Goal: Information Seeking & Learning: Learn about a topic

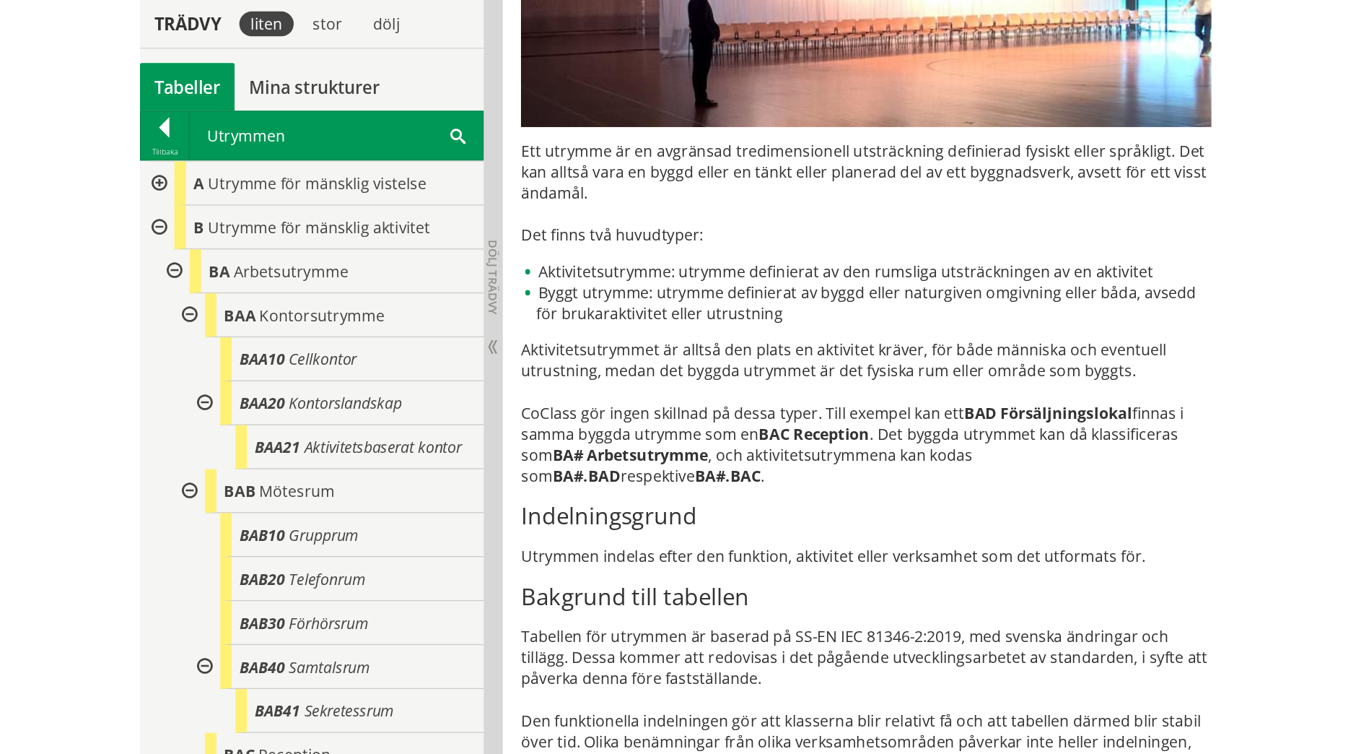
scroll to position [328, 0]
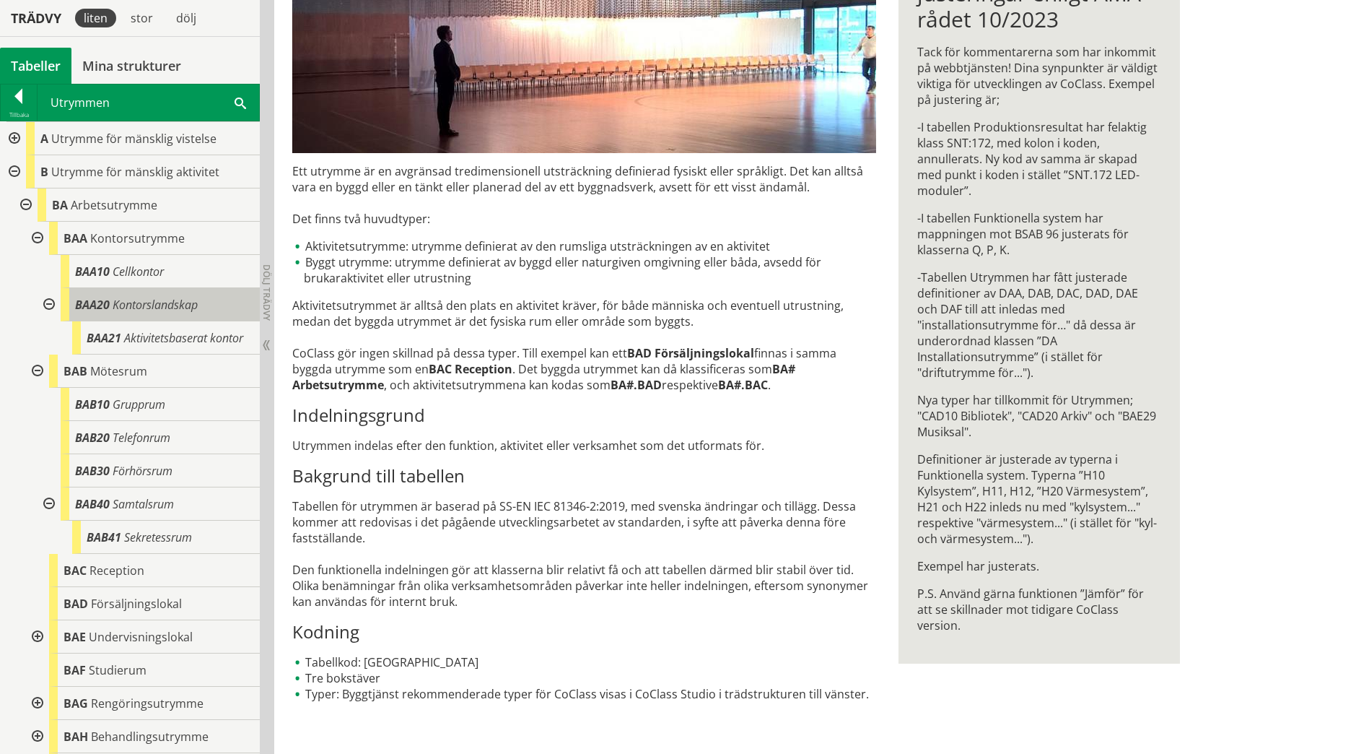
click at [118, 310] on span "Kontorslandskap" at bounding box center [155, 305] width 85 height 16
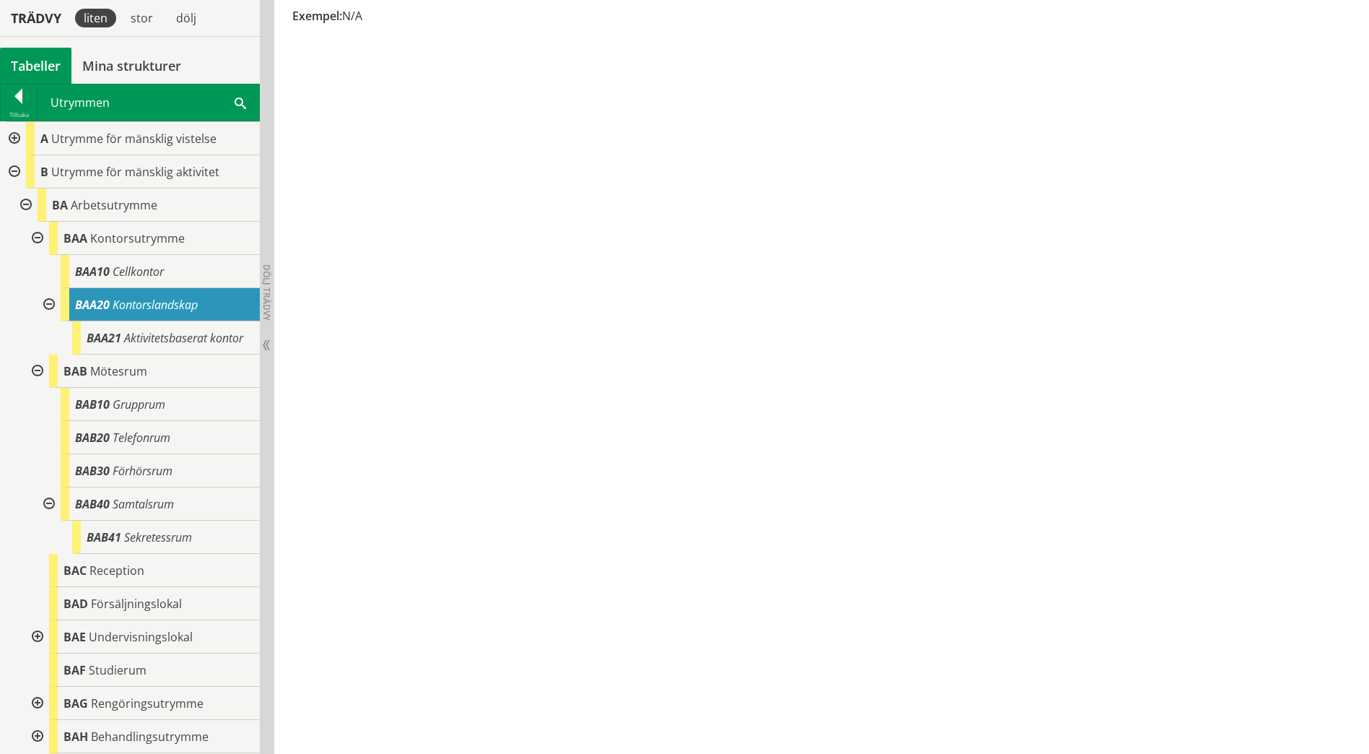
click at [8, 141] on div at bounding box center [13, 138] width 26 height 33
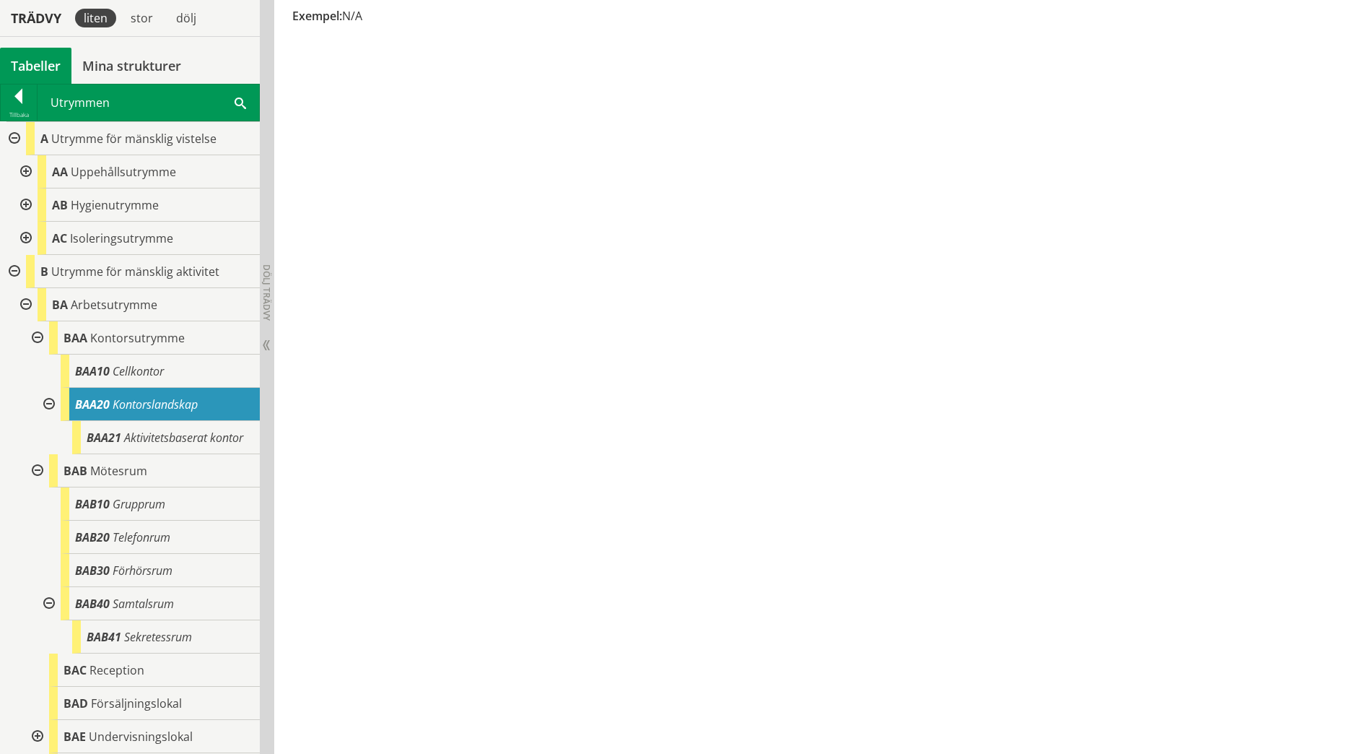
click at [25, 171] on div at bounding box center [25, 171] width 26 height 33
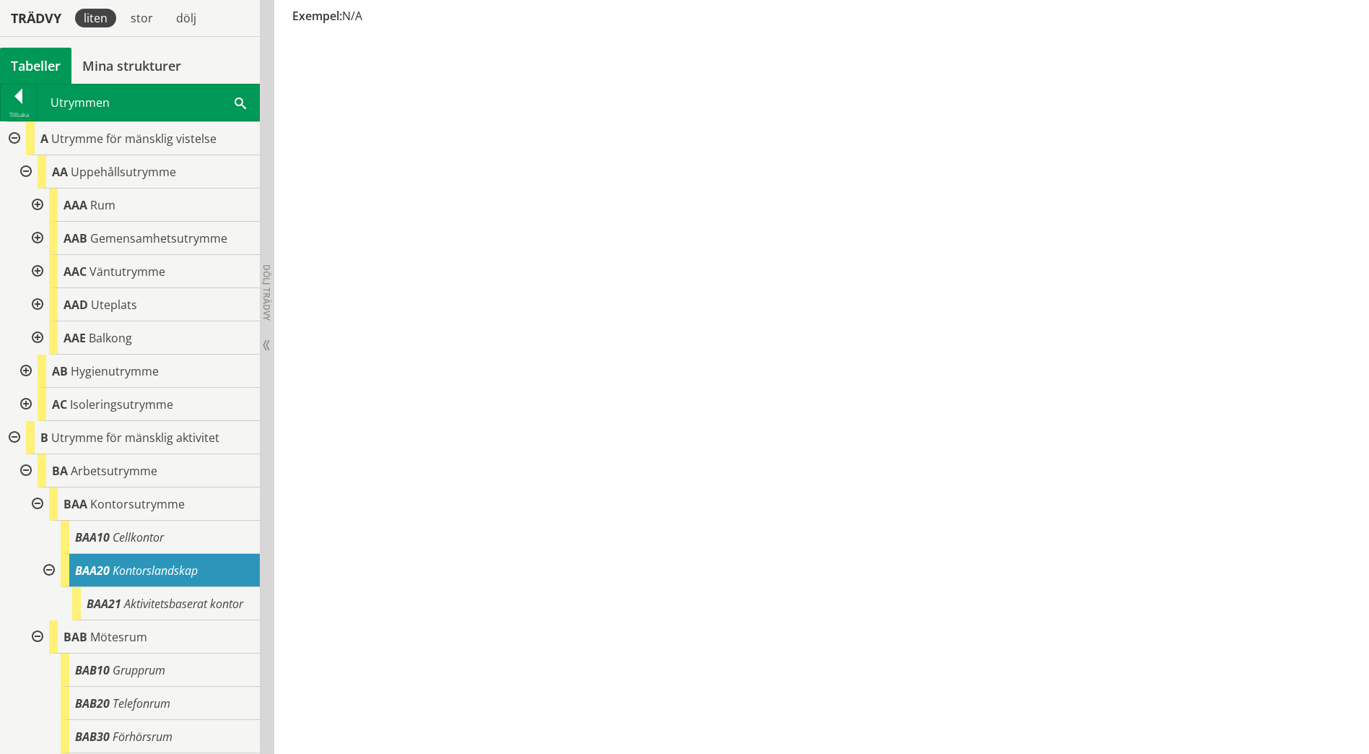
click at [34, 235] on div at bounding box center [36, 238] width 26 height 33
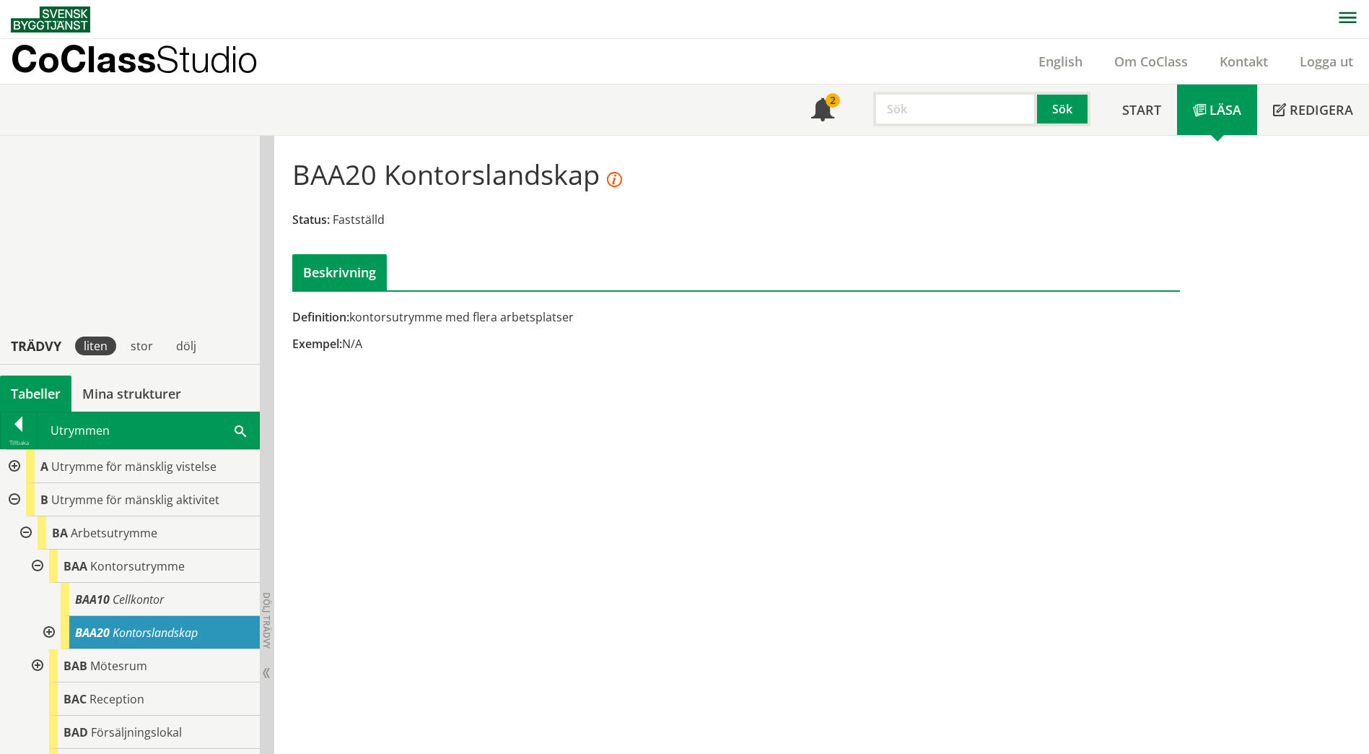
scroll to position [328, 0]
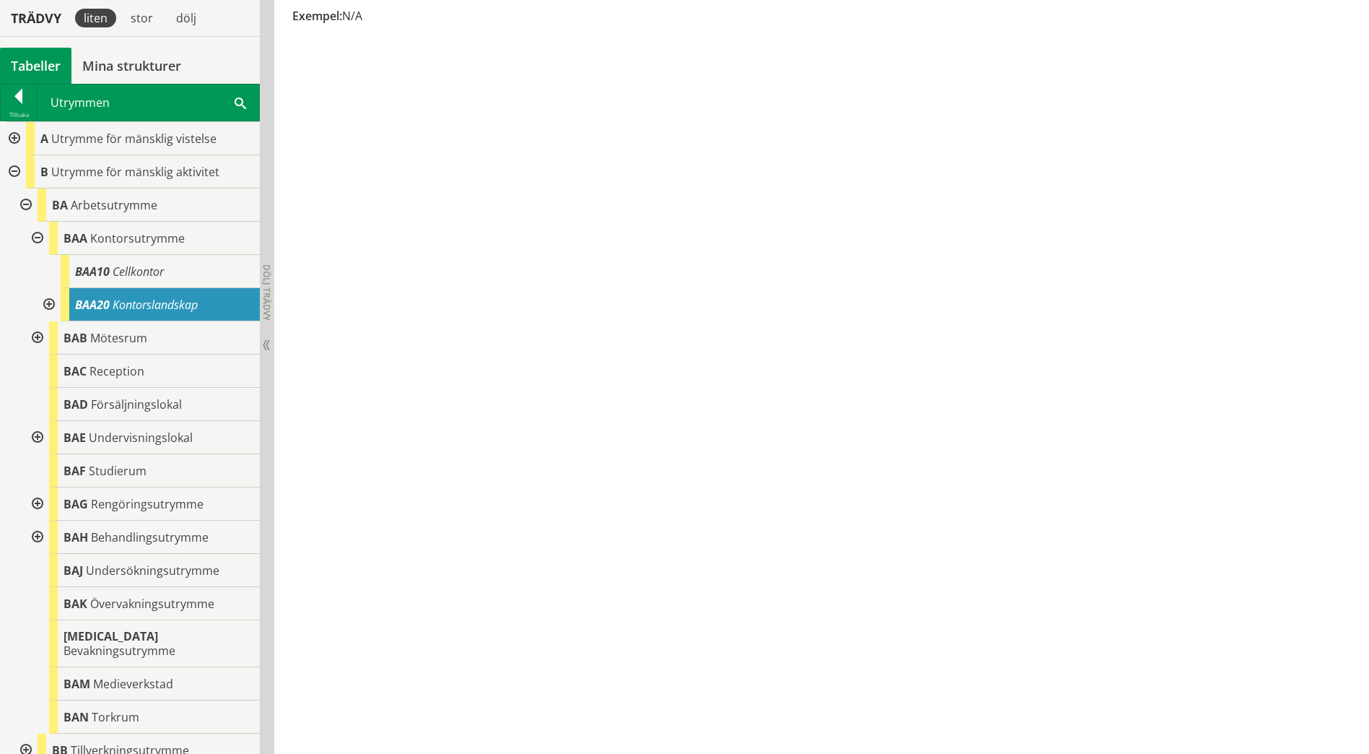
click at [17, 172] on div at bounding box center [13, 171] width 26 height 33
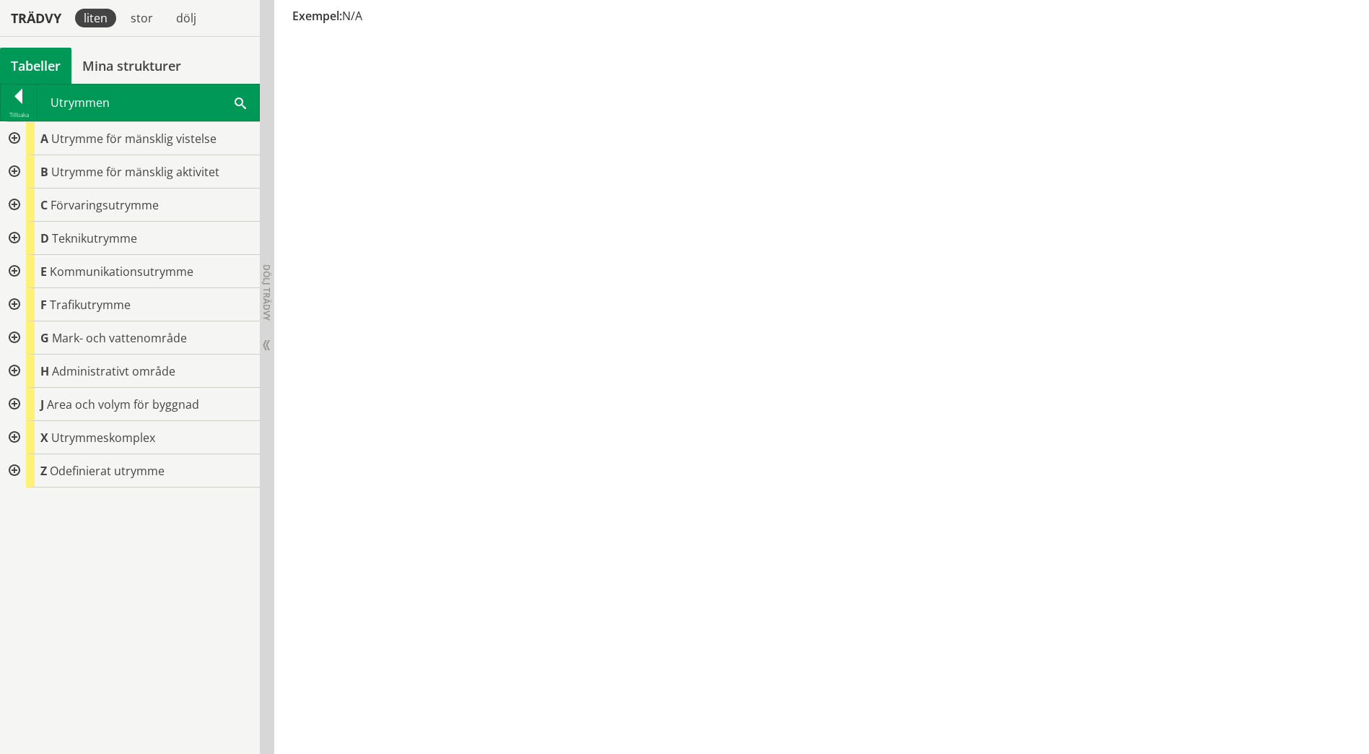
click at [17, 172] on div at bounding box center [13, 171] width 26 height 33
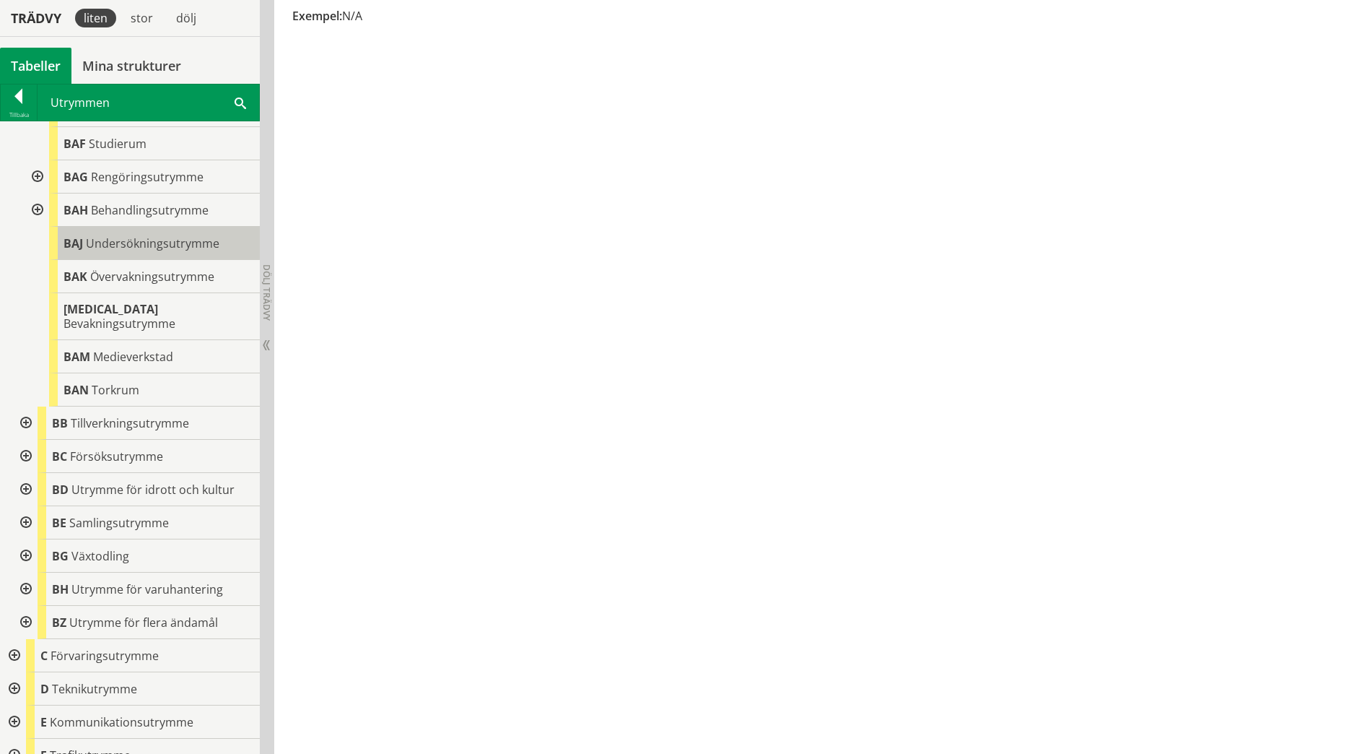
scroll to position [361, 0]
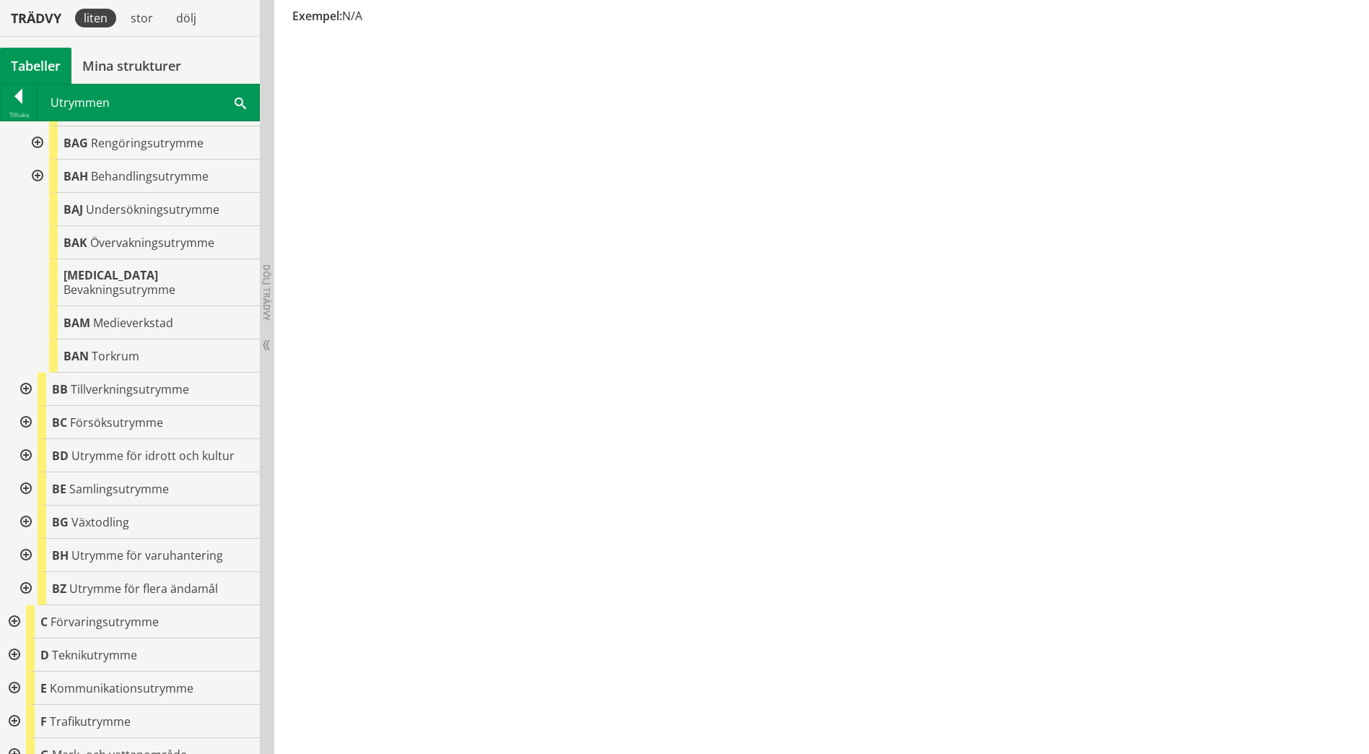
click at [26, 477] on div at bounding box center [25, 488] width 26 height 33
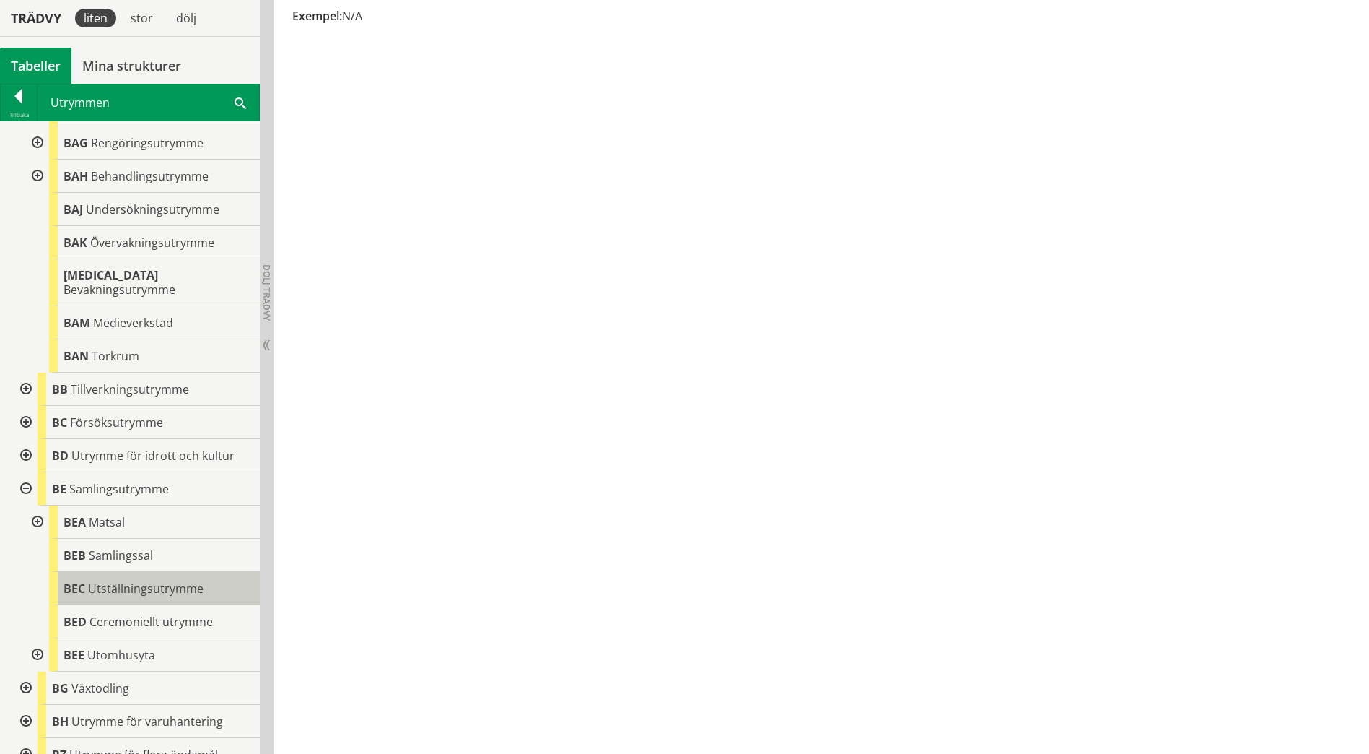
click at [178, 580] on span "Utställningsutrymme" at bounding box center [145, 588] width 115 height 16
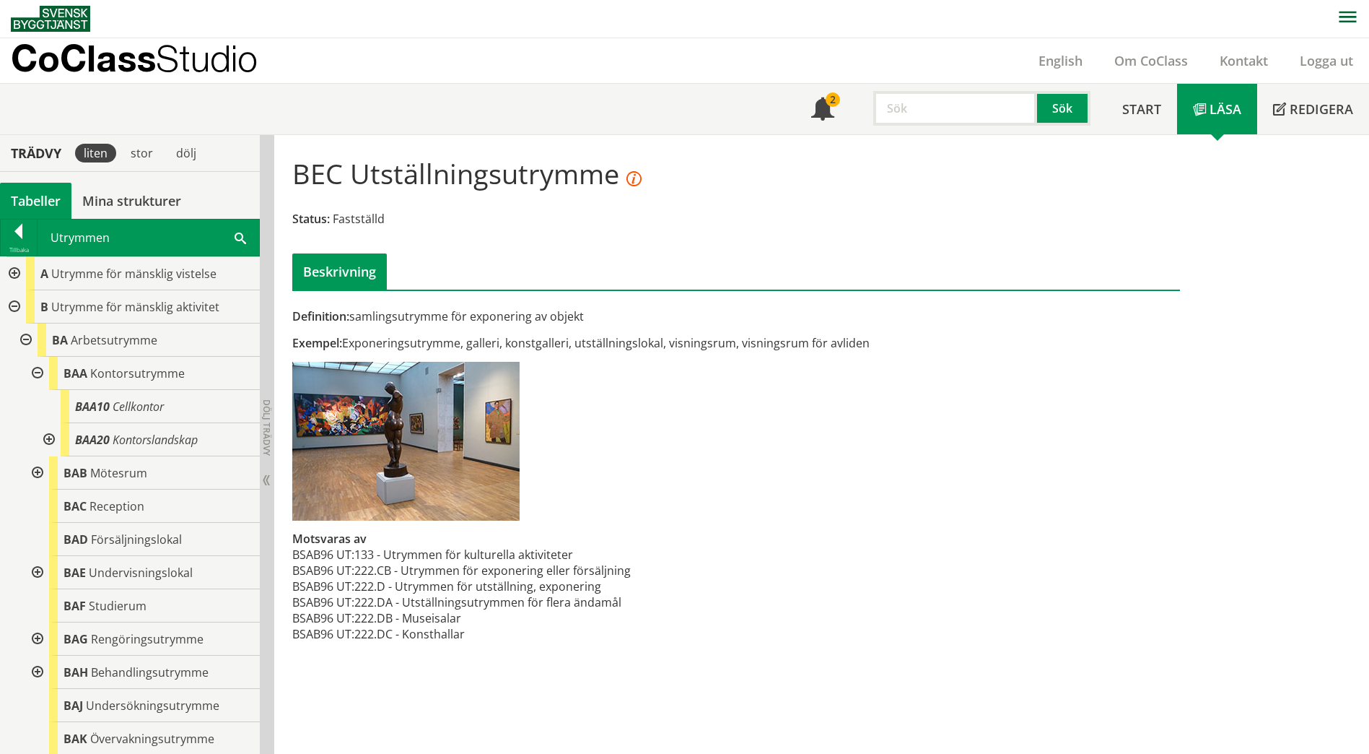
click at [14, 274] on div at bounding box center [13, 273] width 26 height 33
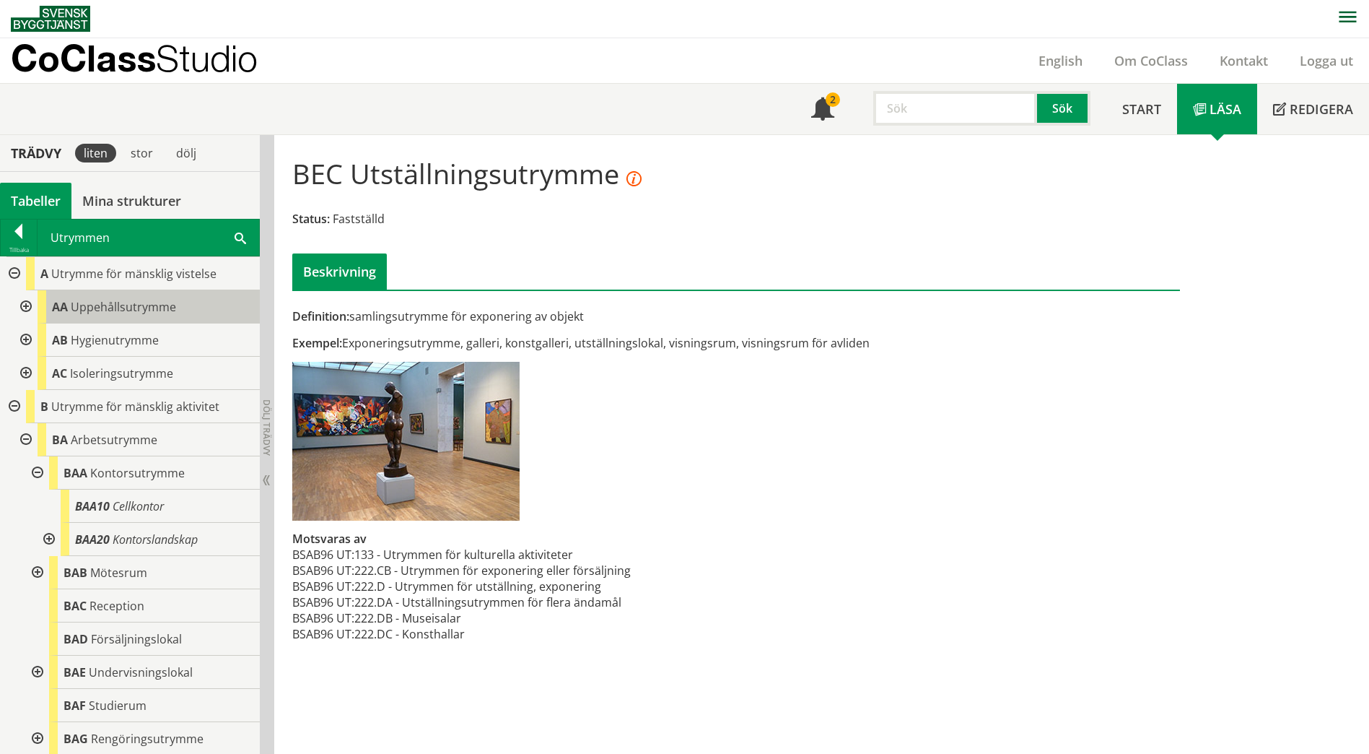
click at [179, 309] on div "AA Uppehållsutrymme" at bounding box center [149, 306] width 222 height 33
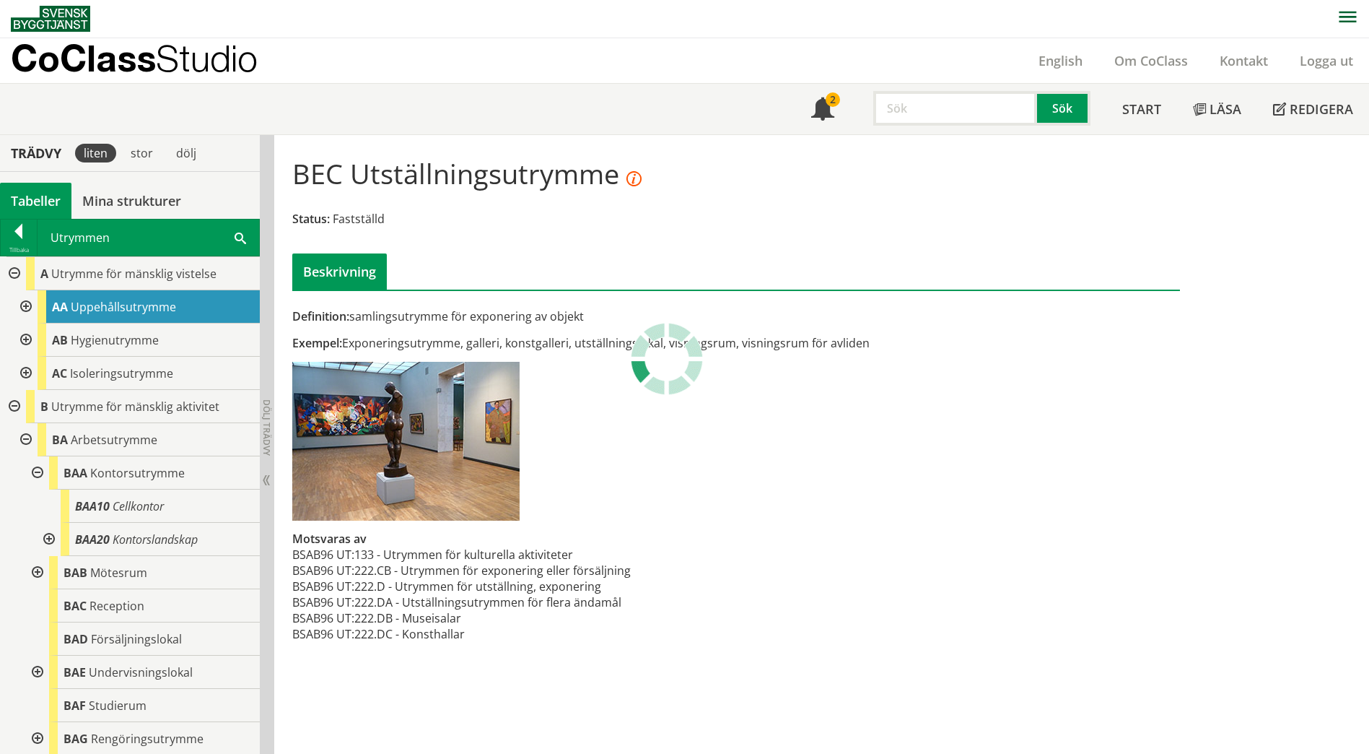
click at [179, 309] on div "AA Uppehållsutrymme" at bounding box center [149, 306] width 222 height 33
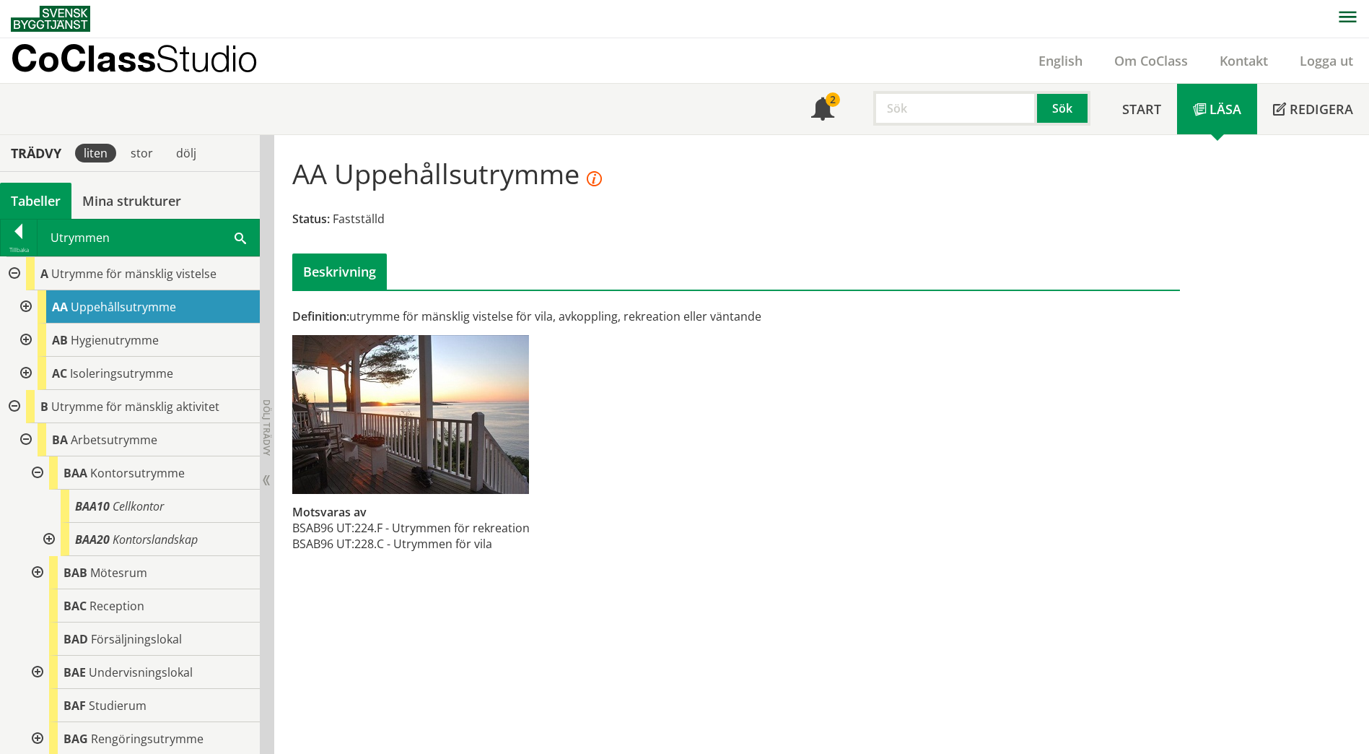
click at [30, 307] on div at bounding box center [25, 306] width 26 height 33
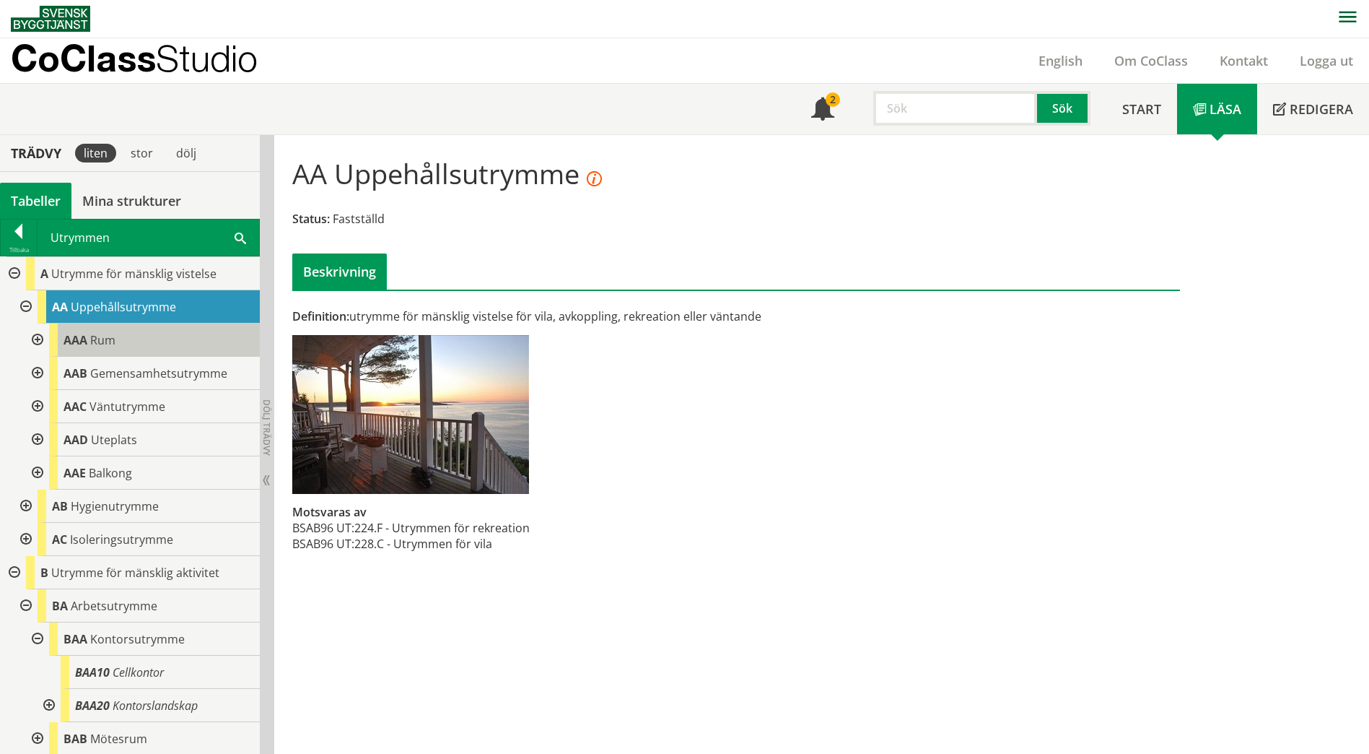
click at [92, 338] on span "Rum" at bounding box center [102, 340] width 25 height 16
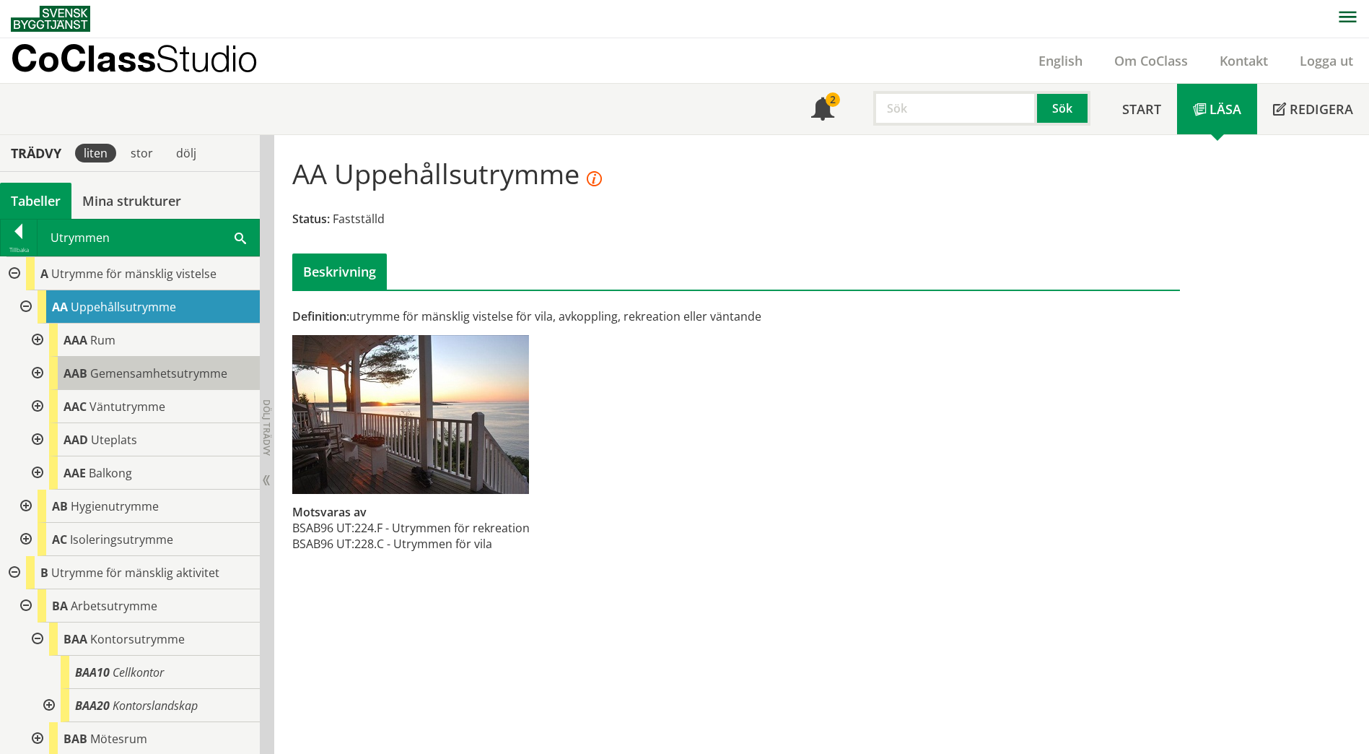
click at [153, 375] on span "Gemensamhetsutrymme" at bounding box center [158, 373] width 137 height 16
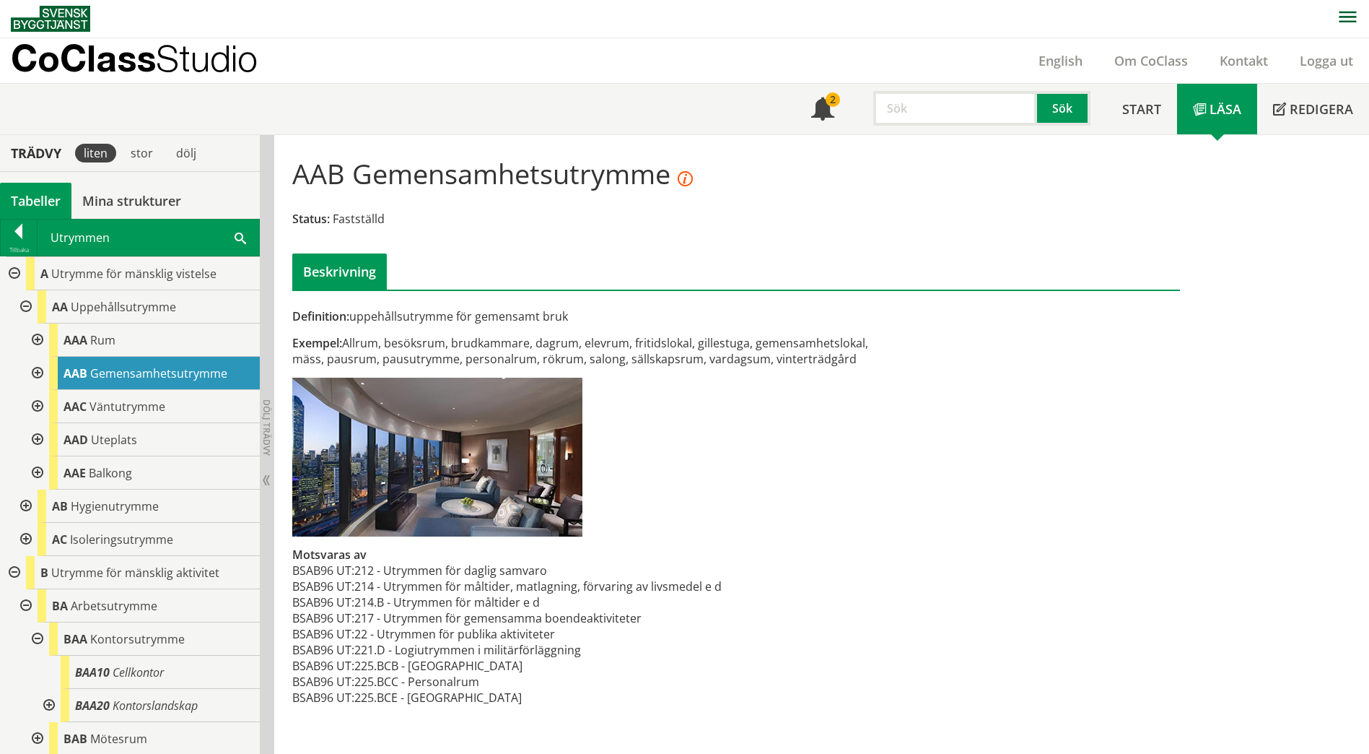
click at [236, 238] on span at bounding box center [241, 237] width 12 height 15
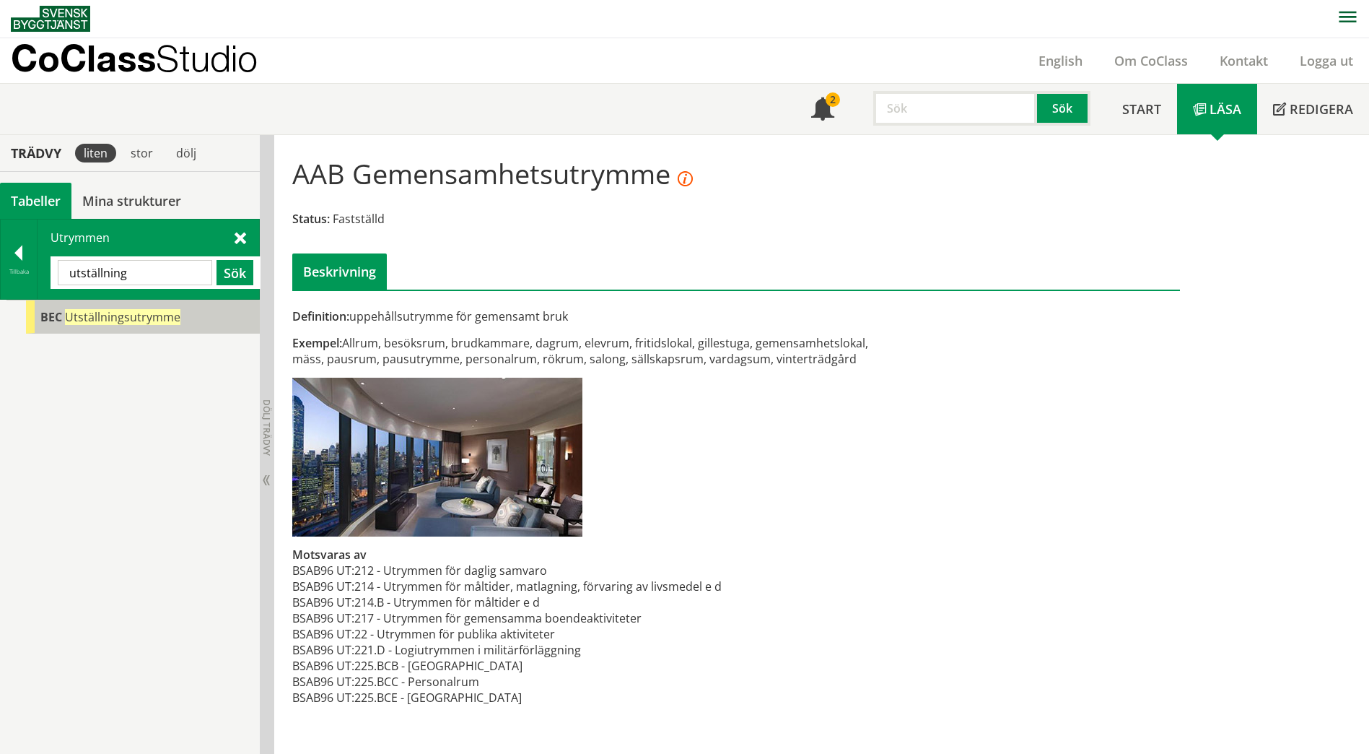
click at [157, 321] on span "Utställningsutrymme" at bounding box center [122, 317] width 115 height 16
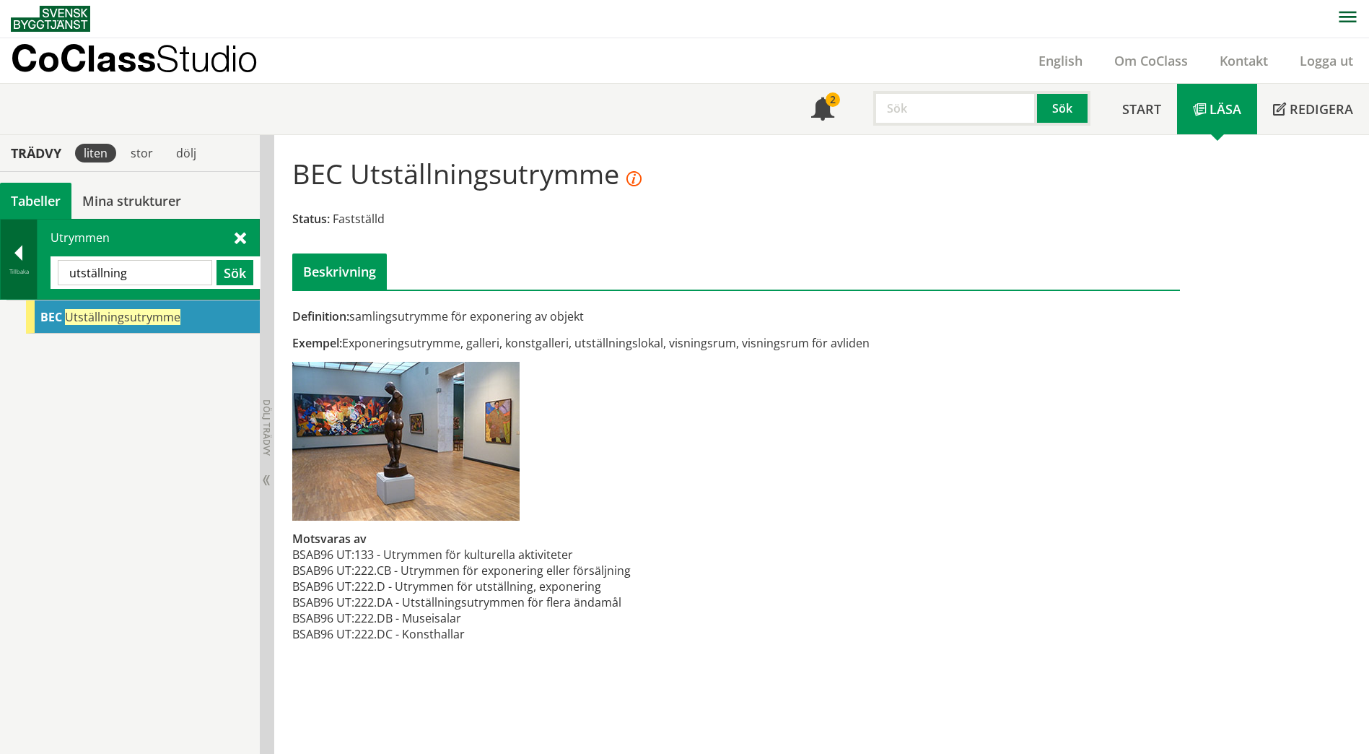
drag, startPoint x: 152, startPoint y: 279, endPoint x: 31, endPoint y: 258, distance: 122.5
click at [31, 258] on div "Tillbaka Utrymmen utställning Sök" at bounding box center [130, 259] width 260 height 81
type input "personal"
click at [239, 277] on button "Sök" at bounding box center [235, 272] width 37 height 25
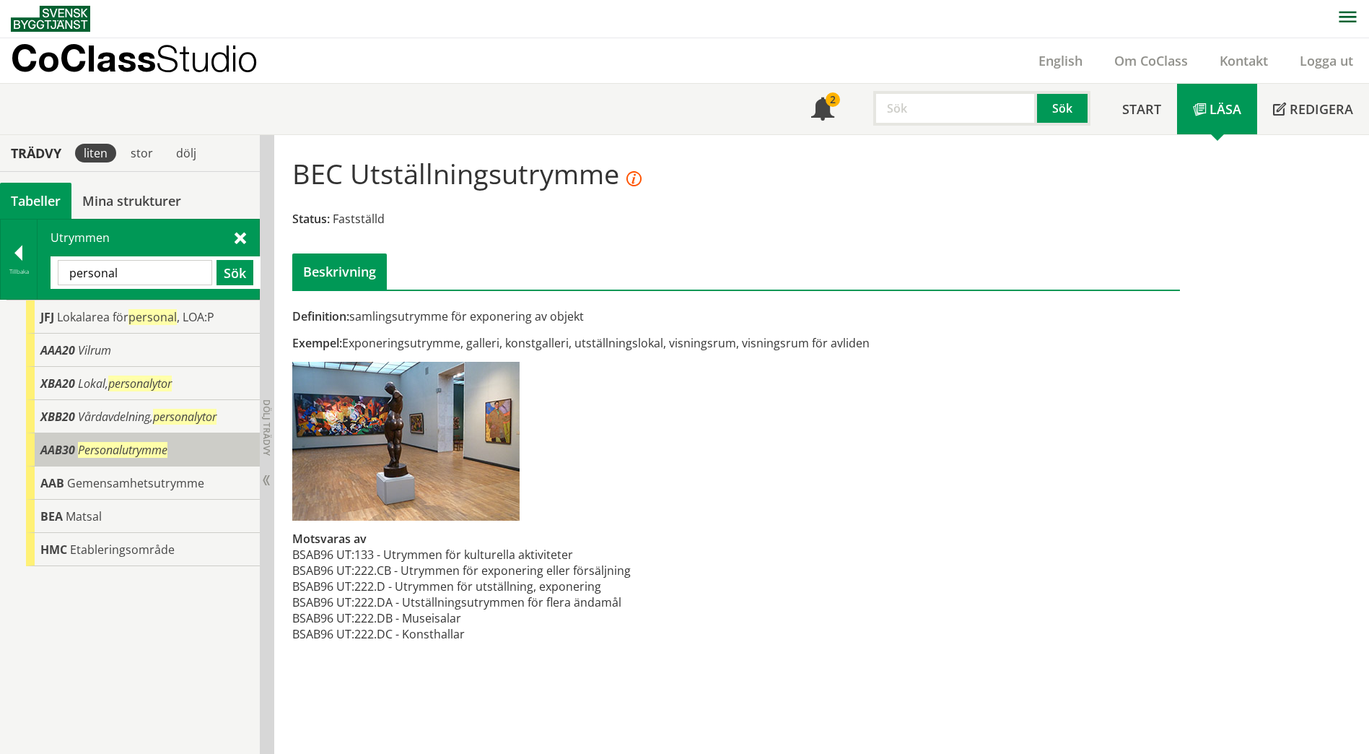
click at [130, 453] on span "Personalutrymme" at bounding box center [122, 450] width 89 height 16
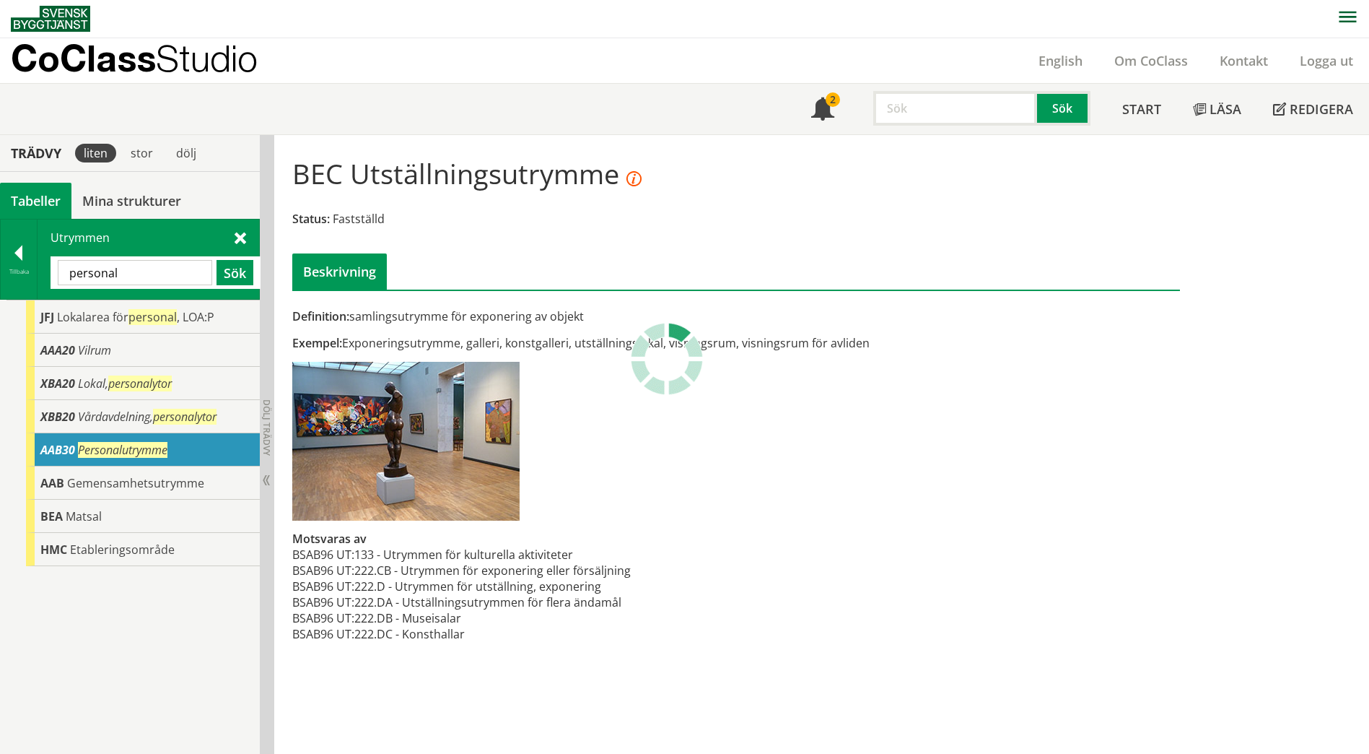
click at [130, 453] on span "Personalutrymme" at bounding box center [122, 450] width 89 height 16
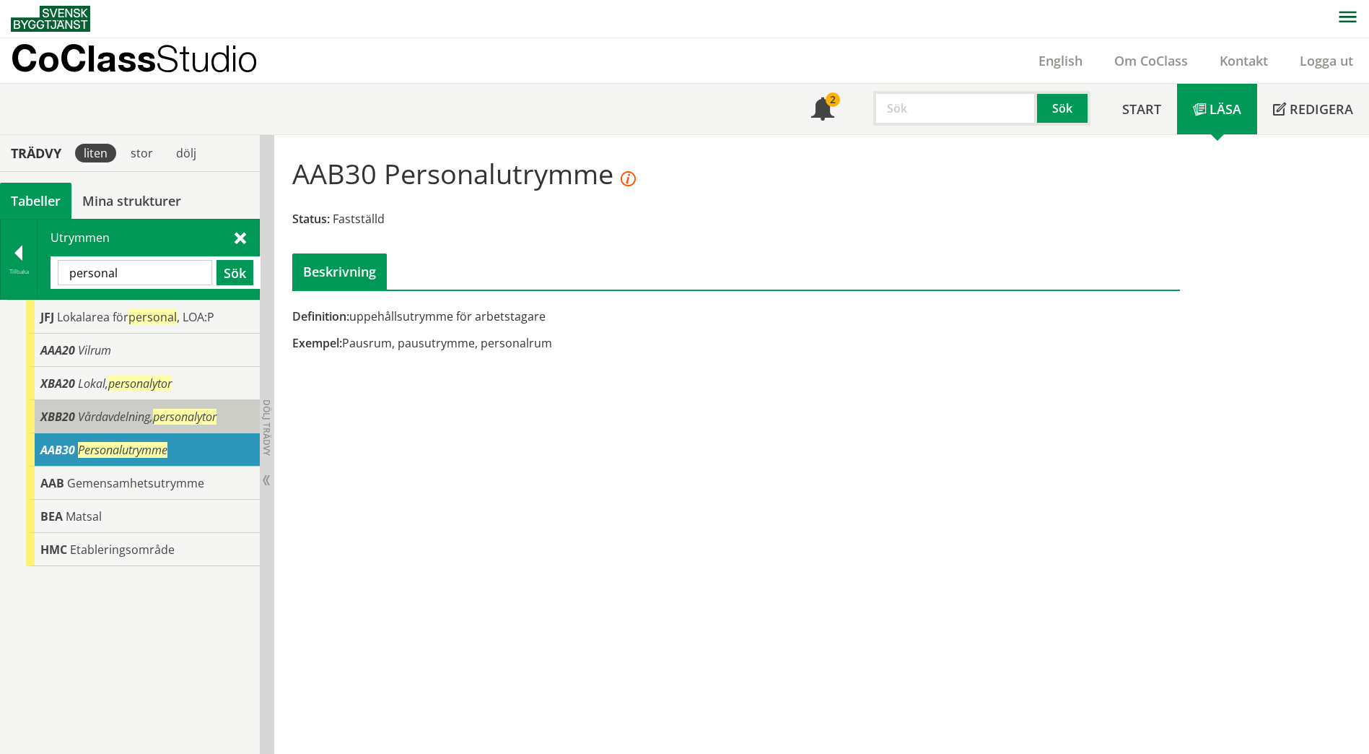
click at [144, 425] on div "XBB20 Vårdavdelning, personalytor" at bounding box center [143, 416] width 234 height 33
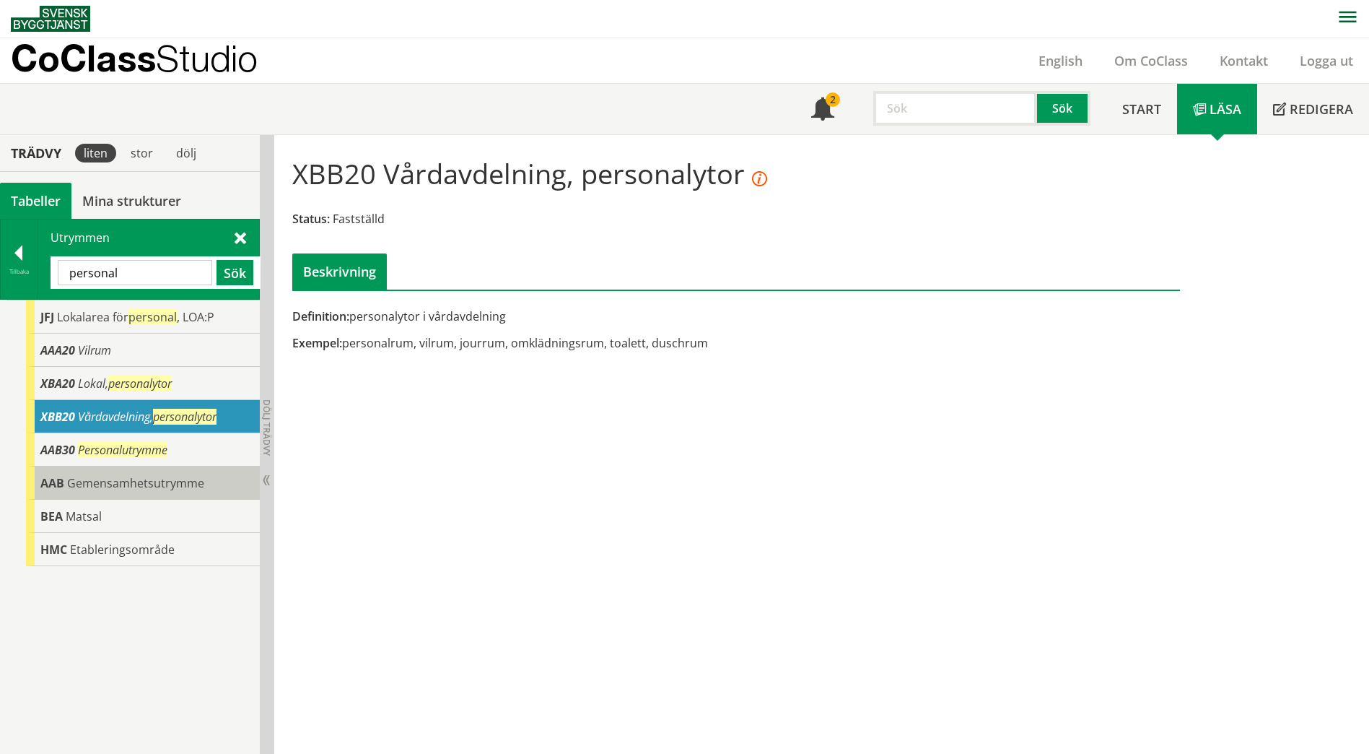
click at [139, 479] on span "Gemensamhetsutrymme" at bounding box center [135, 483] width 137 height 16
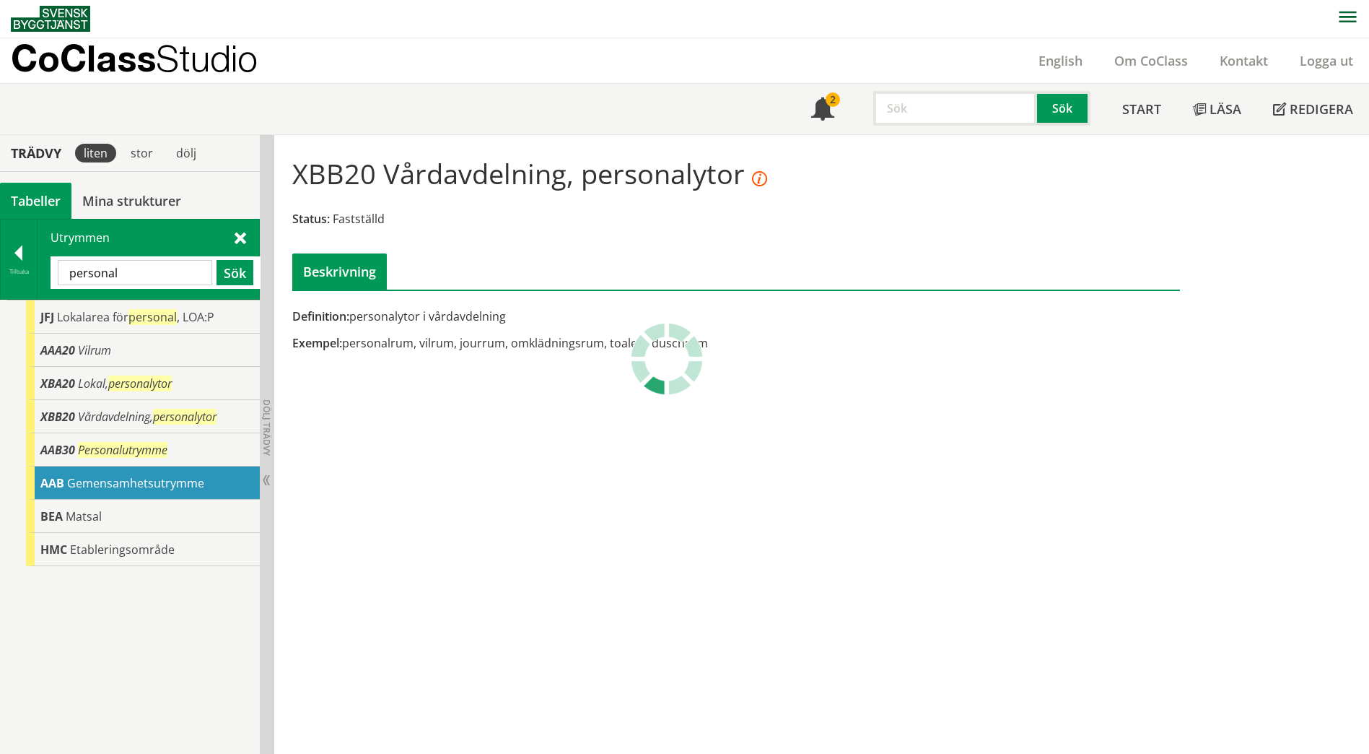
click at [139, 479] on span "Gemensamhetsutrymme" at bounding box center [135, 483] width 137 height 16
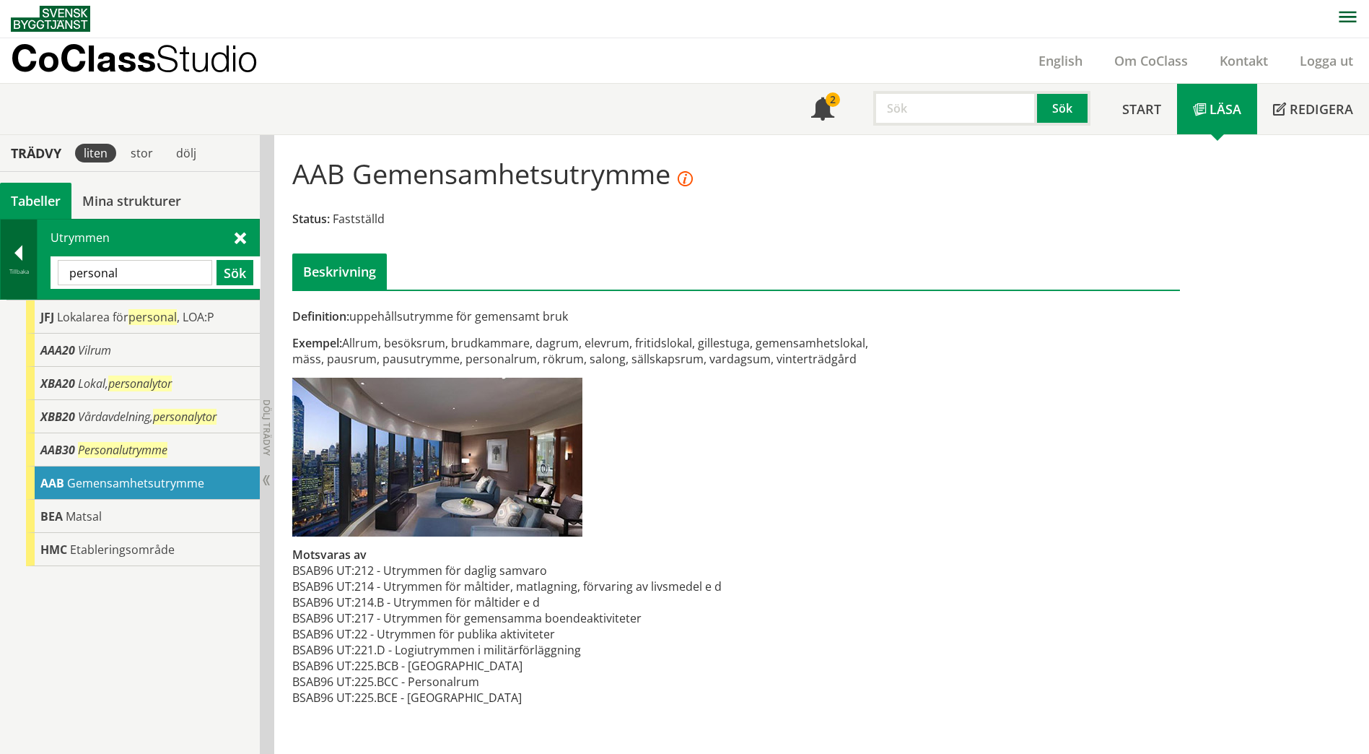
click at [24, 253] on div at bounding box center [19, 255] width 36 height 20
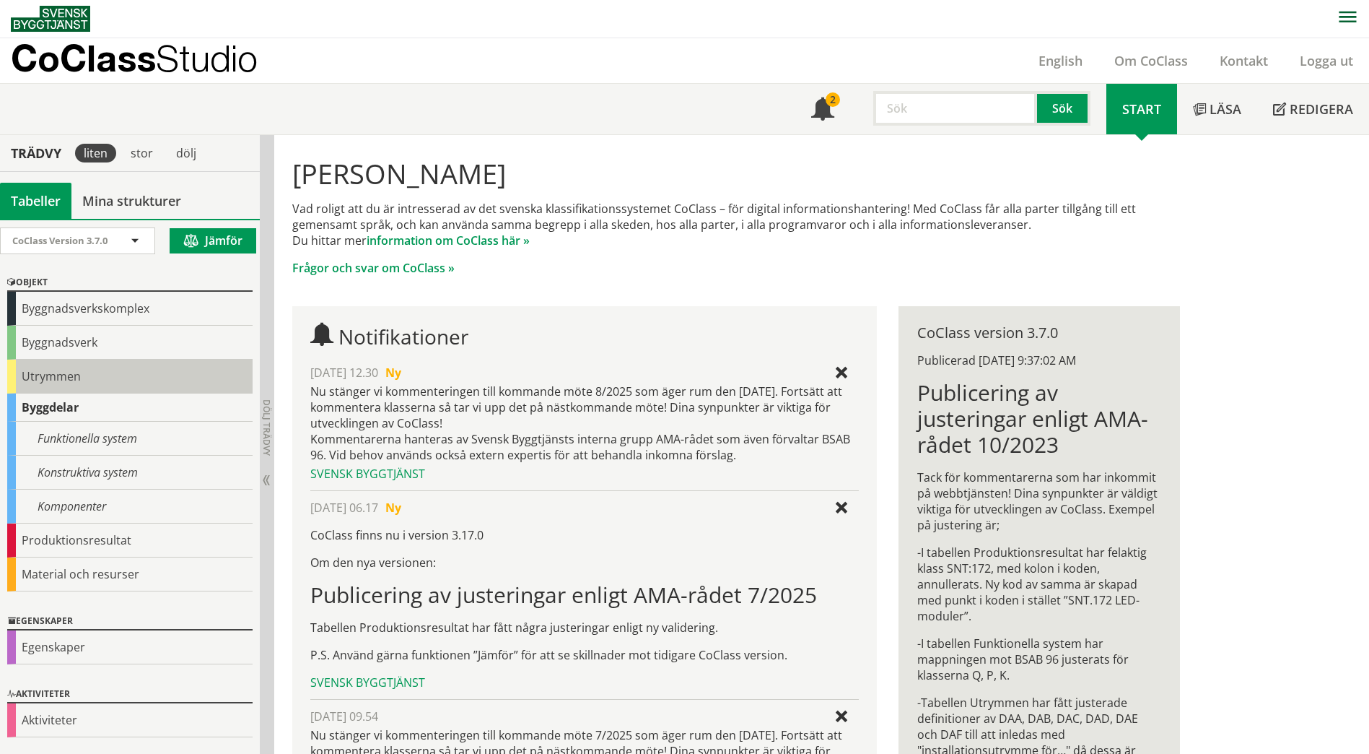
click at [30, 382] on div "Utrymmen" at bounding box center [129, 376] width 245 height 34
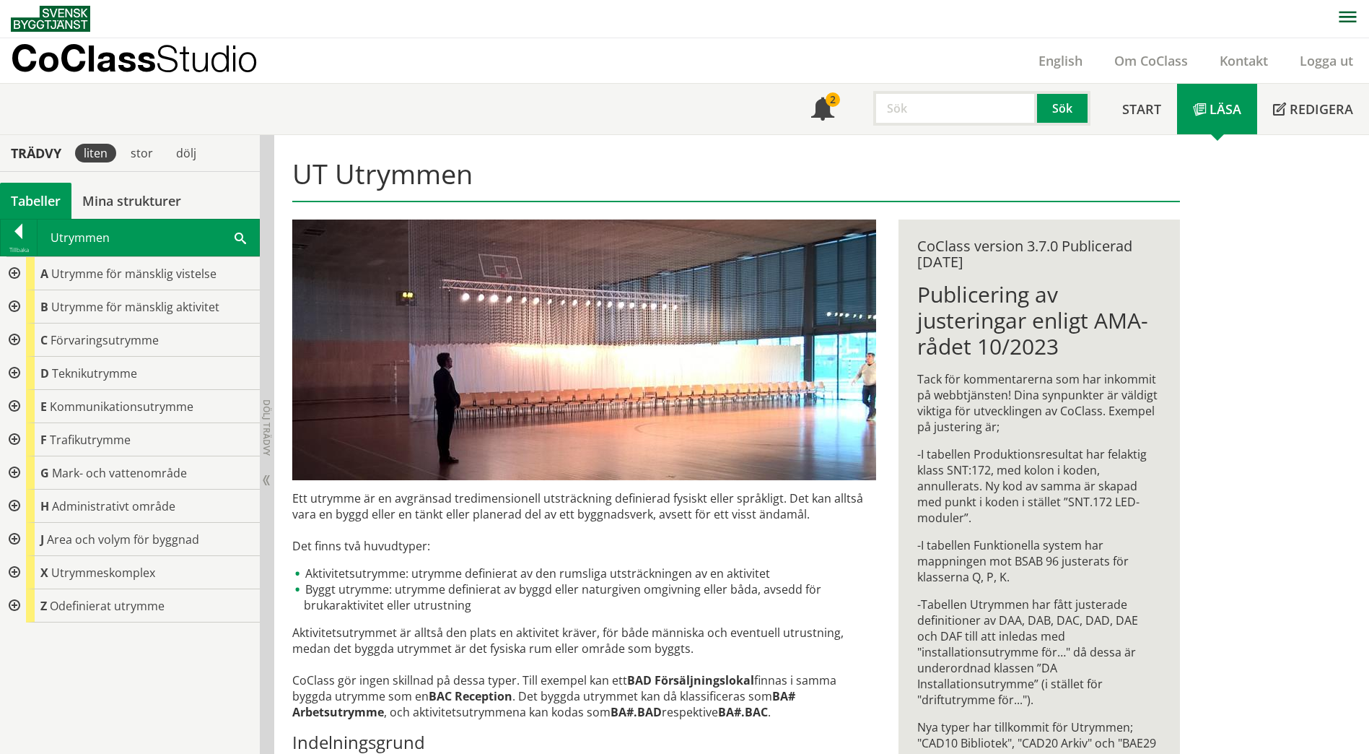
click at [240, 240] on span at bounding box center [241, 237] width 12 height 15
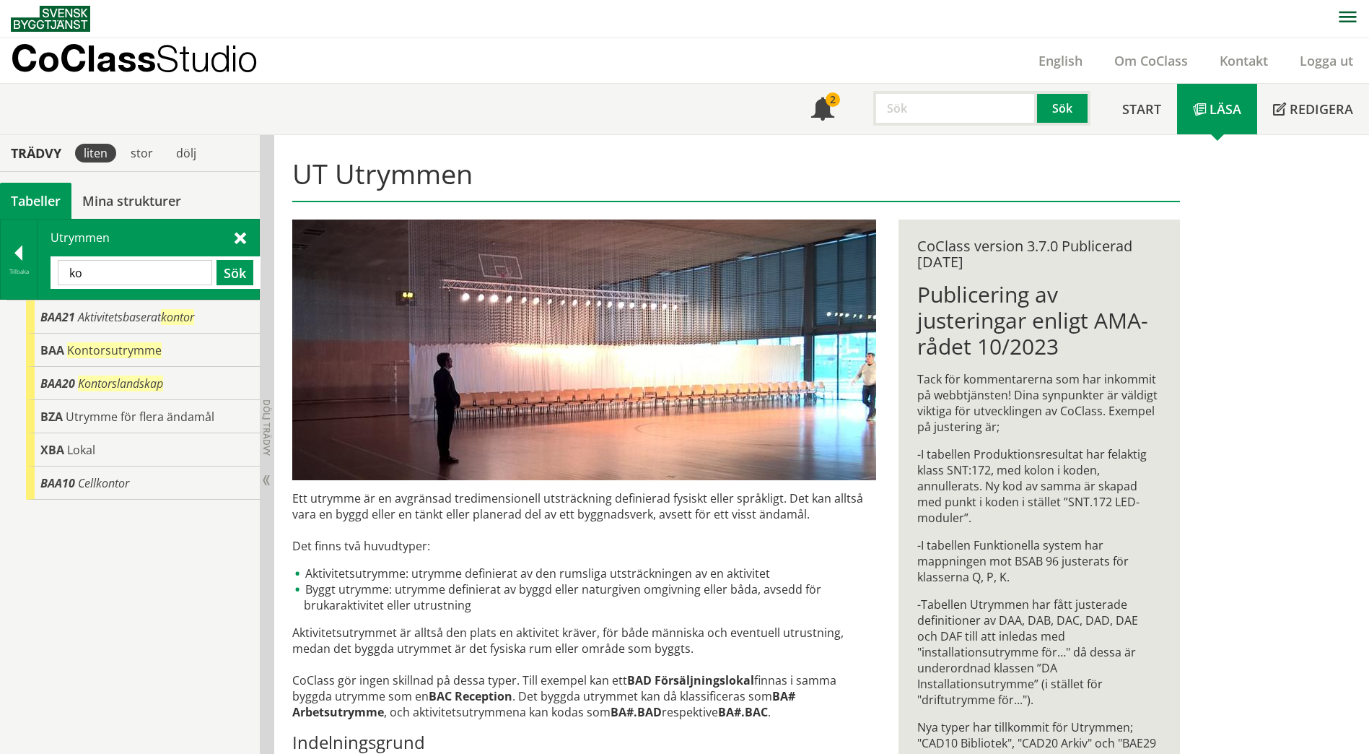
type input "k"
type input "tränning"
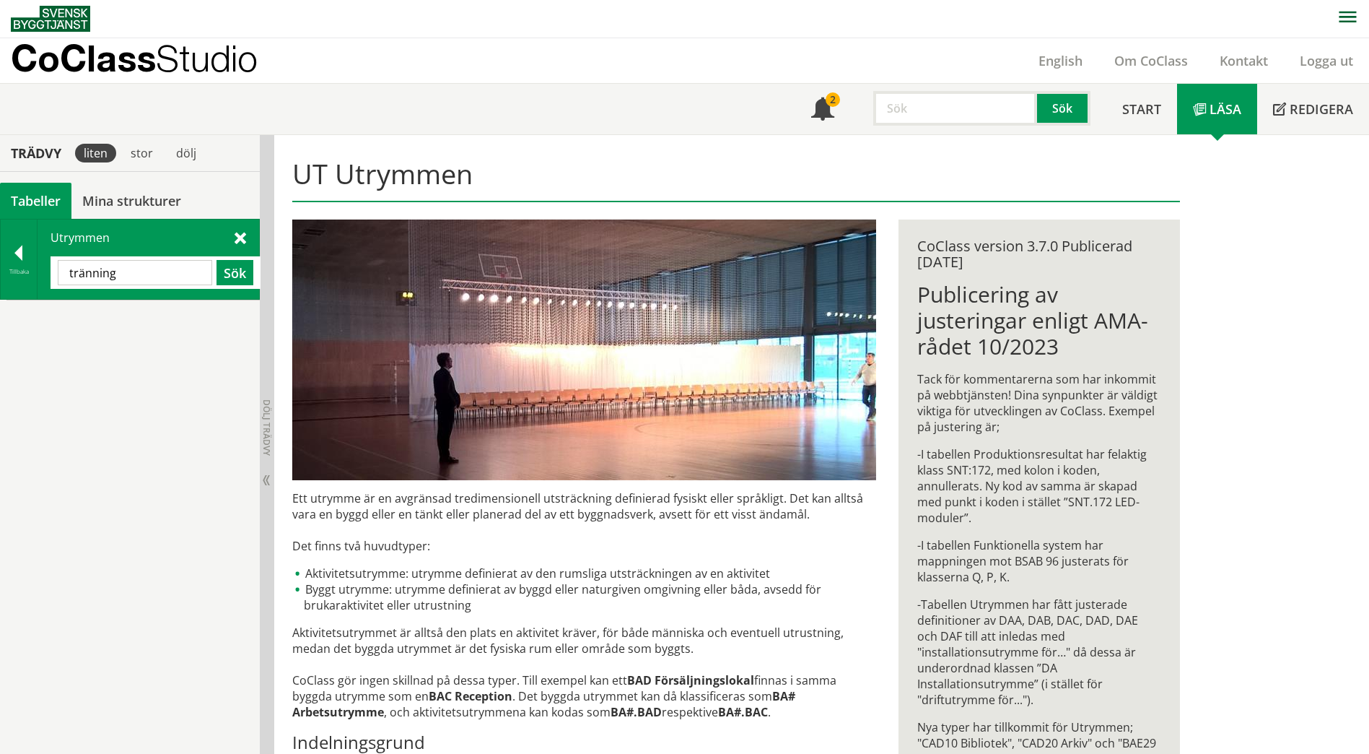
drag, startPoint x: 132, startPoint y: 280, endPoint x: 38, endPoint y: 276, distance: 93.9
click at [38, 276] on div "Utrymmen tränning Sök" at bounding box center [149, 258] width 222 height 79
click at [14, 246] on div at bounding box center [19, 255] width 36 height 20
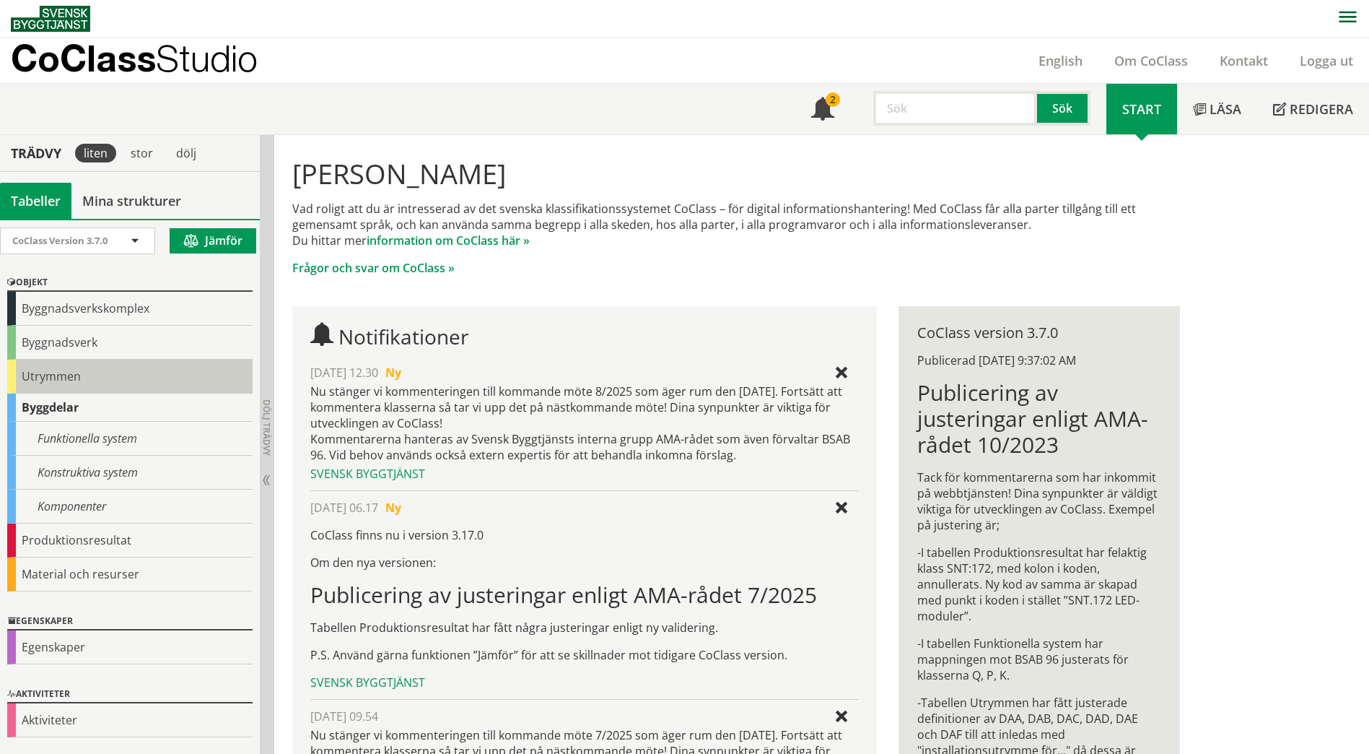
click at [58, 387] on div "Utrymmen" at bounding box center [129, 376] width 245 height 34
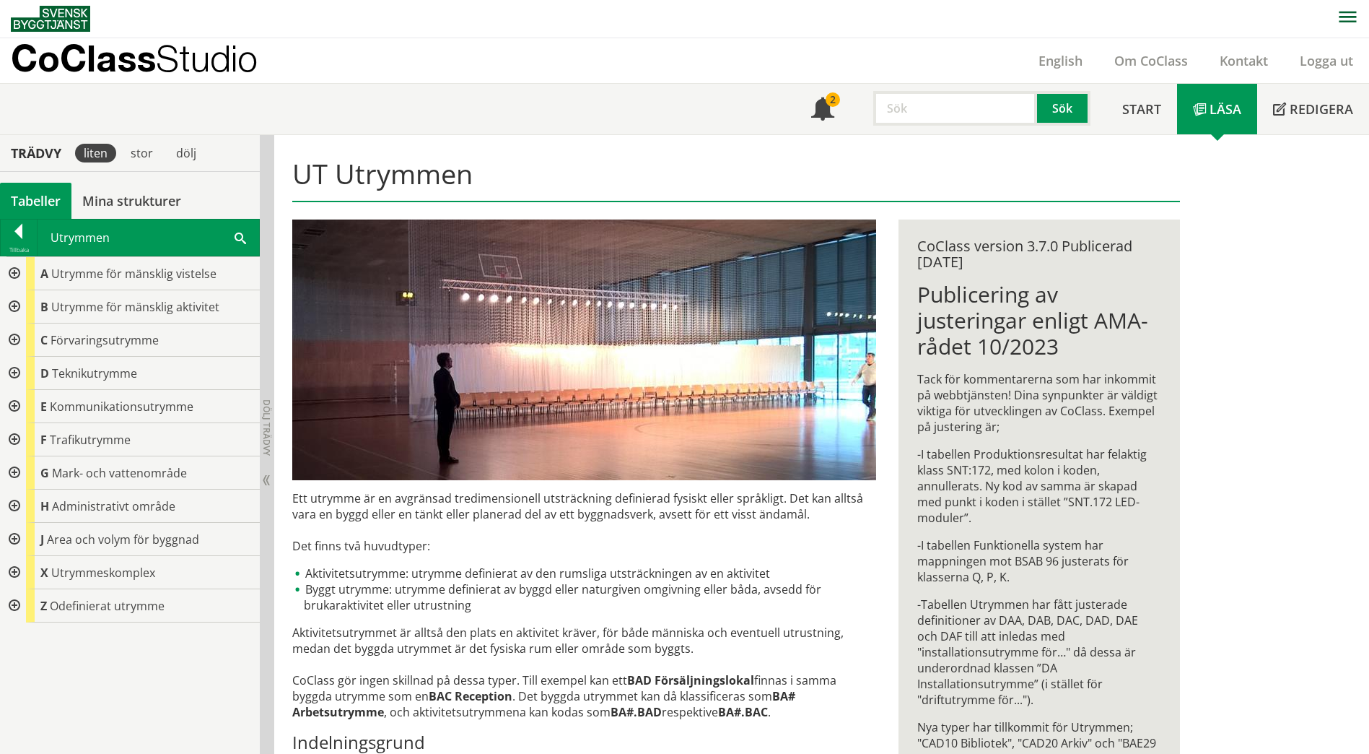
click at [239, 243] on span at bounding box center [241, 237] width 12 height 15
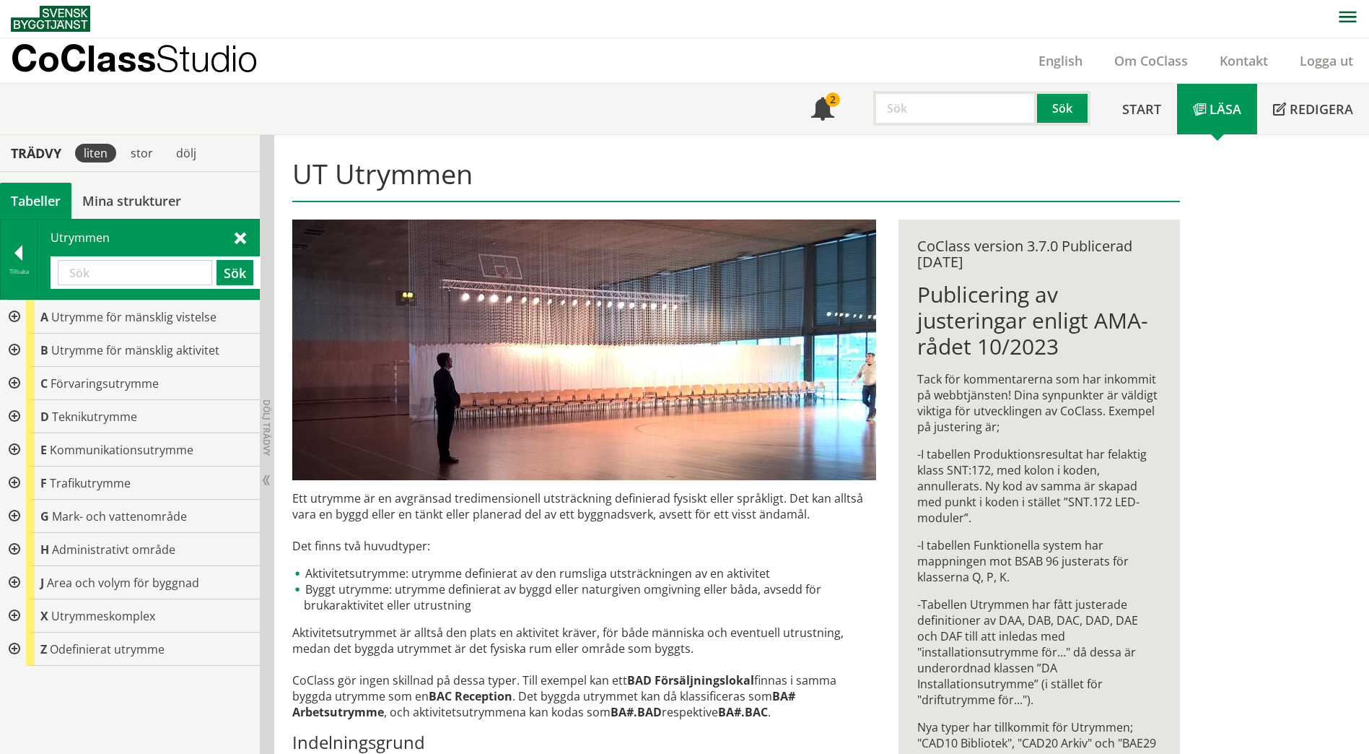
click at [12, 349] on div at bounding box center [13, 349] width 26 height 33
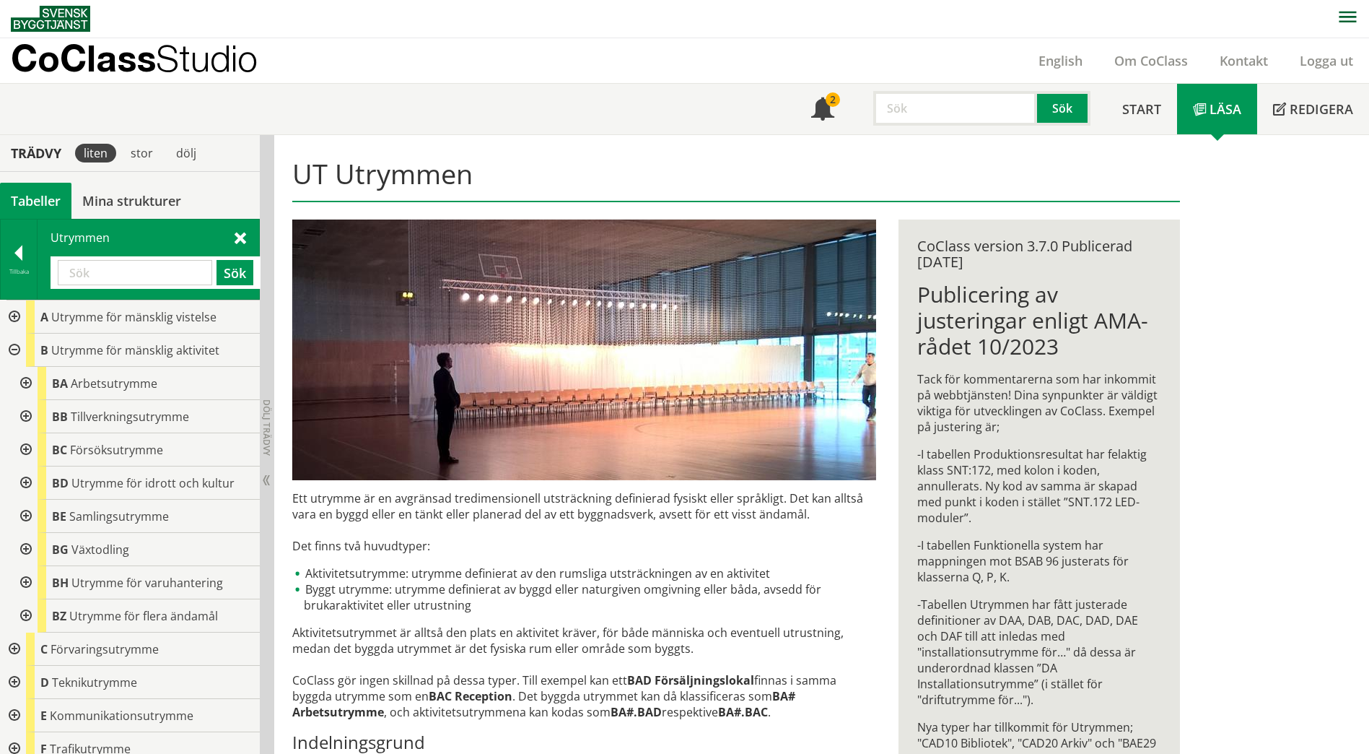
click at [24, 482] on div at bounding box center [25, 482] width 26 height 33
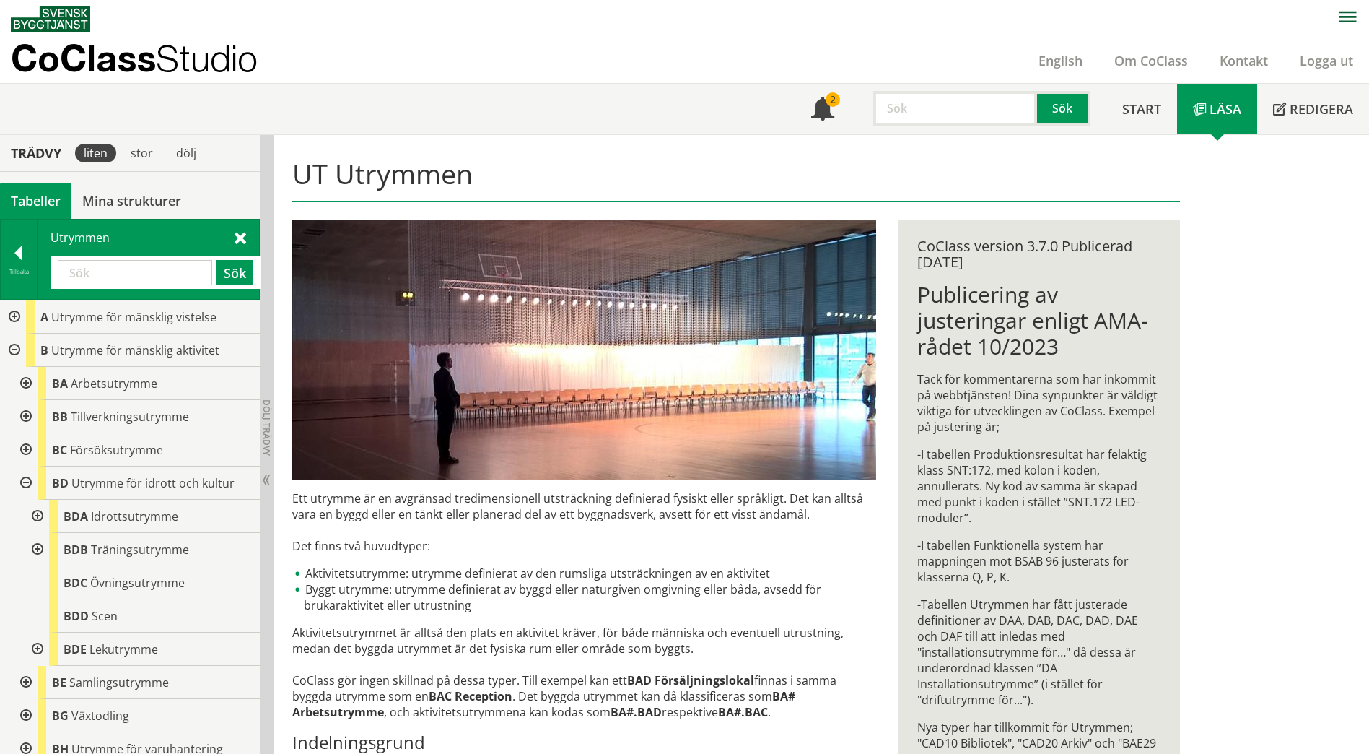
click at [35, 514] on div at bounding box center [36, 515] width 26 height 33
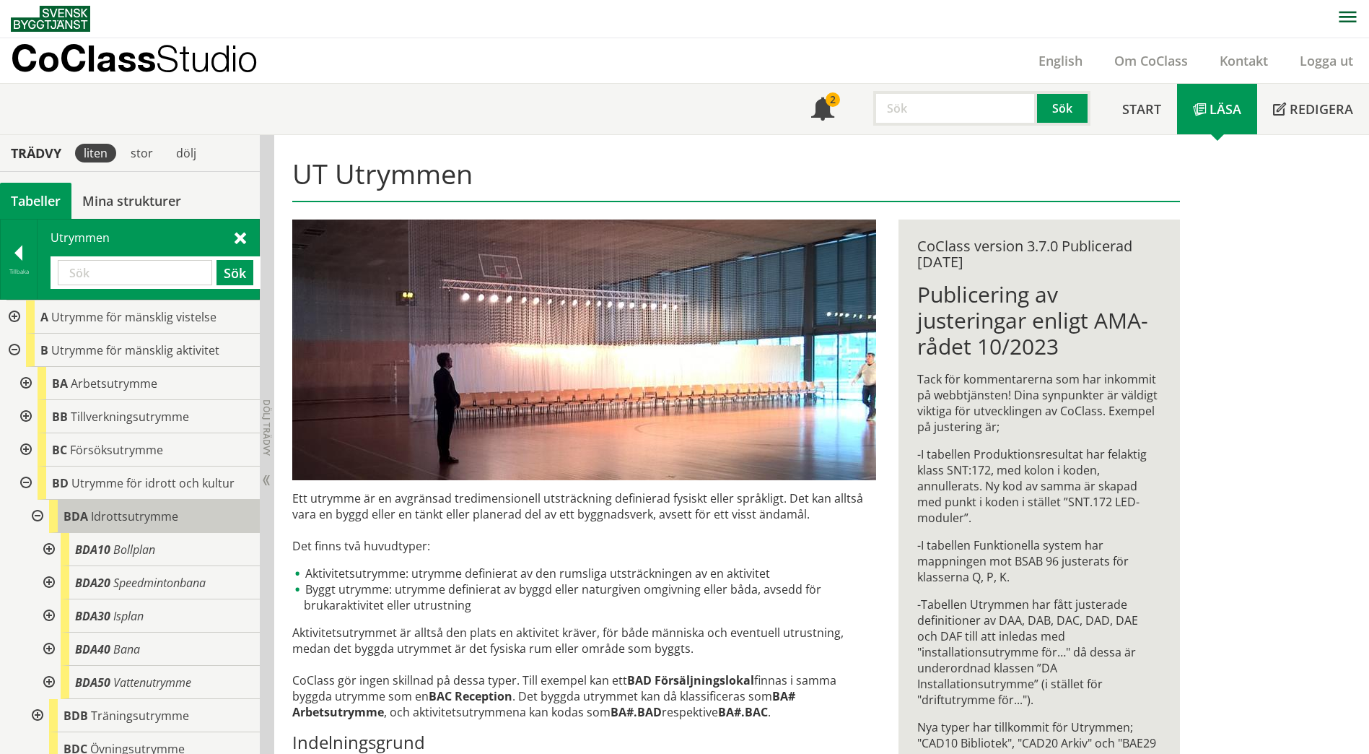
click at [134, 512] on span "Idrottsutrymme" at bounding box center [134, 516] width 87 height 16
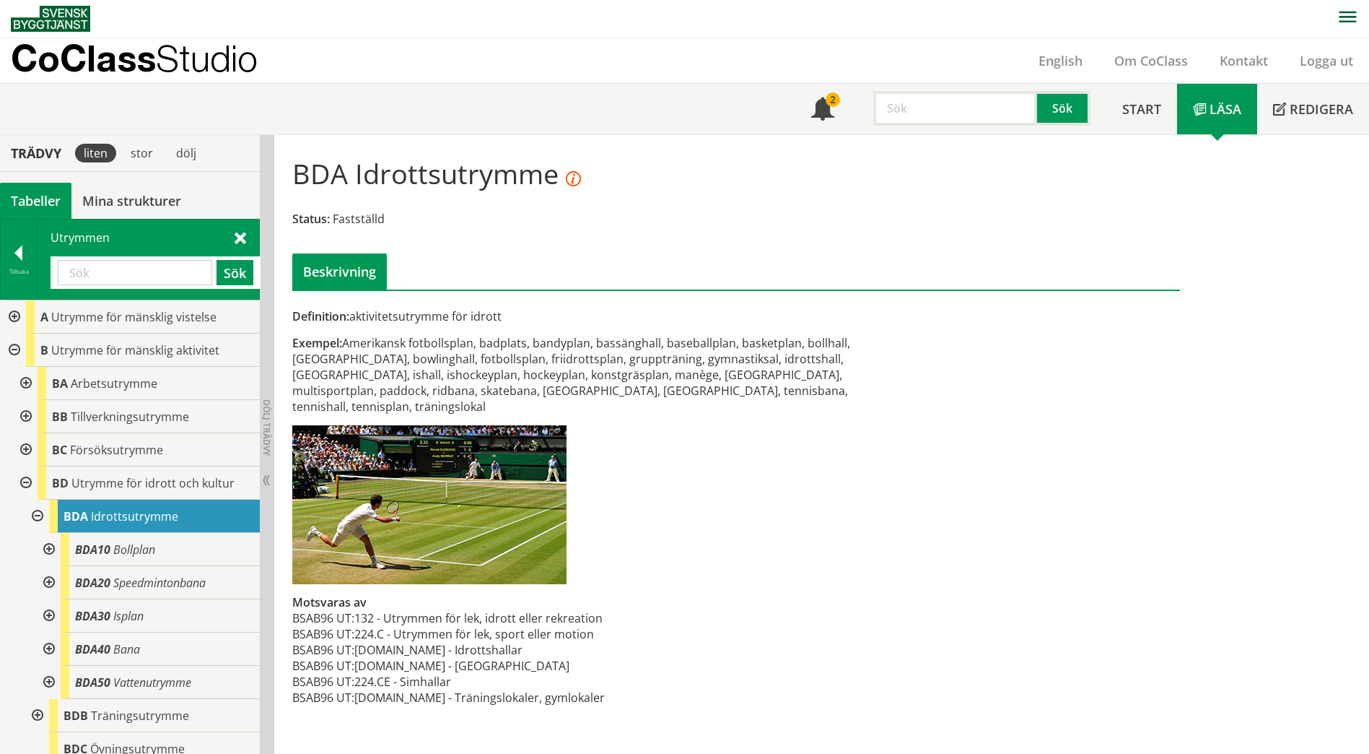
click at [38, 712] on div at bounding box center [36, 715] width 26 height 33
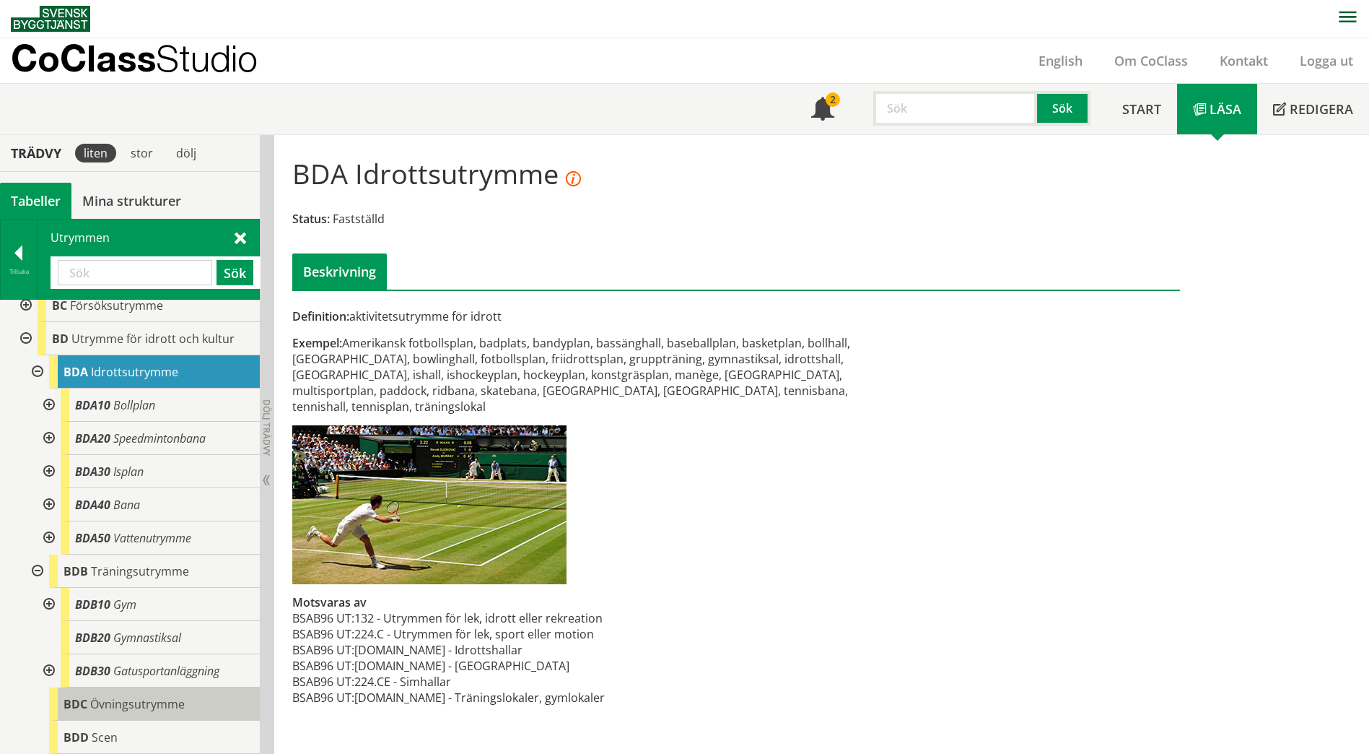
click at [128, 702] on span "Övningsutrymme" at bounding box center [137, 704] width 95 height 16
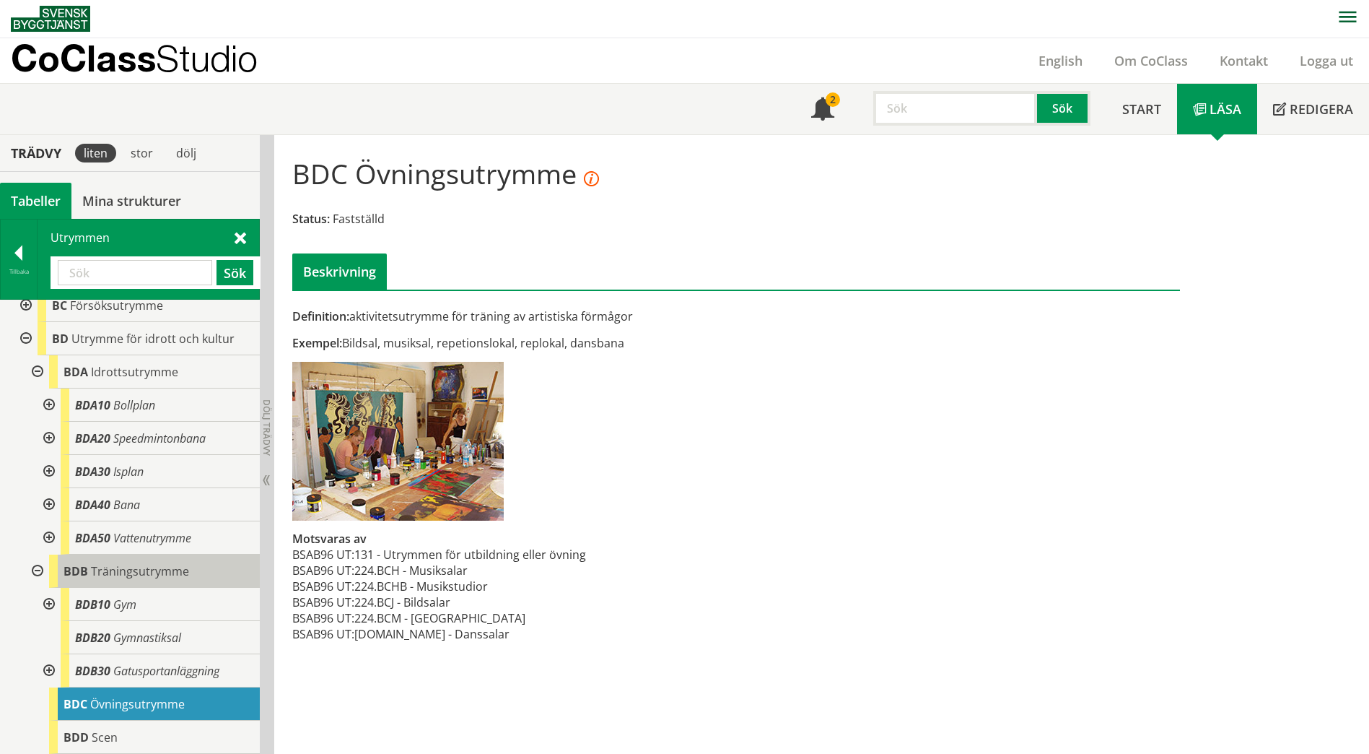
click at [127, 571] on span "Träningsutrymme" at bounding box center [140, 571] width 98 height 16
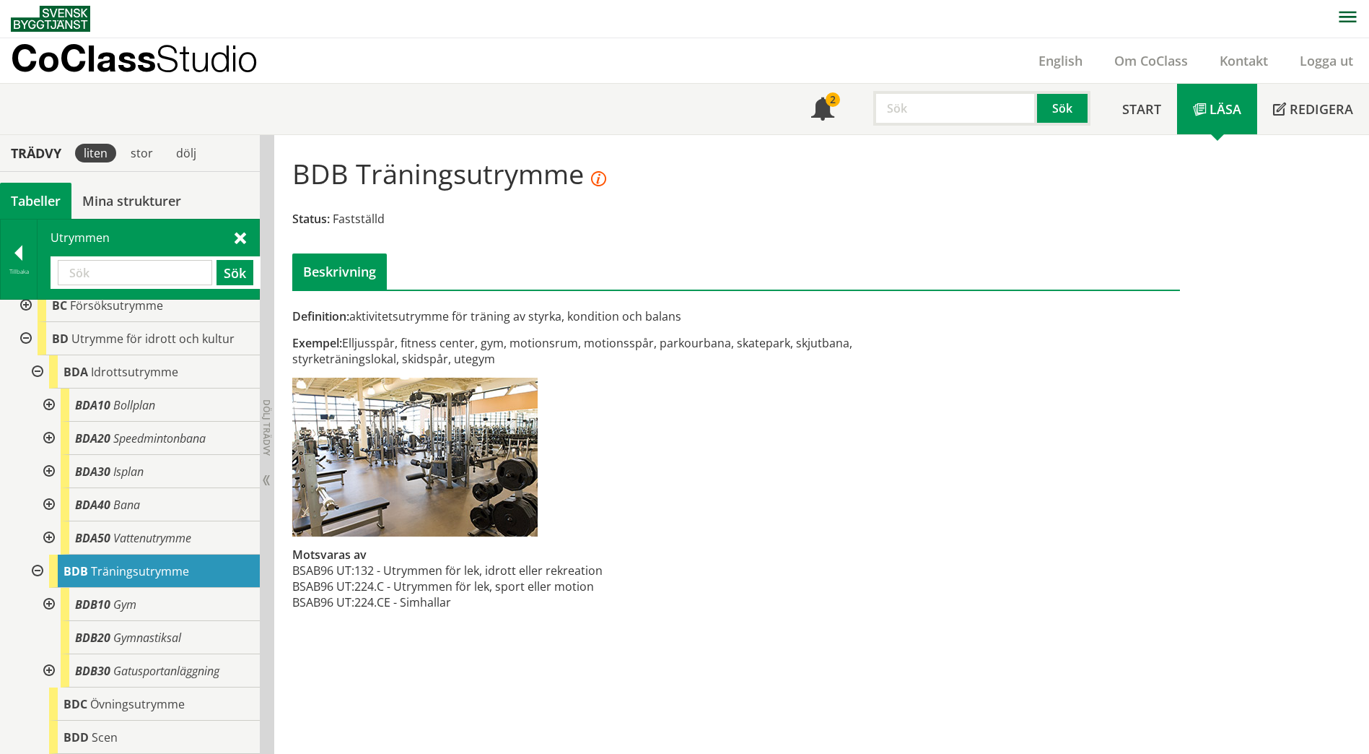
click at [144, 275] on input "text" at bounding box center [135, 272] width 154 height 25
type input "arbetsplats"
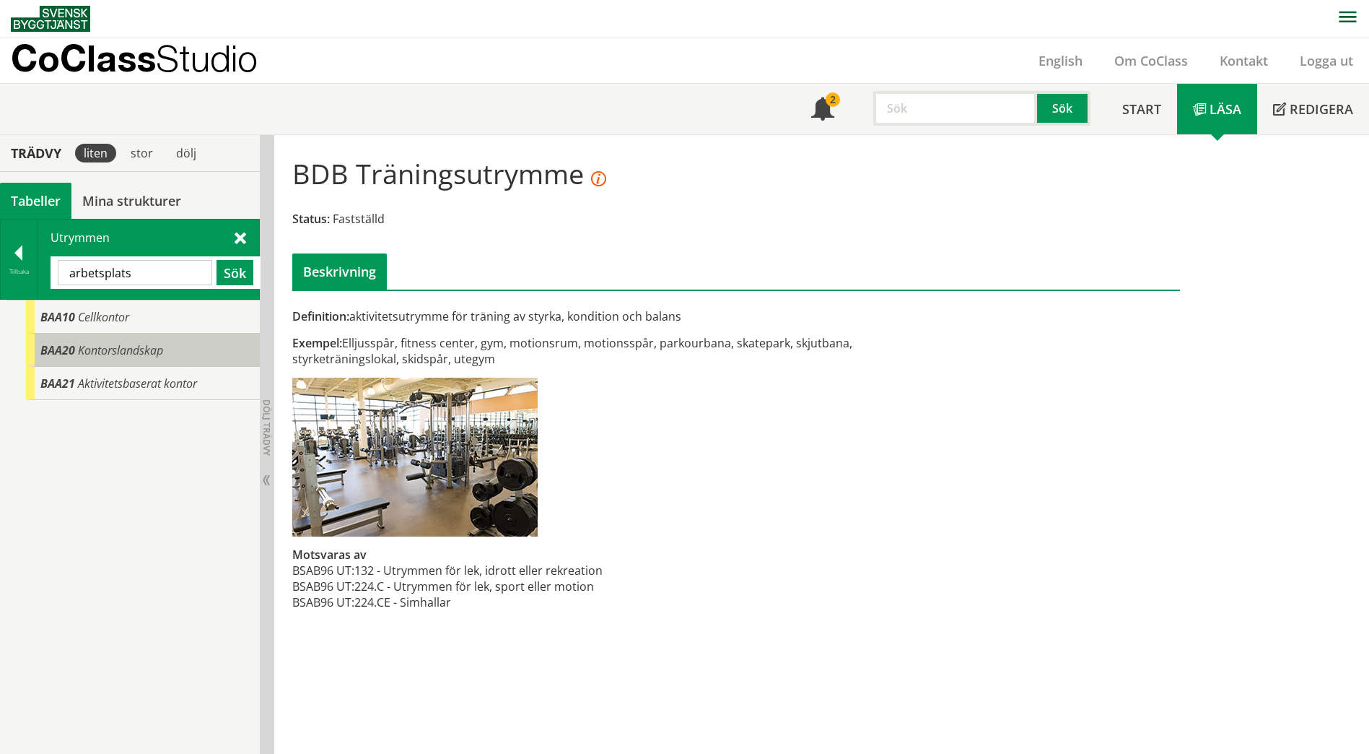
click at [88, 356] on span "Kontorslandskap" at bounding box center [120, 350] width 85 height 16
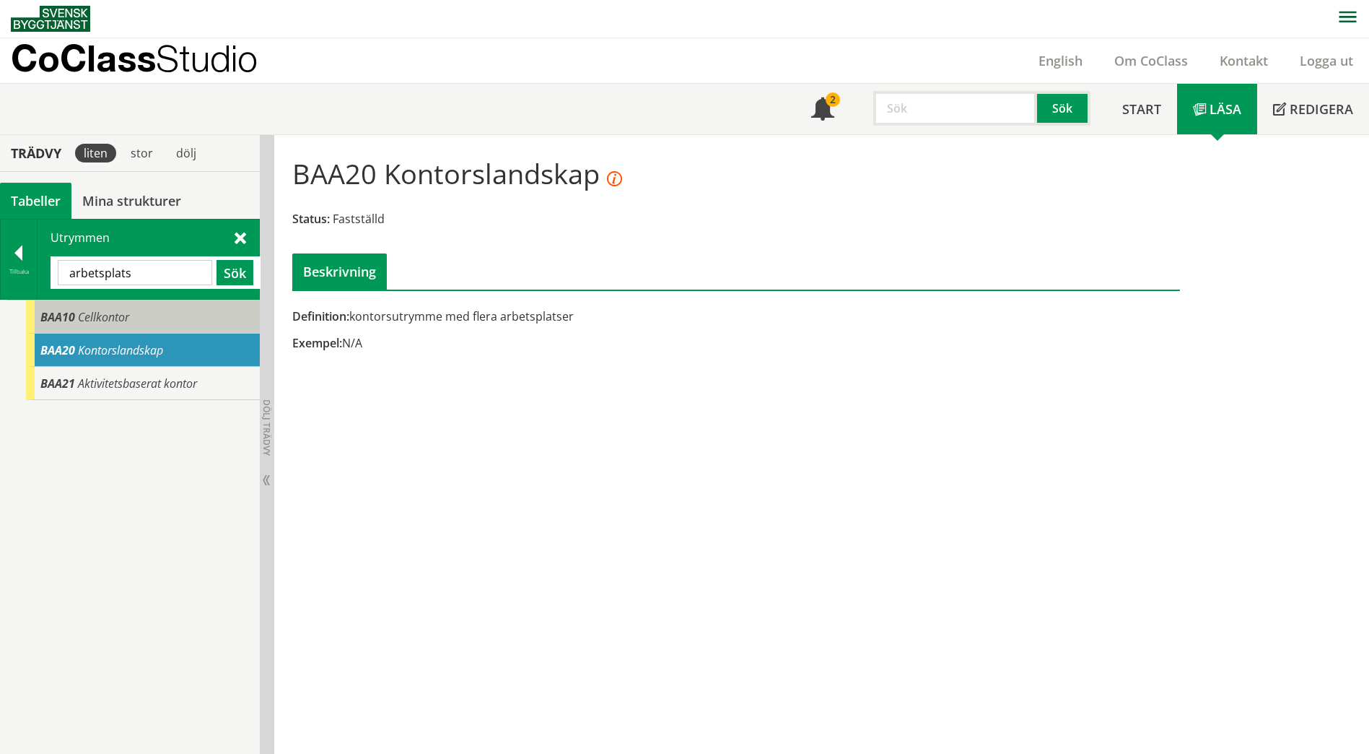
click at [87, 330] on div "BAA10 Cellkontor" at bounding box center [143, 316] width 234 height 33
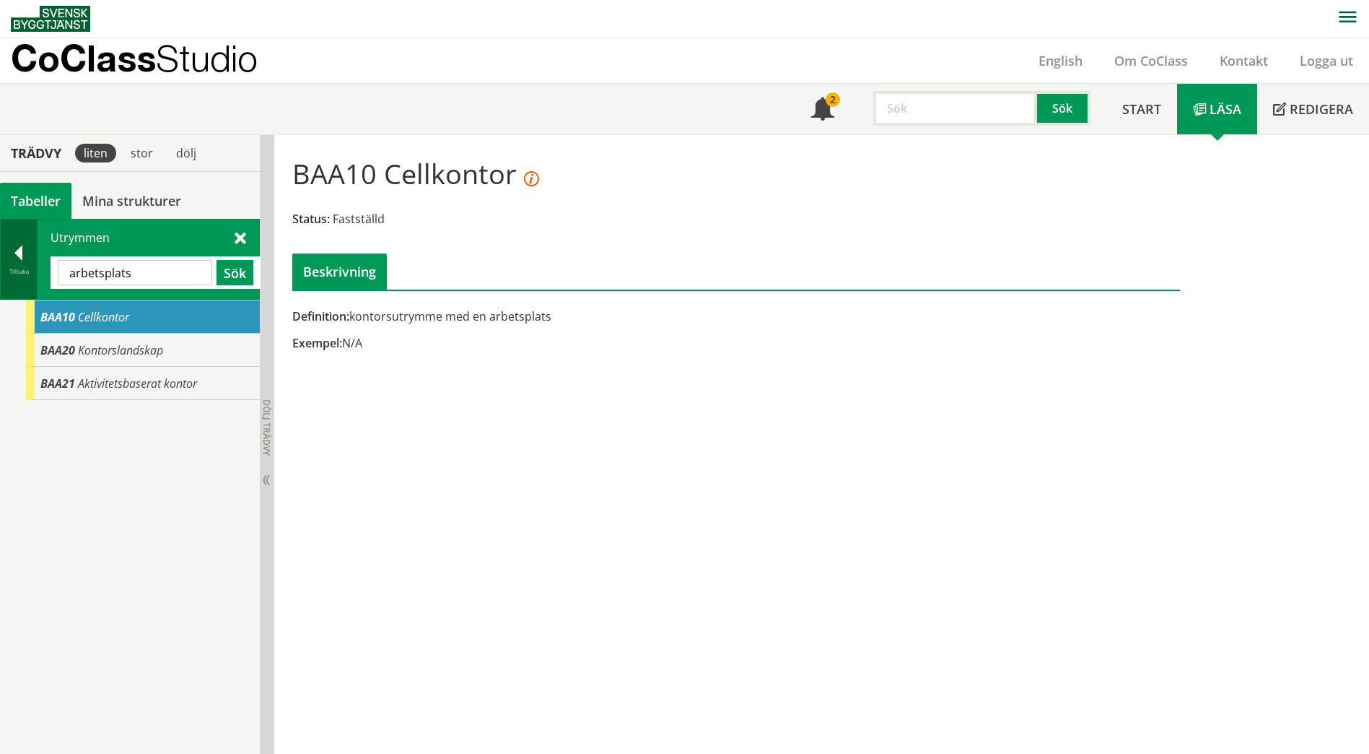
click at [17, 258] on div at bounding box center [19, 255] width 36 height 20
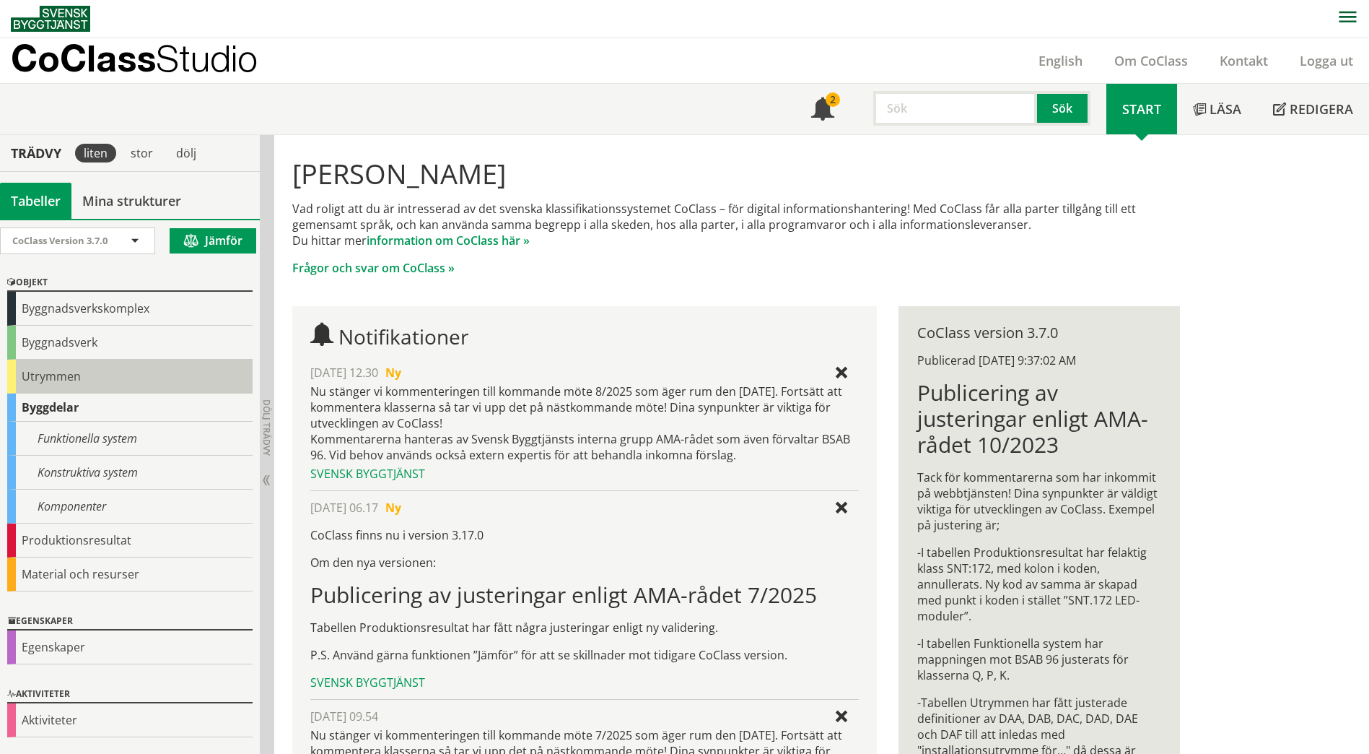
click at [38, 385] on div "Utrymmen" at bounding box center [129, 376] width 245 height 34
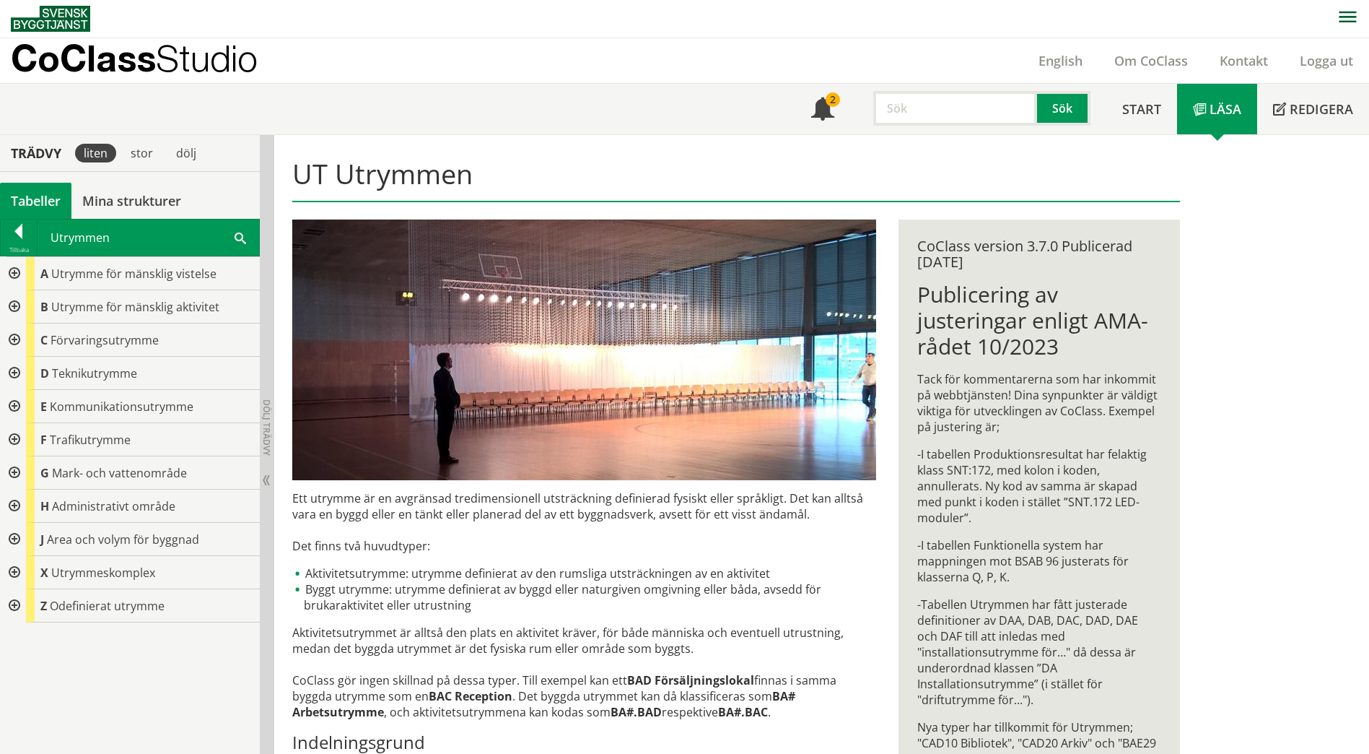
click at [12, 277] on div at bounding box center [13, 273] width 26 height 33
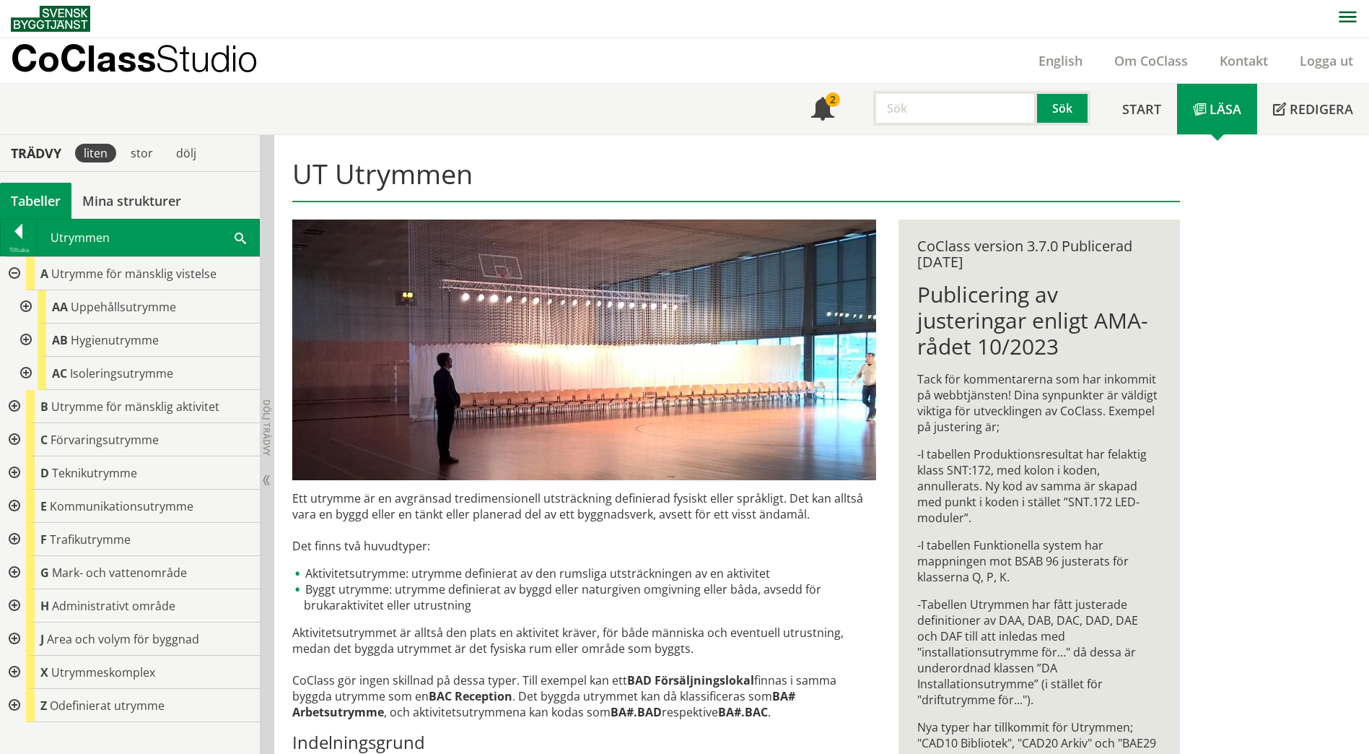
click at [18, 405] on div at bounding box center [13, 406] width 26 height 33
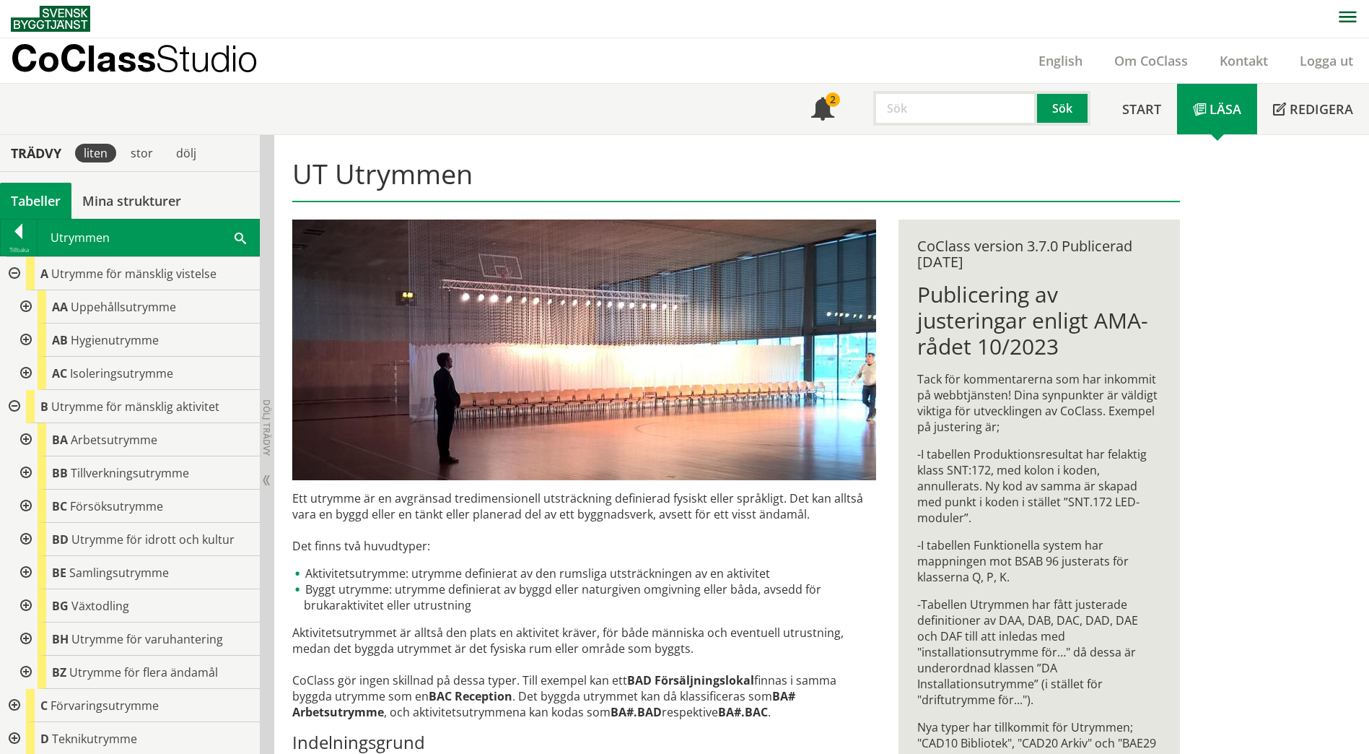
click at [19, 432] on div at bounding box center [25, 439] width 26 height 33
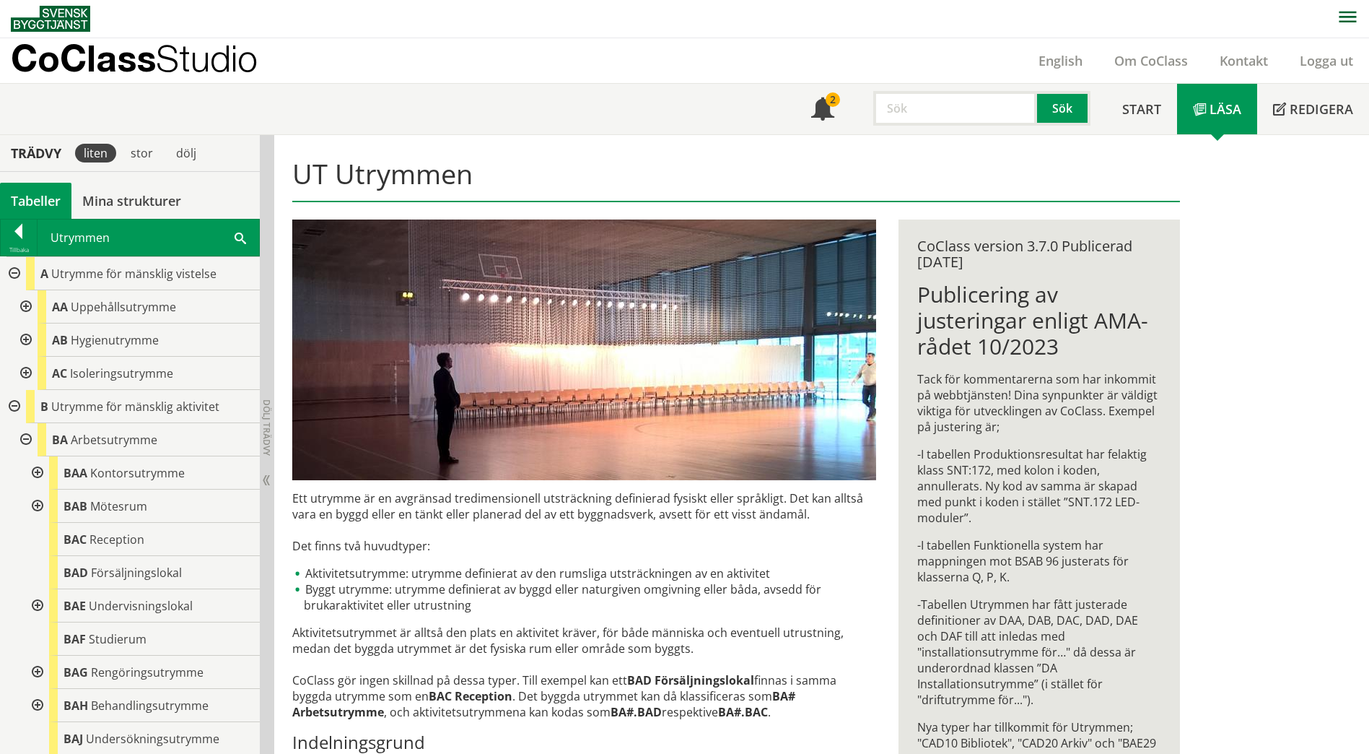
click at [242, 235] on span at bounding box center [241, 237] width 12 height 15
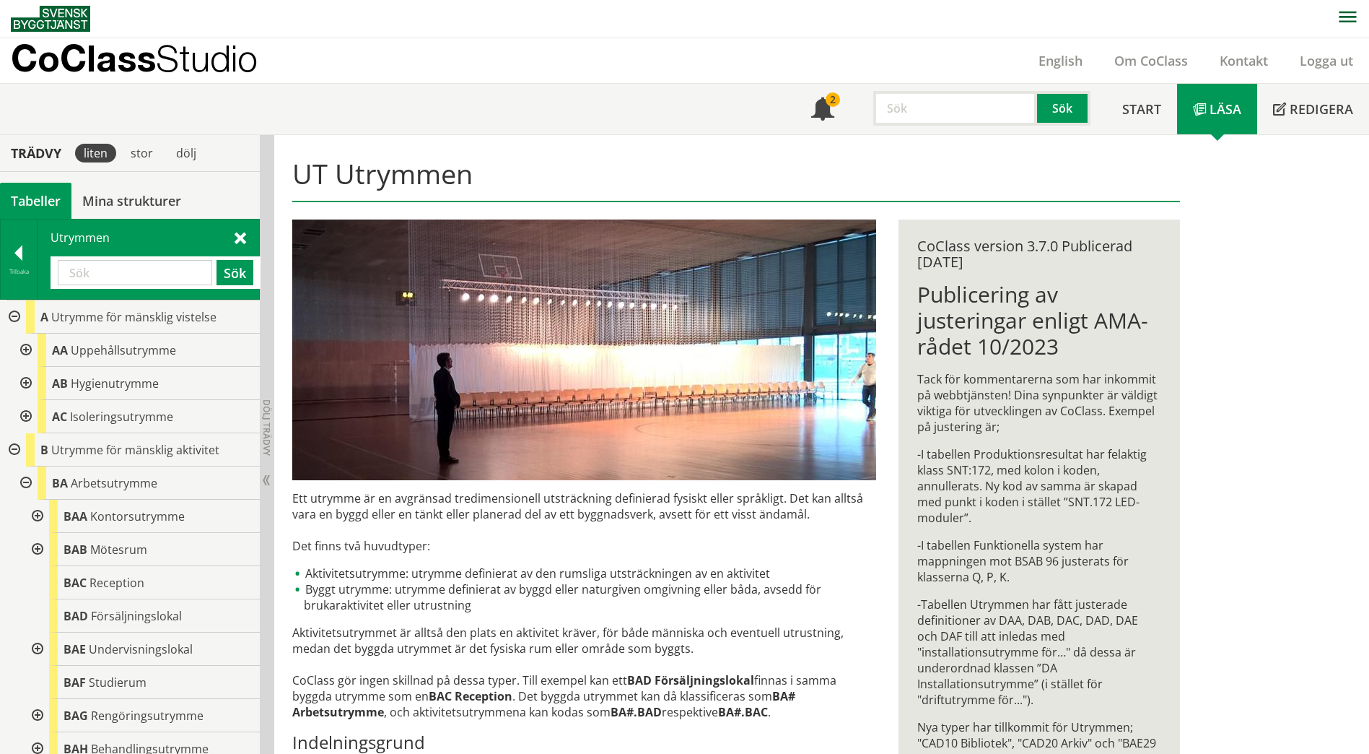
paste input "arbetsrum"
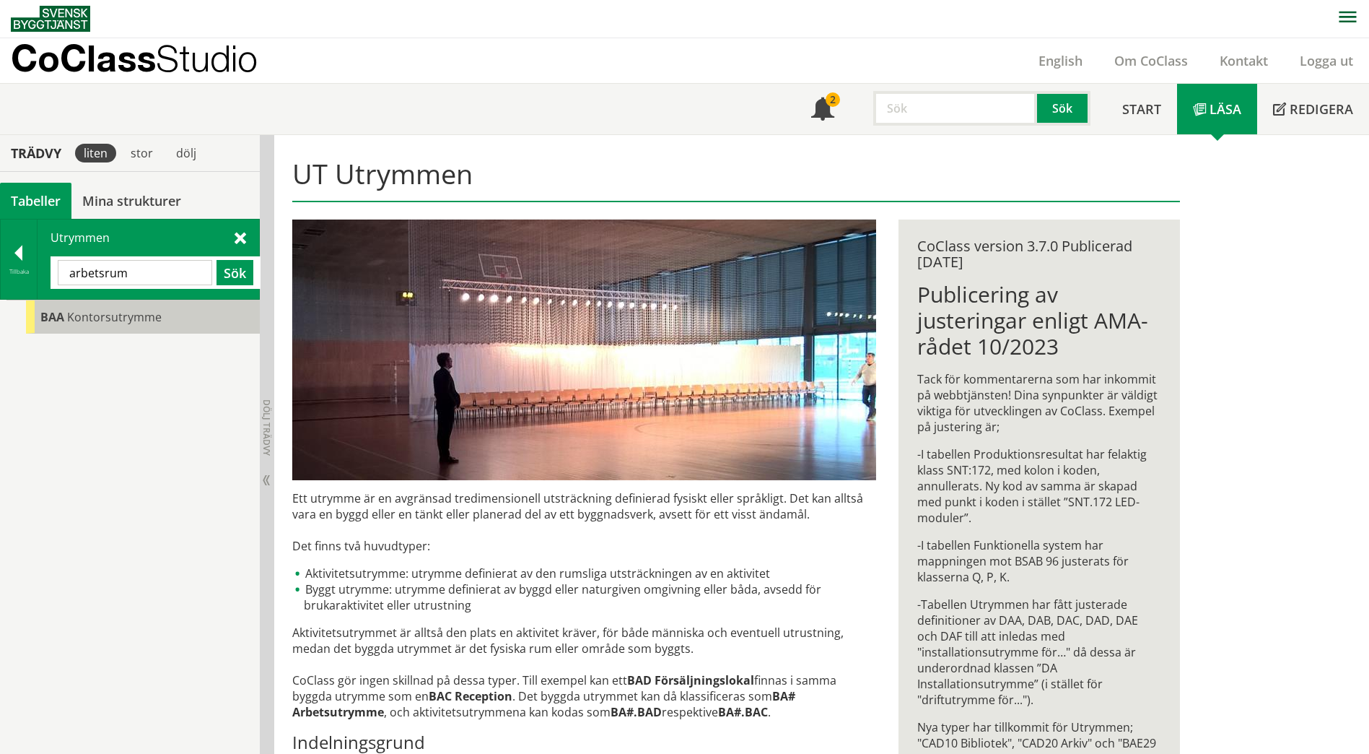
click at [123, 320] on span "Kontorsutrymme" at bounding box center [114, 317] width 95 height 16
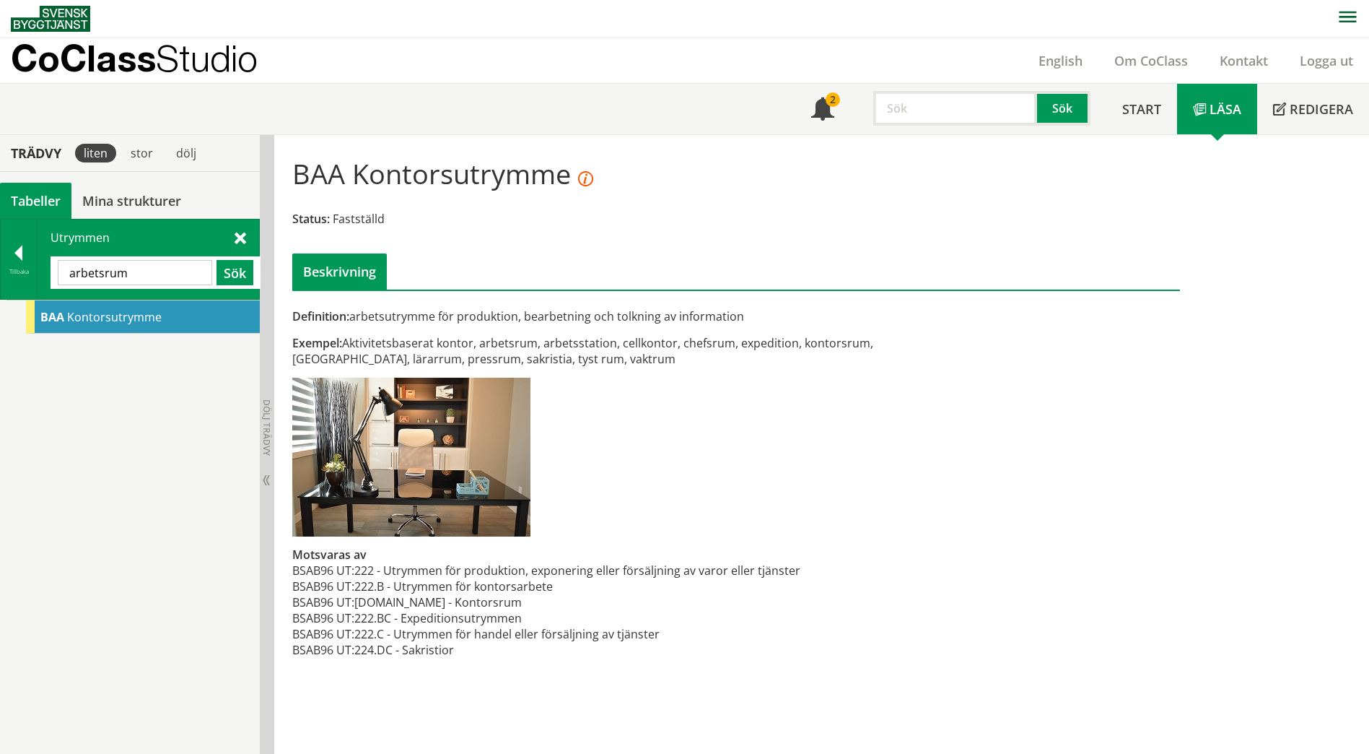
drag, startPoint x: 135, startPoint y: 275, endPoint x: 40, endPoint y: 272, distance: 94.6
click at [40, 272] on div "Utrymmen [GEOGRAPHIC_DATA] Sök" at bounding box center [149, 258] width 222 height 79
paste input "ATELJÉ 25P"
type input "ATELJÉ"
click at [230, 274] on button "Sök" at bounding box center [235, 272] width 37 height 25
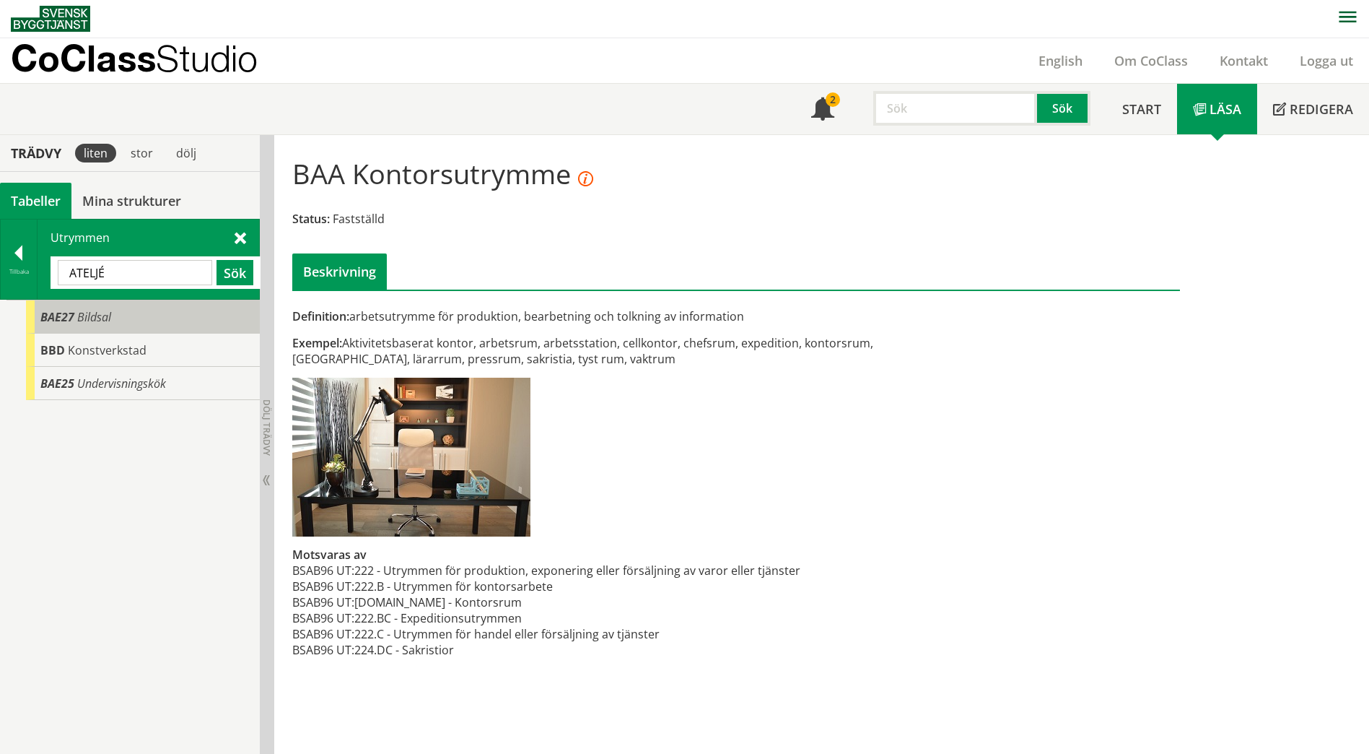
click at [192, 322] on div "BAE27 Bildsal" at bounding box center [143, 316] width 234 height 33
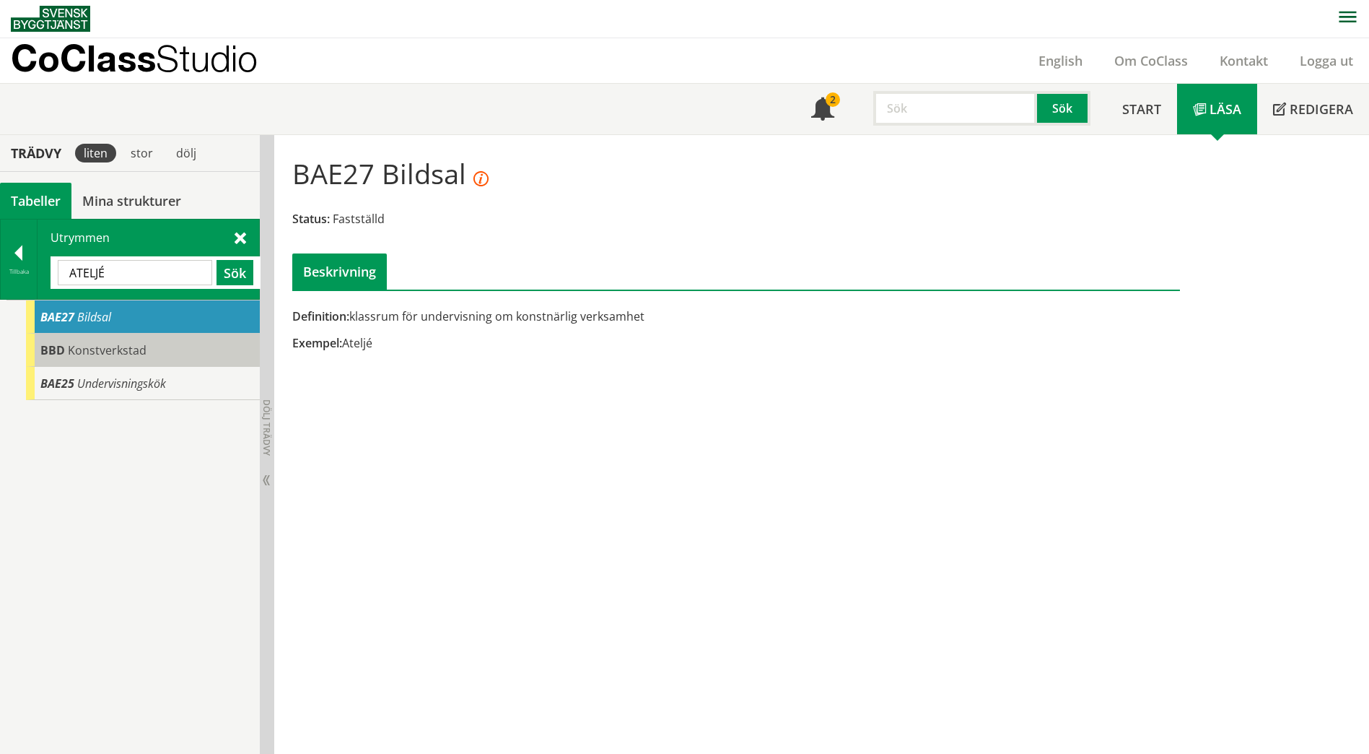
click at [183, 358] on div "BBD Konstverkstad" at bounding box center [143, 349] width 234 height 33
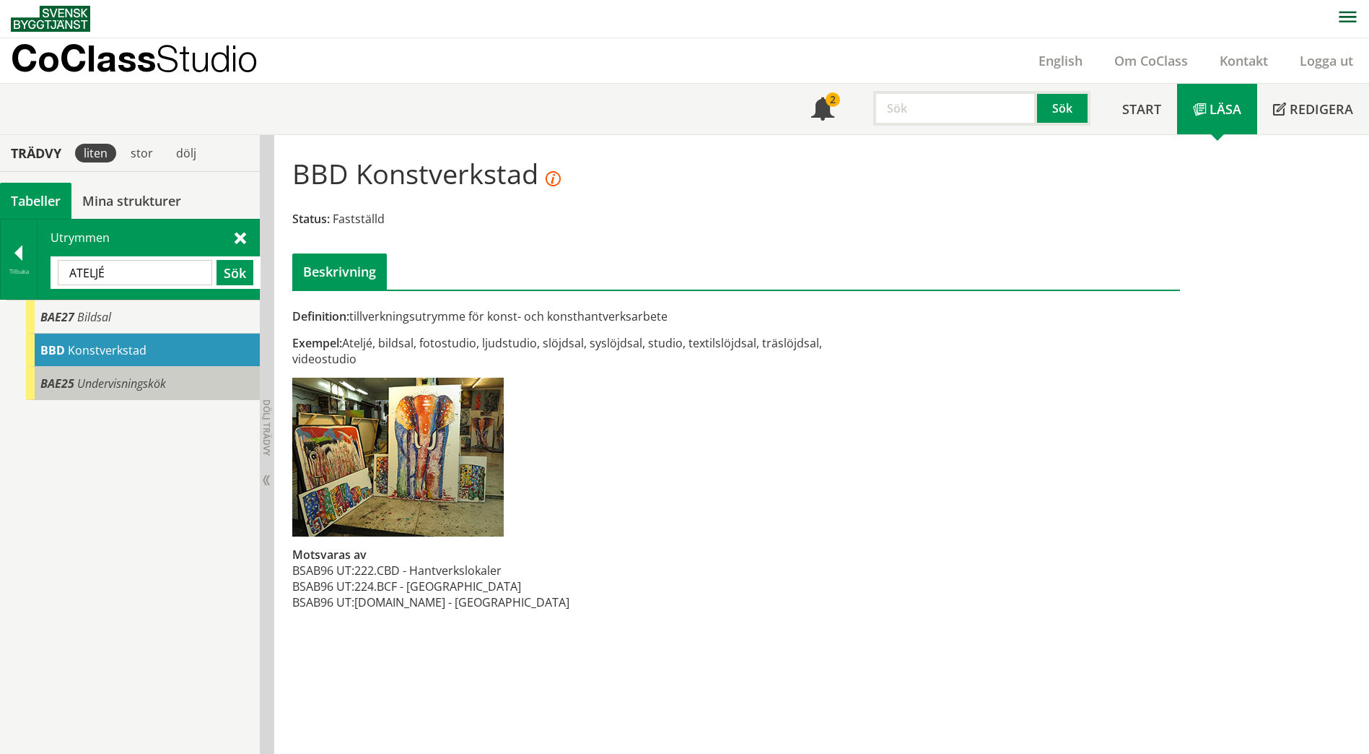
click at [178, 386] on div "BAE25 Undervisningskök" at bounding box center [143, 383] width 234 height 33
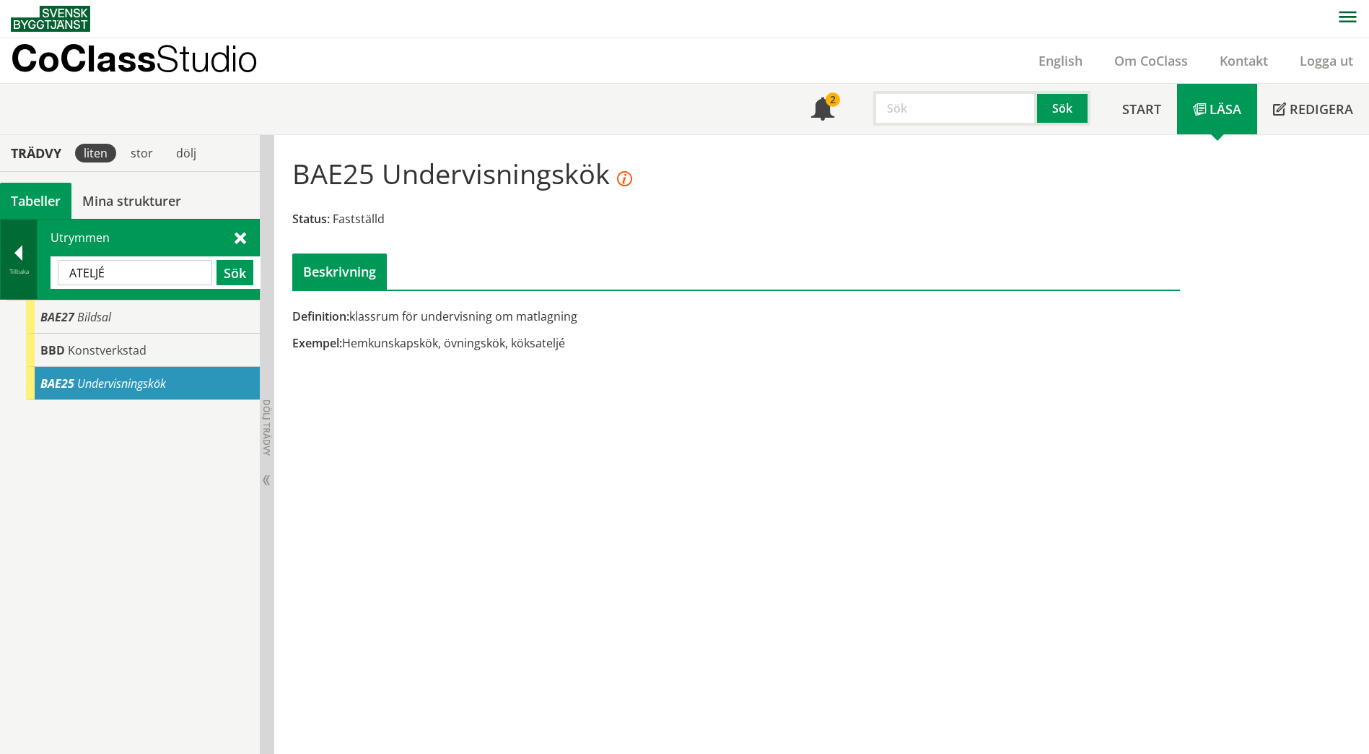
click at [20, 271] on div "Tillbaka" at bounding box center [19, 272] width 36 height 12
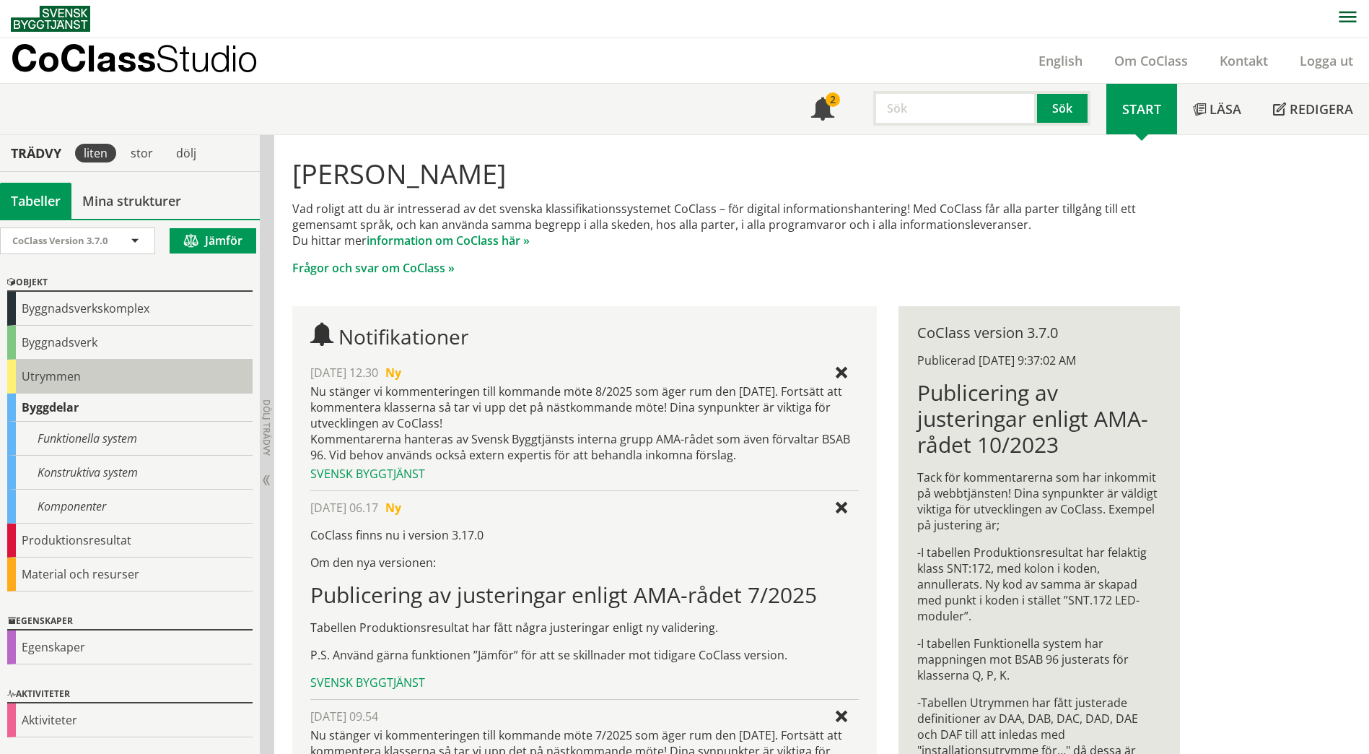
click at [58, 372] on div "Utrymmen" at bounding box center [129, 376] width 245 height 34
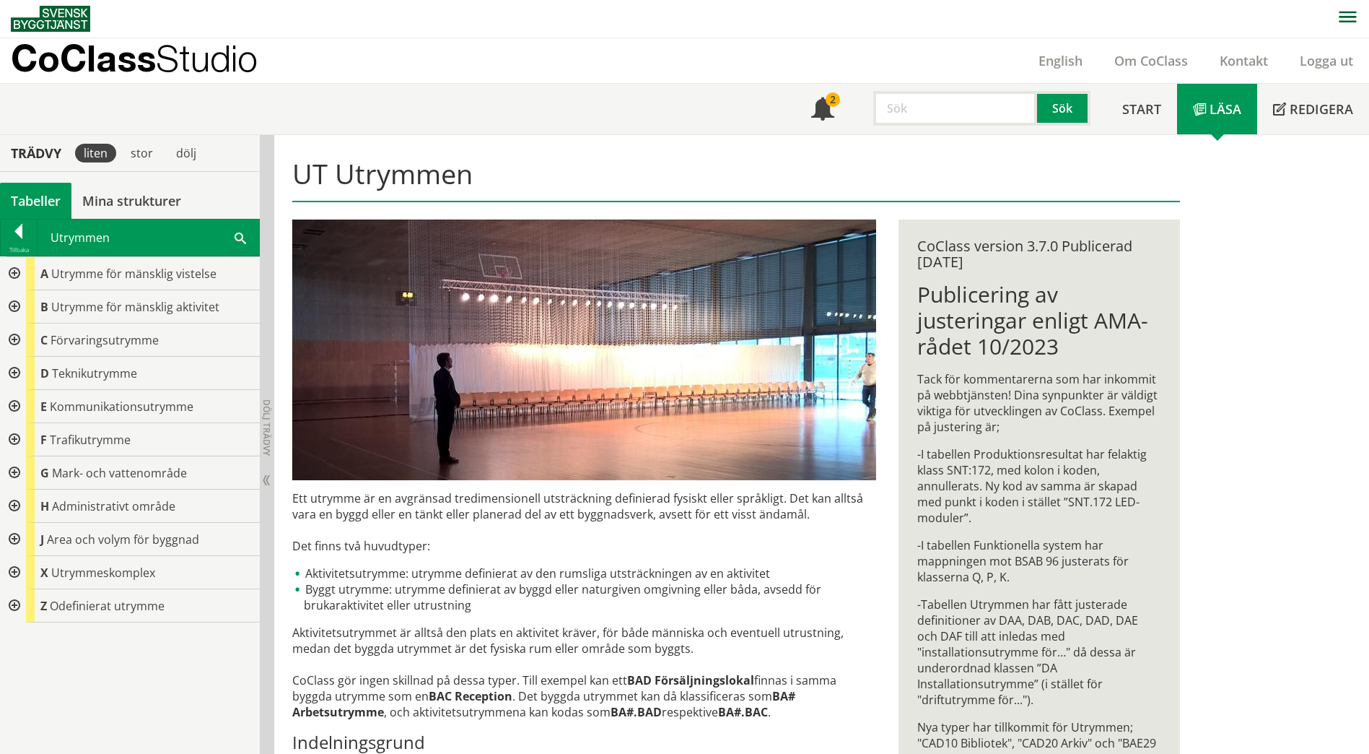
click at [9, 307] on div at bounding box center [13, 306] width 26 height 33
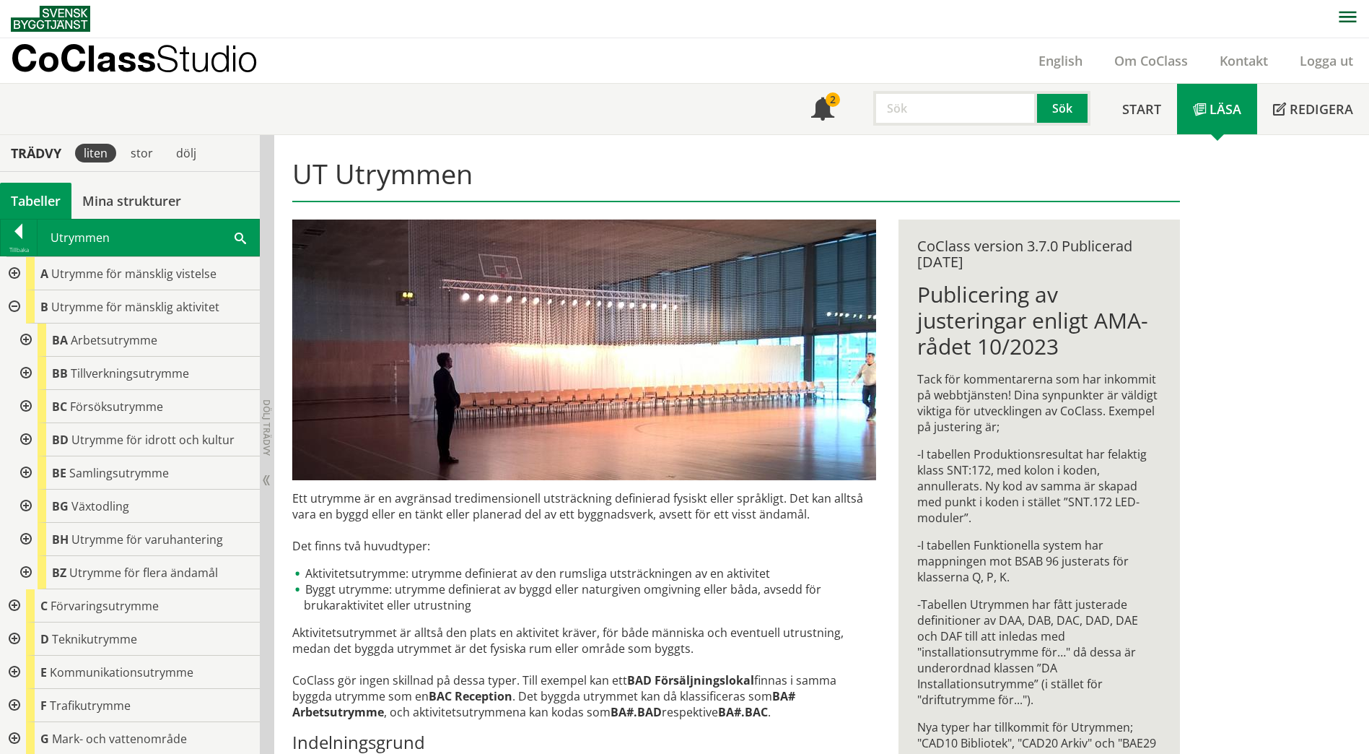
click at [32, 338] on div at bounding box center [25, 339] width 26 height 33
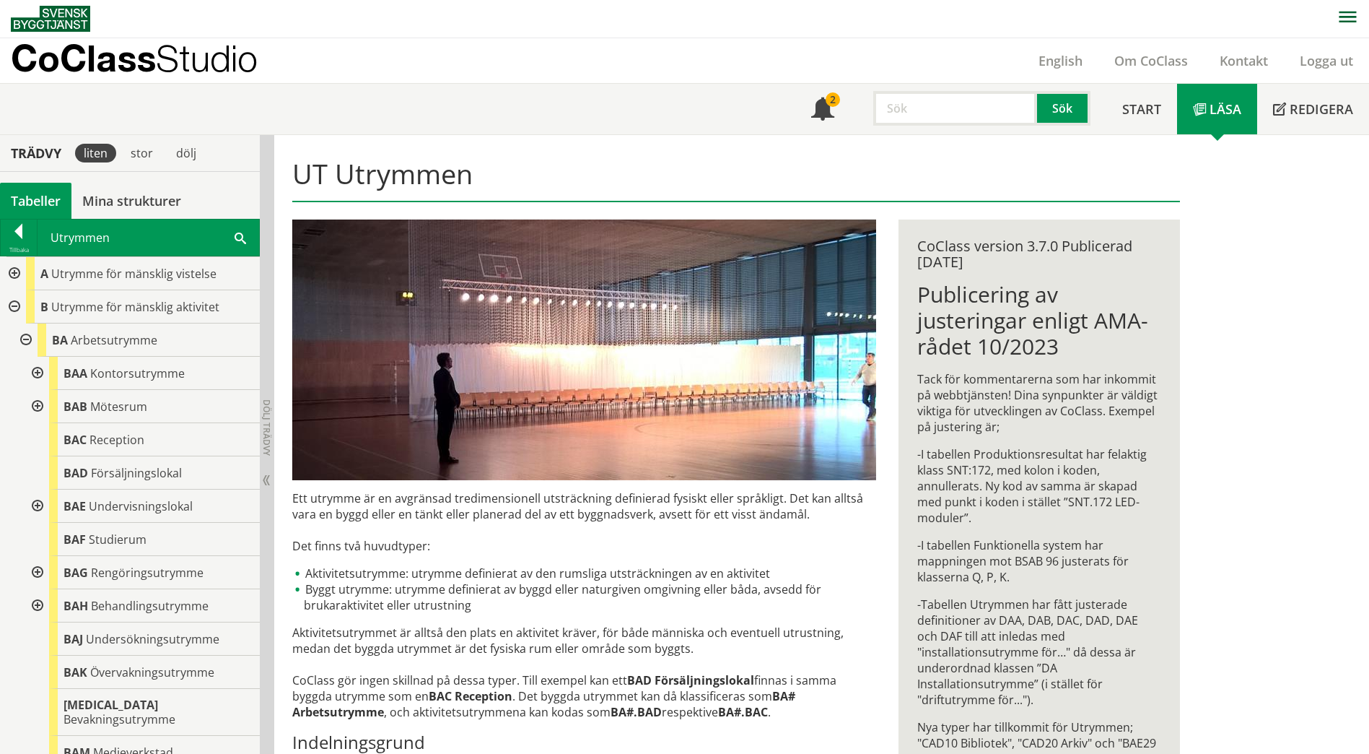
click at [37, 406] on div at bounding box center [36, 406] width 26 height 33
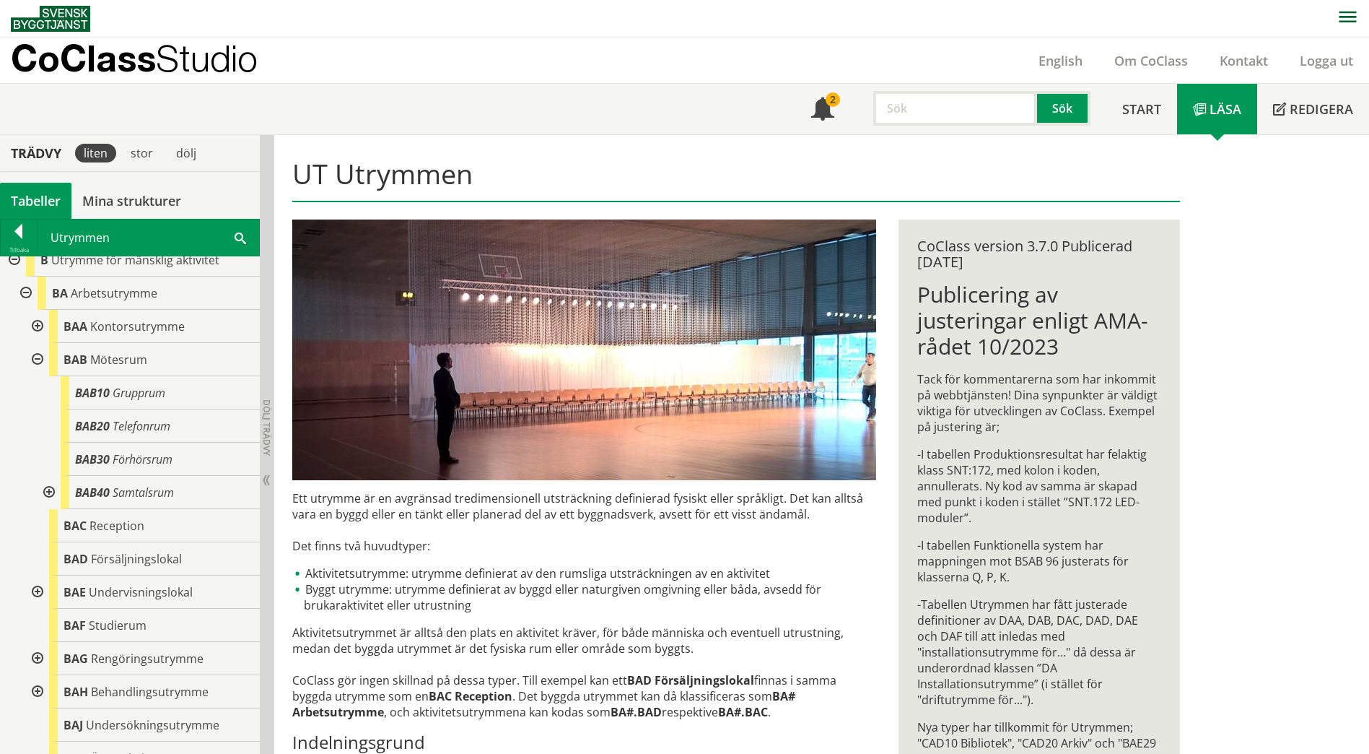
scroll to position [72, 0]
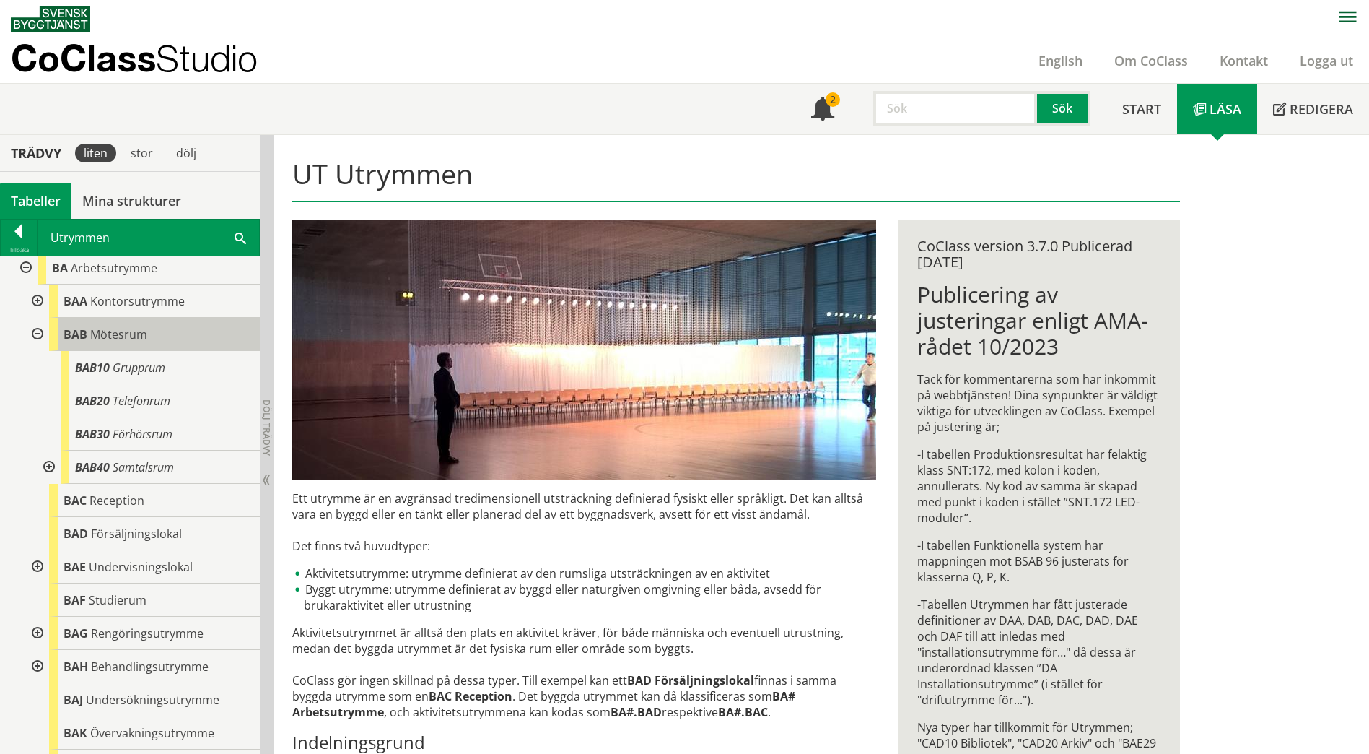
click at [115, 348] on div "BAB Mötesrum" at bounding box center [154, 334] width 211 height 33
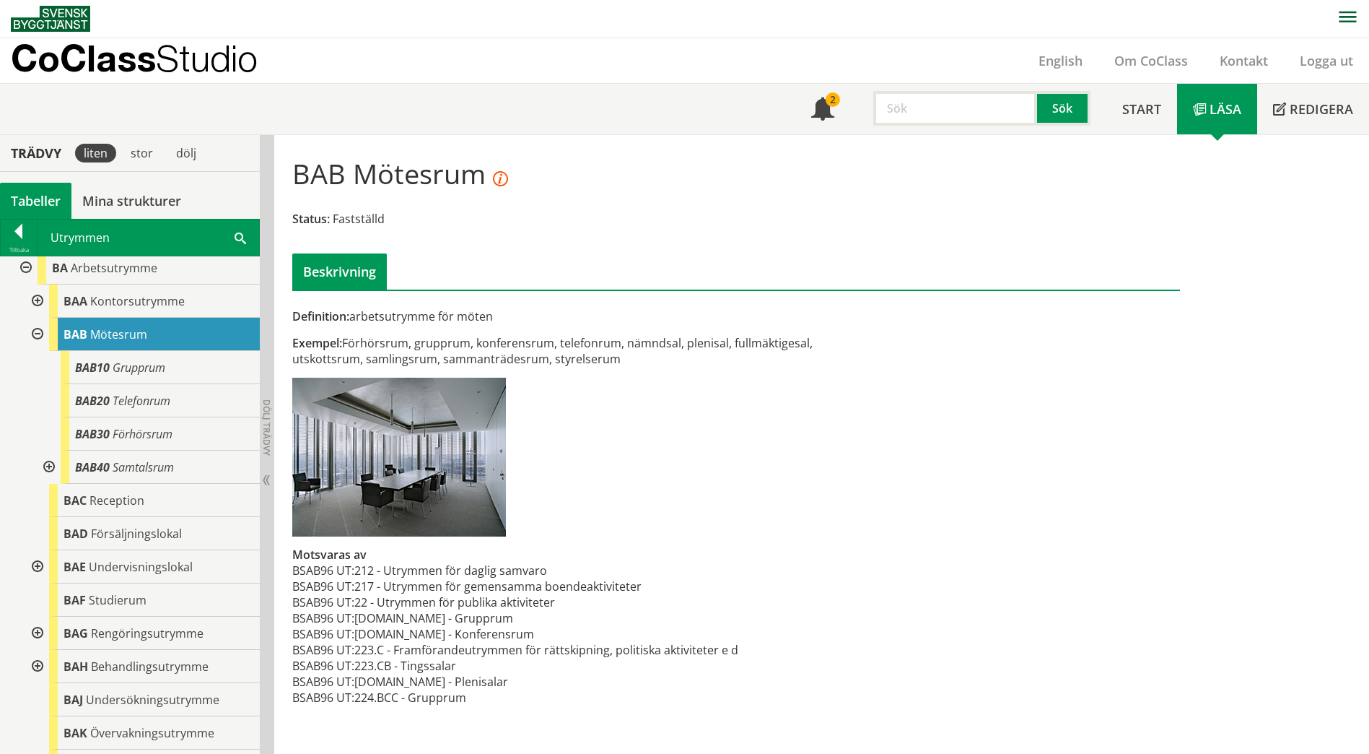
click at [240, 241] on span at bounding box center [241, 237] width 12 height 15
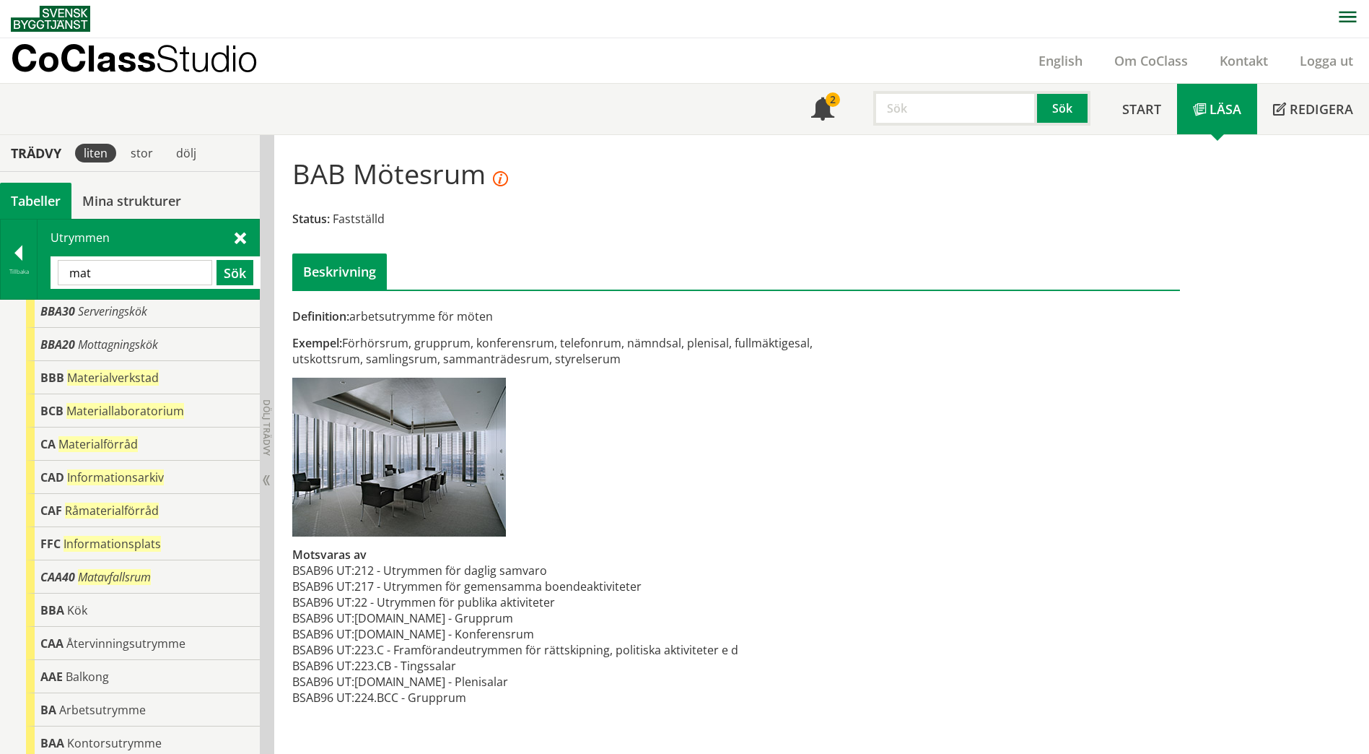
click at [122, 275] on input "mat" at bounding box center [135, 272] width 154 height 25
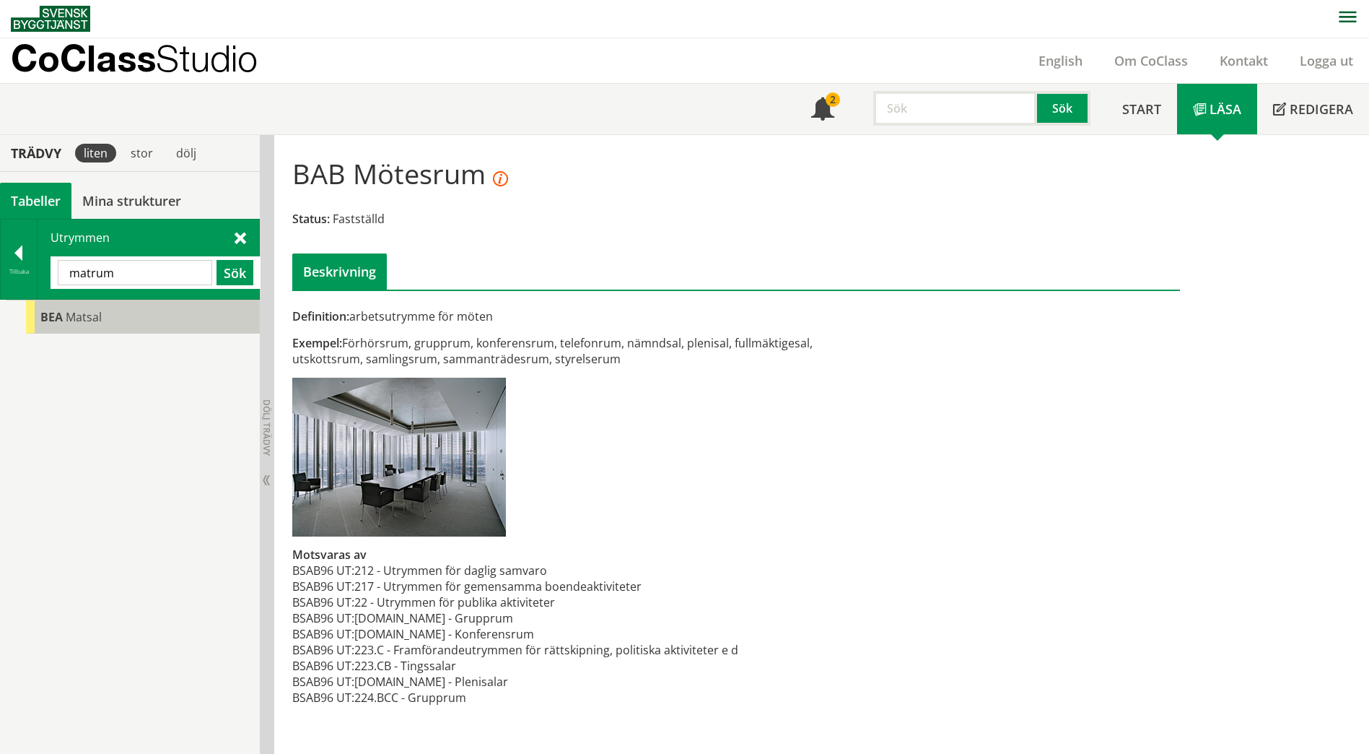
click at [94, 320] on span "Matsal" at bounding box center [84, 317] width 36 height 16
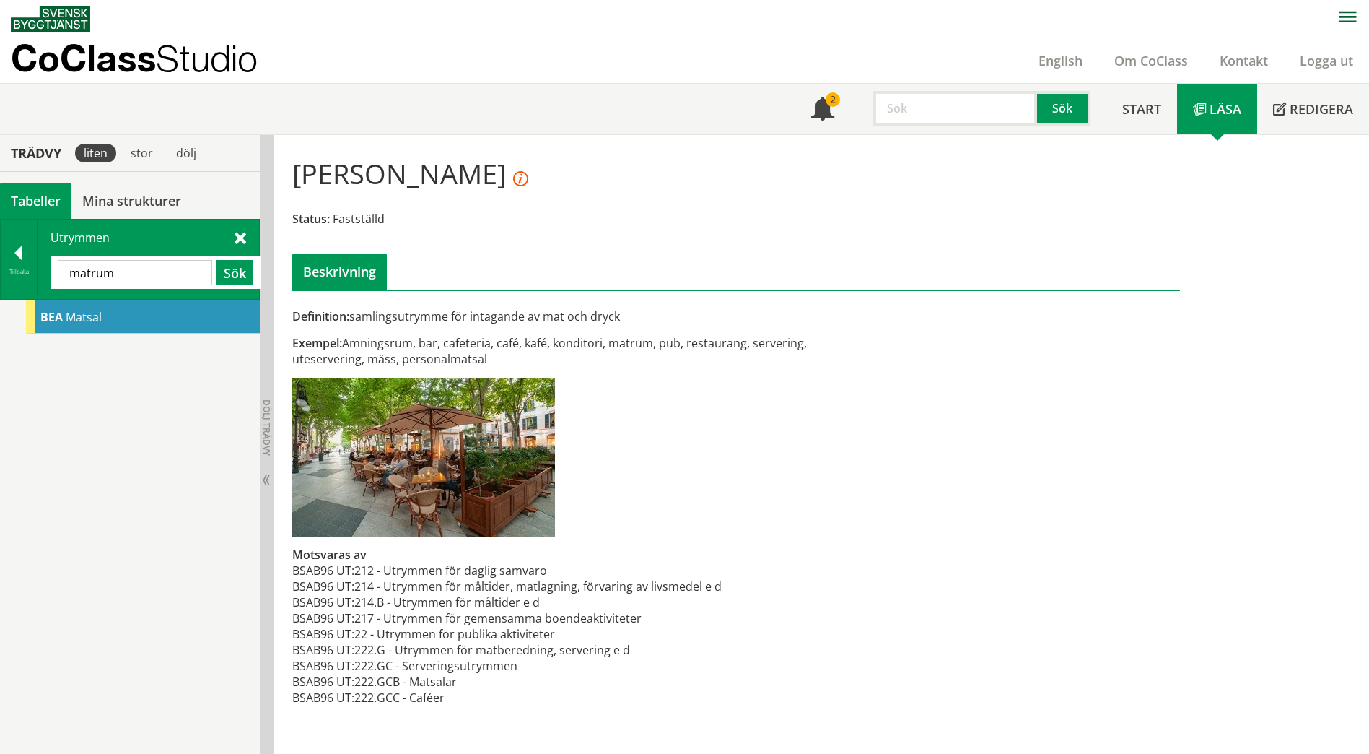
click at [124, 332] on div "[PERSON_NAME]" at bounding box center [143, 316] width 234 height 33
drag, startPoint x: 126, startPoint y: 271, endPoint x: 66, endPoint y: 271, distance: 59.9
click at [66, 271] on input "matrum" at bounding box center [135, 272] width 154 height 25
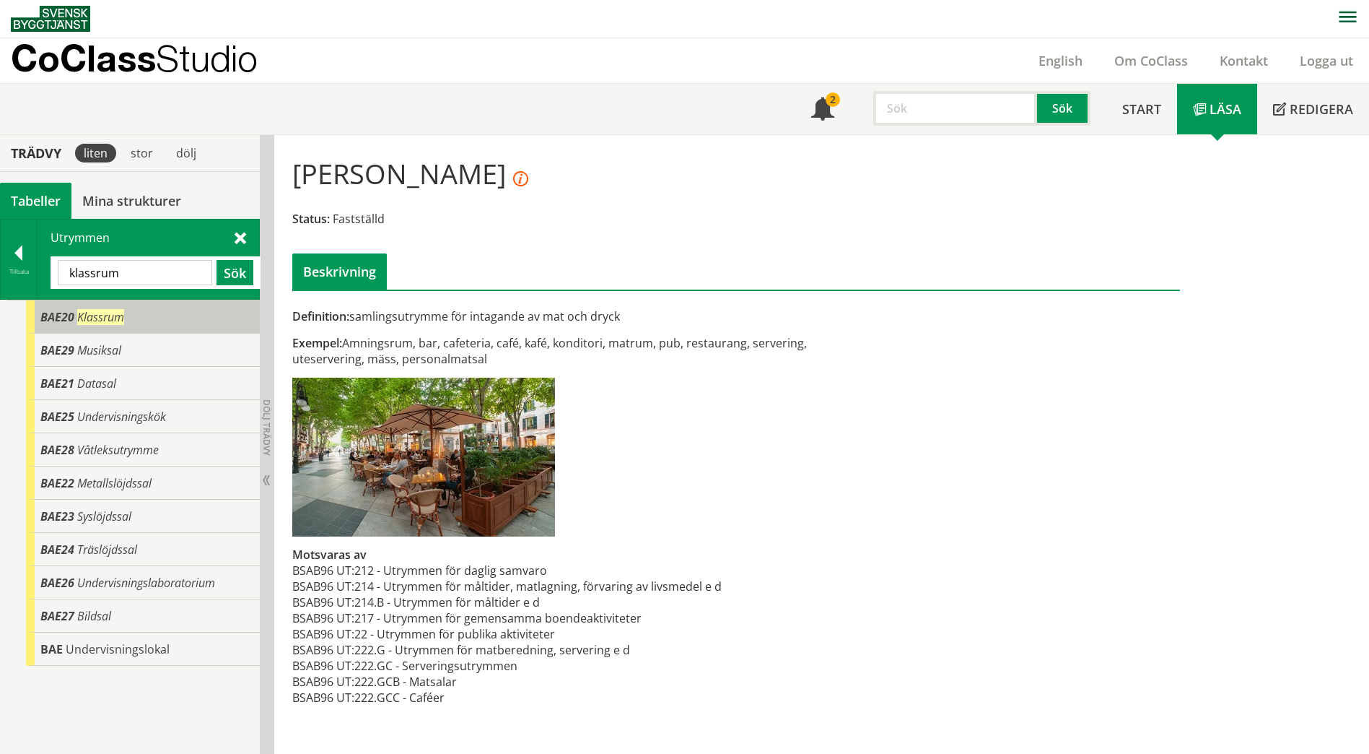
click at [73, 322] on span "BAE20" at bounding box center [57, 317] width 34 height 16
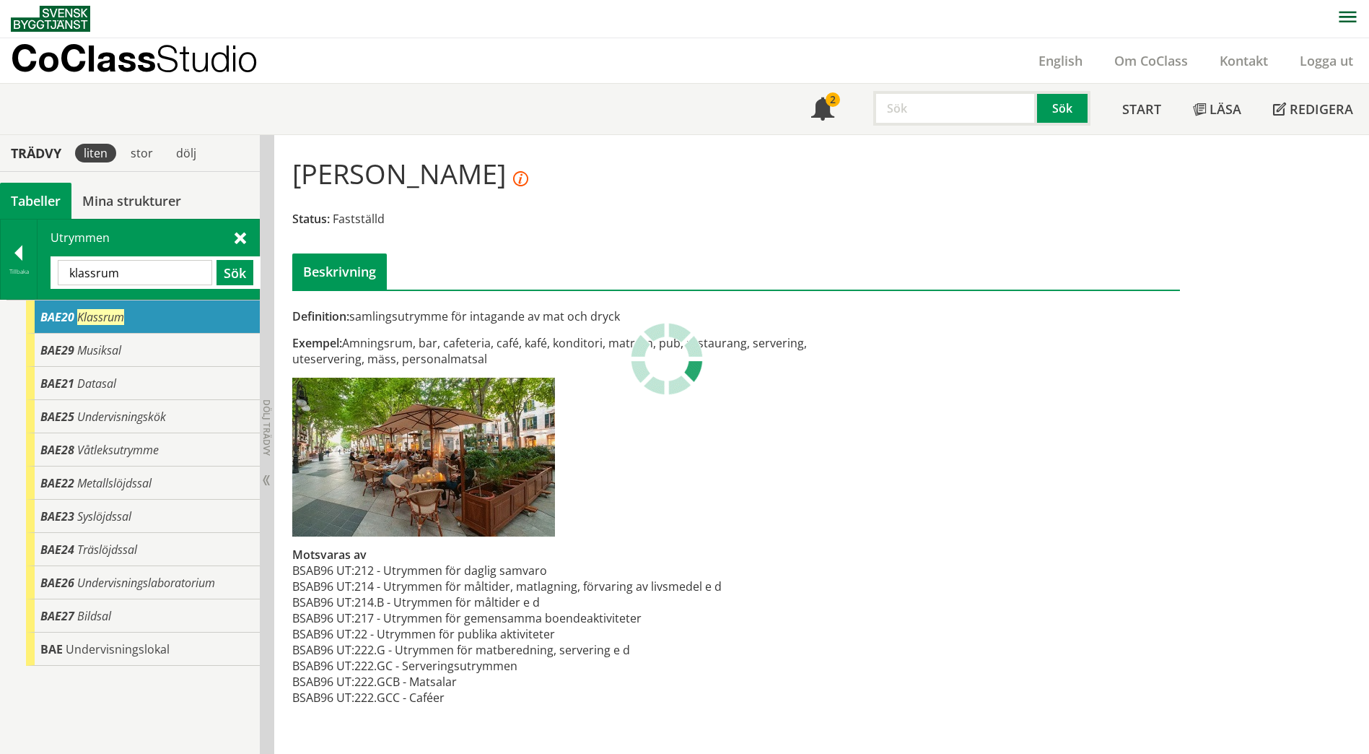
click at [72, 322] on span "BAE20" at bounding box center [57, 317] width 34 height 16
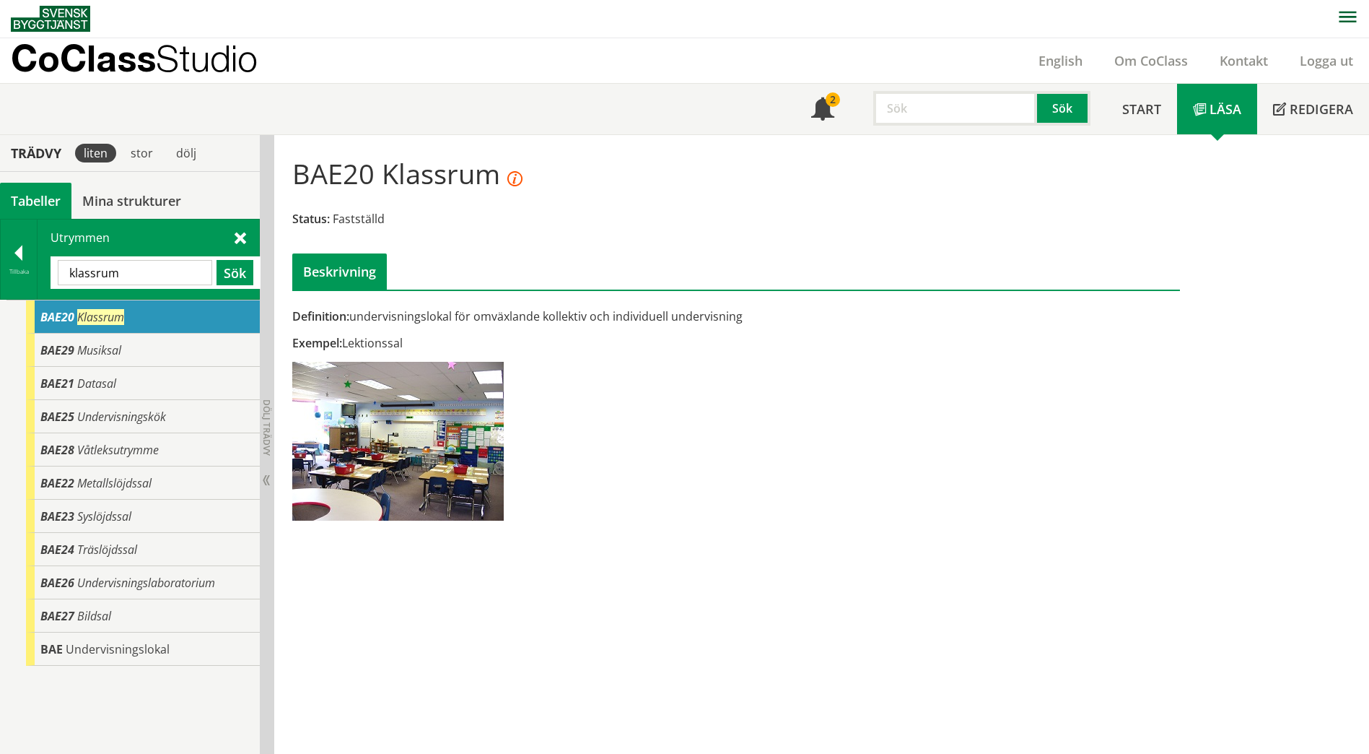
drag, startPoint x: 136, startPoint y: 279, endPoint x: 56, endPoint y: 272, distance: 81.1
click at [56, 272] on div "klassrum Sök" at bounding box center [156, 272] width 210 height 32
type input "b"
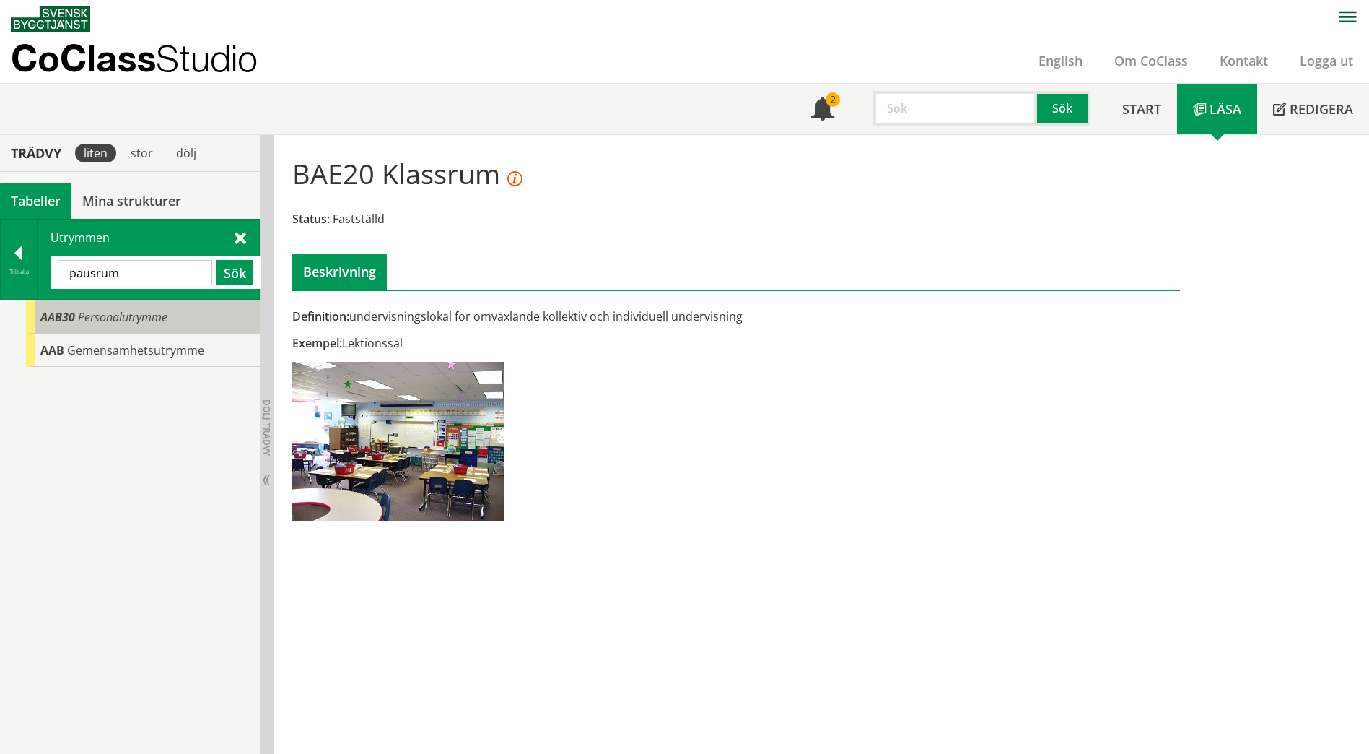
click at [150, 326] on div "AAB30 Personalutrymme" at bounding box center [143, 316] width 234 height 33
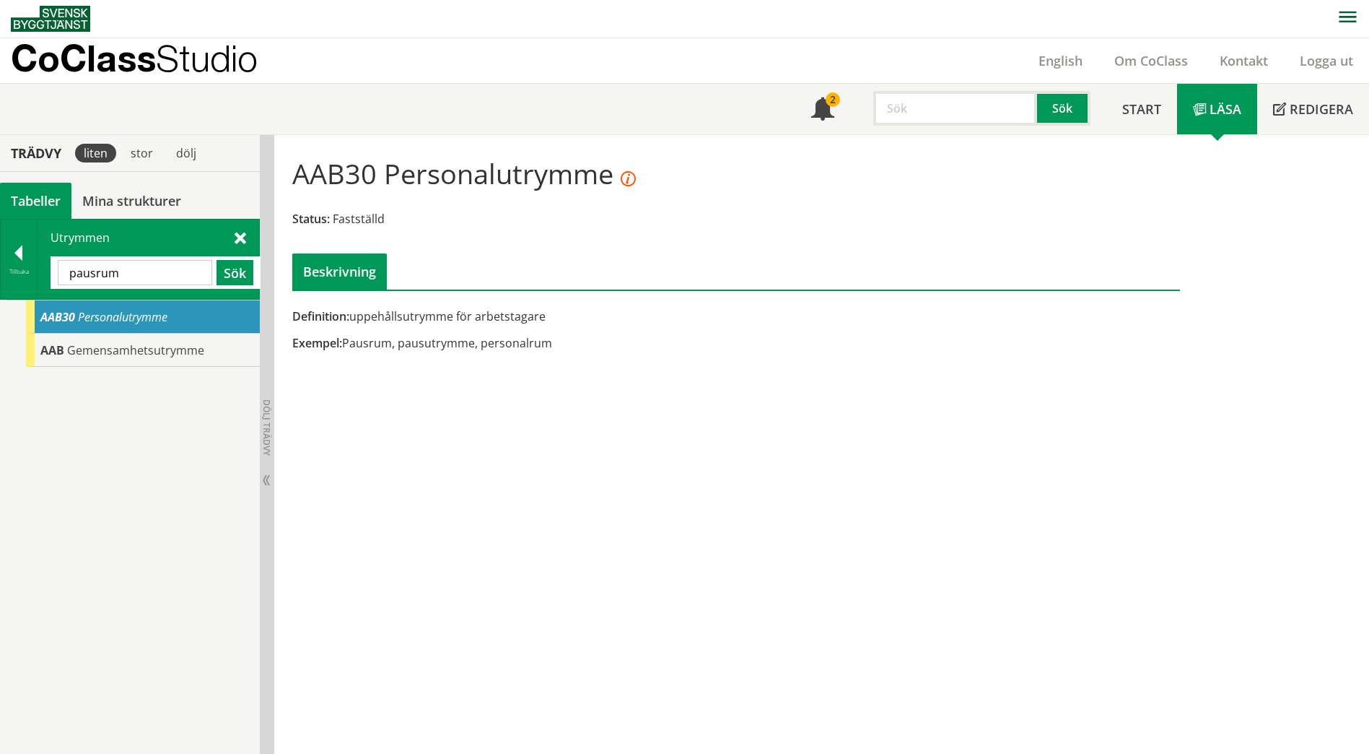
drag, startPoint x: 129, startPoint y: 276, endPoint x: 58, endPoint y: 267, distance: 71.4
click at [58, 267] on input "pausrum" at bounding box center [135, 272] width 154 height 25
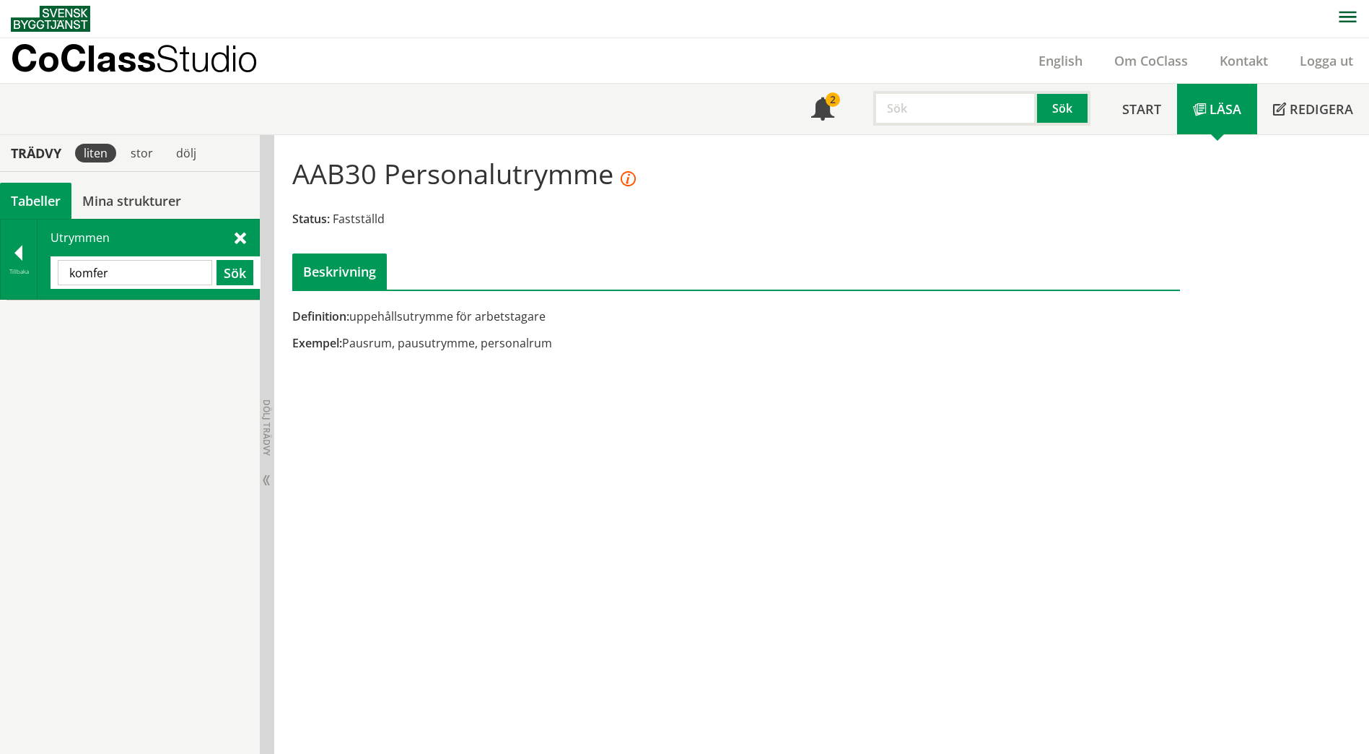
drag, startPoint x: 129, startPoint y: 279, endPoint x: 38, endPoint y: 281, distance: 91.0
click at [38, 281] on div "Utrymmen komfer Sök" at bounding box center [149, 258] width 222 height 79
paste input "nference"
click at [241, 269] on button "Sök" at bounding box center [235, 272] width 37 height 25
click at [102, 266] on input "konference" at bounding box center [135, 272] width 154 height 25
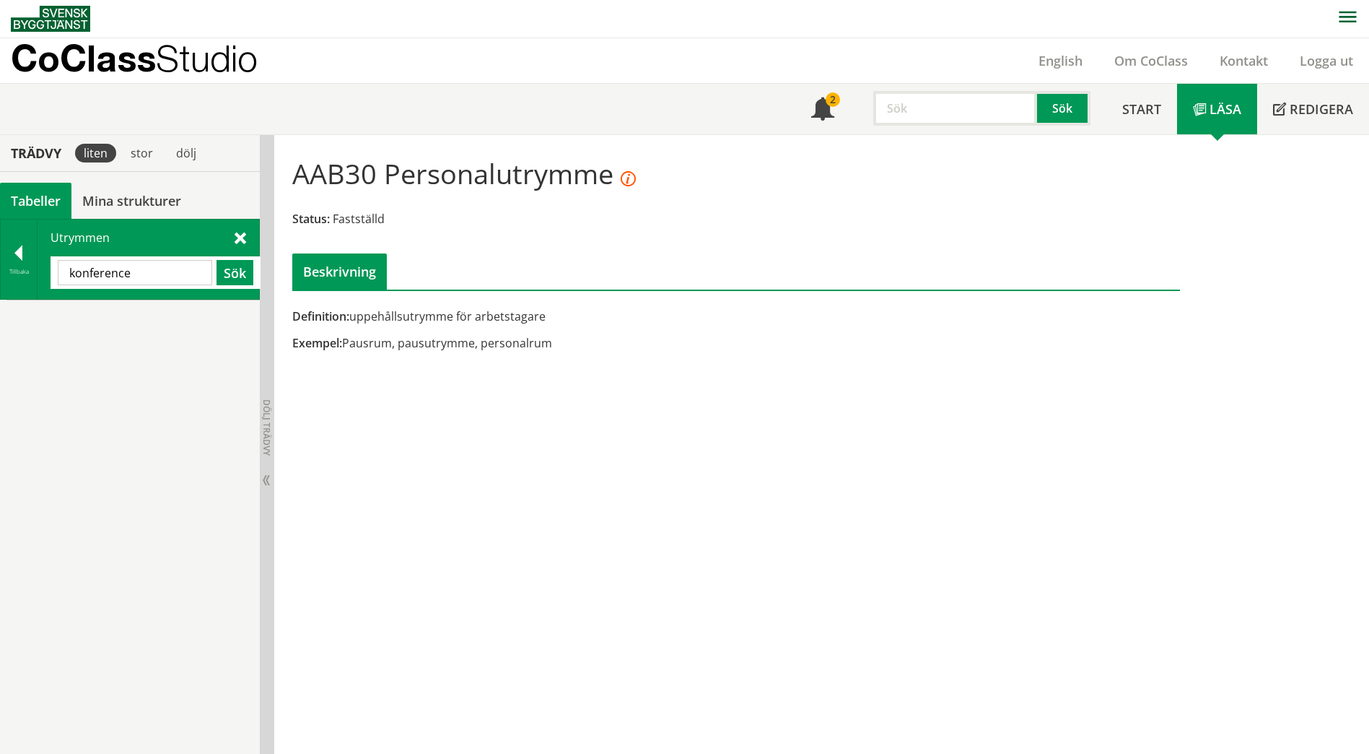
click at [242, 240] on span at bounding box center [241, 237] width 12 height 15
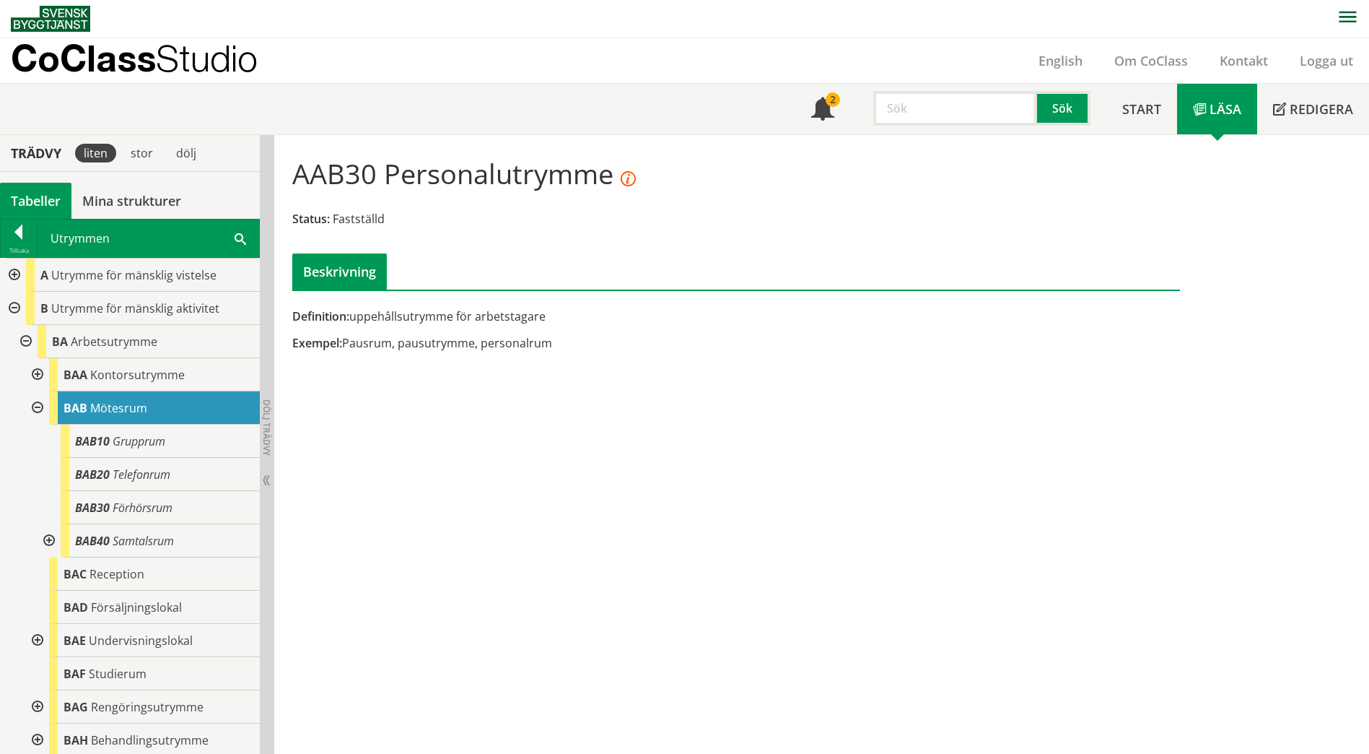
click at [25, 274] on div at bounding box center [13, 274] width 26 height 33
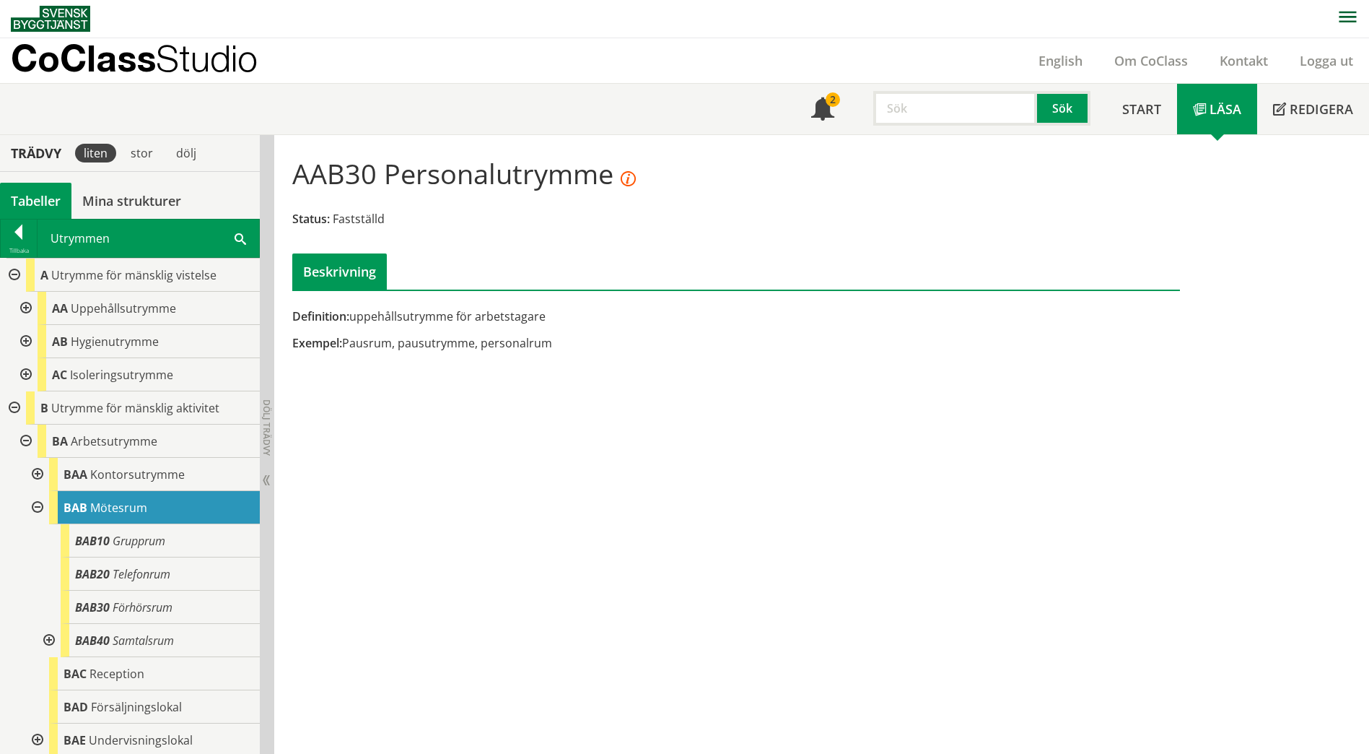
click at [27, 306] on div at bounding box center [25, 308] width 26 height 33
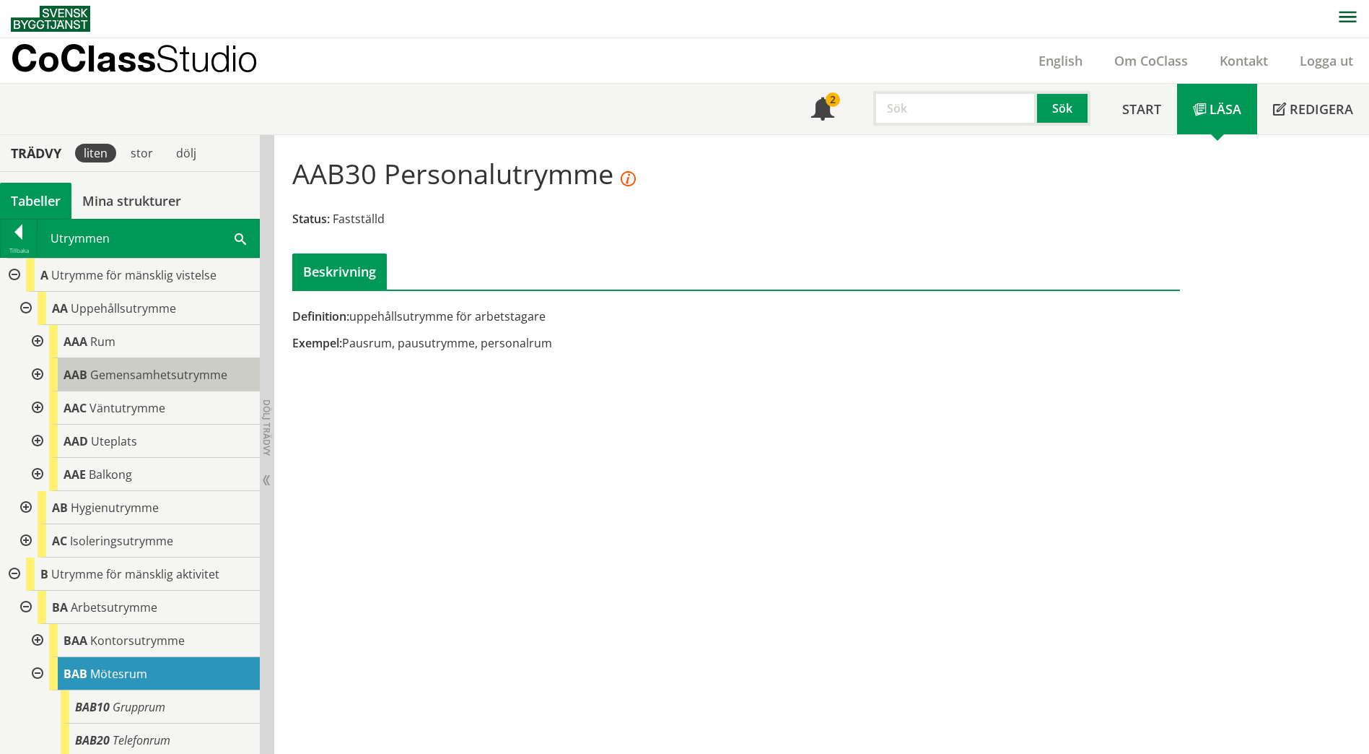
click at [189, 381] on span "Gemensamhetsutrymme" at bounding box center [158, 375] width 137 height 16
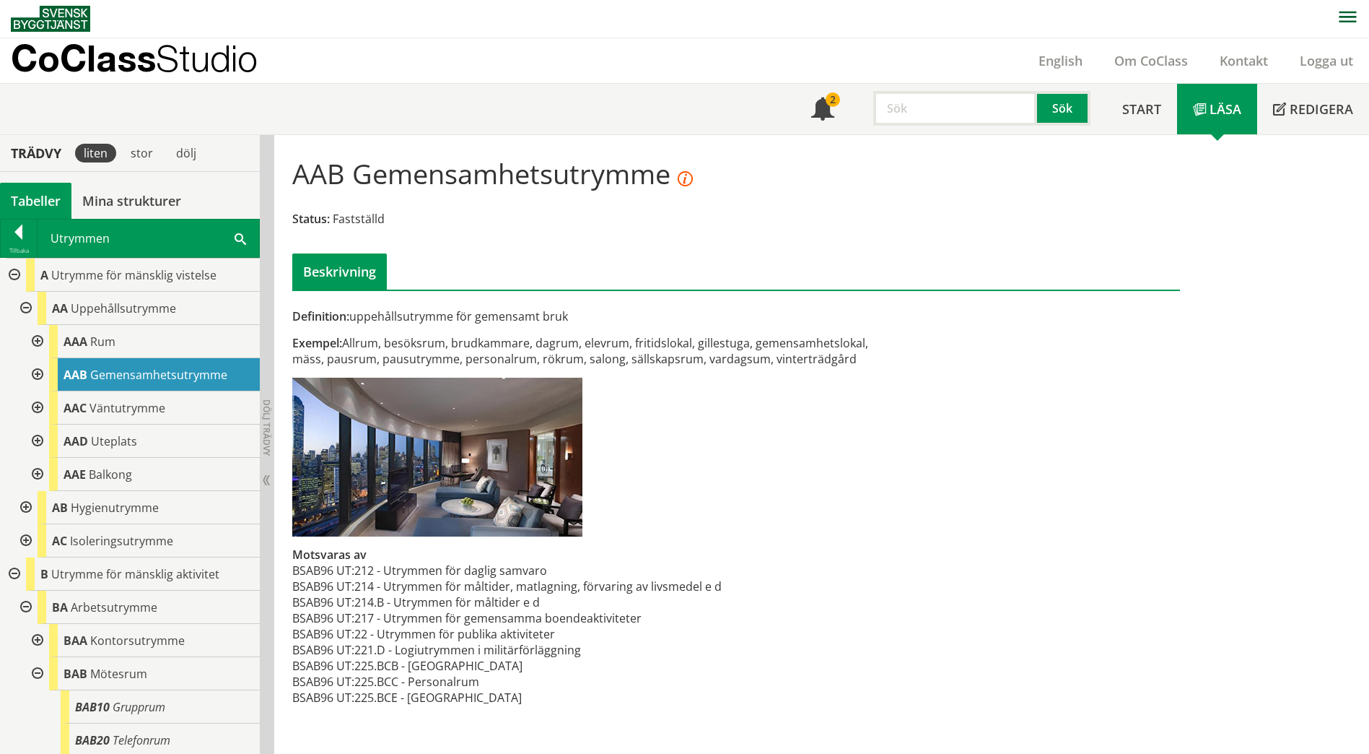
click at [39, 372] on div at bounding box center [36, 374] width 26 height 33
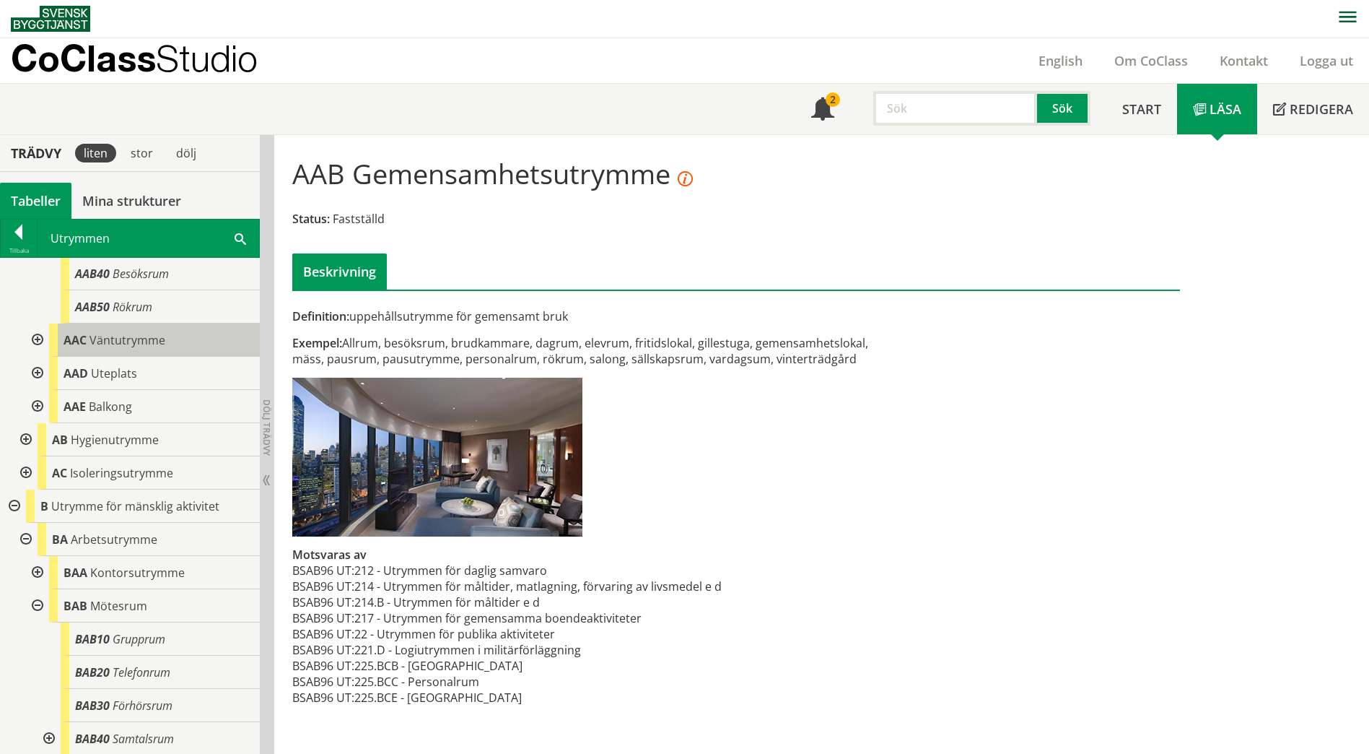
scroll to position [217, 0]
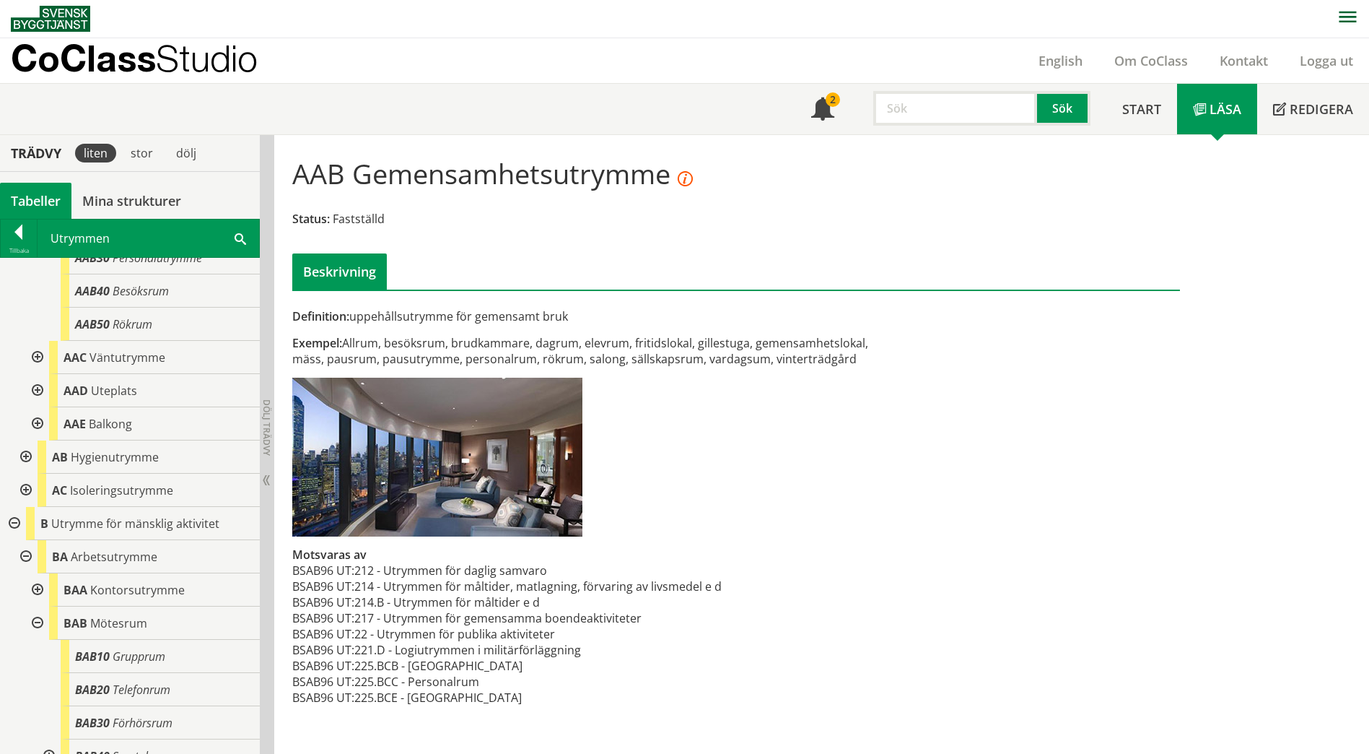
click at [38, 357] on div at bounding box center [36, 357] width 26 height 33
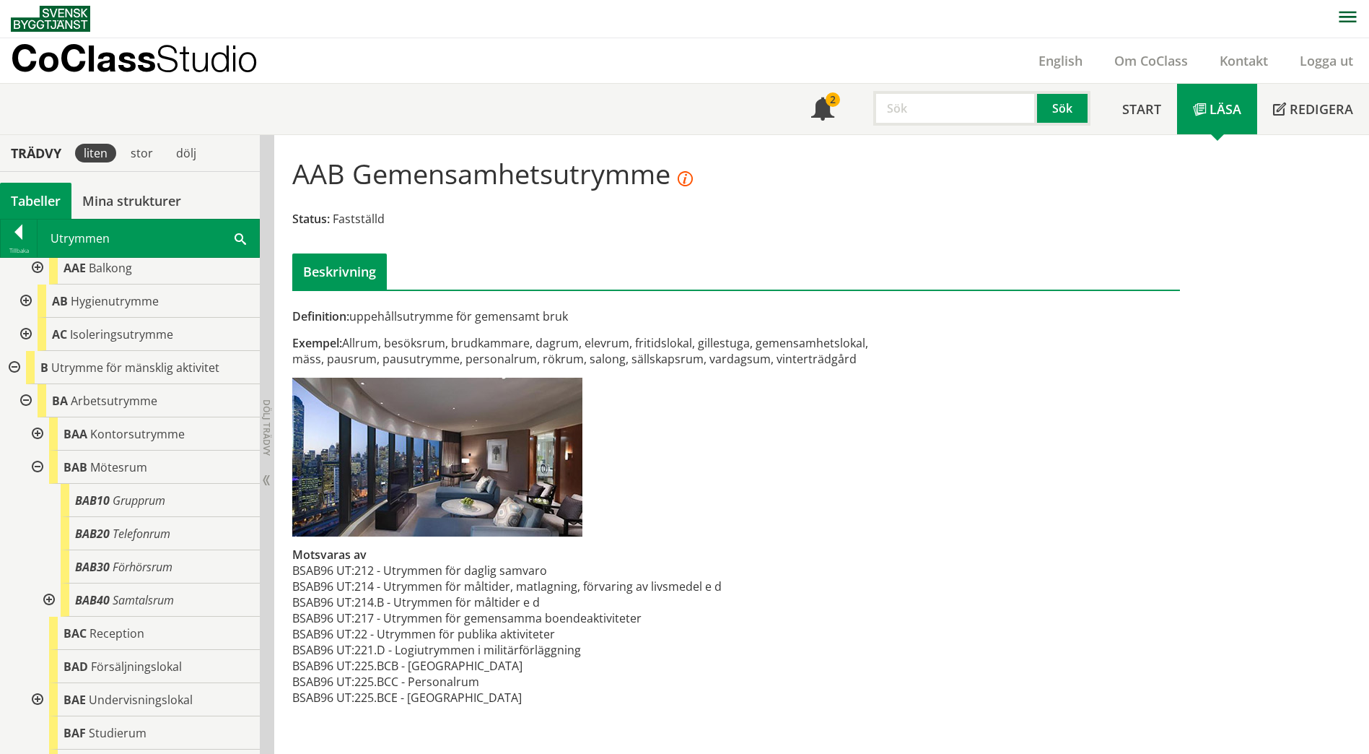
scroll to position [577, 0]
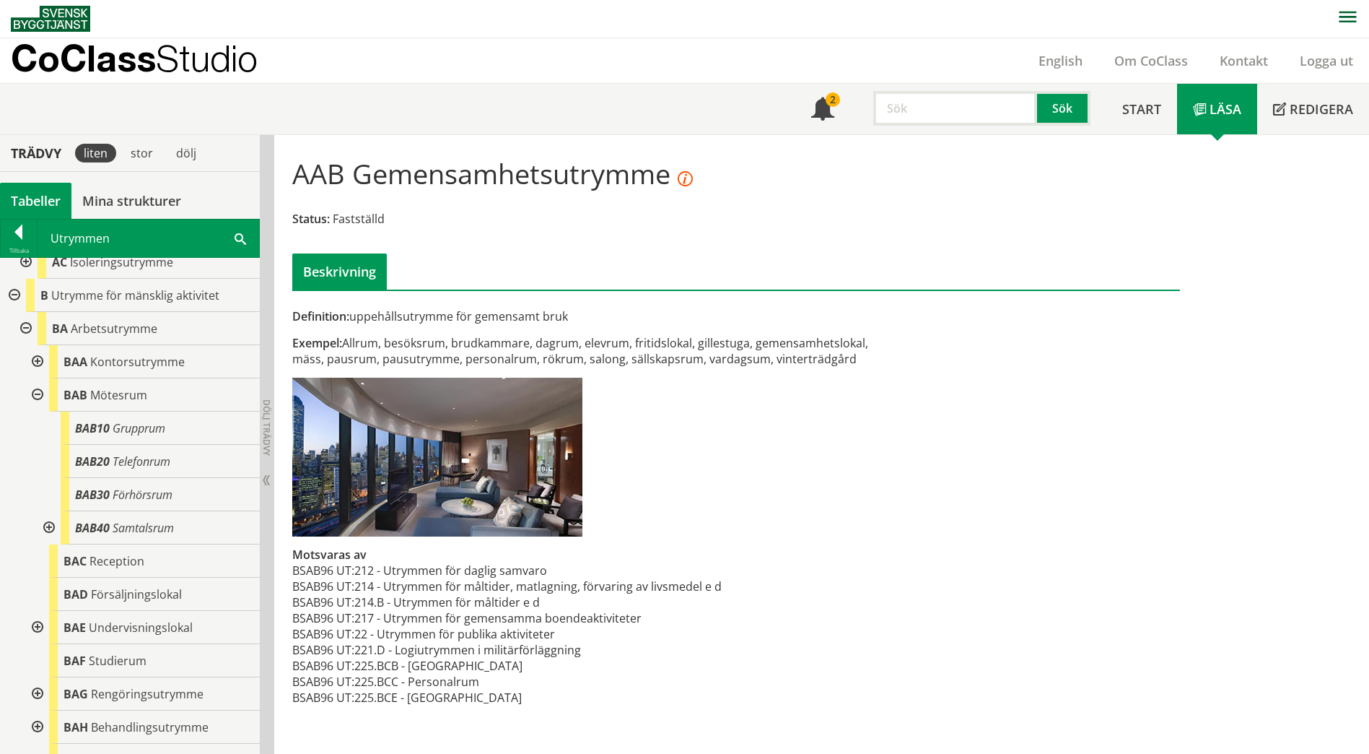
click at [25, 345] on div at bounding box center [25, 328] width 26 height 33
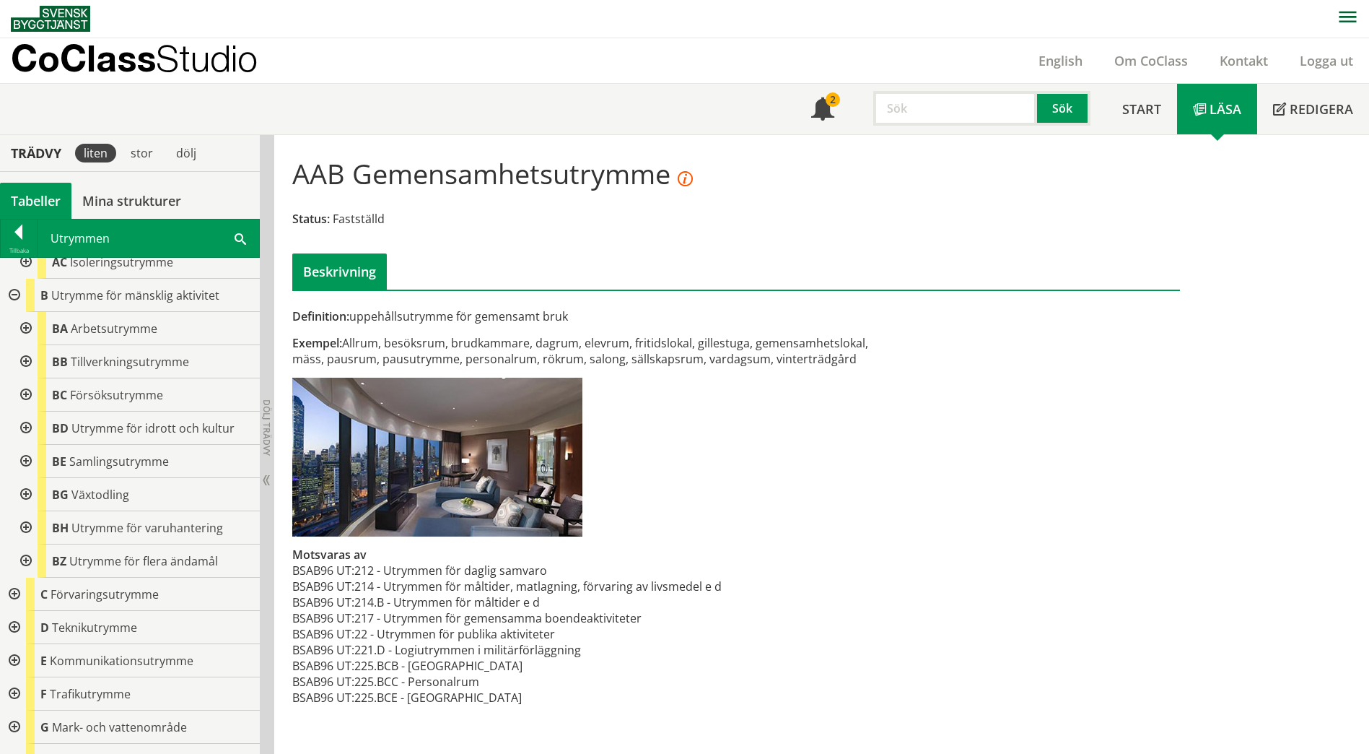
click at [30, 378] on div at bounding box center [25, 361] width 26 height 33
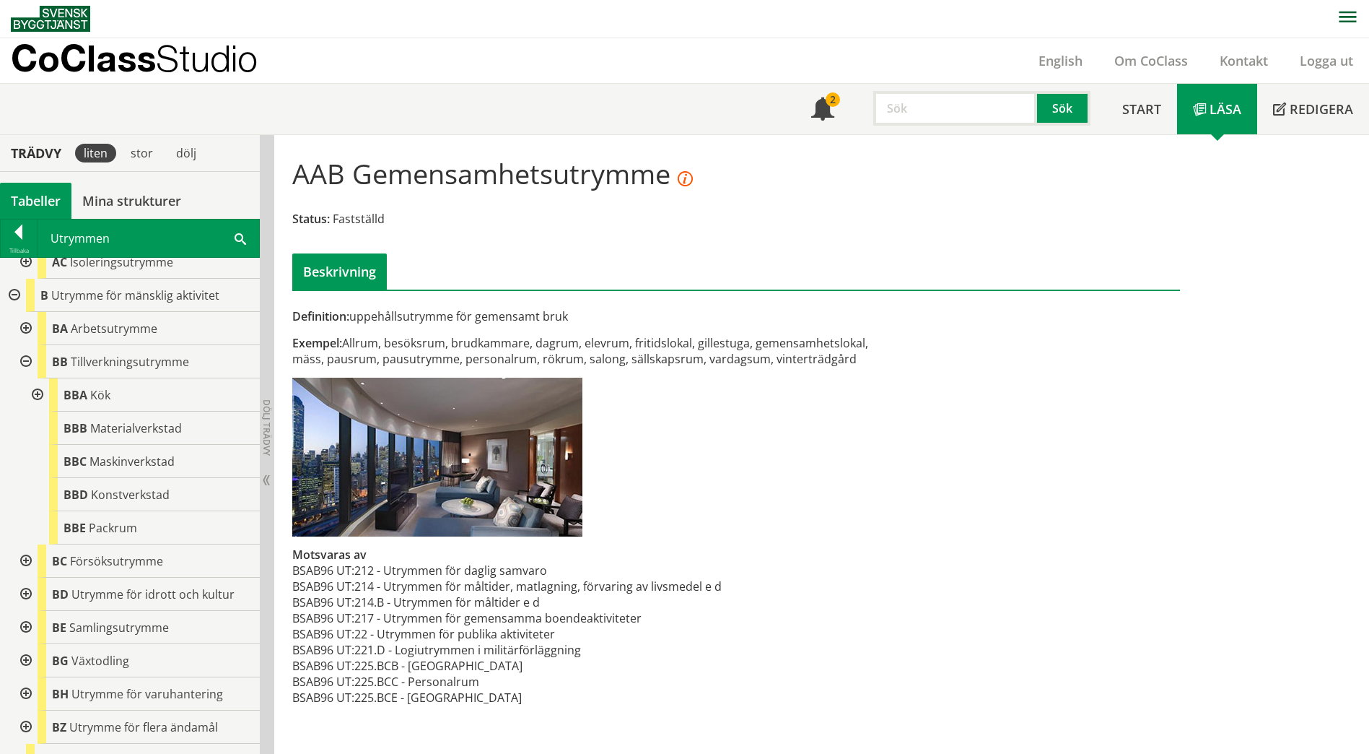
click at [30, 378] on div at bounding box center [25, 361] width 26 height 33
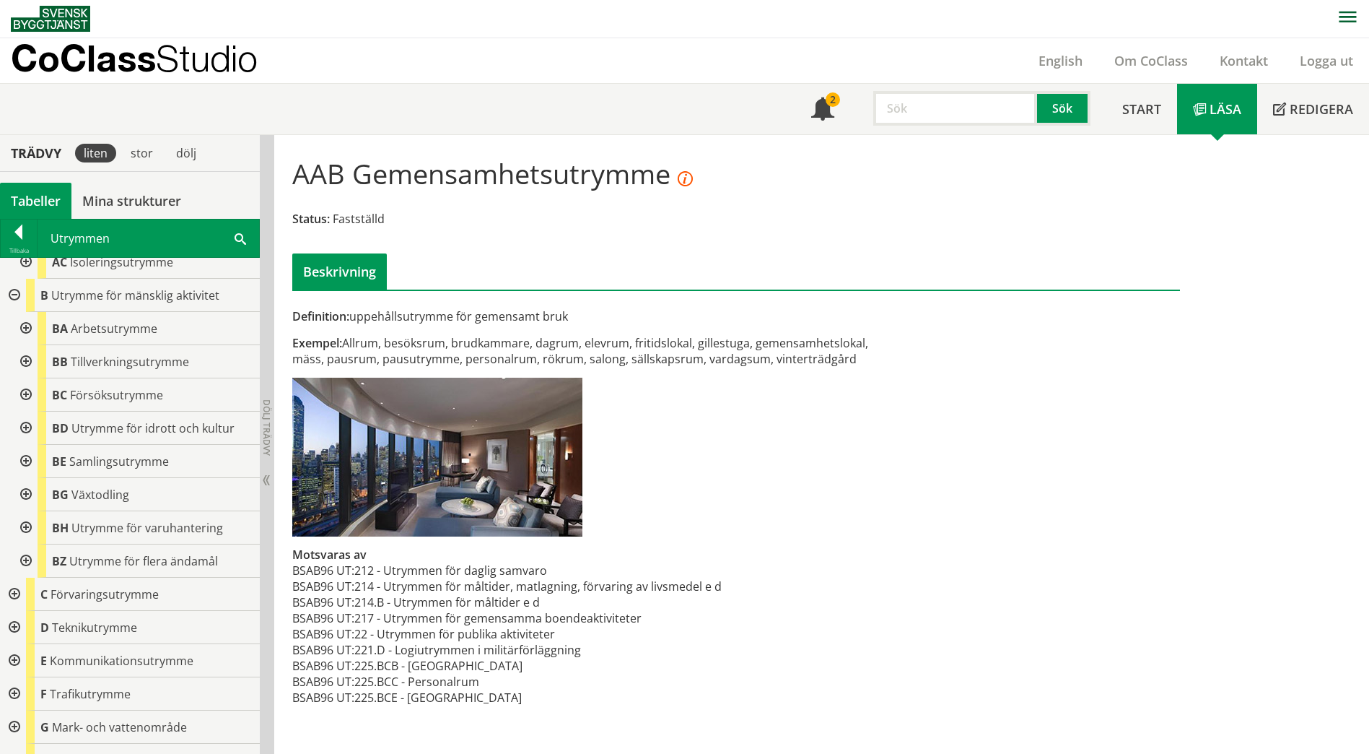
click at [27, 411] on div at bounding box center [25, 394] width 26 height 33
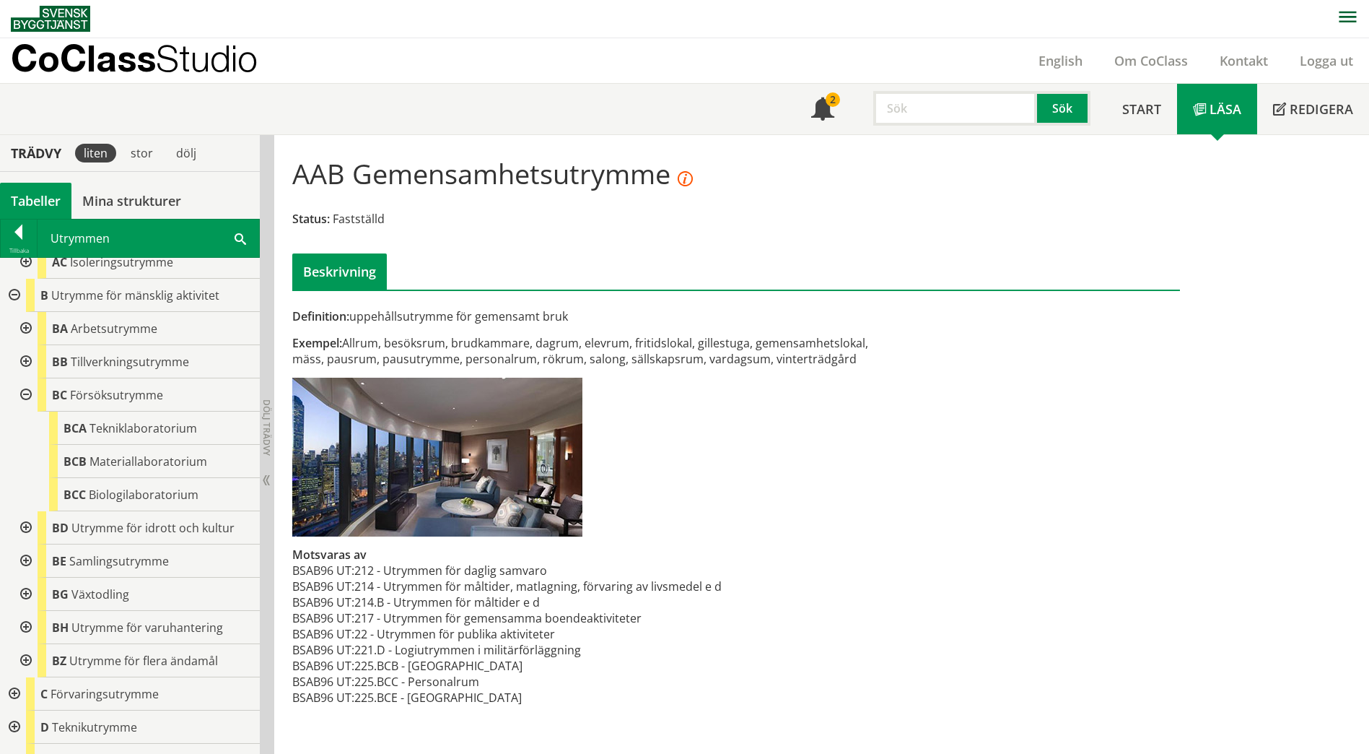
click at [26, 411] on div at bounding box center [25, 394] width 26 height 33
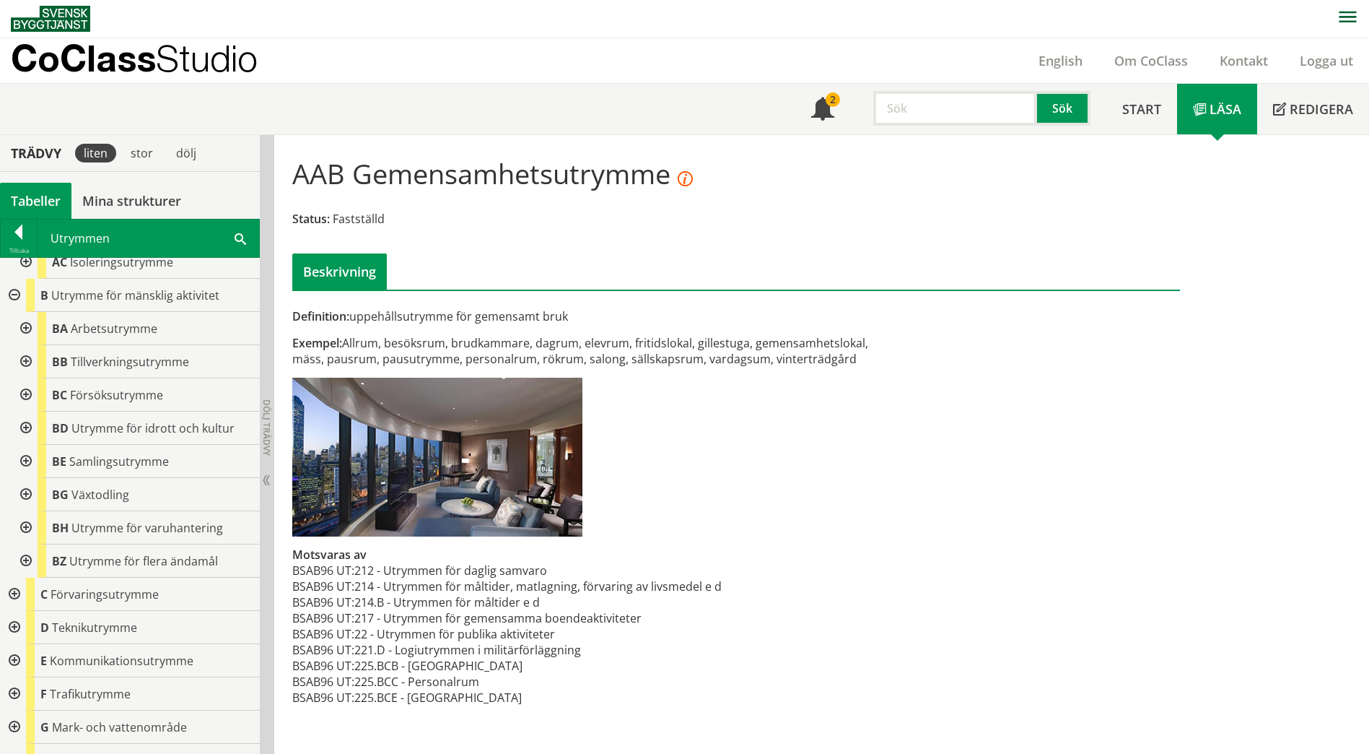
click at [25, 478] on div at bounding box center [25, 461] width 26 height 33
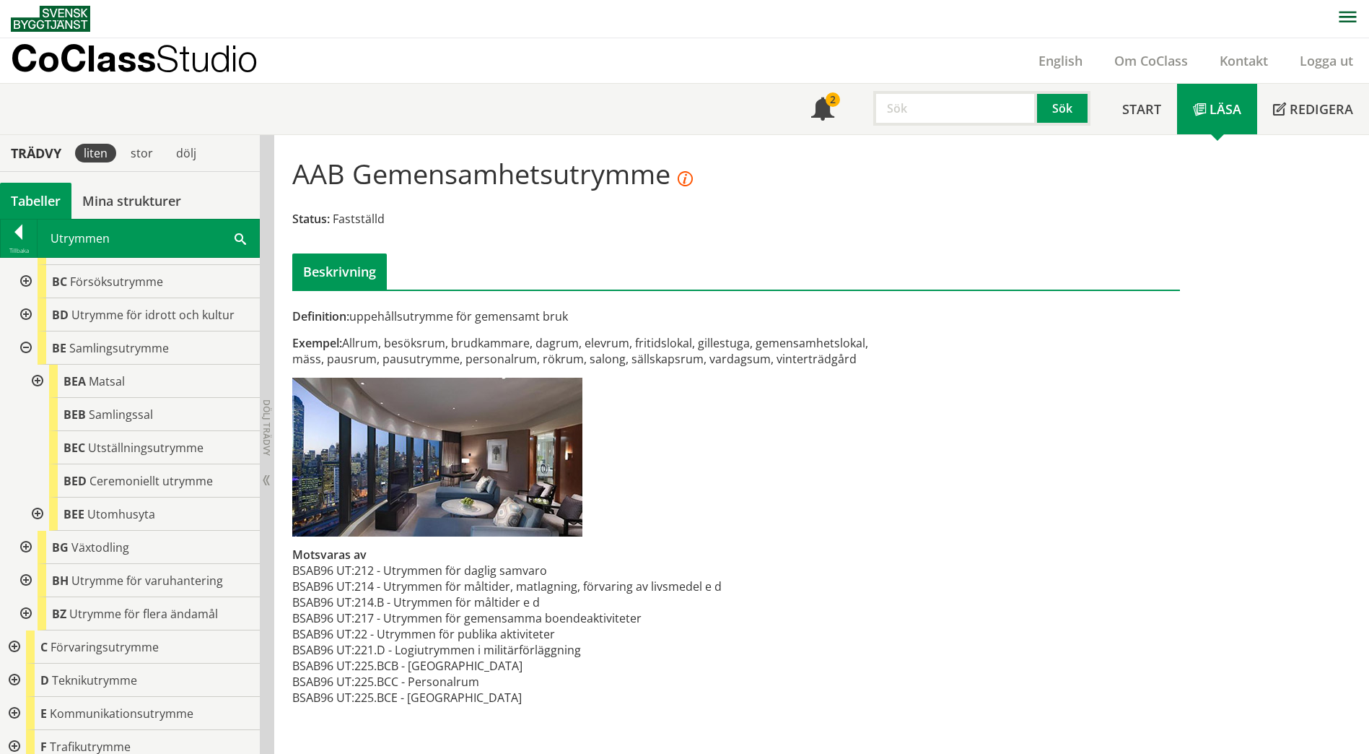
scroll to position [722, 0]
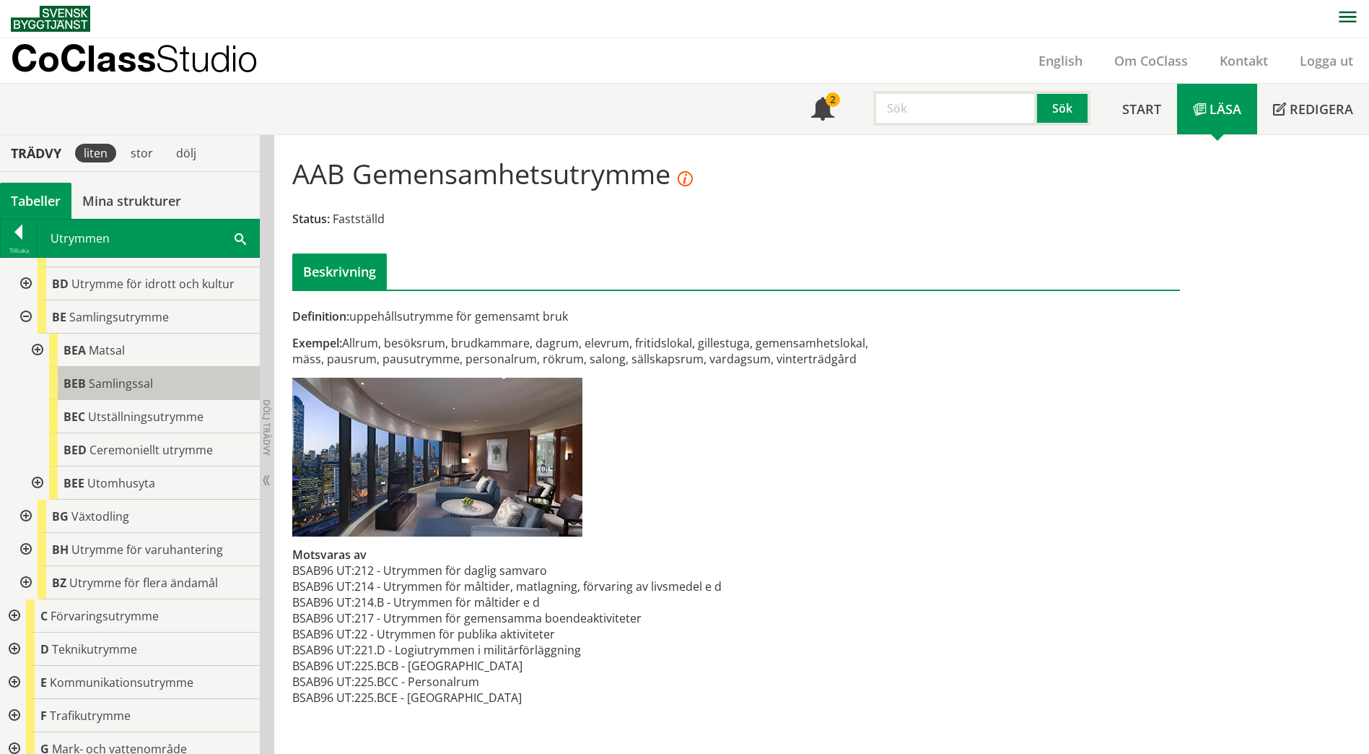
click at [154, 400] on div "BEB Samlingssal" at bounding box center [154, 383] width 211 height 33
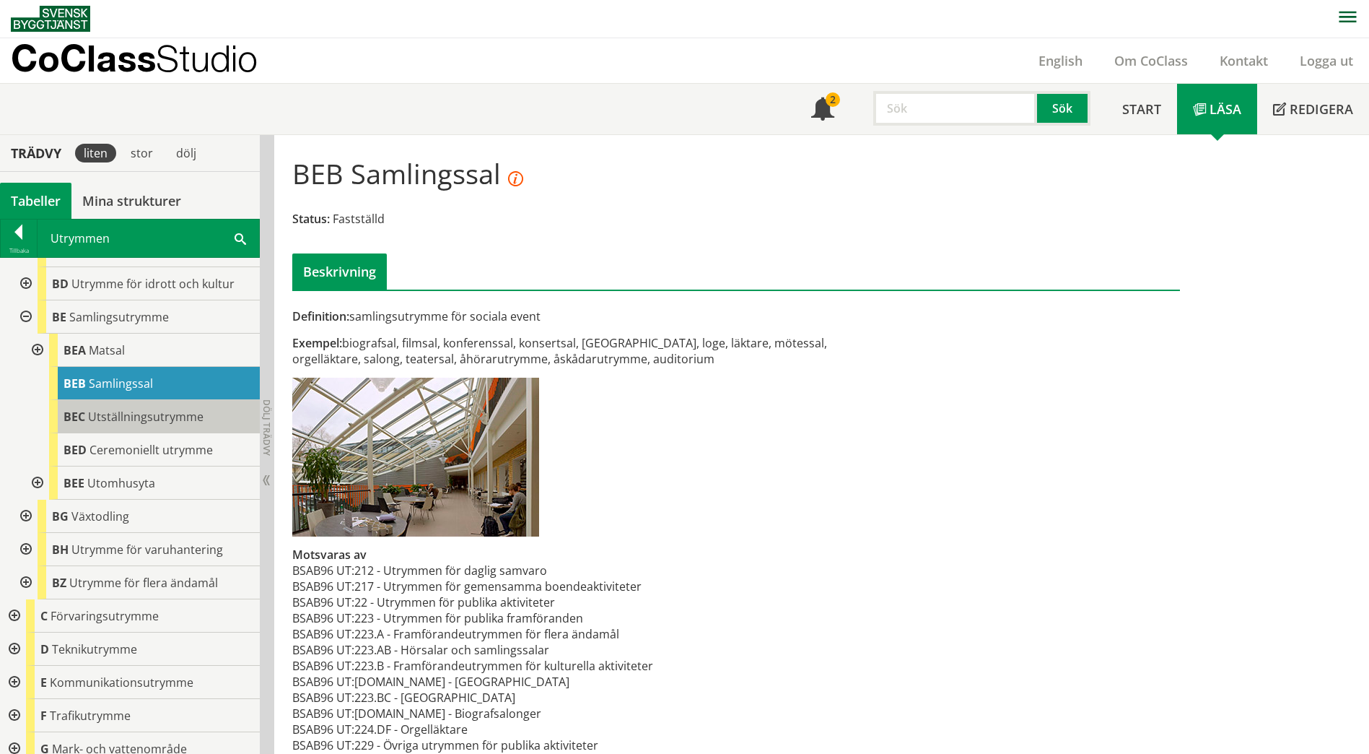
click at [165, 424] on span "Utställningsutrymme" at bounding box center [145, 417] width 115 height 16
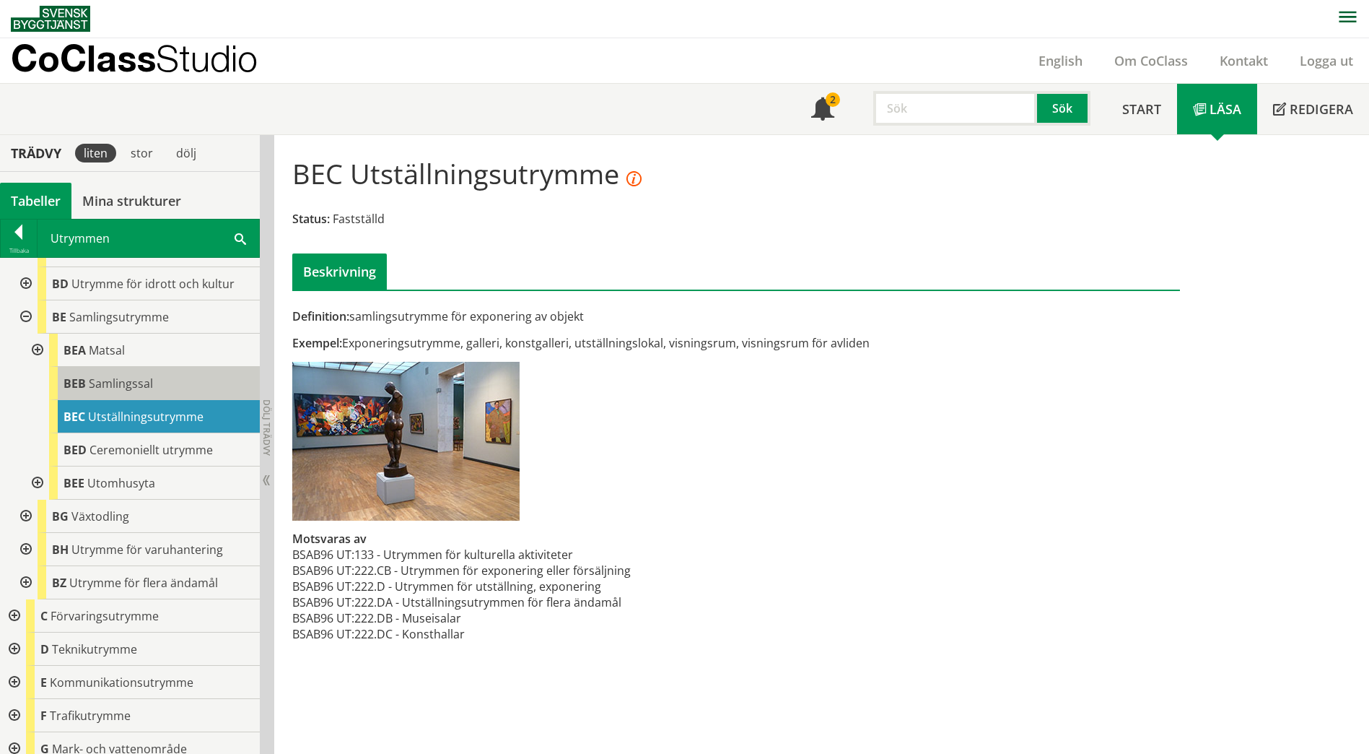
click at [168, 400] on div "BEB Samlingssal" at bounding box center [154, 383] width 211 height 33
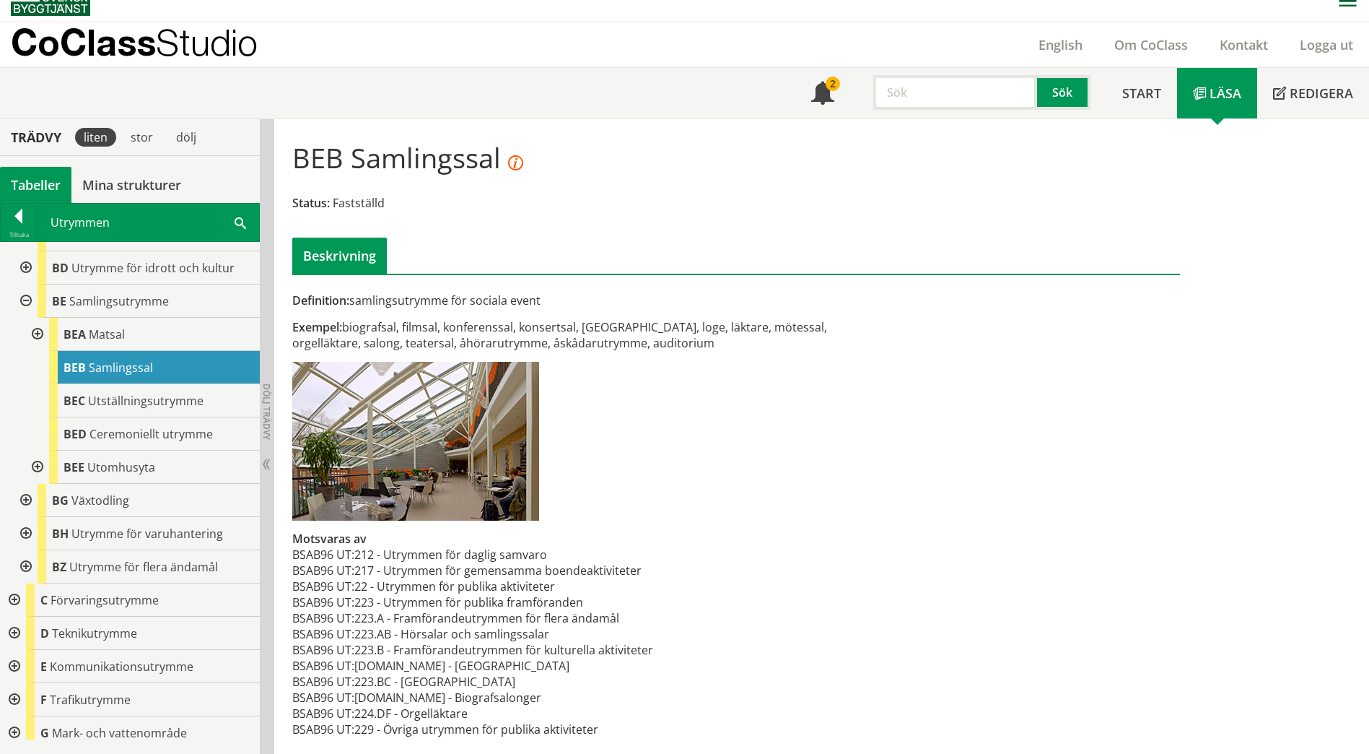
scroll to position [23, 0]
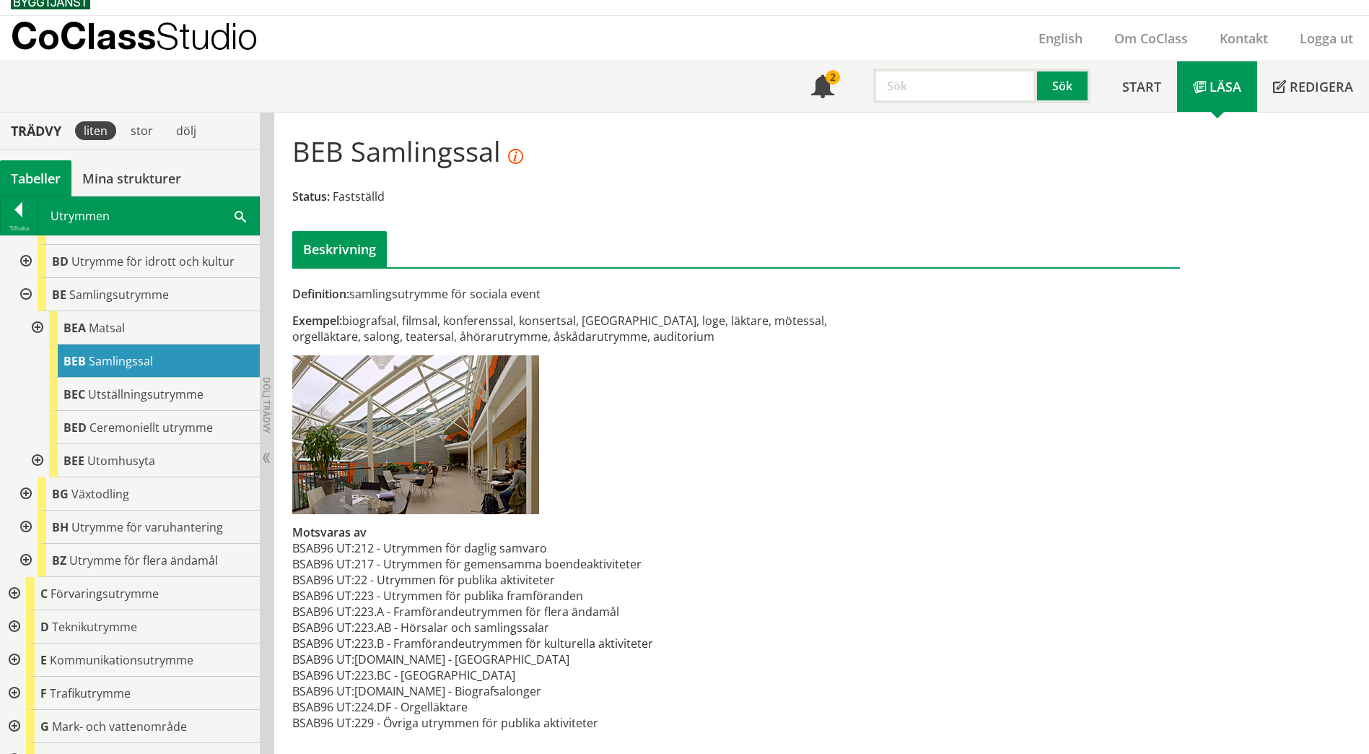
click at [27, 543] on div at bounding box center [25, 526] width 26 height 33
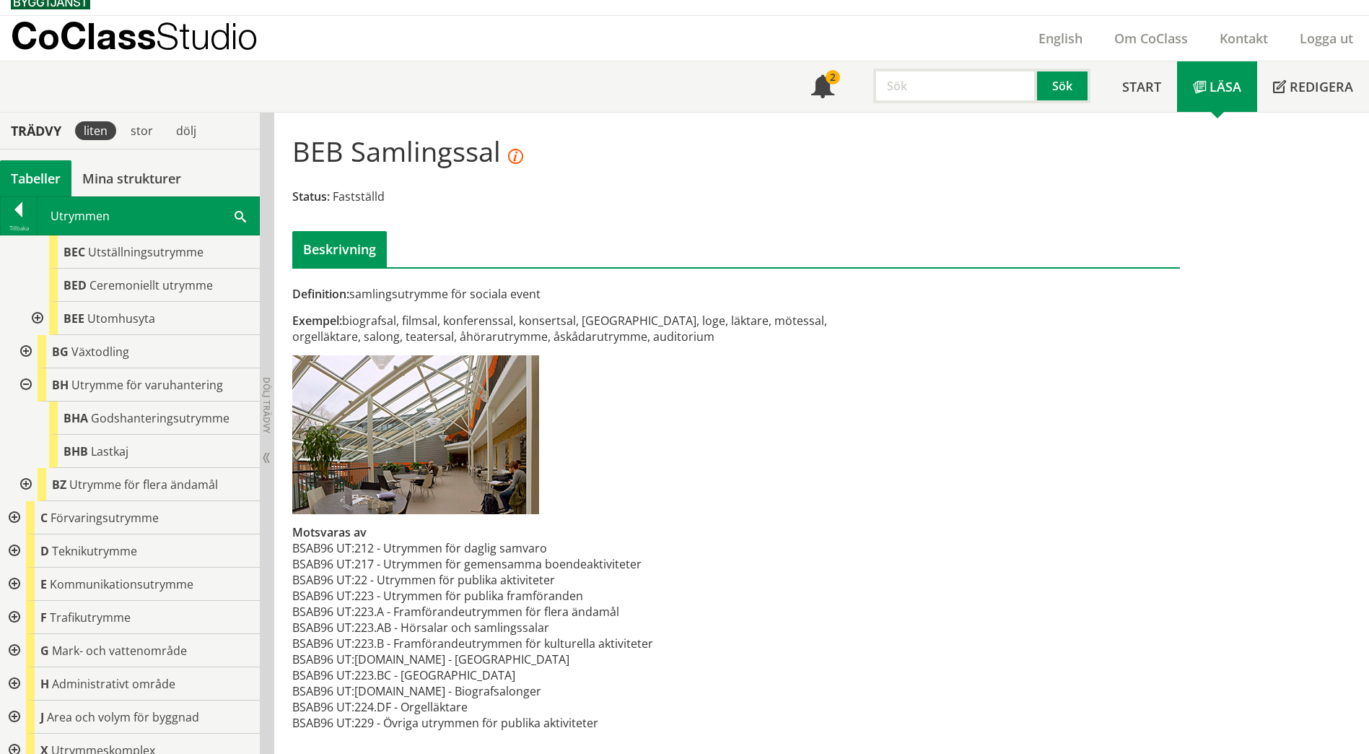
scroll to position [866, 0]
click at [14, 532] on div at bounding box center [13, 515] width 26 height 33
click at [10, 532] on div at bounding box center [13, 515] width 26 height 33
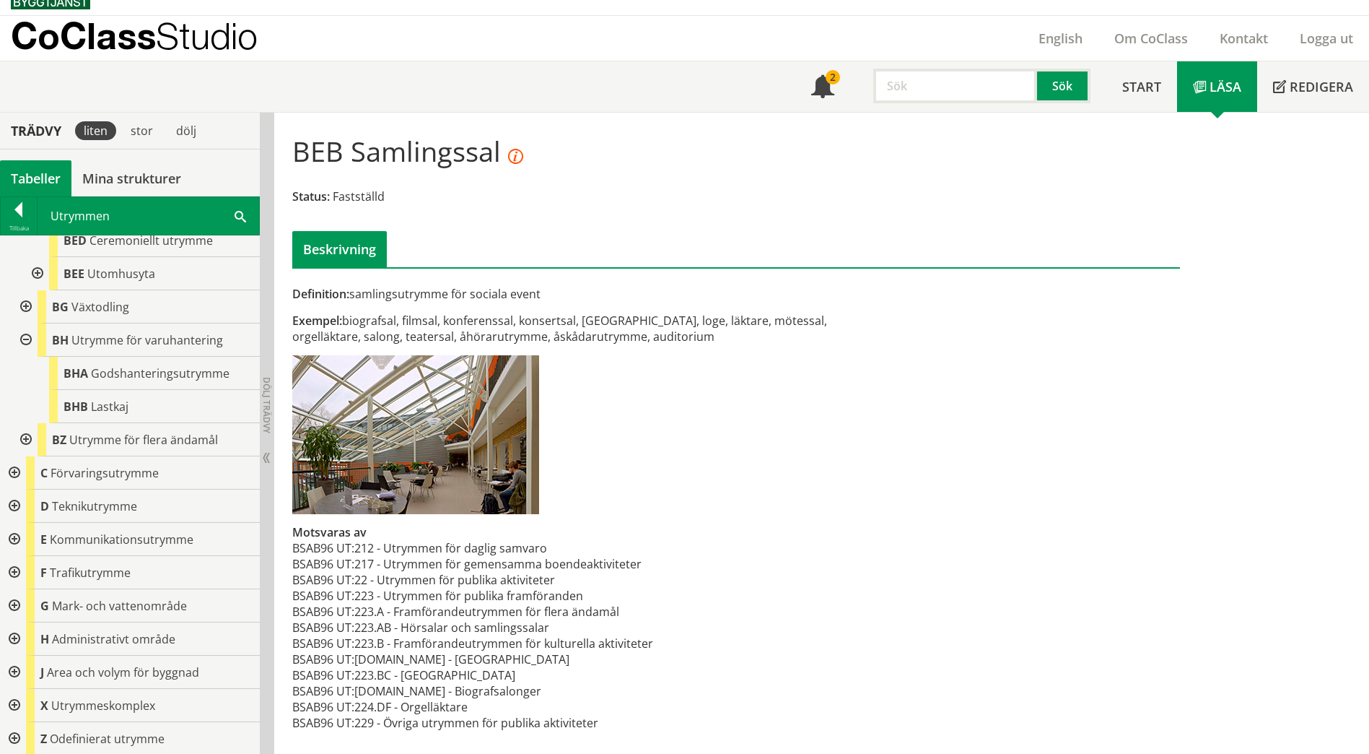
click at [16, 545] on div at bounding box center [13, 539] width 26 height 33
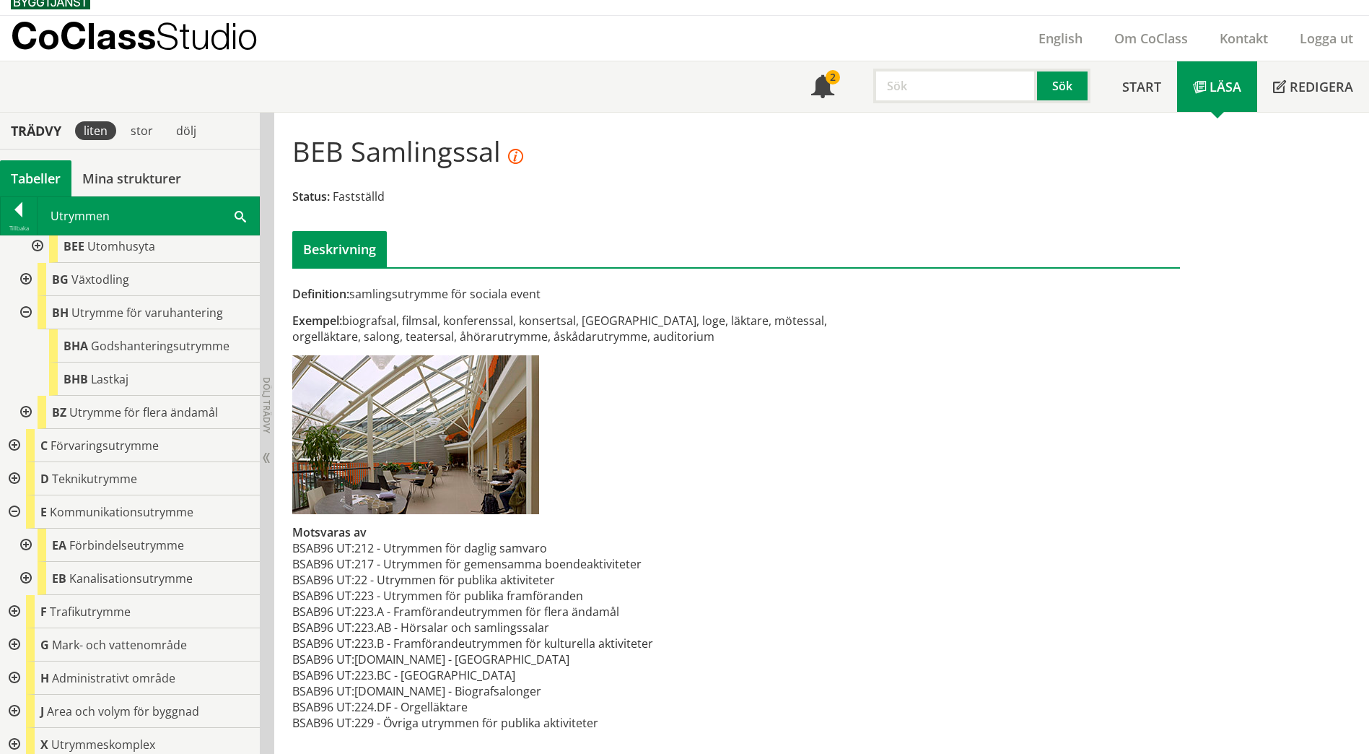
click at [18, 562] on div at bounding box center [25, 544] width 26 height 33
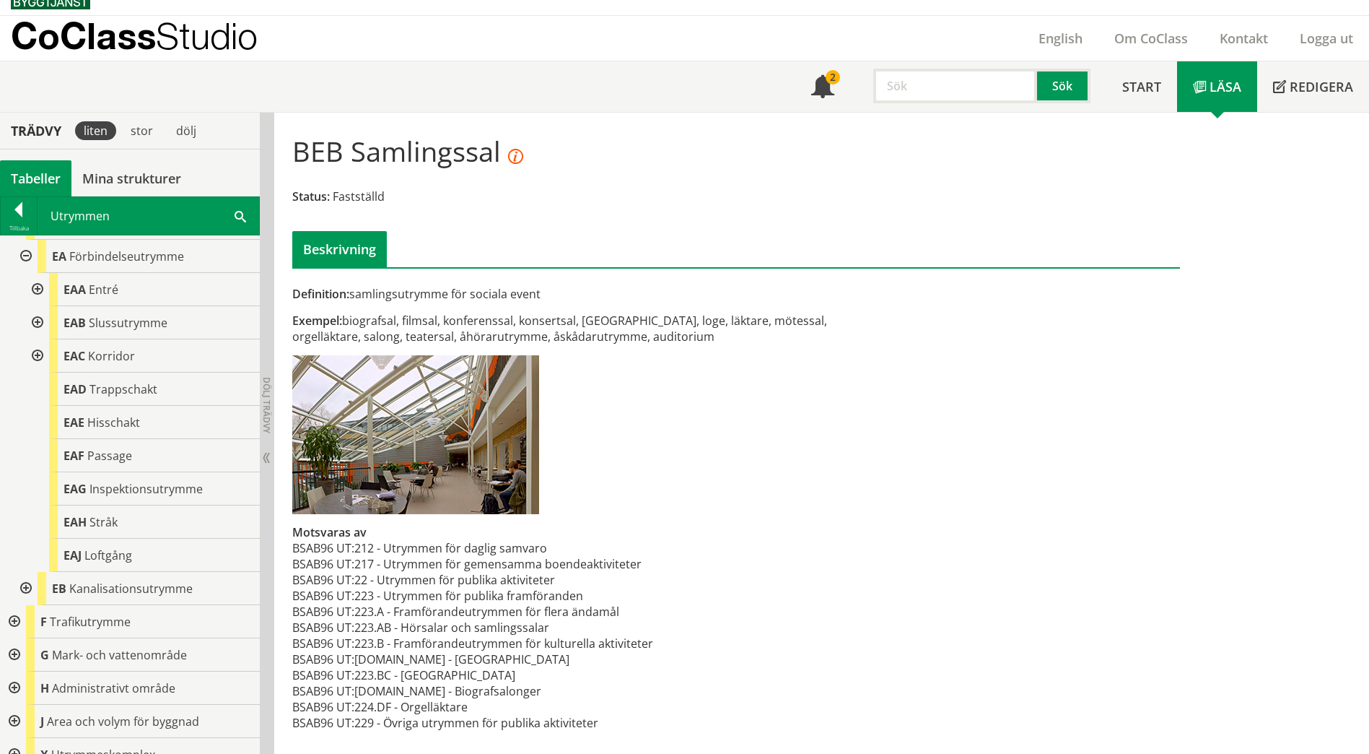
scroll to position [1301, 0]
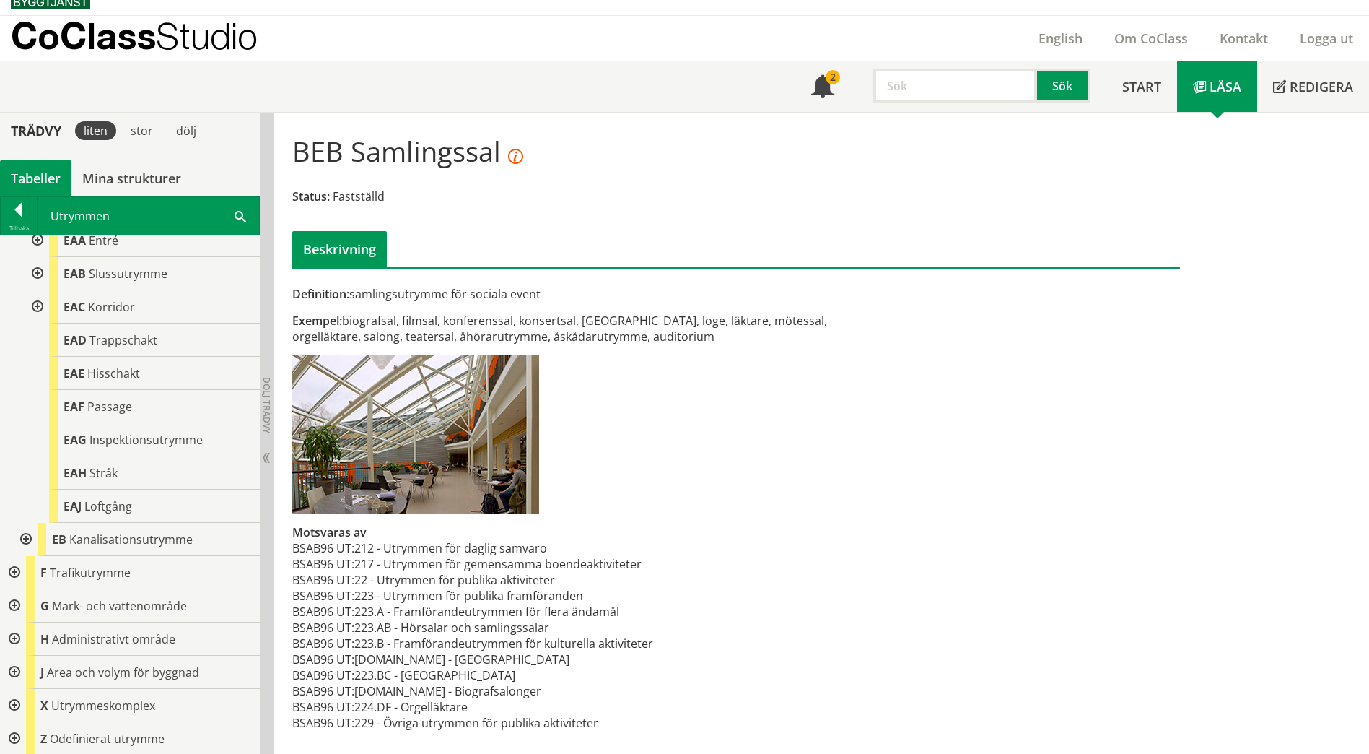
click at [22, 542] on div at bounding box center [25, 539] width 26 height 33
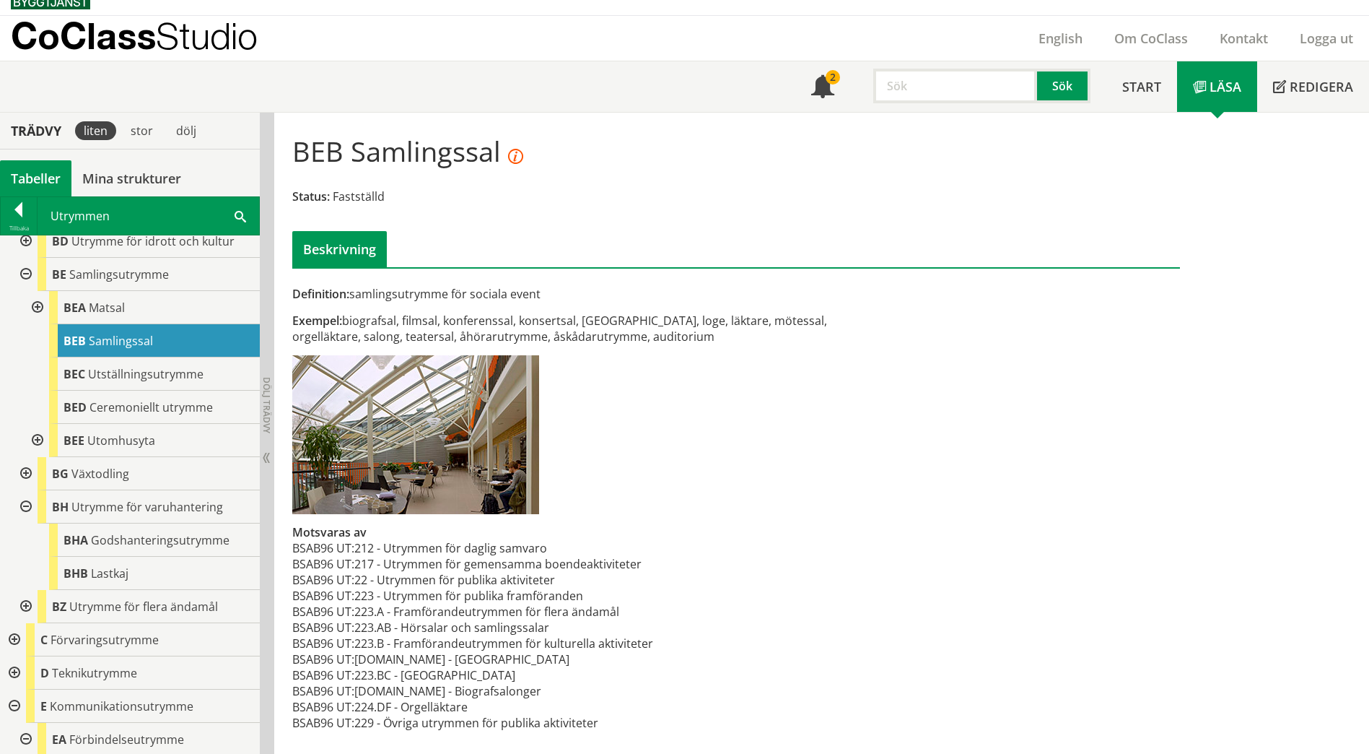
scroll to position [712, 0]
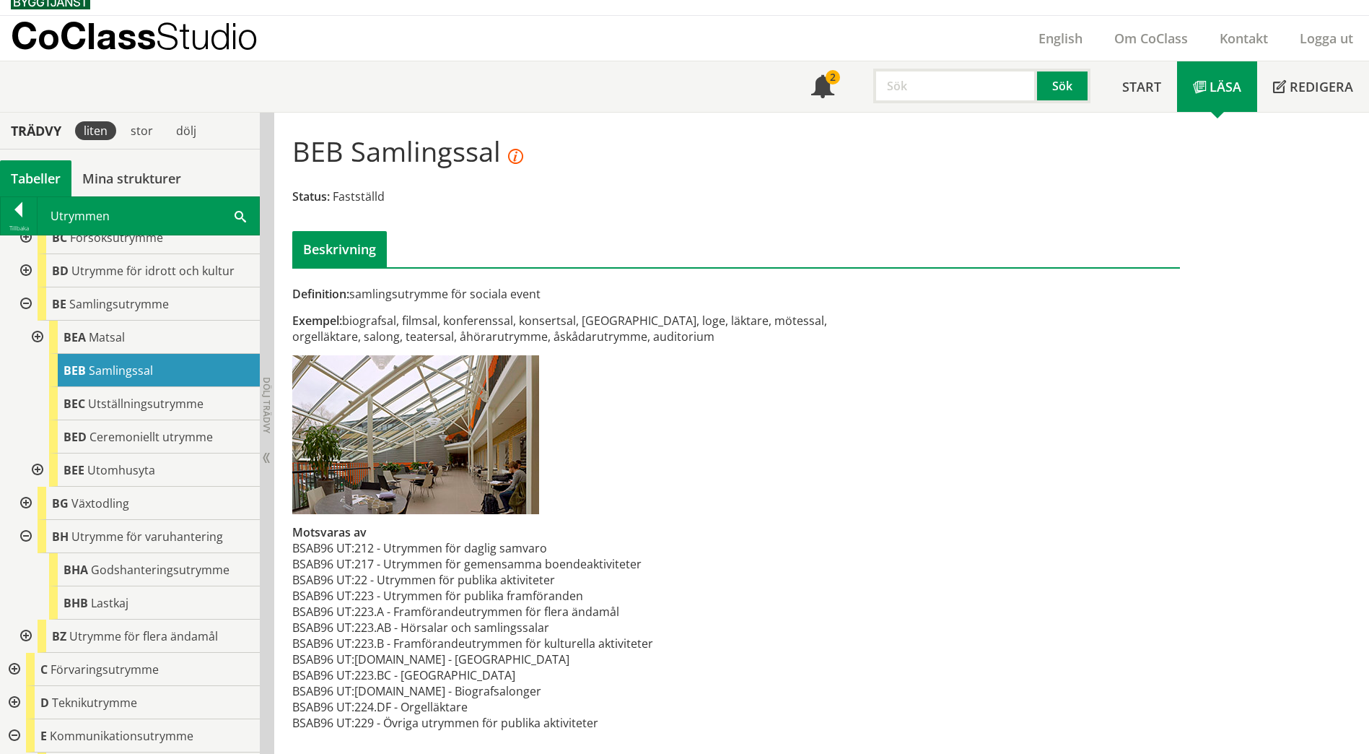
click at [35, 486] on div at bounding box center [36, 469] width 26 height 33
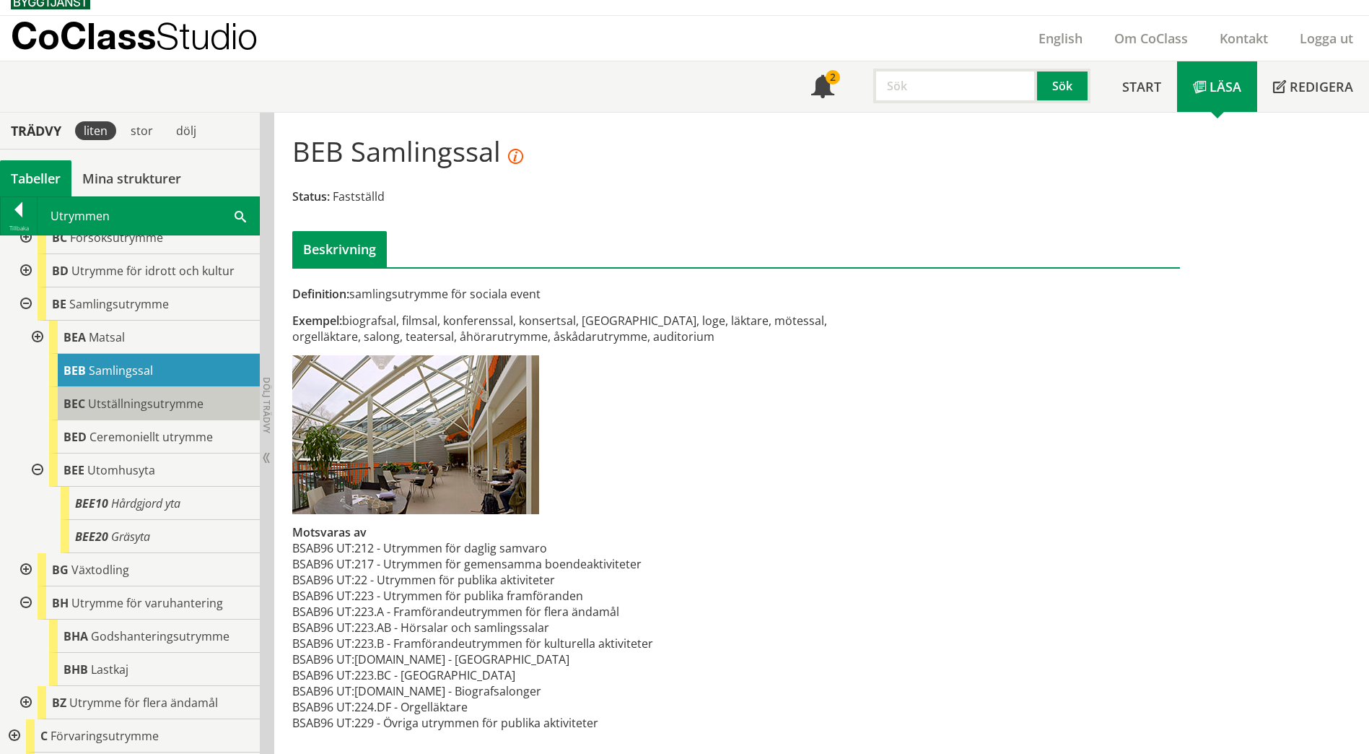
click at [152, 411] on span "Utställningsutrymme" at bounding box center [145, 404] width 115 height 16
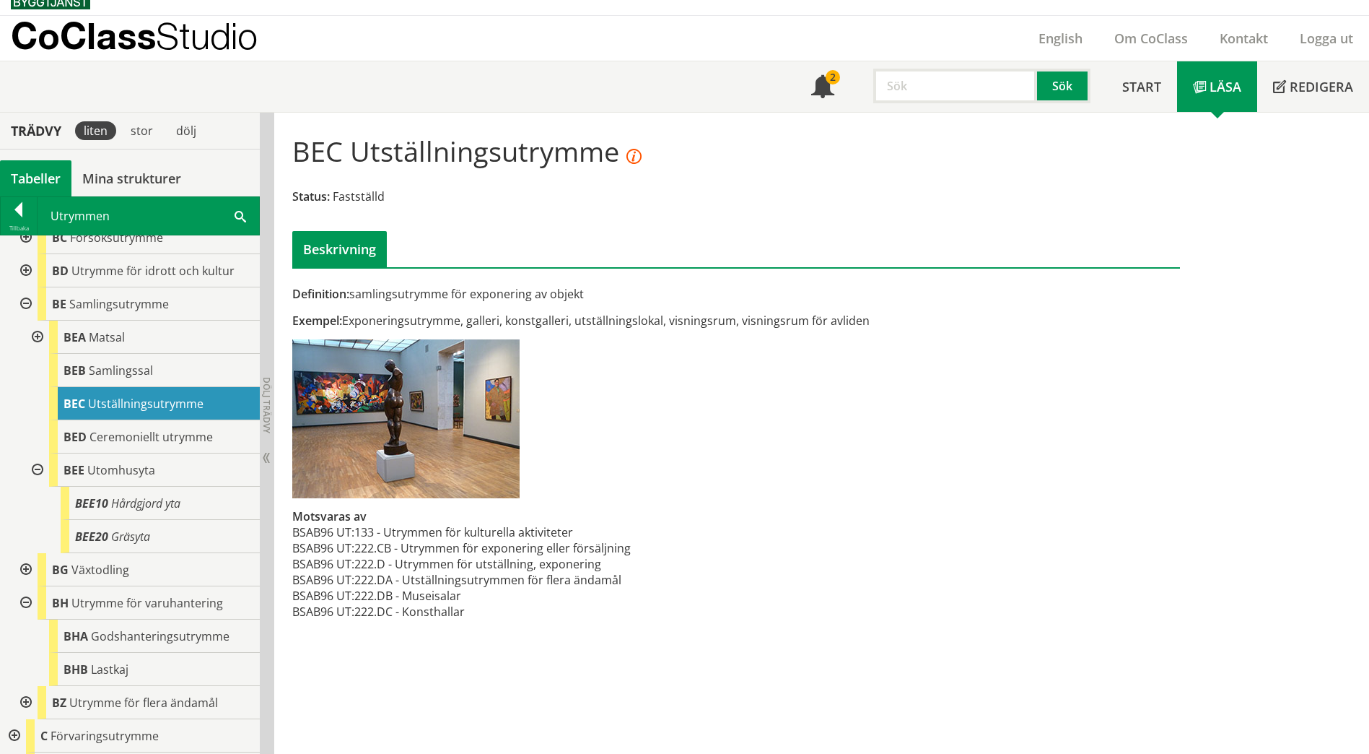
click at [29, 354] on div at bounding box center [36, 336] width 26 height 33
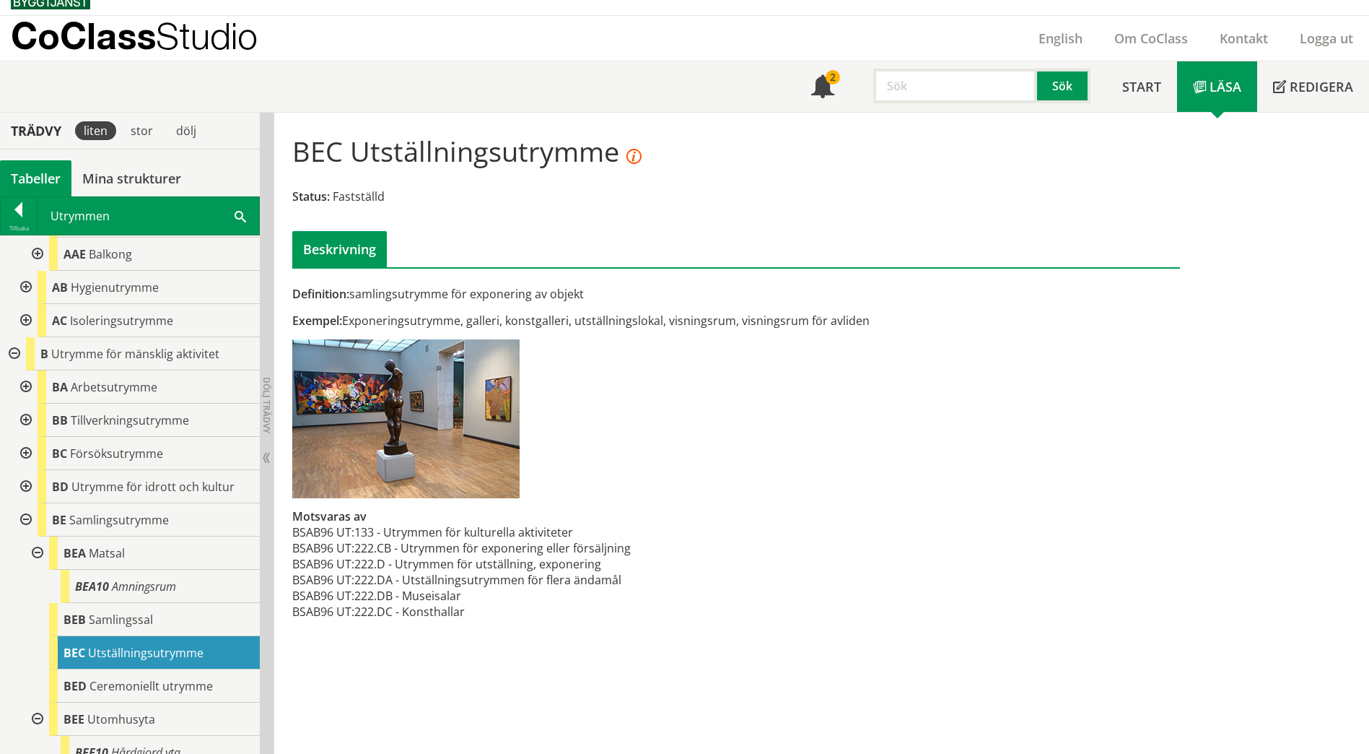
scroll to position [496, 0]
click at [137, 628] on span "Samlingssal" at bounding box center [121, 620] width 64 height 16
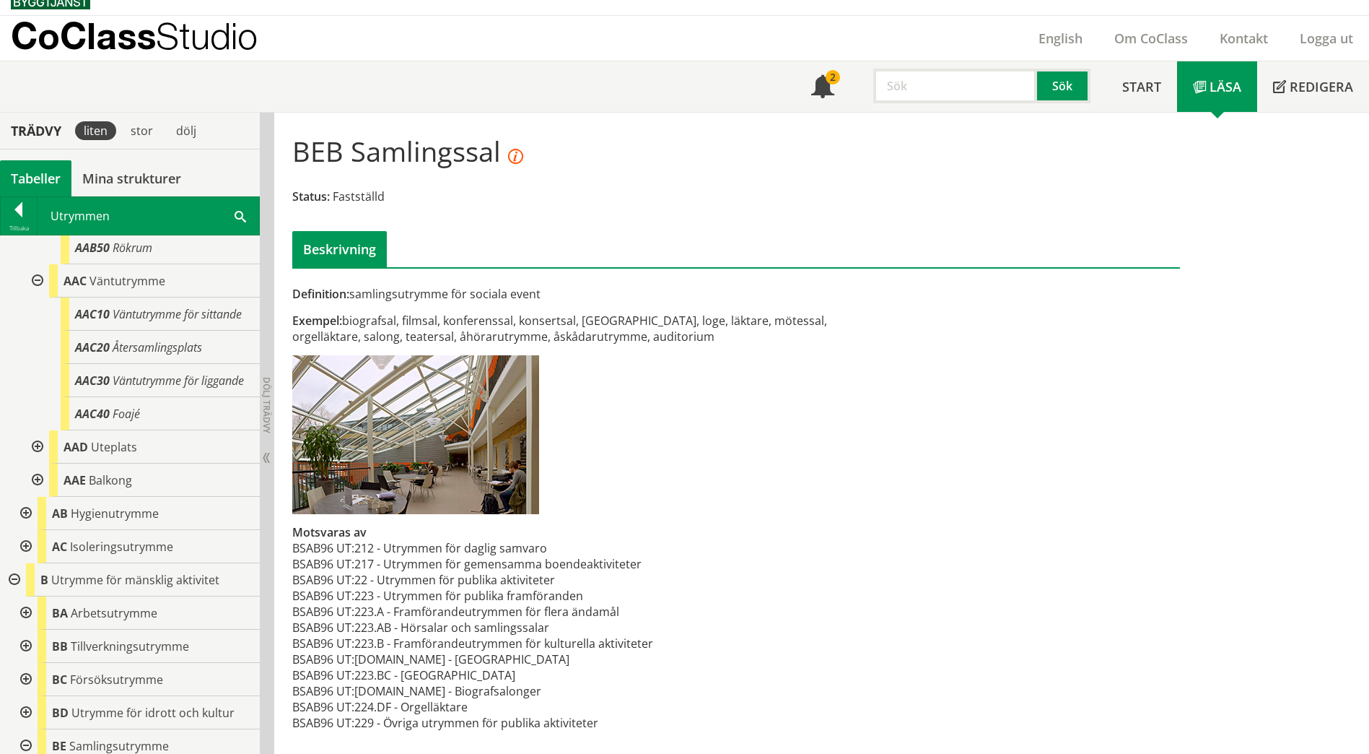
scroll to position [207, 0]
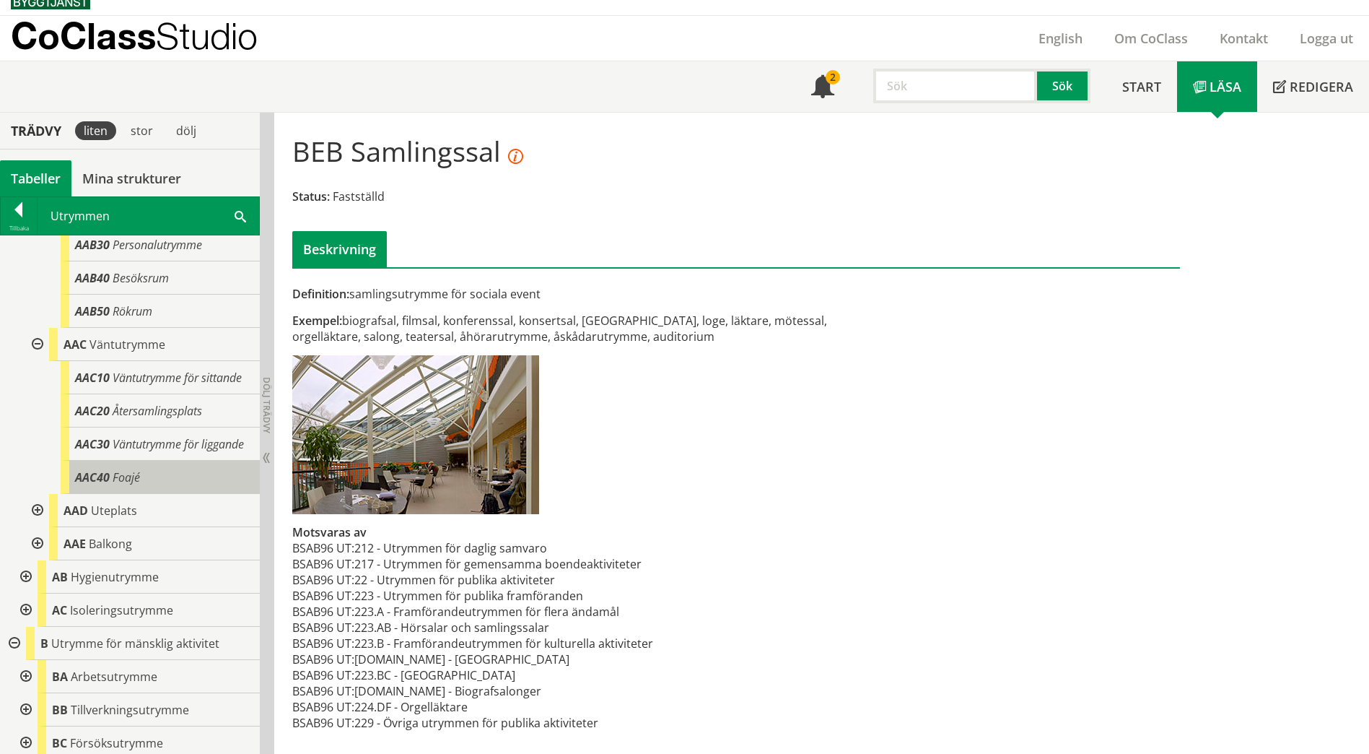
click at [109, 485] on span "AAC40" at bounding box center [92, 477] width 35 height 16
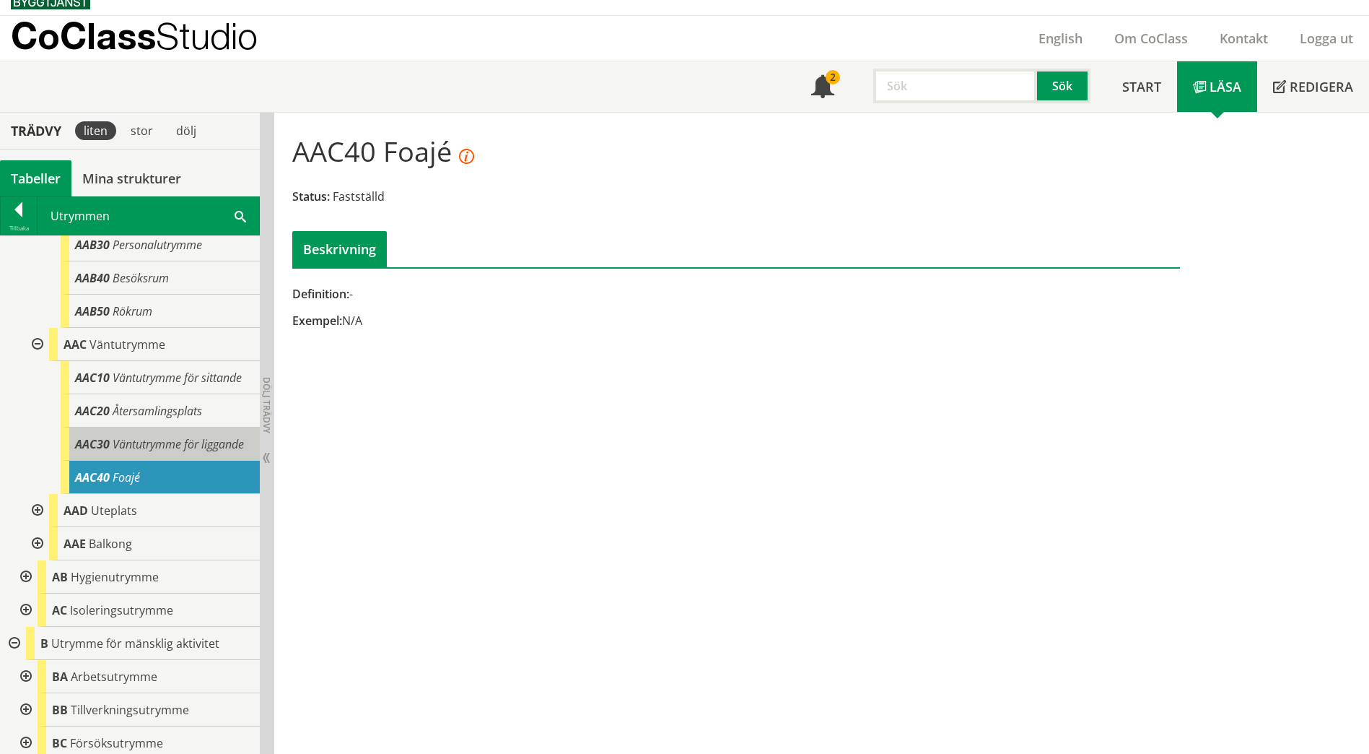
click at [139, 460] on div "AAC30 Väntutrymme för liggande" at bounding box center [160, 443] width 199 height 33
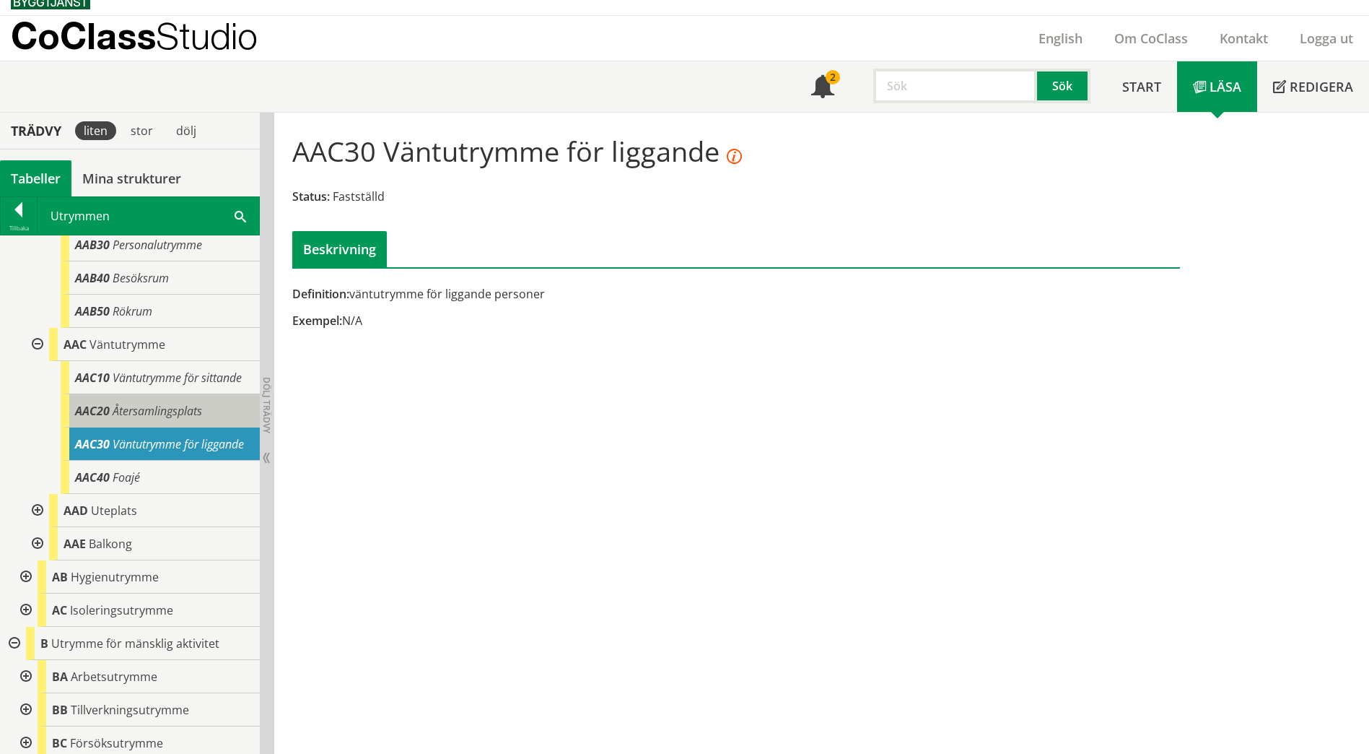
click at [141, 419] on span "Återsamlingsplats" at bounding box center [157, 411] width 89 height 16
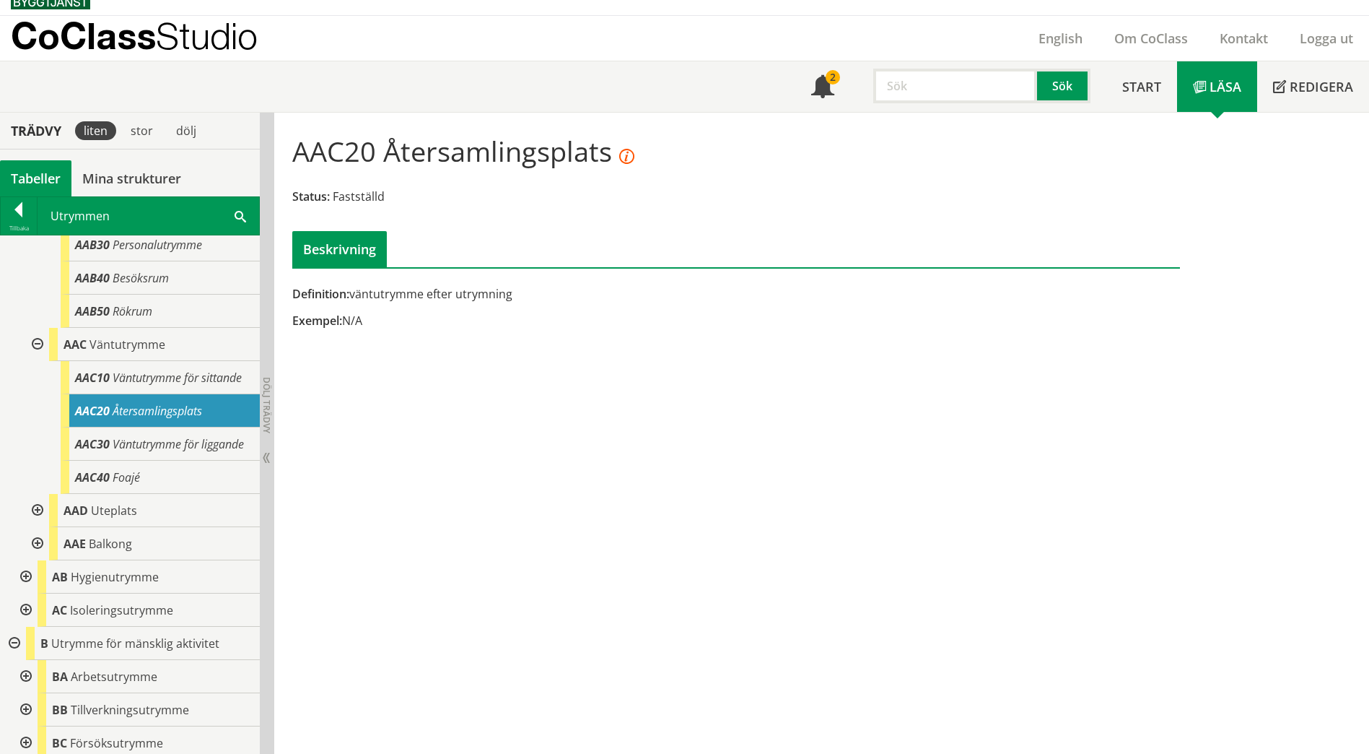
click at [35, 348] on div at bounding box center [36, 344] width 26 height 33
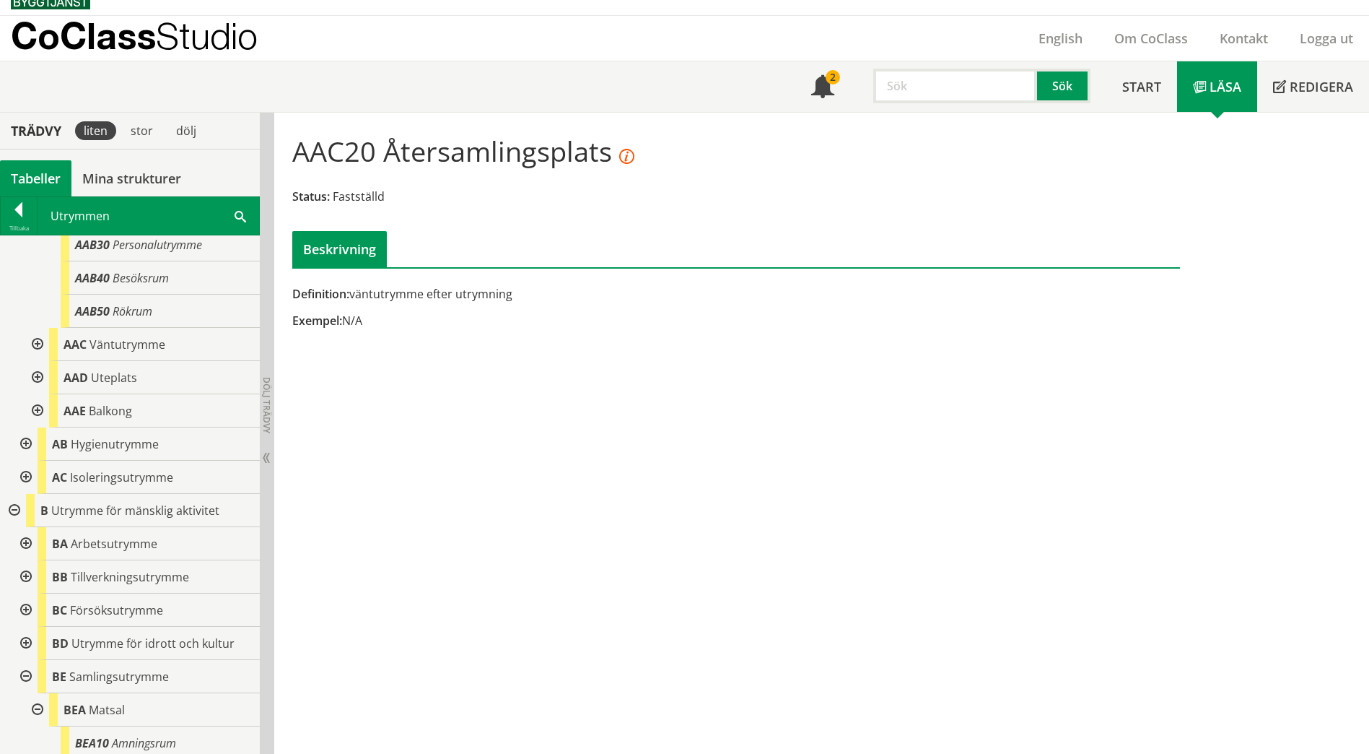
scroll to position [63, 0]
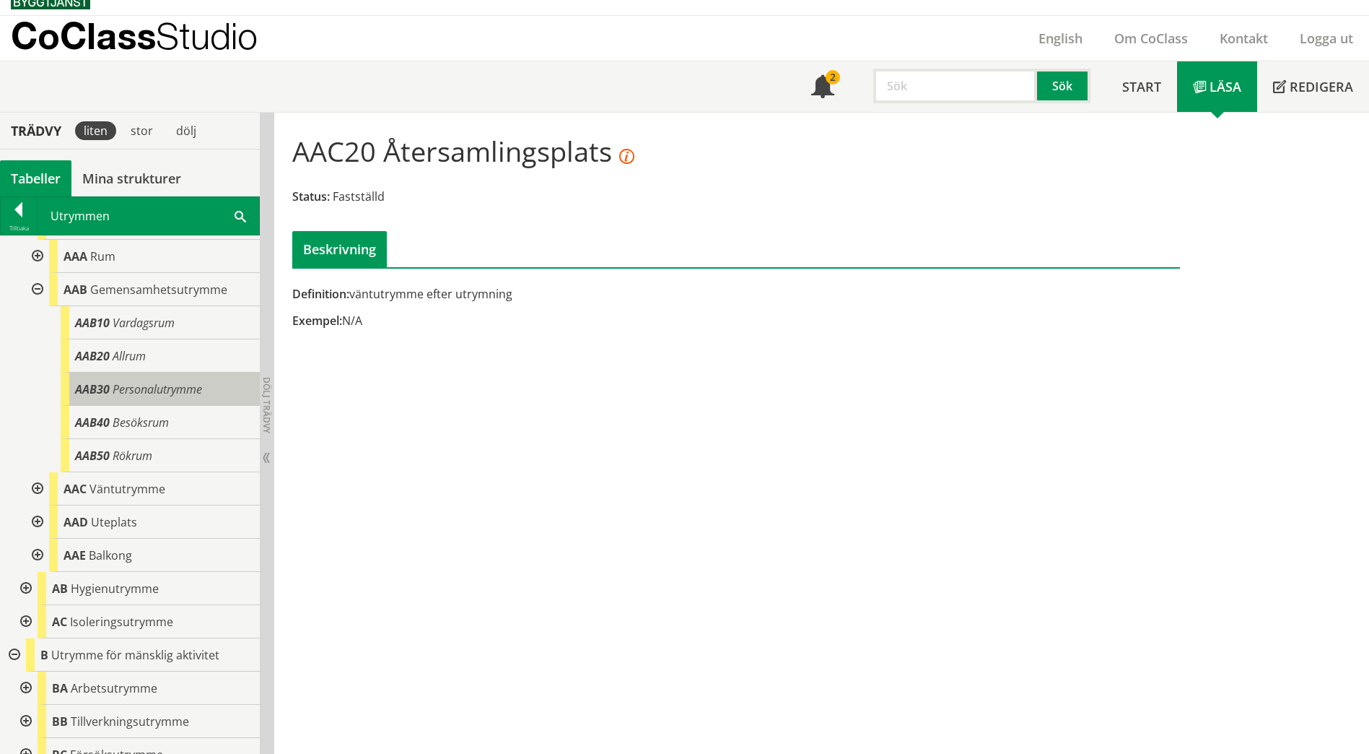
click at [178, 398] on div "AAB30 Personalutrymme" at bounding box center [160, 388] width 199 height 33
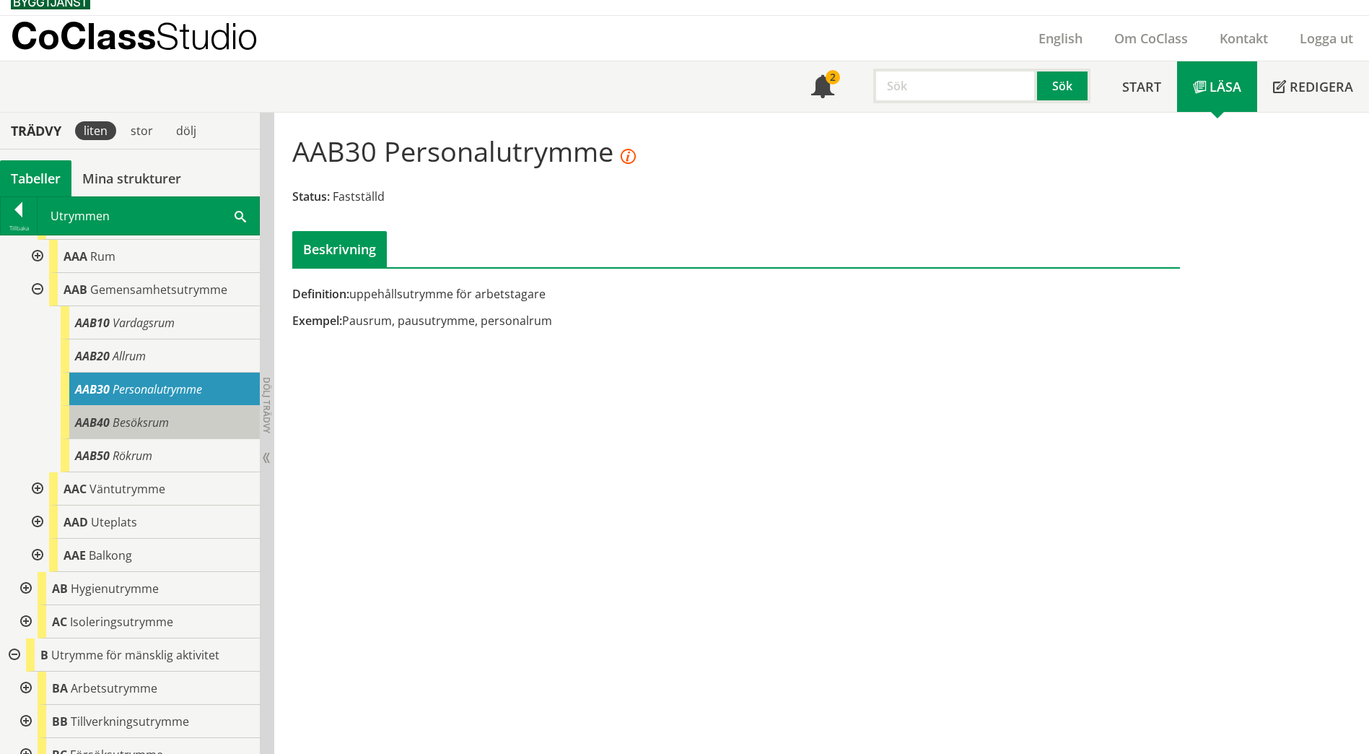
click at [167, 425] on span "Besöksrum" at bounding box center [141, 422] width 56 height 16
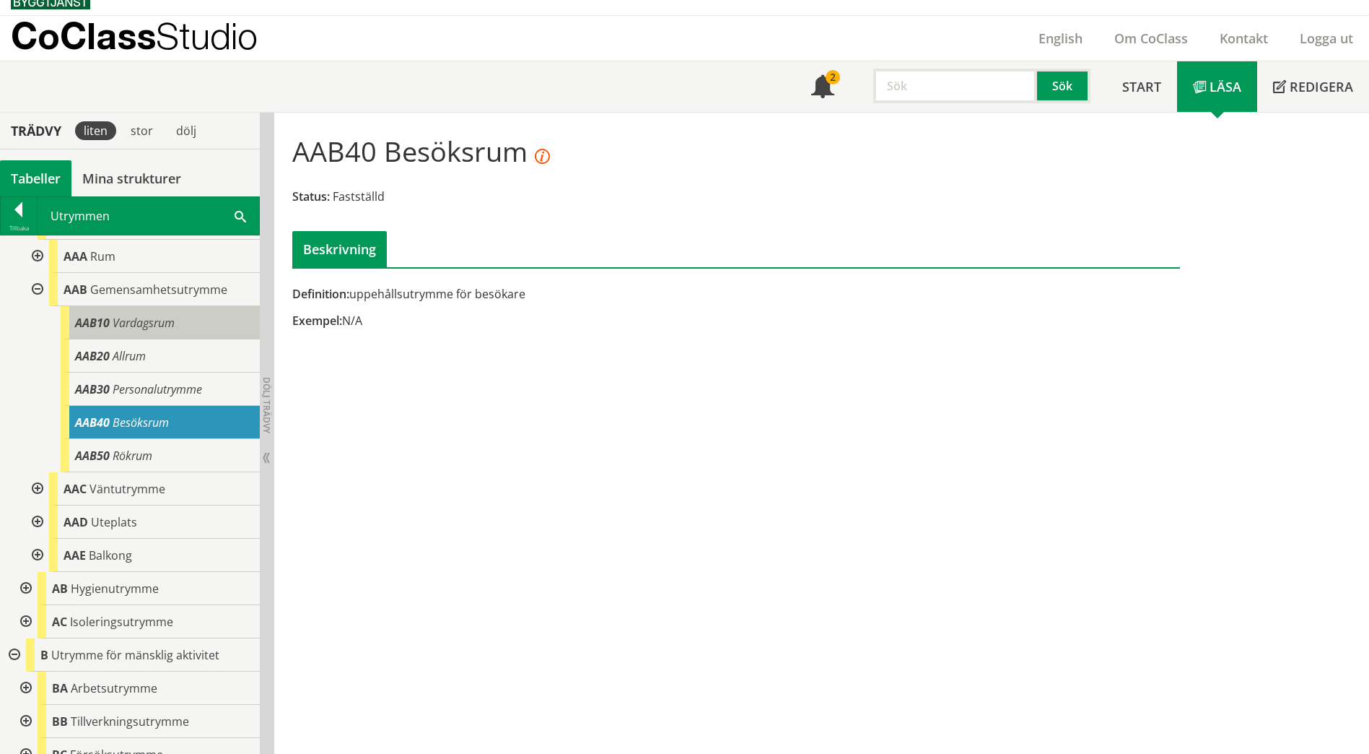
click at [160, 329] on span "Vardagsrum" at bounding box center [144, 323] width 62 height 16
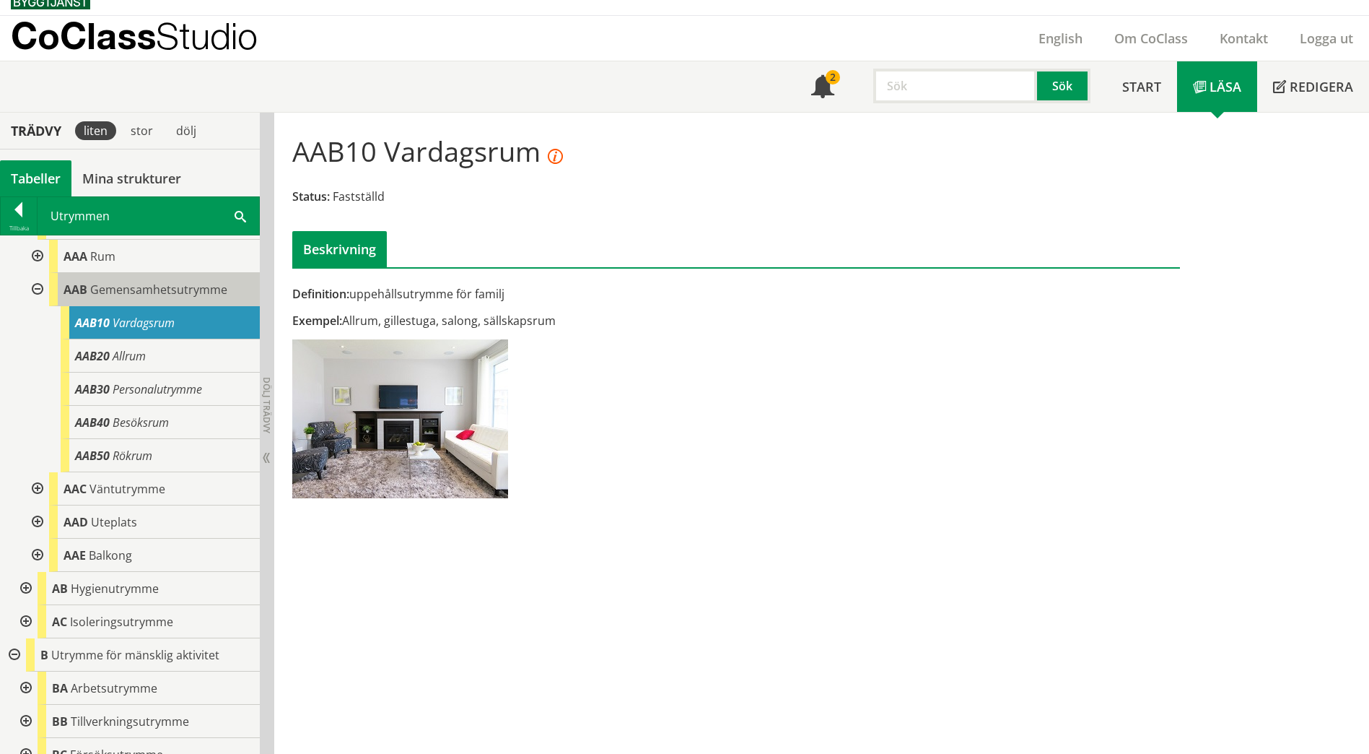
click at [154, 299] on div "AAB Gemensamhetsutrymme" at bounding box center [154, 289] width 211 height 33
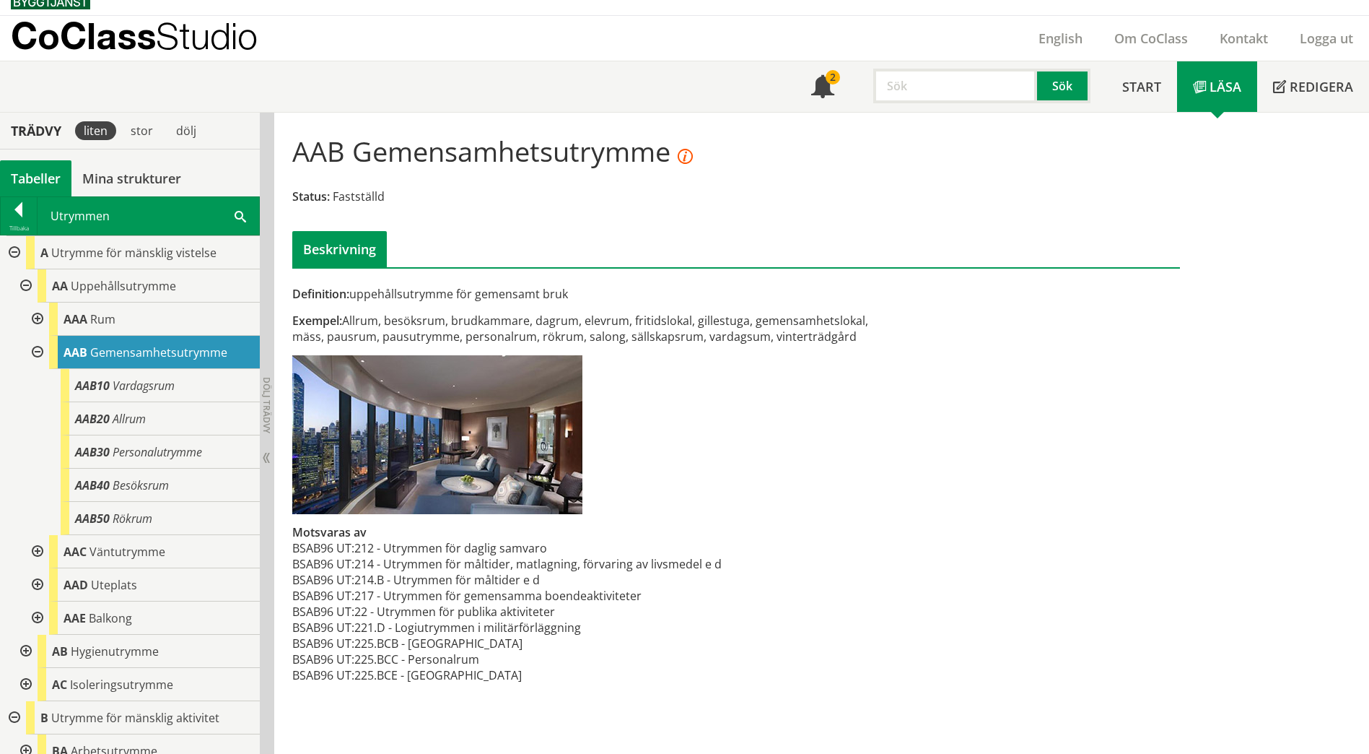
click at [240, 213] on span at bounding box center [241, 215] width 12 height 15
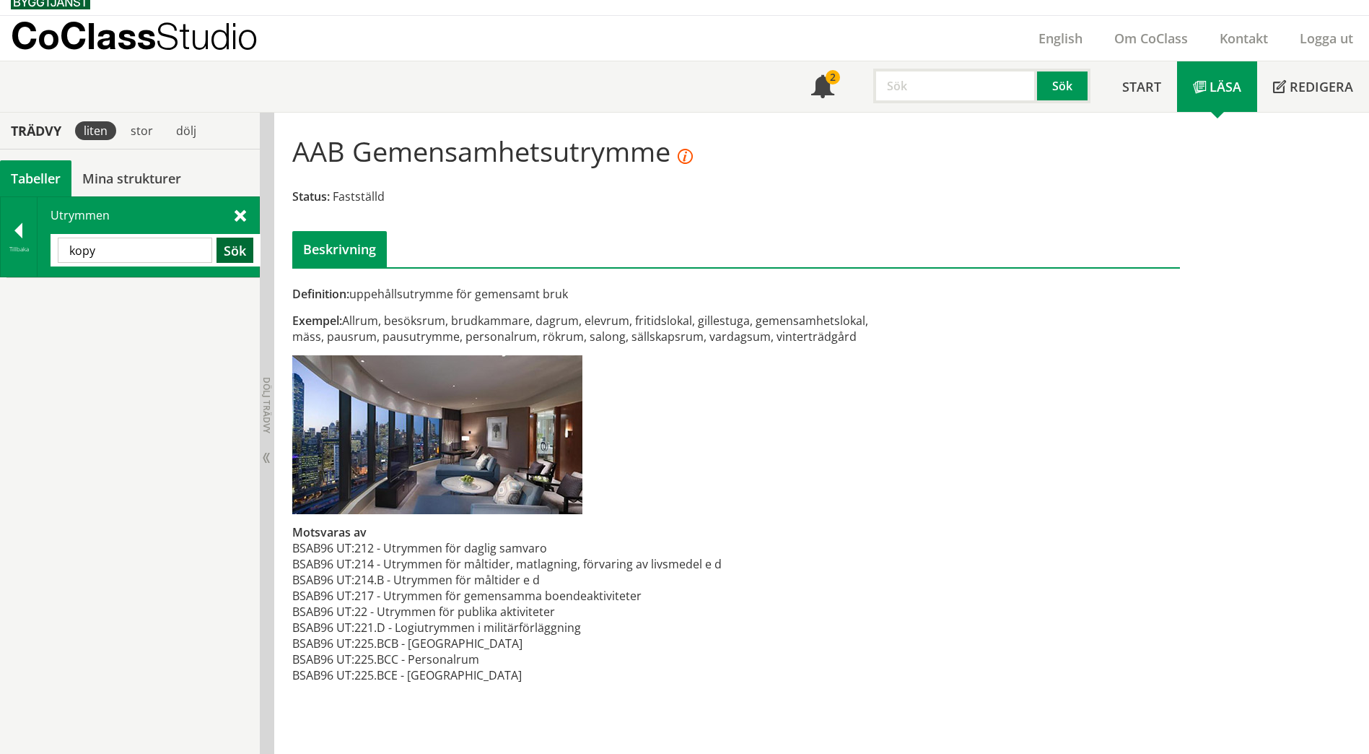
click at [240, 248] on button "Sök" at bounding box center [235, 249] width 37 height 25
click at [152, 253] on input "kopy" at bounding box center [135, 249] width 154 height 25
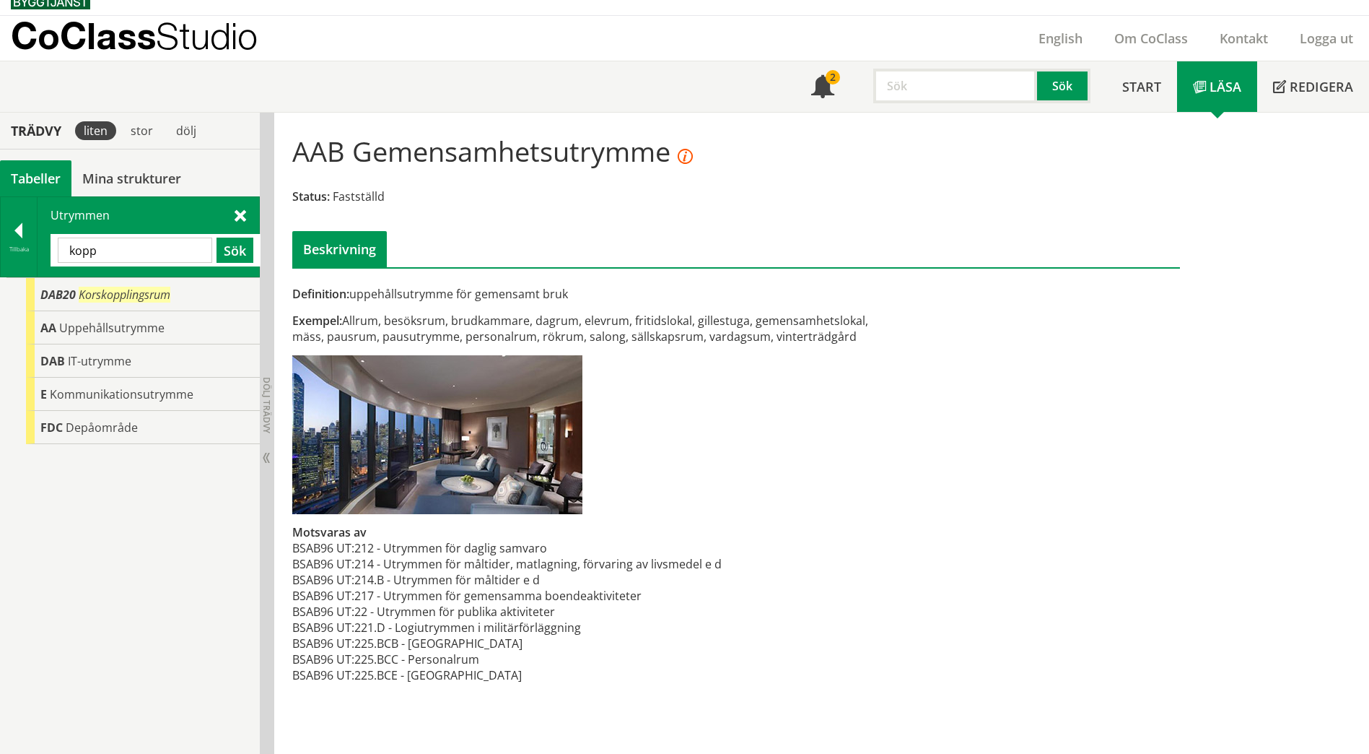
drag, startPoint x: 121, startPoint y: 253, endPoint x: 48, endPoint y: 245, distance: 72.6
click at [48, 245] on div "Utrymmen kopp Sök" at bounding box center [149, 236] width 222 height 79
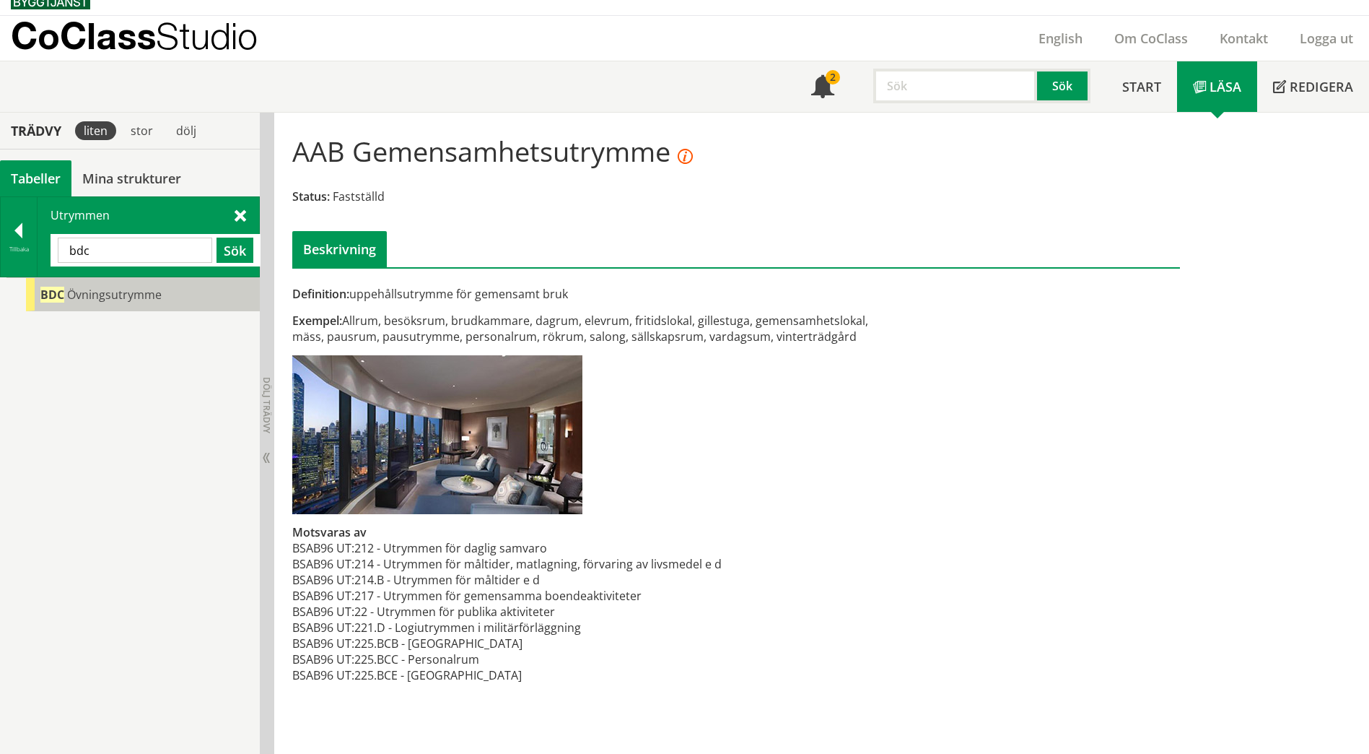
click at [119, 298] on span "Övningsutrymme" at bounding box center [114, 295] width 95 height 16
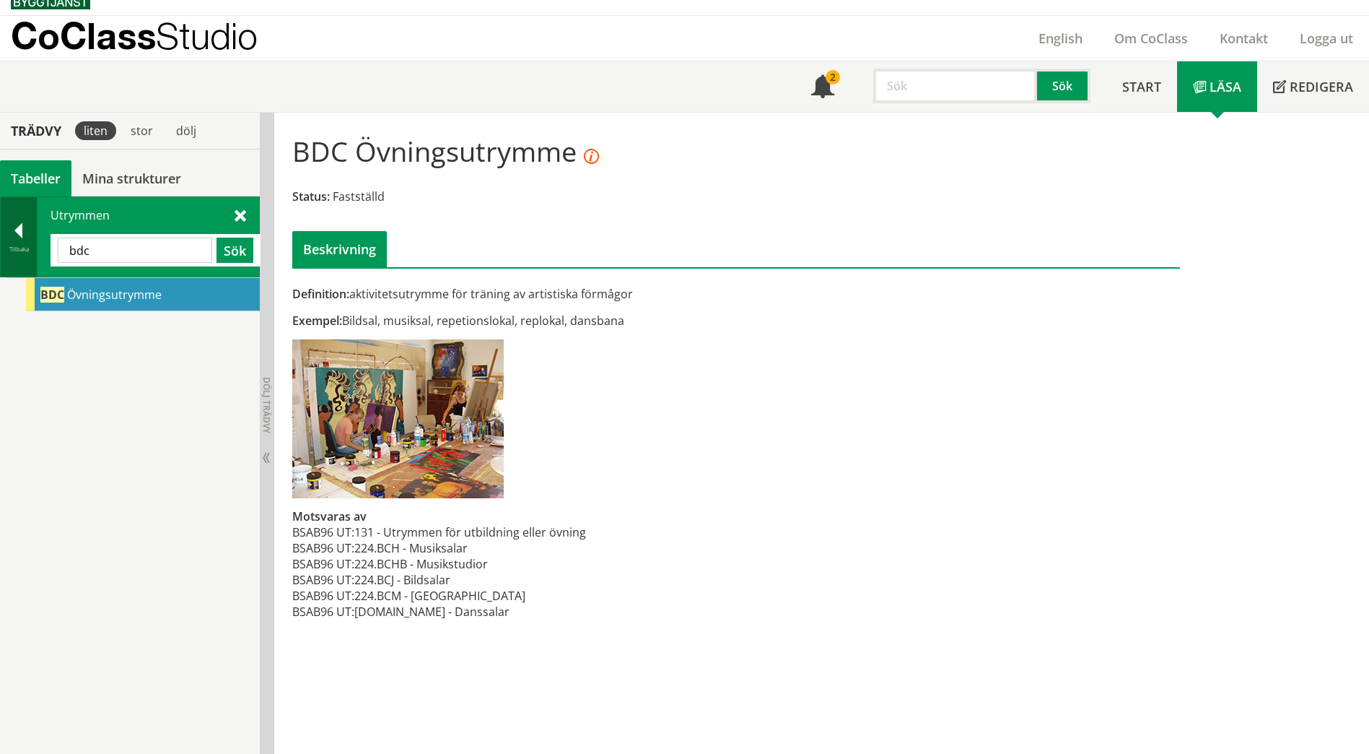
drag, startPoint x: 102, startPoint y: 249, endPoint x: 37, endPoint y: 248, distance: 65.0
click at [37, 248] on div "Tillbaka Utrymmen bdc Sök" at bounding box center [130, 236] width 260 height 81
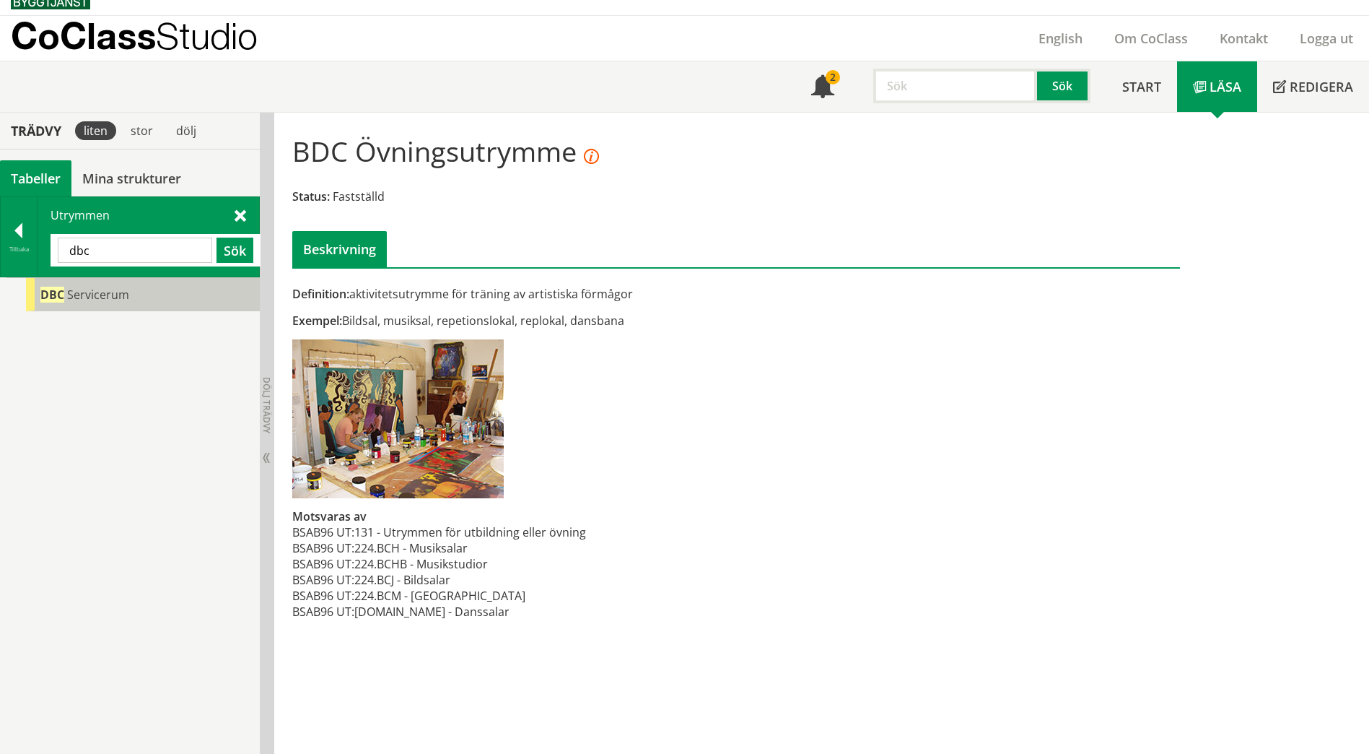
click at [65, 307] on div "DBC Servicerum" at bounding box center [143, 294] width 234 height 33
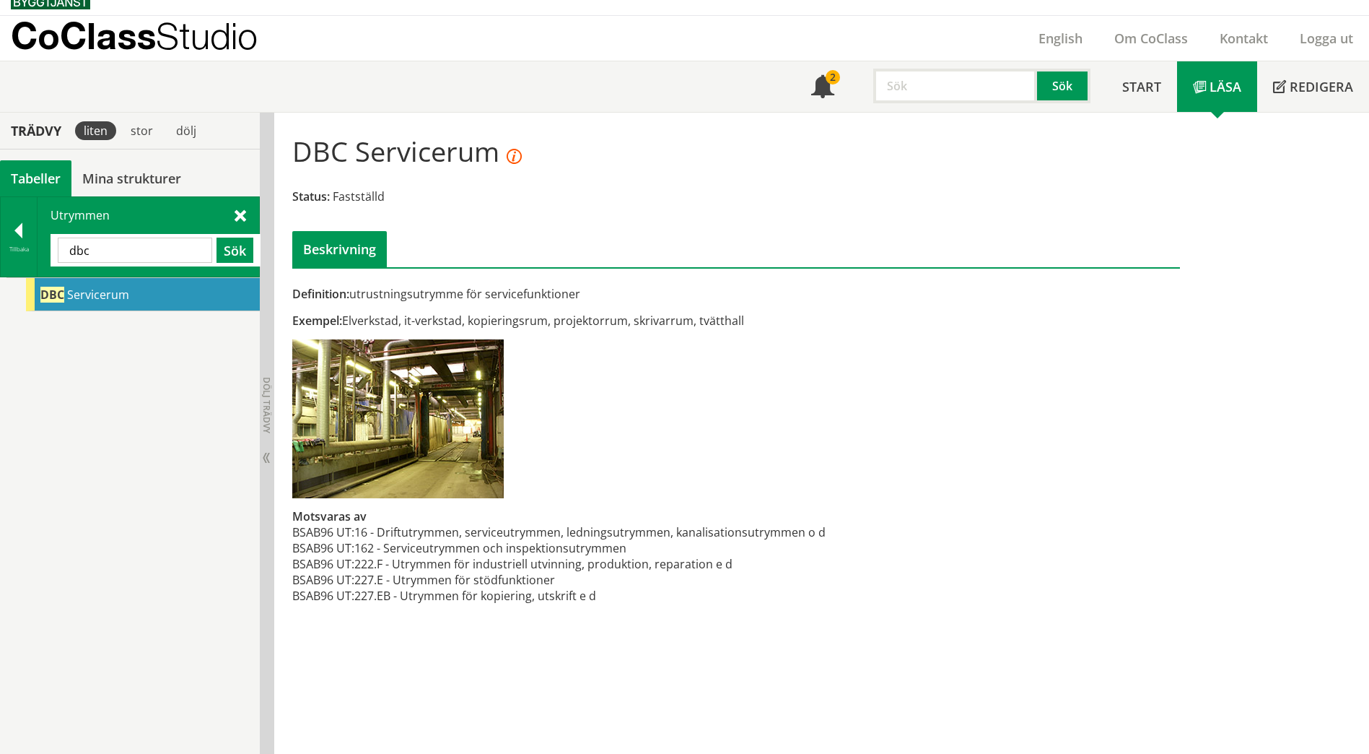
click at [62, 294] on span "DBC" at bounding box center [52, 295] width 24 height 16
click at [247, 218] on div "Utrymmen dbc Sök" at bounding box center [149, 236] width 222 height 79
click at [243, 217] on span at bounding box center [241, 214] width 12 height 15
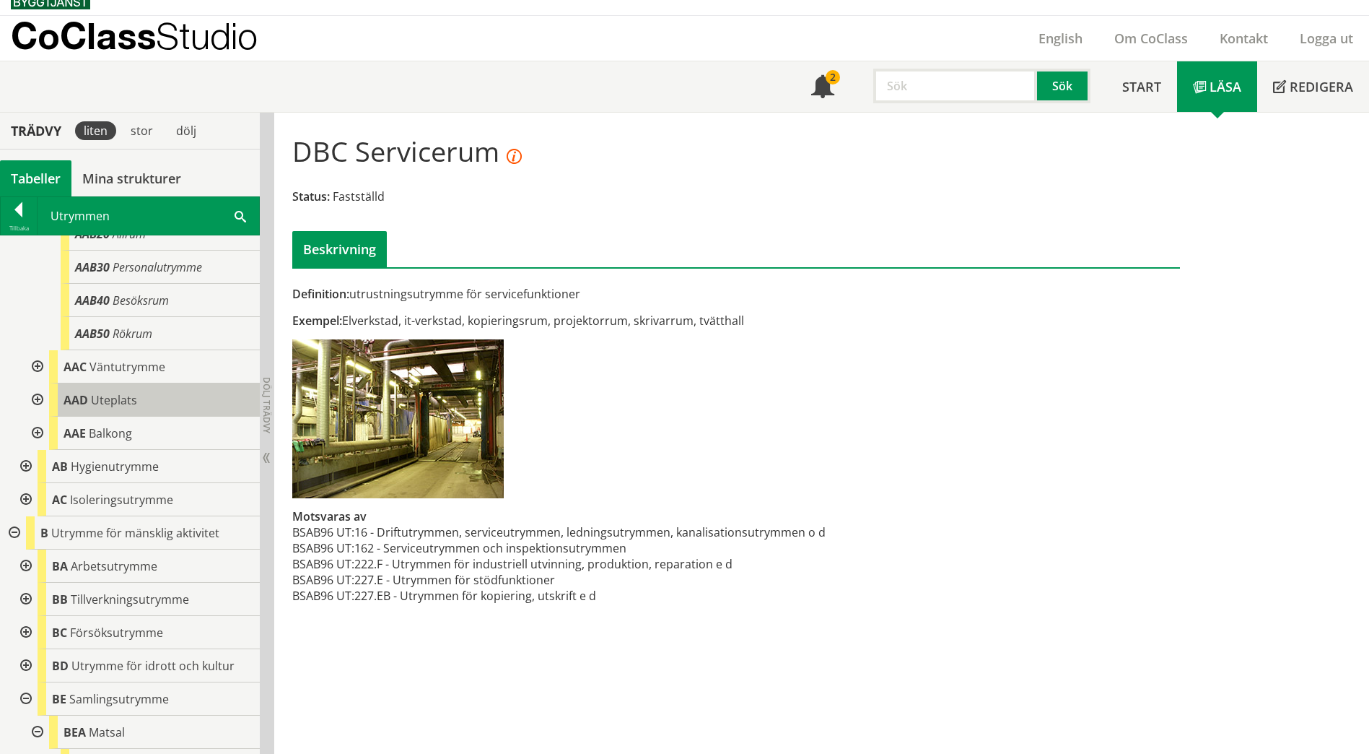
scroll to position [217, 0]
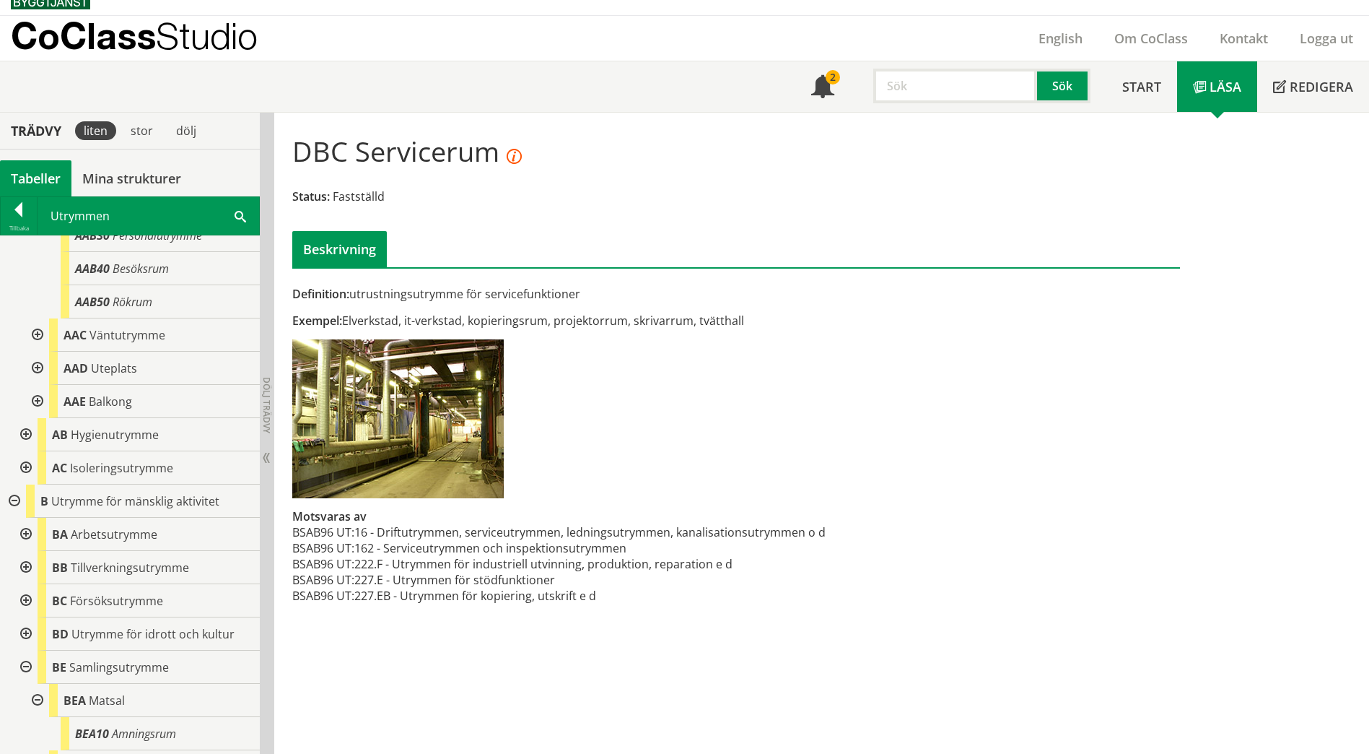
click at [14, 502] on div at bounding box center [13, 500] width 26 height 33
click at [25, 530] on div at bounding box center [25, 533] width 26 height 33
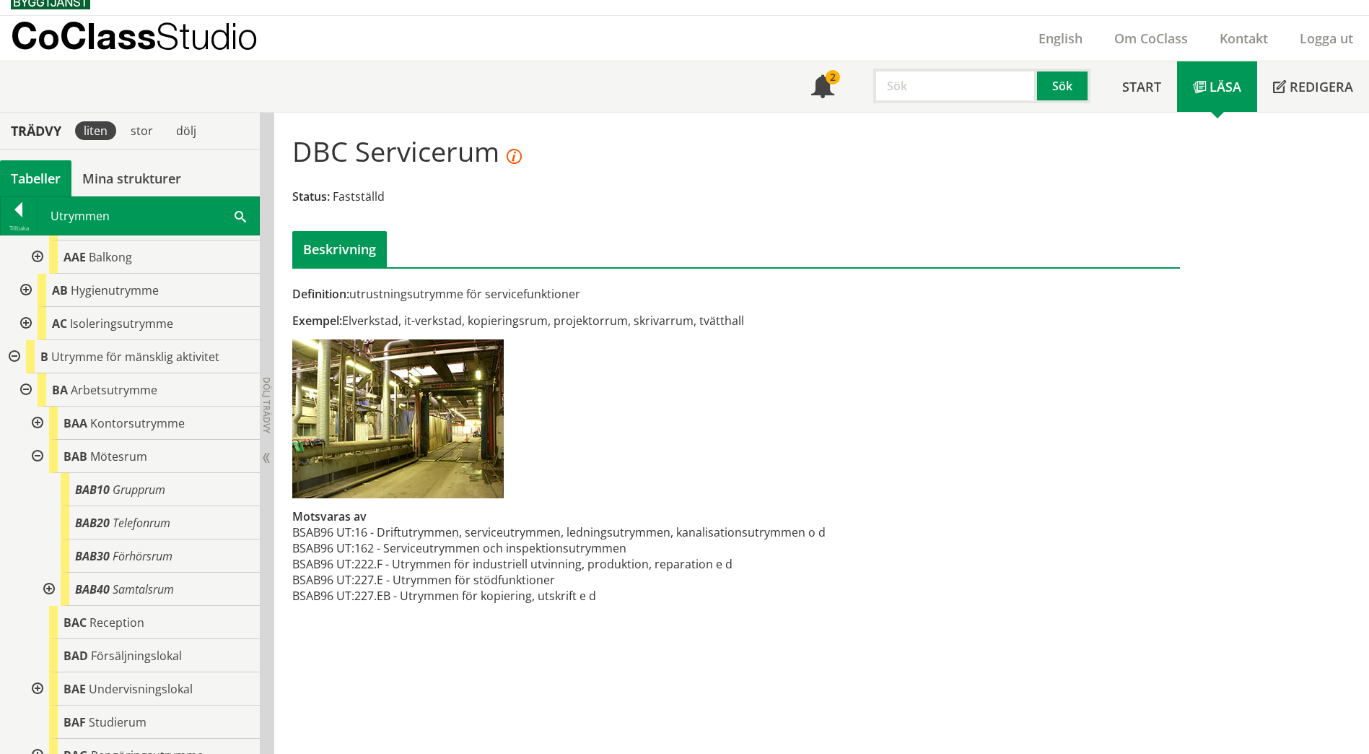
scroll to position [433, 0]
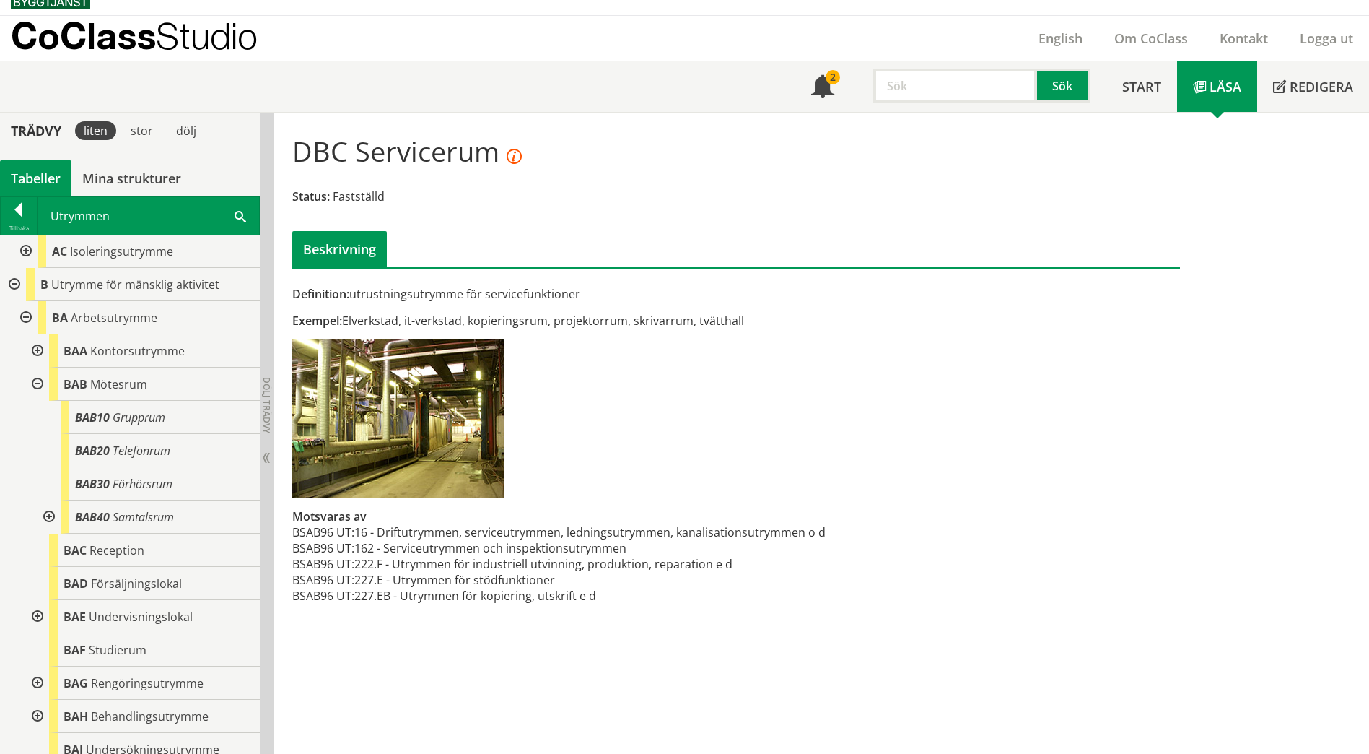
click at [44, 514] on div at bounding box center [48, 516] width 26 height 33
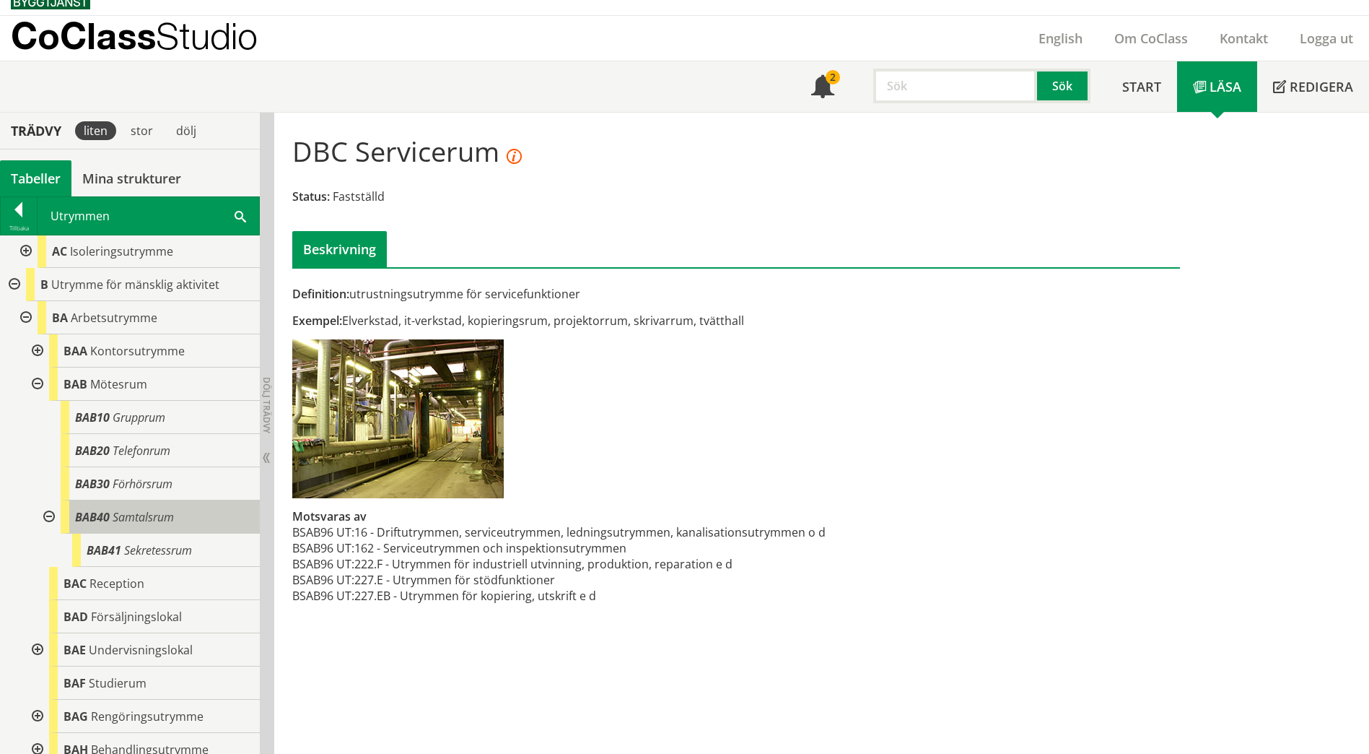
click at [163, 525] on div "BAB40 Samtalsrum" at bounding box center [160, 516] width 199 height 33
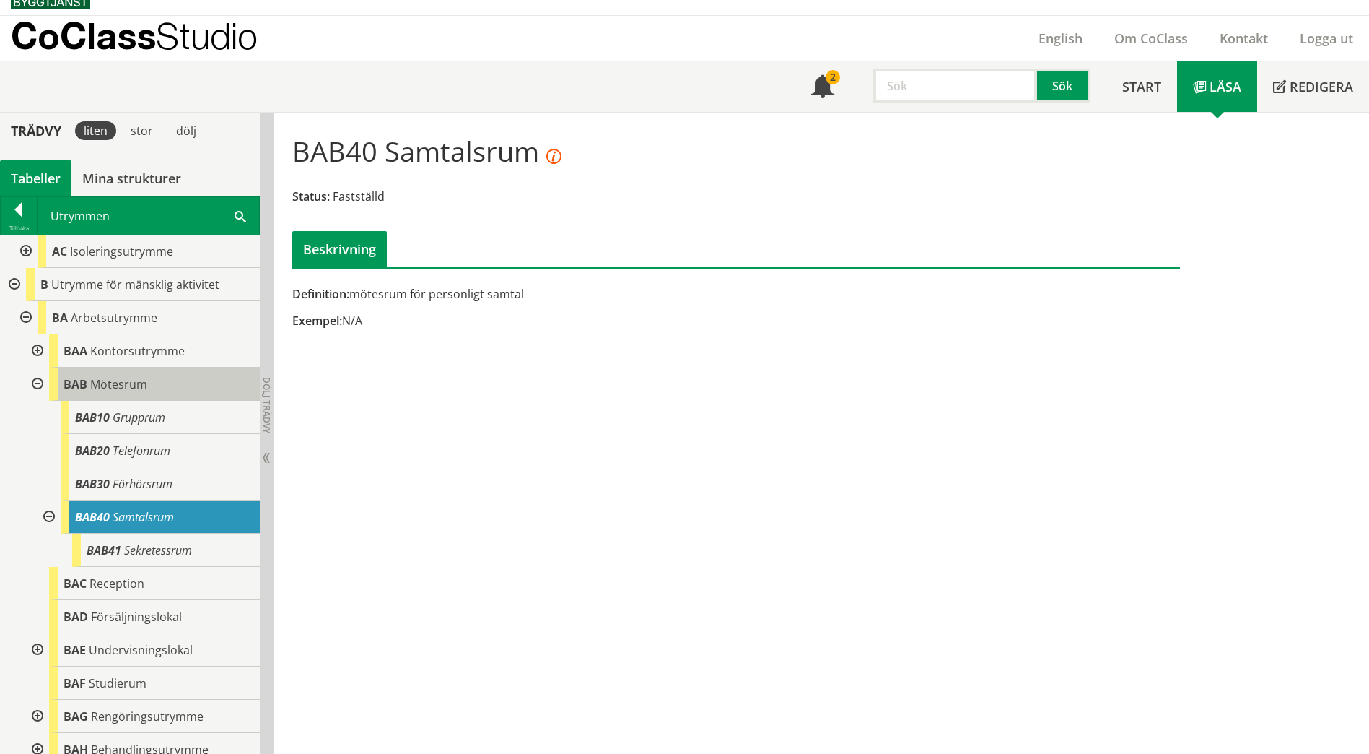
click at [93, 387] on span "Mötesrum" at bounding box center [118, 384] width 57 height 16
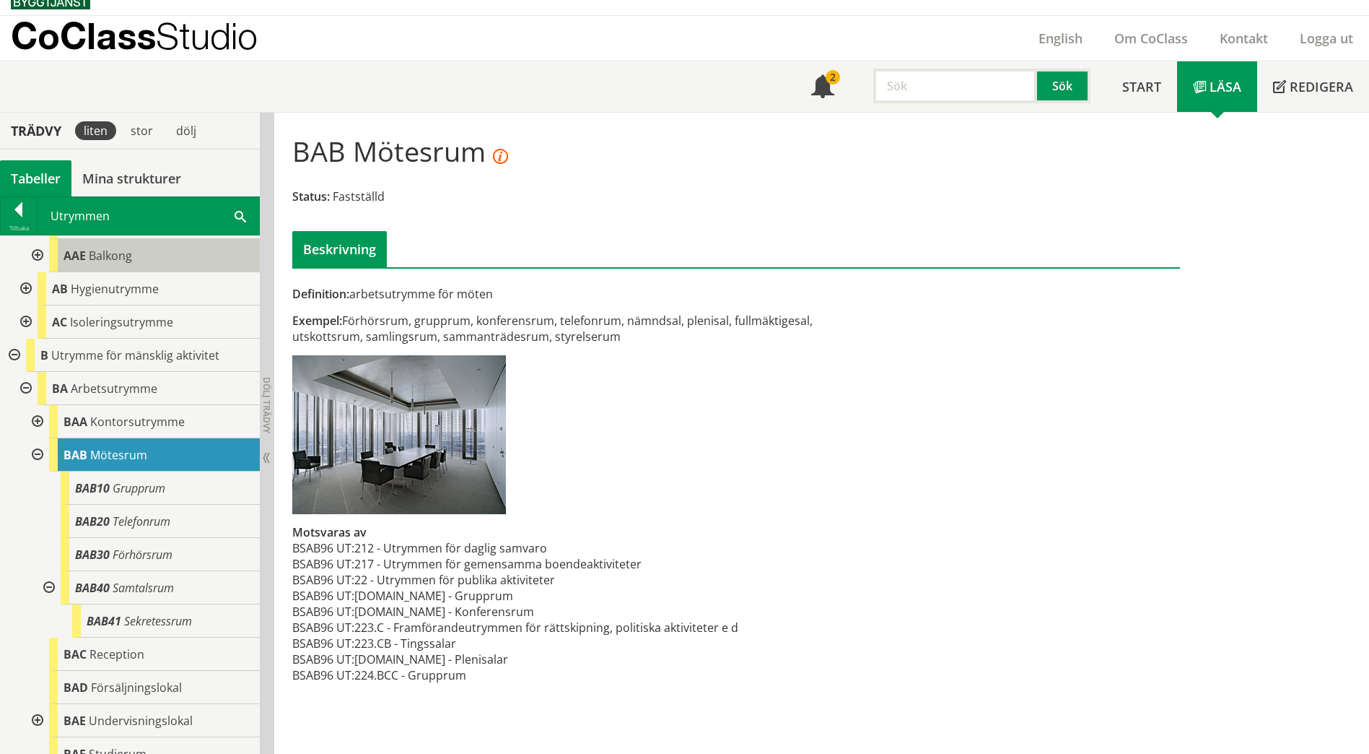
scroll to position [361, 0]
click at [36, 426] on div at bounding box center [36, 422] width 26 height 33
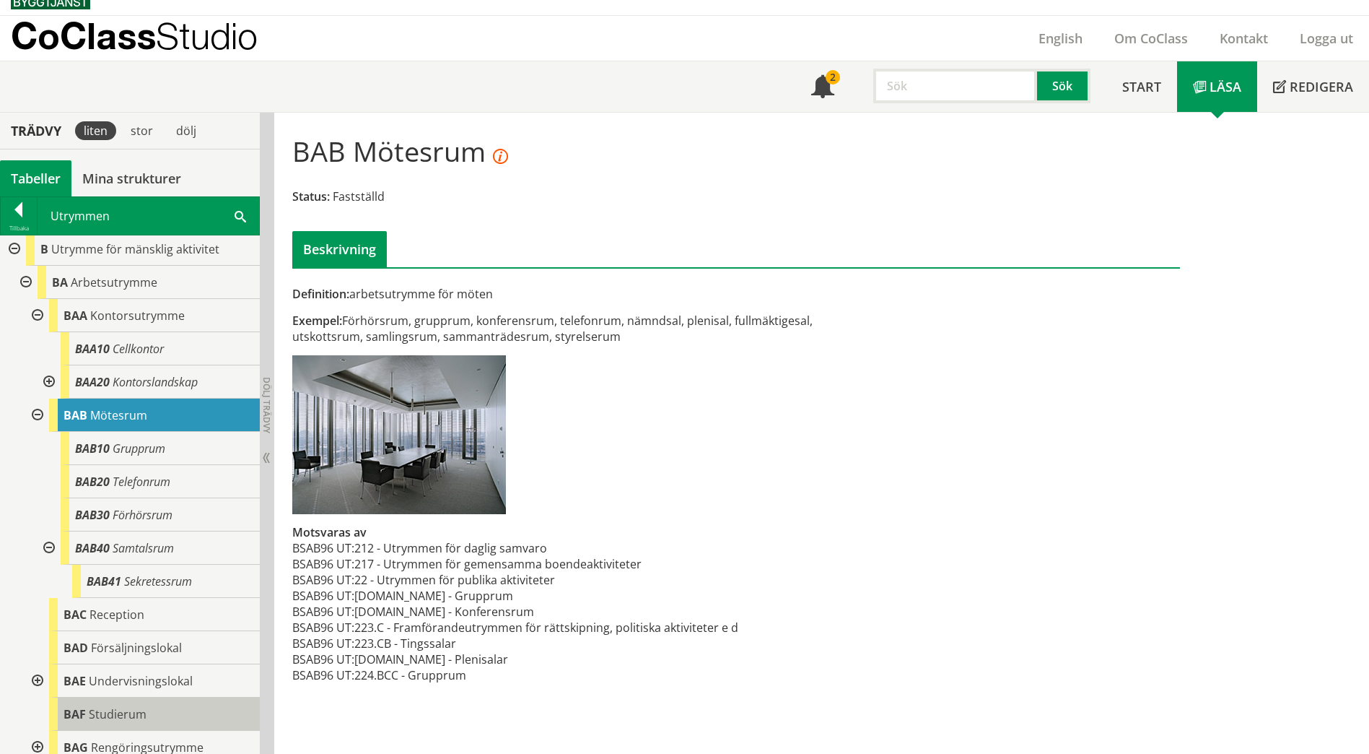
scroll to position [577, 0]
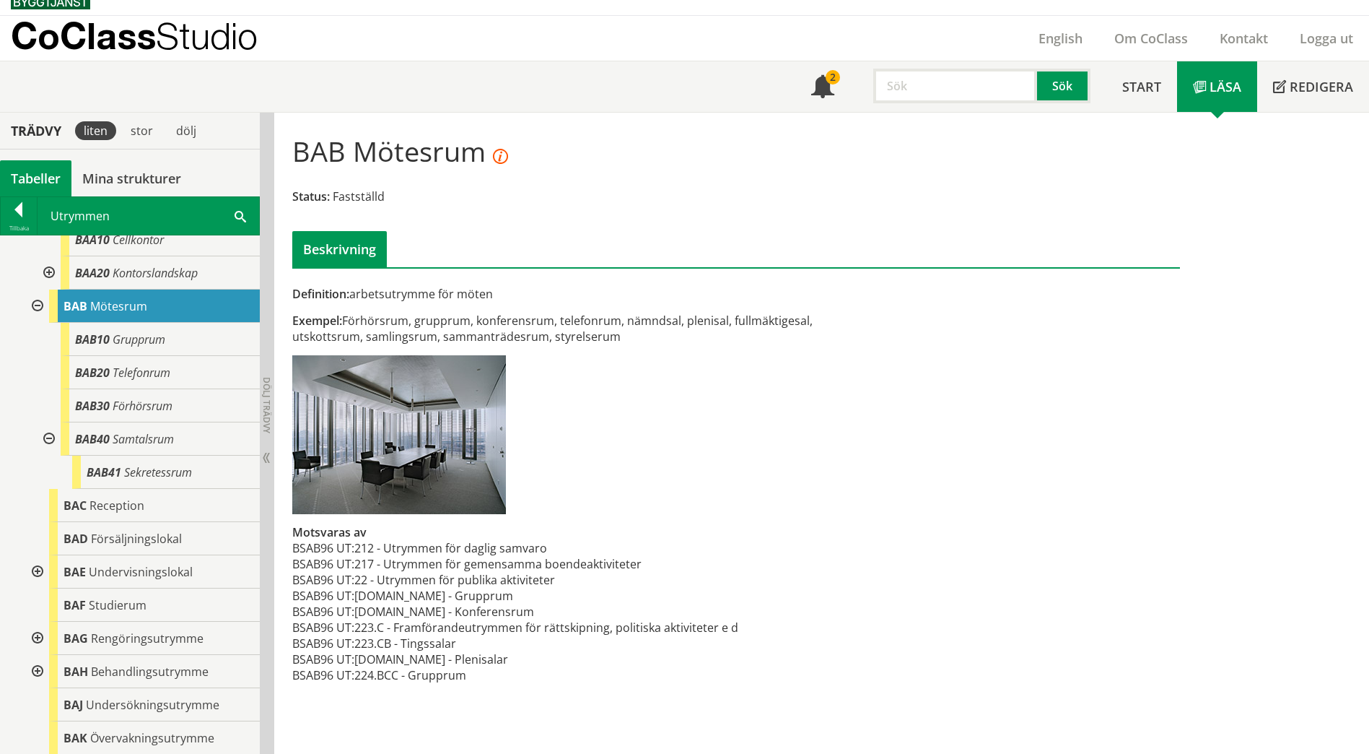
click at [232, 222] on div "Utrymmen dbc Sök" at bounding box center [149, 216] width 222 height 38
click at [241, 219] on span at bounding box center [241, 215] width 12 height 15
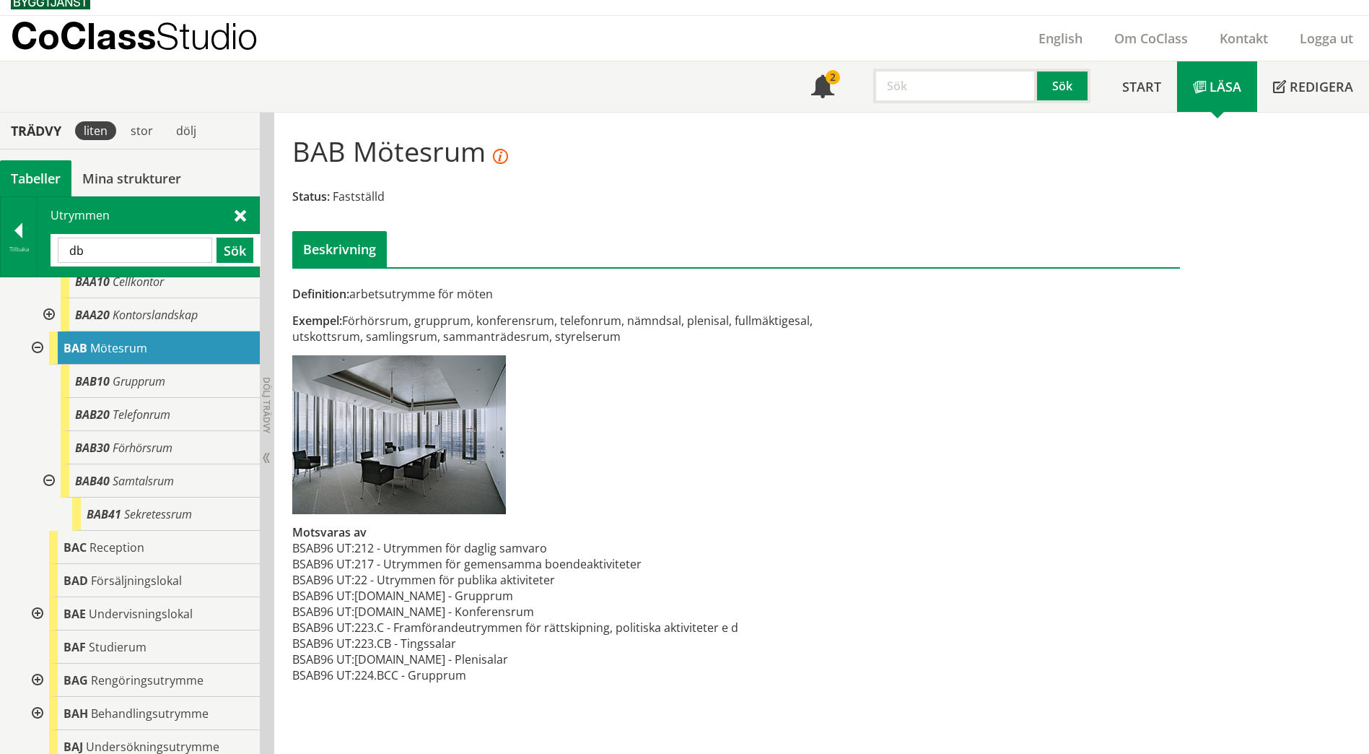
type input "d"
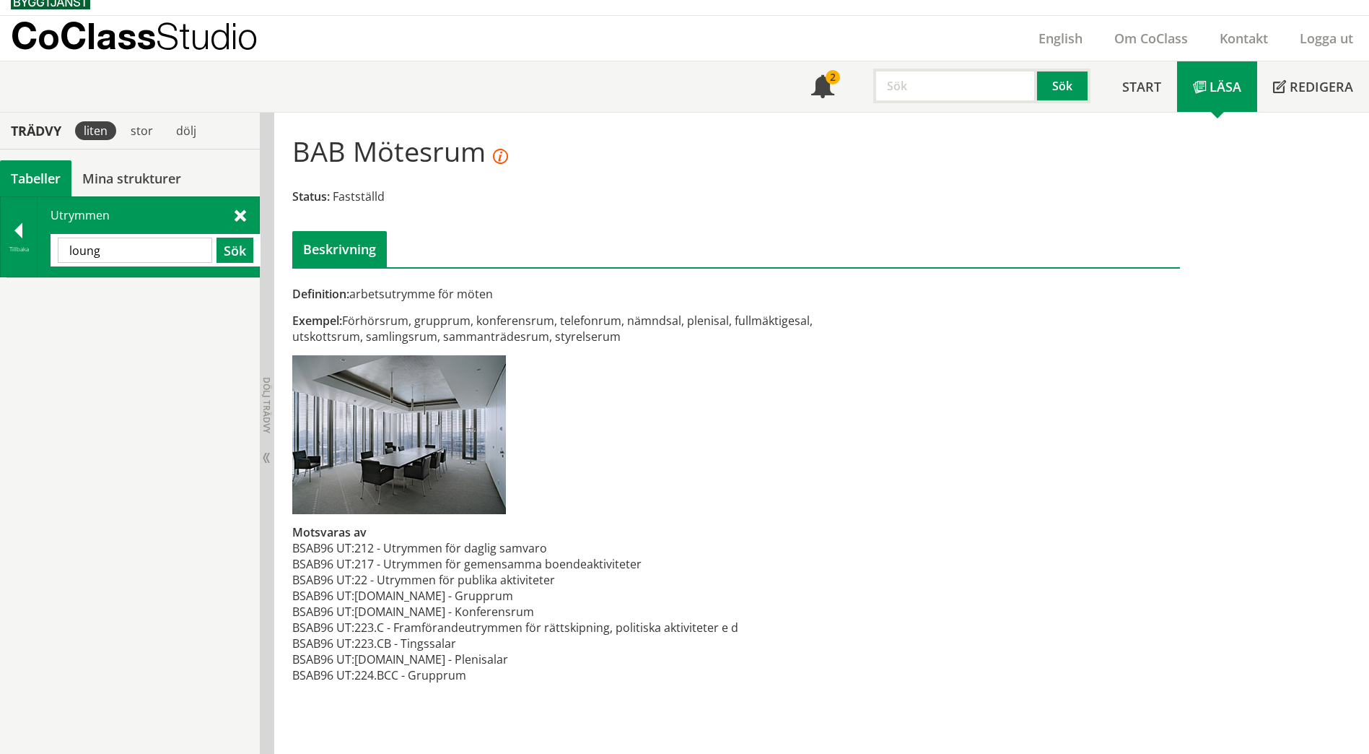
scroll to position [0, 0]
click at [240, 214] on span at bounding box center [241, 214] width 12 height 15
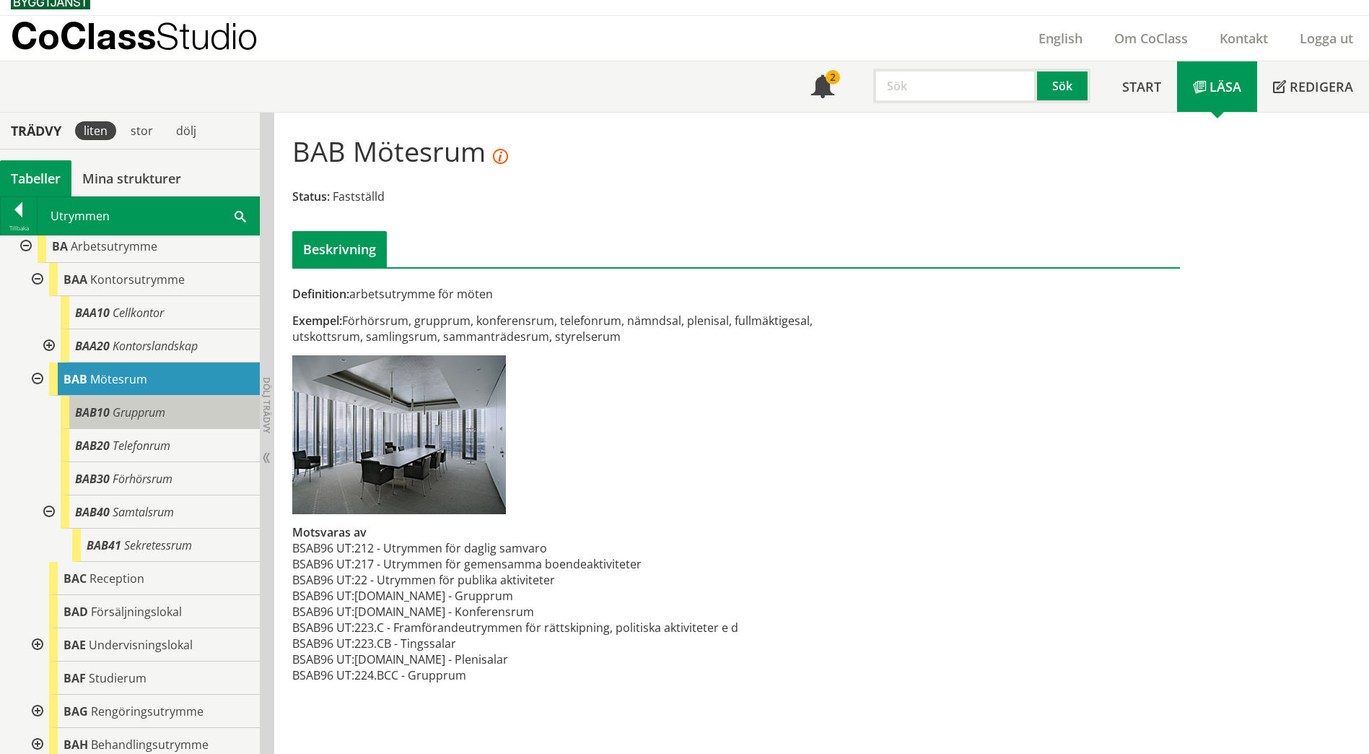
scroll to position [505, 0]
click at [241, 216] on span at bounding box center [241, 215] width 12 height 15
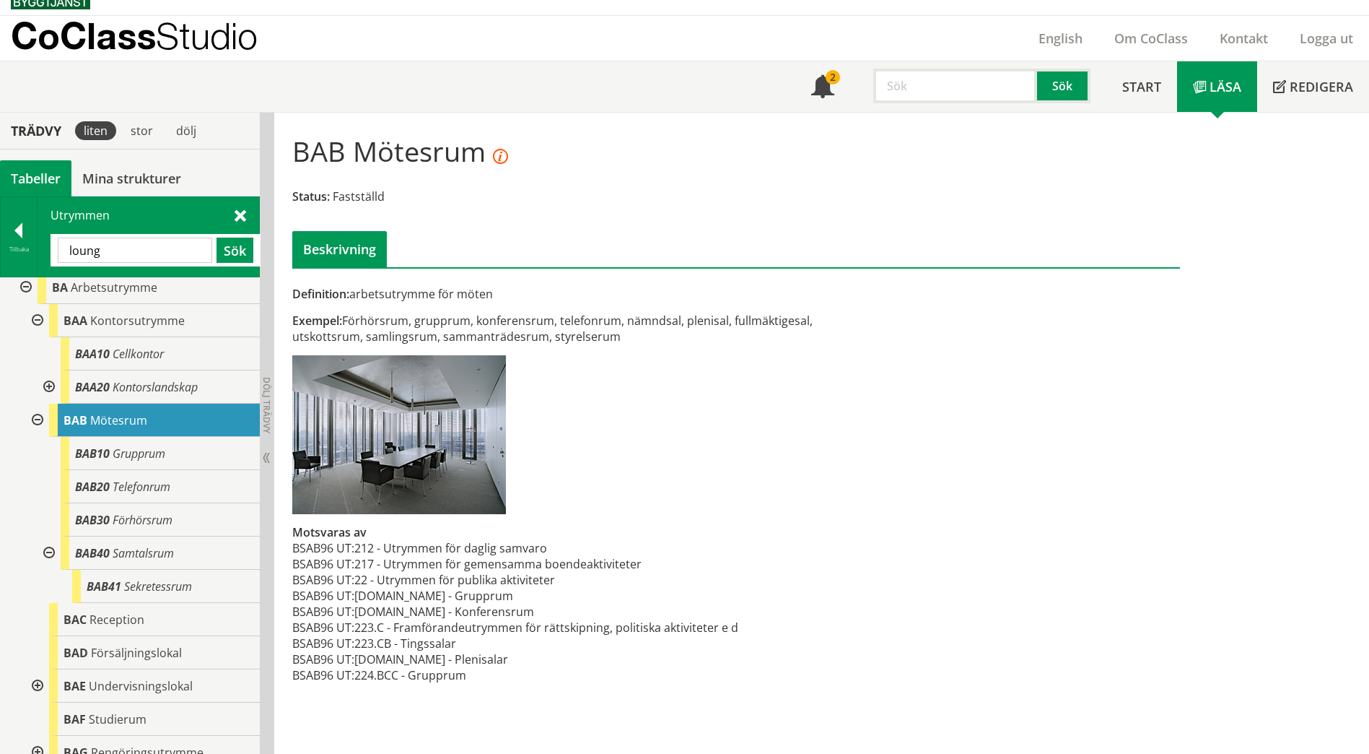
drag, startPoint x: 144, startPoint y: 252, endPoint x: 43, endPoint y: 240, distance: 101.0
click at [43, 240] on div "Utrymmen [GEOGRAPHIC_DATA] Sök" at bounding box center [149, 236] width 222 height 79
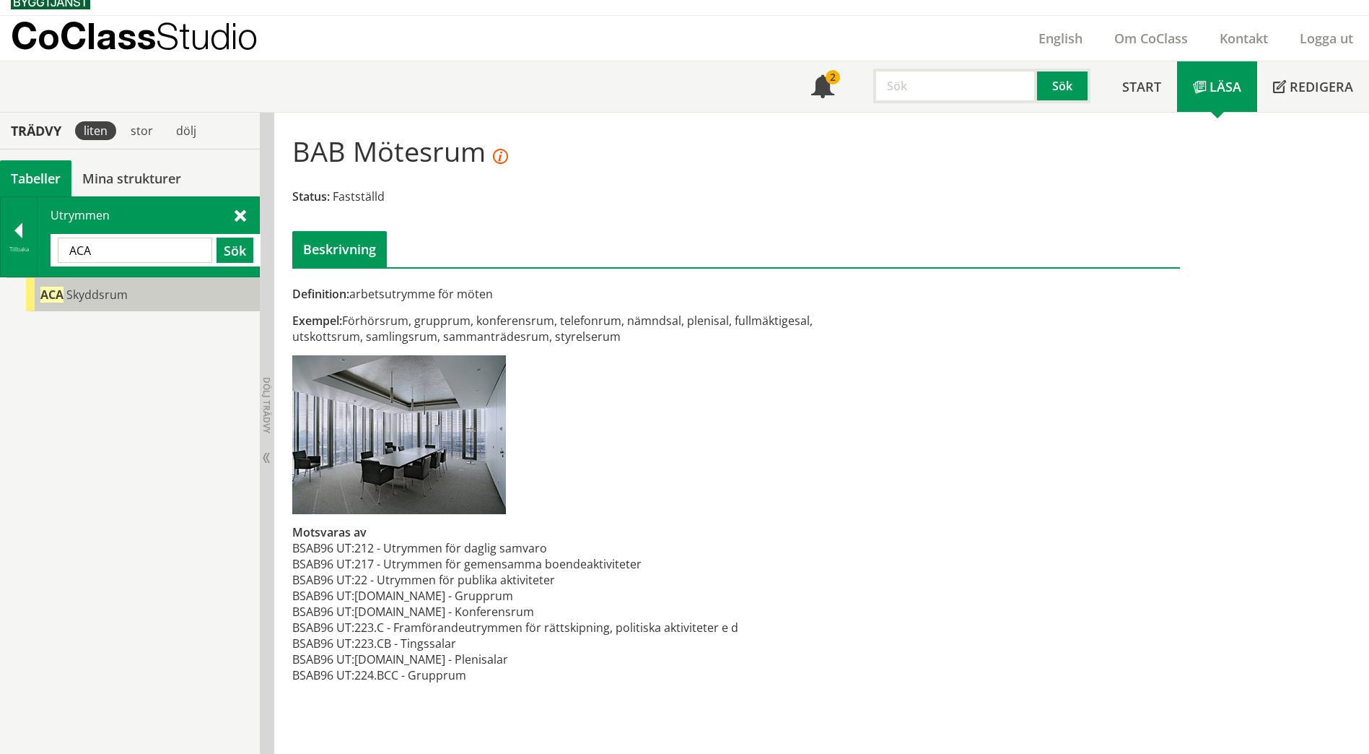
click at [118, 297] on span "Skyddsrum" at bounding box center [96, 295] width 61 height 16
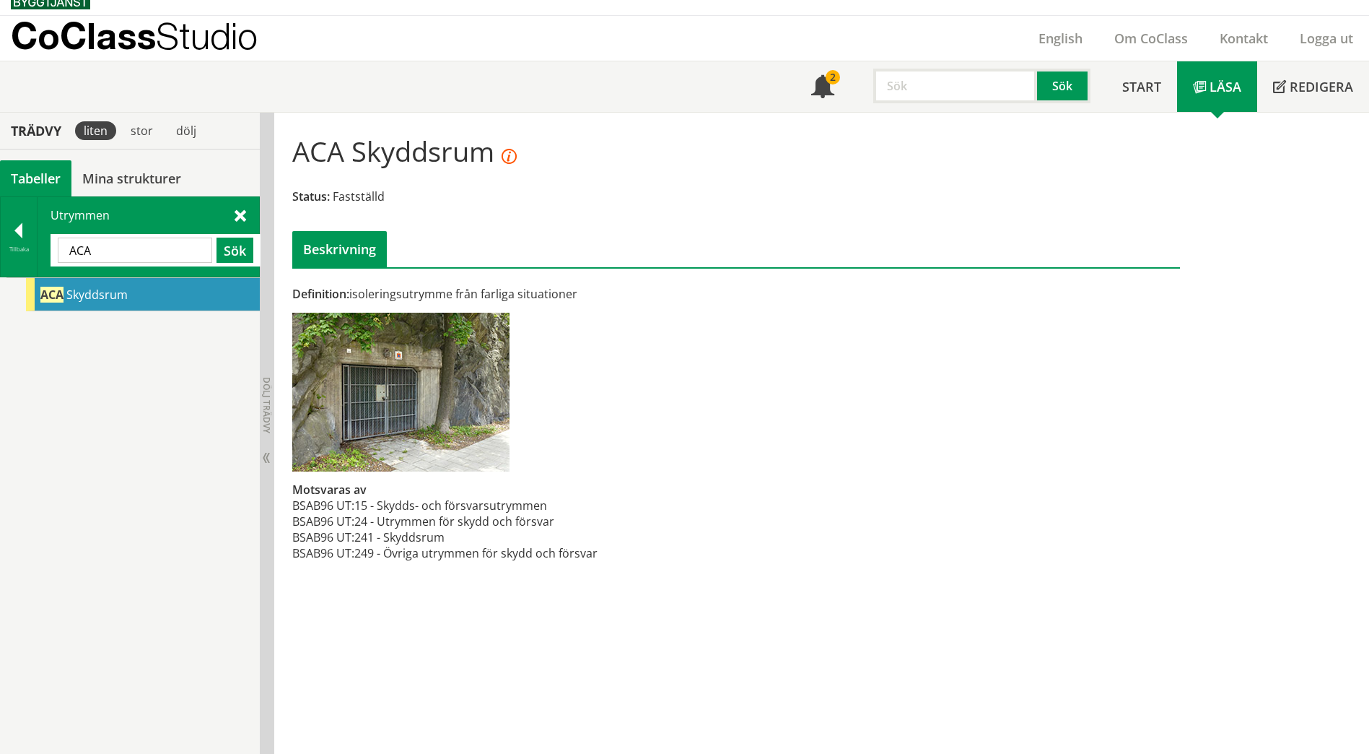
drag, startPoint x: 136, startPoint y: 258, endPoint x: 61, endPoint y: 250, distance: 74.7
click at [61, 250] on input "ACA" at bounding box center [135, 249] width 154 height 25
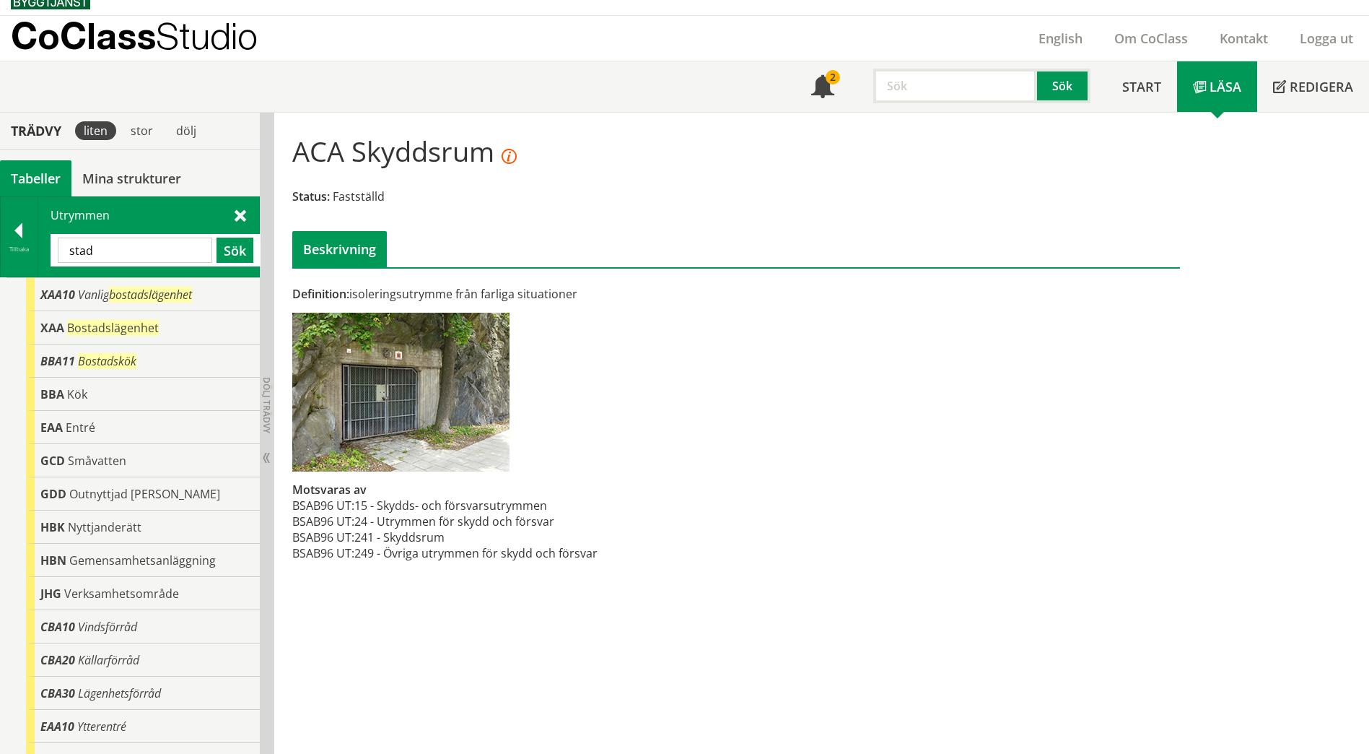
click at [235, 222] on span at bounding box center [241, 214] width 12 height 15
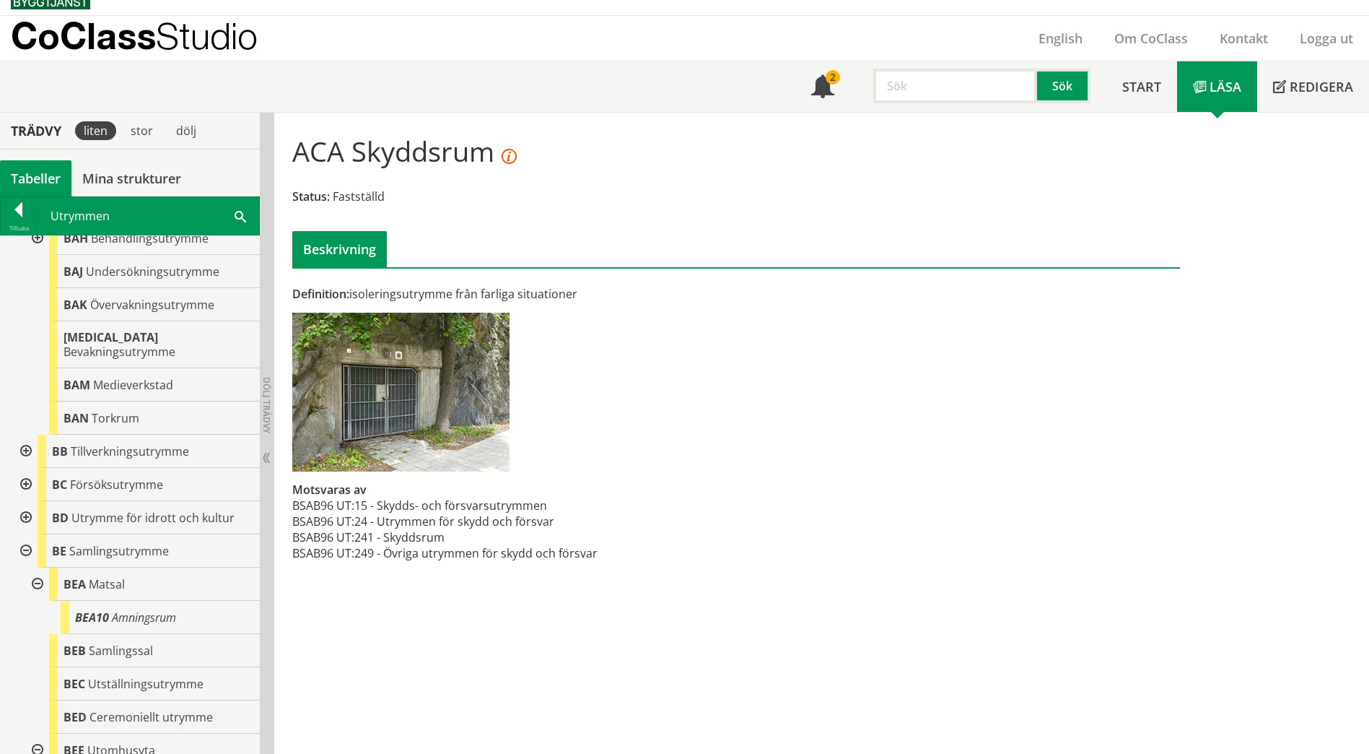
scroll to position [1083, 0]
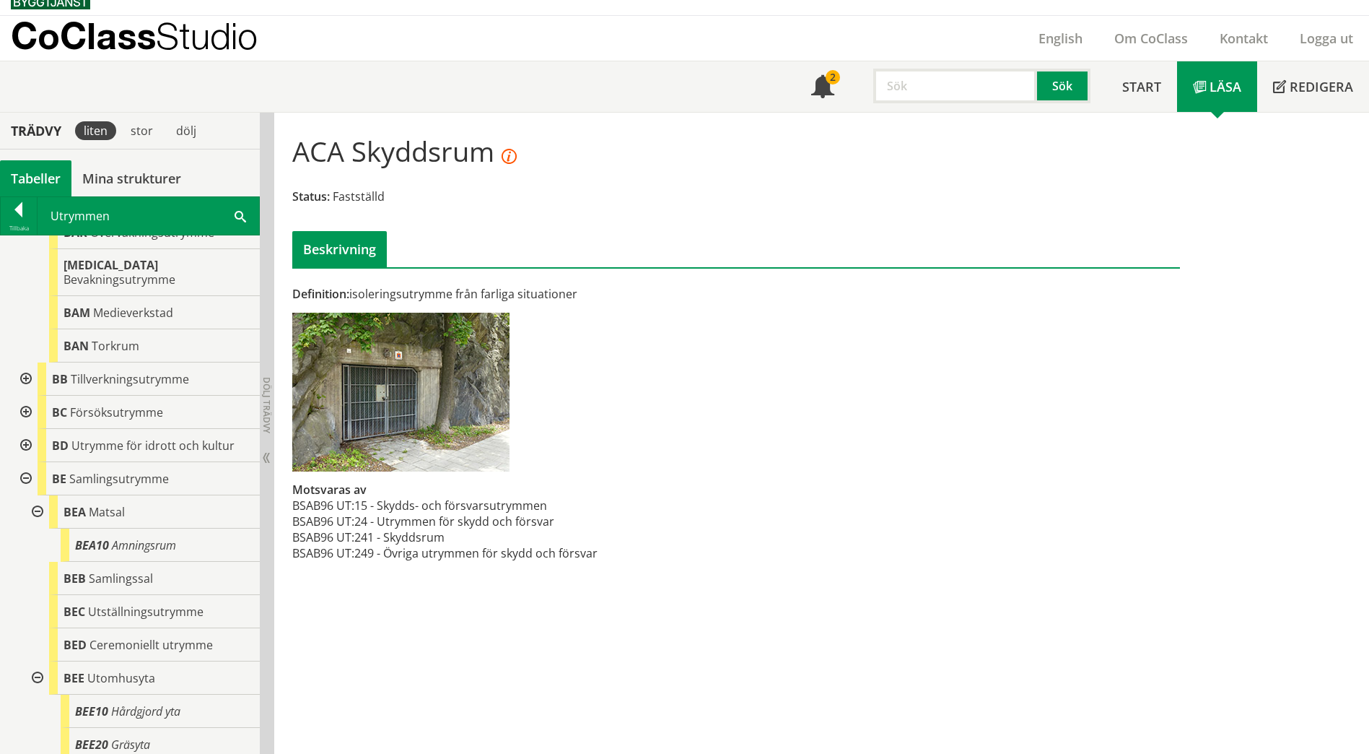
click at [237, 218] on span at bounding box center [241, 215] width 12 height 15
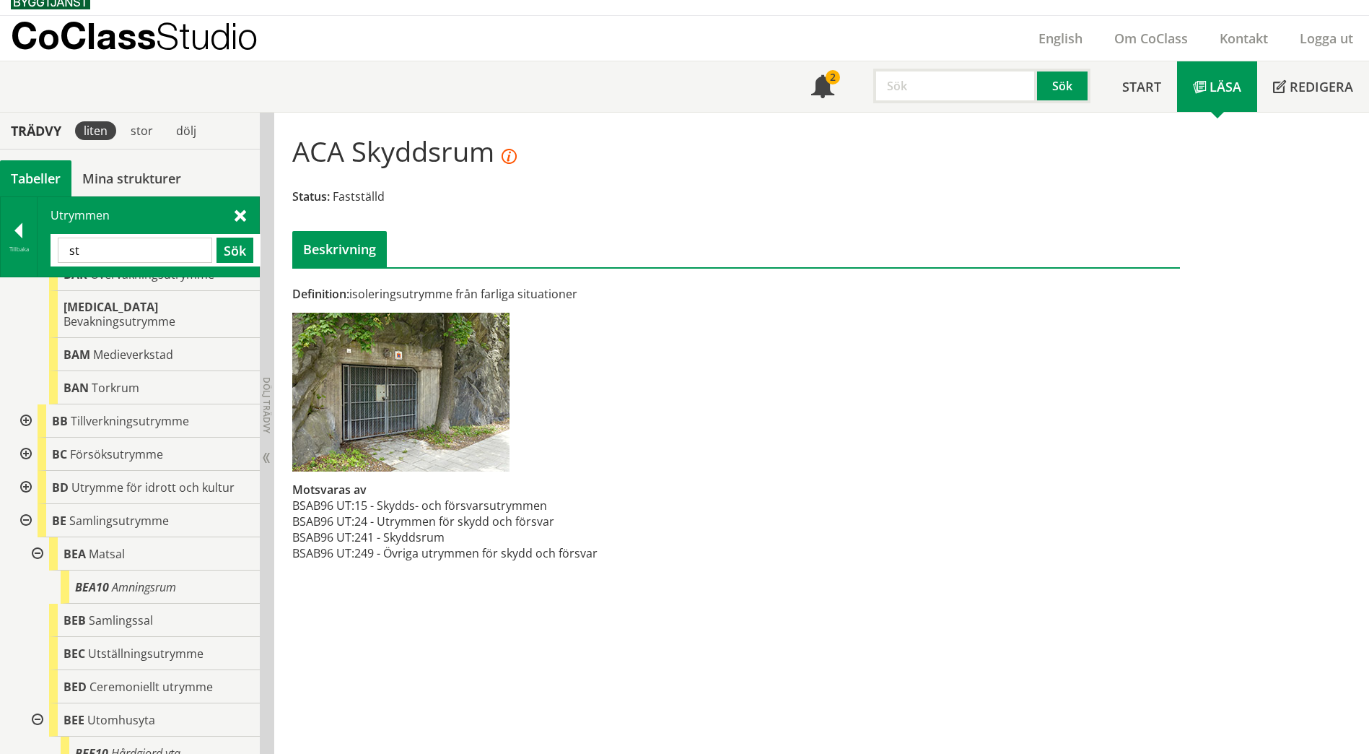
type input "s"
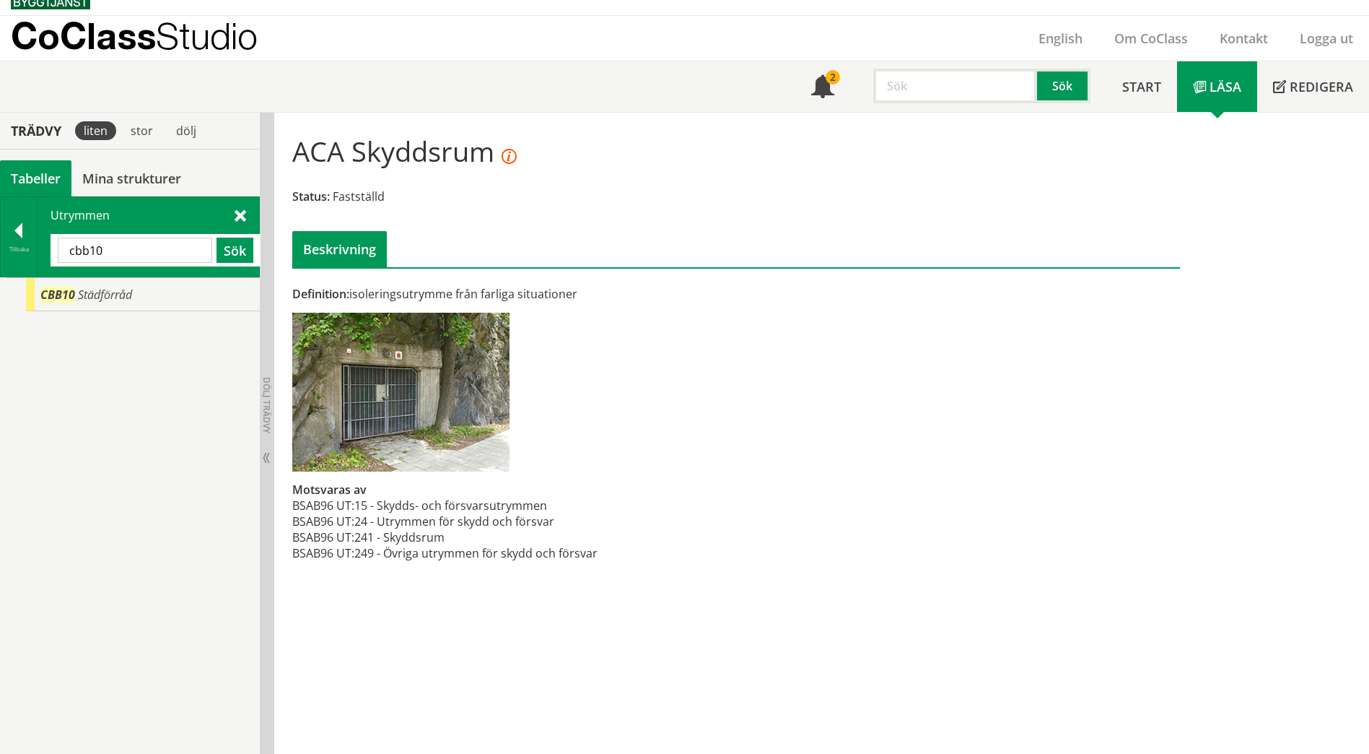
scroll to position [0, 0]
drag, startPoint x: 135, startPoint y: 243, endPoint x: 58, endPoint y: 249, distance: 77.5
click at [58, 249] on input "cbb10" at bounding box center [135, 249] width 154 height 25
click at [86, 250] on input "EAD10" at bounding box center [135, 249] width 154 height 25
type input "EAc10"
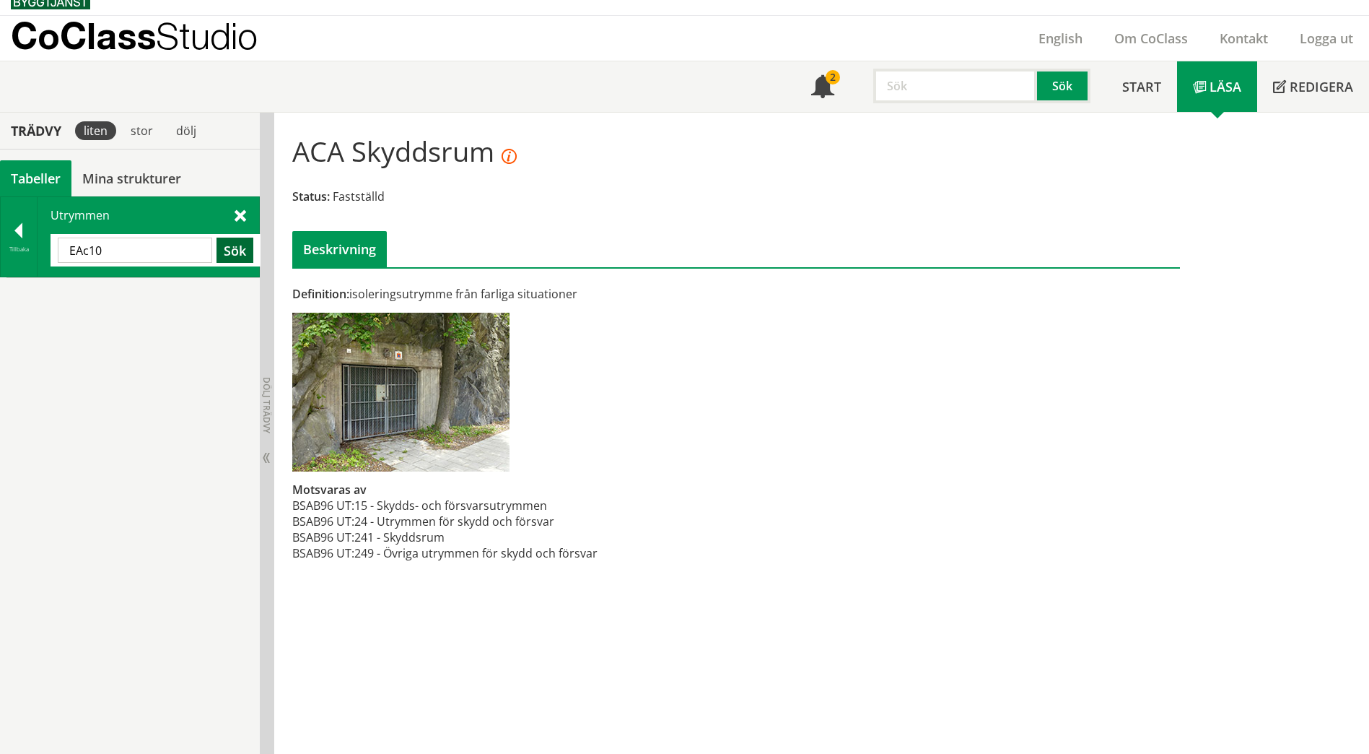
click at [231, 254] on button "Sök" at bounding box center [235, 249] width 37 height 25
click at [9, 236] on div at bounding box center [19, 233] width 36 height 20
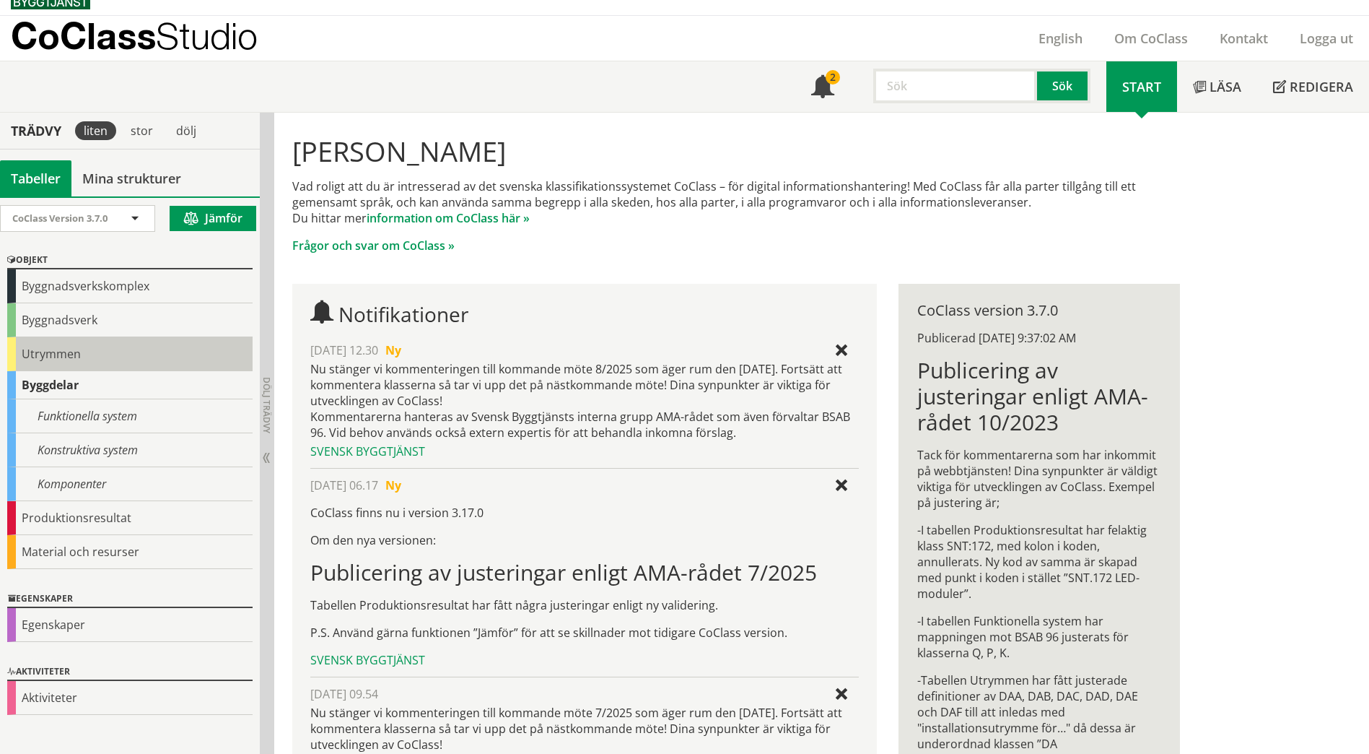
click at [53, 357] on div "Utrymmen" at bounding box center [129, 354] width 245 height 34
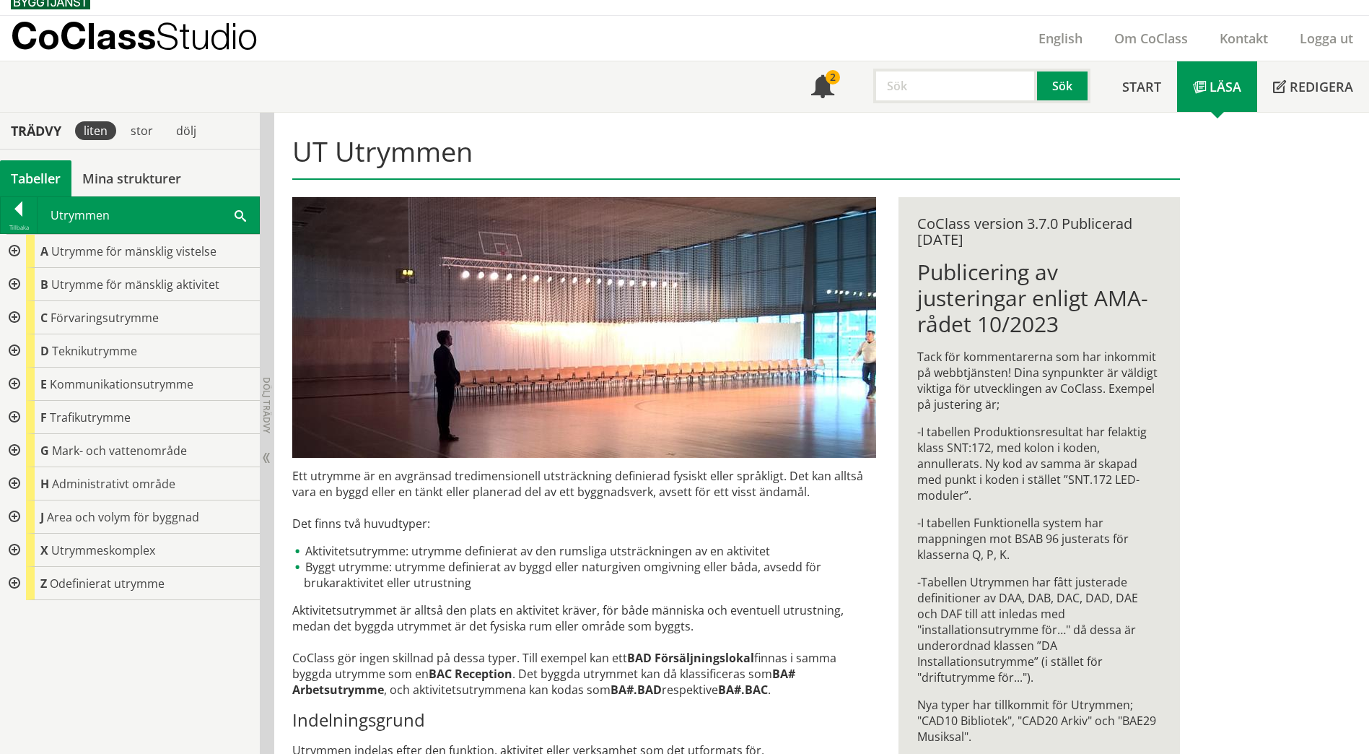
click at [14, 378] on div at bounding box center [13, 383] width 26 height 33
click at [25, 418] on div at bounding box center [25, 417] width 26 height 33
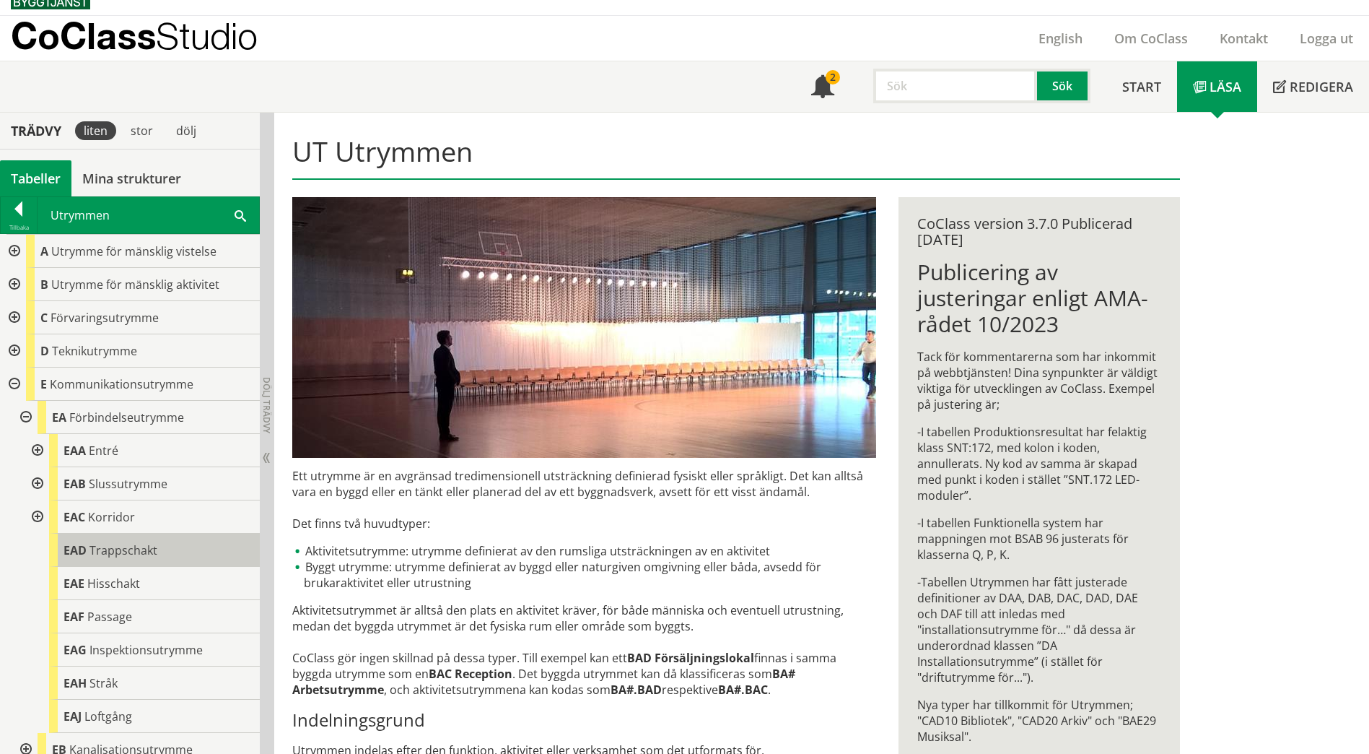
click at [102, 551] on span "Trappschakt" at bounding box center [123, 550] width 68 height 16
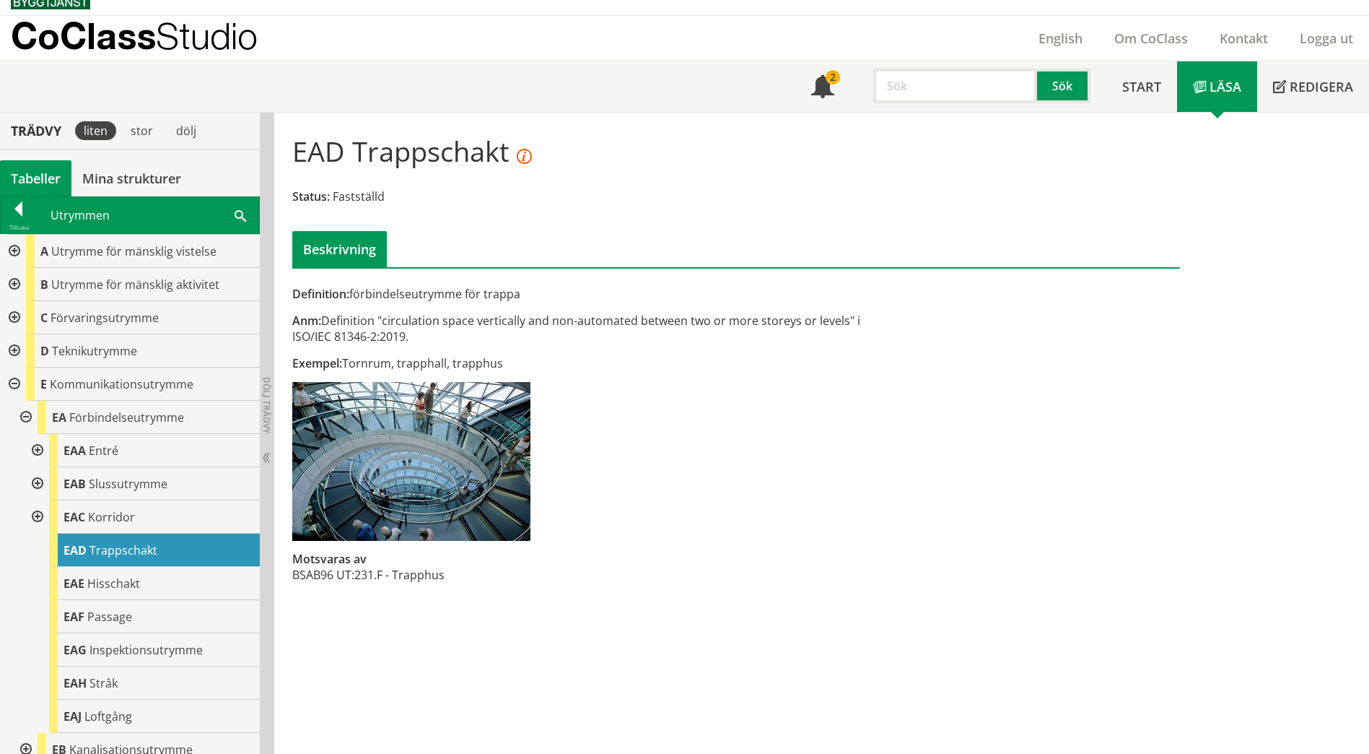
click at [234, 222] on div "Utrymmen Sök" at bounding box center [149, 215] width 222 height 36
click at [238, 212] on span at bounding box center [241, 214] width 12 height 15
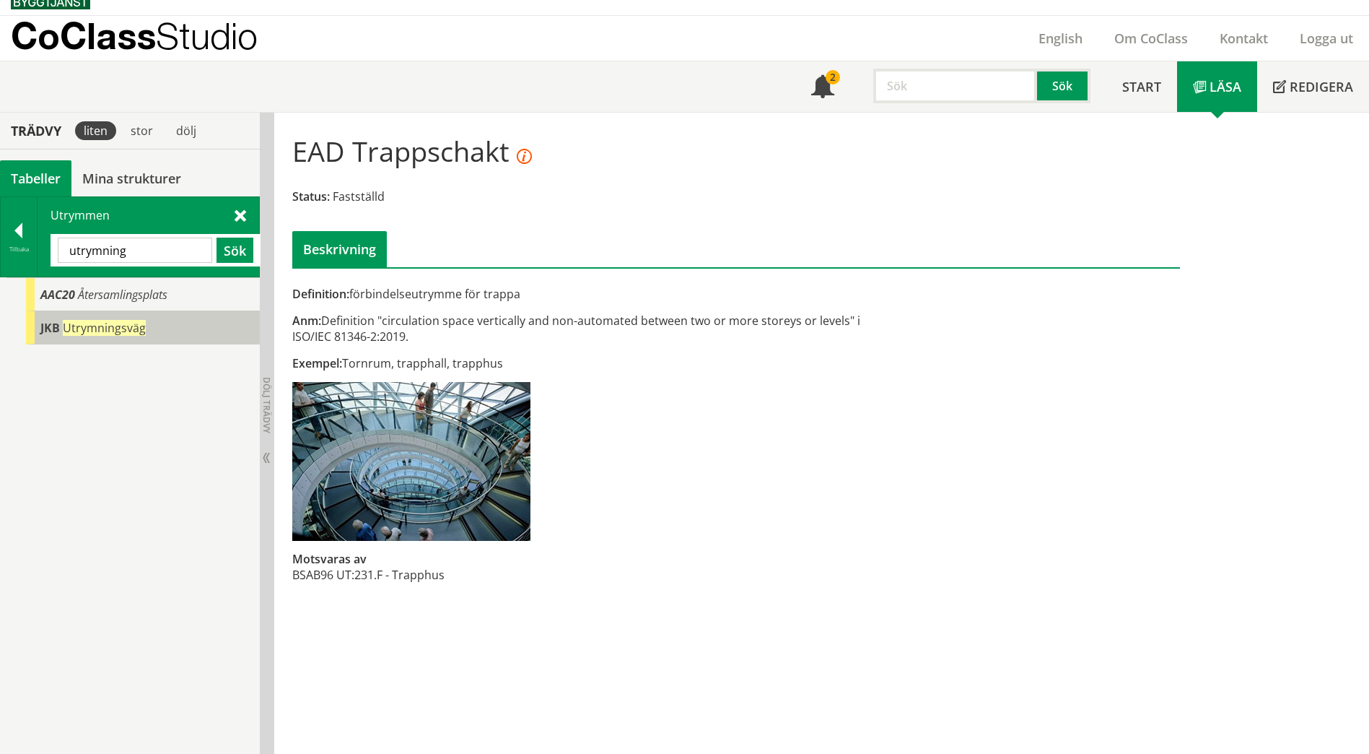
click at [131, 324] on span "Utrymningsväg" at bounding box center [104, 328] width 83 height 16
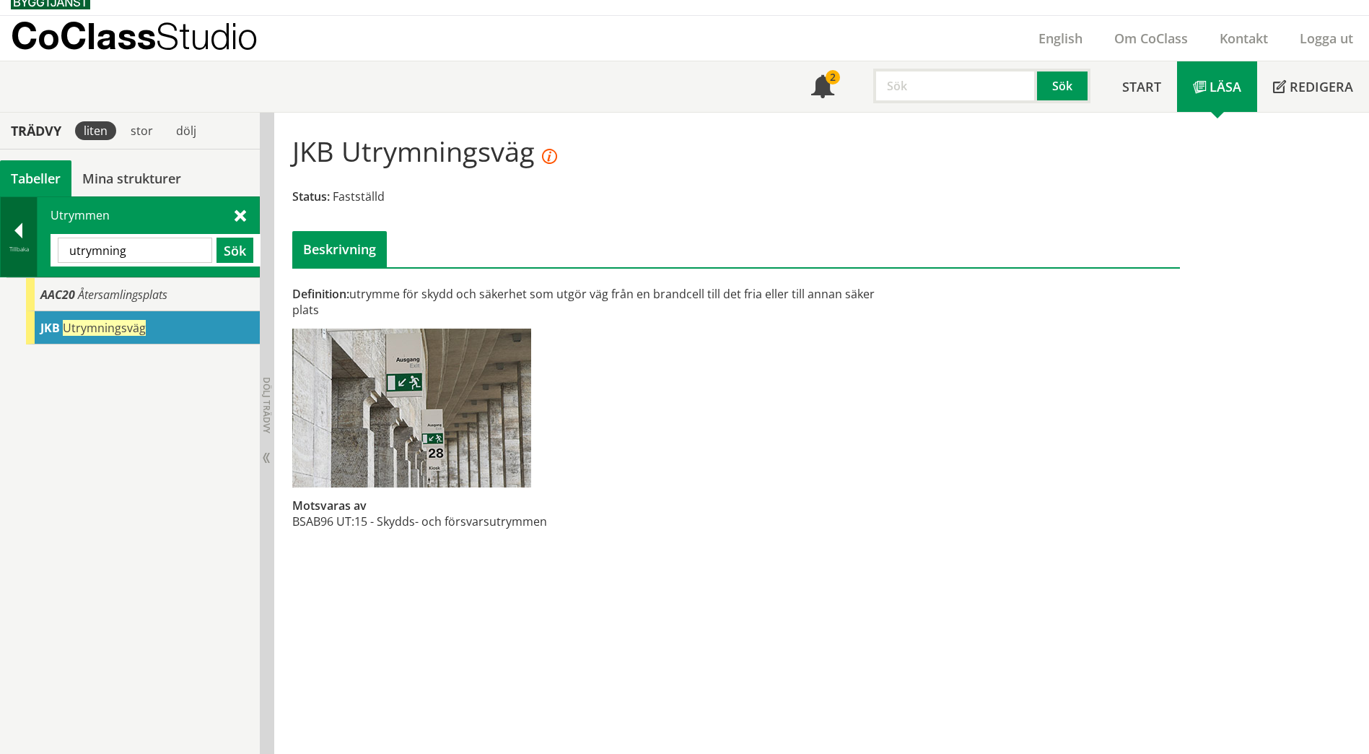
drag, startPoint x: 180, startPoint y: 257, endPoint x: 11, endPoint y: 244, distance: 170.1
click at [11, 244] on div "Tillbaka Utrymmen utrymning Sök" at bounding box center [130, 236] width 260 height 81
paste input "EAA20"
click at [232, 253] on button "Sök" at bounding box center [235, 249] width 37 height 25
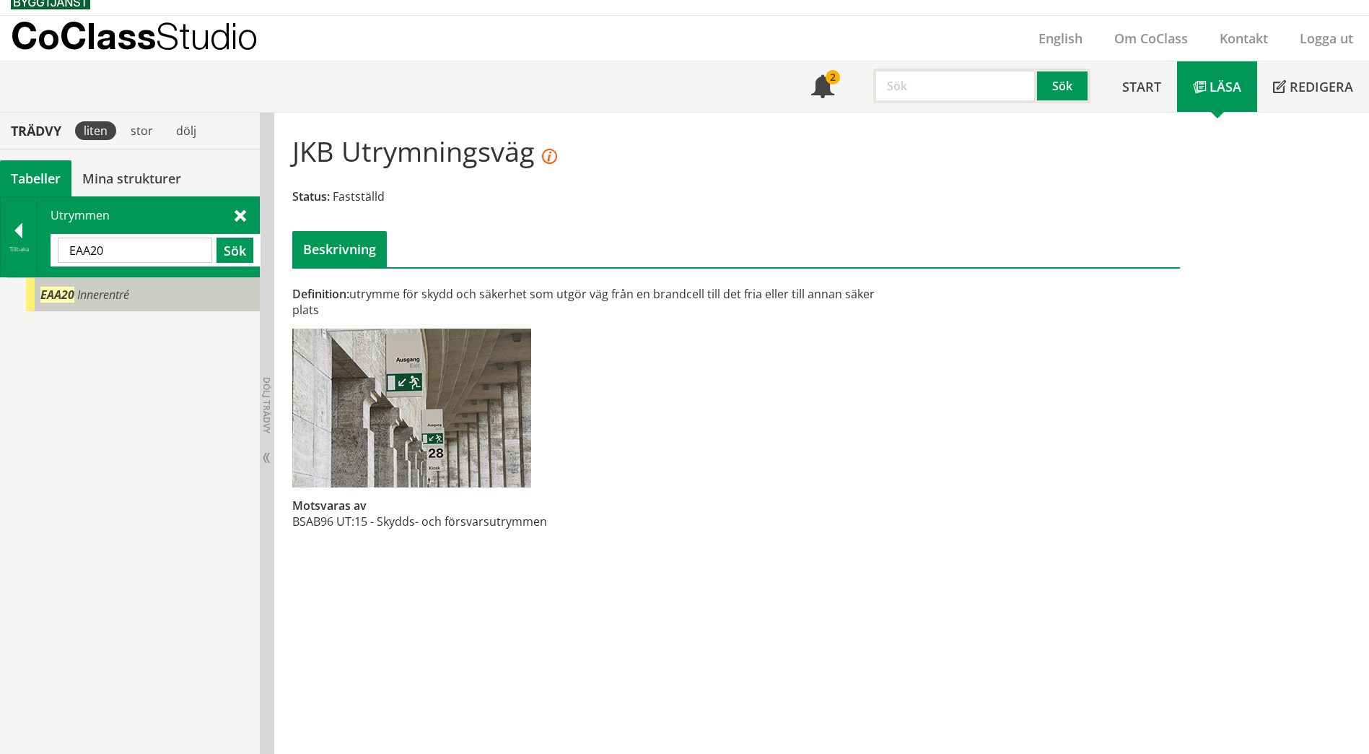
click at [102, 296] on span "Innerentré" at bounding box center [103, 295] width 52 height 16
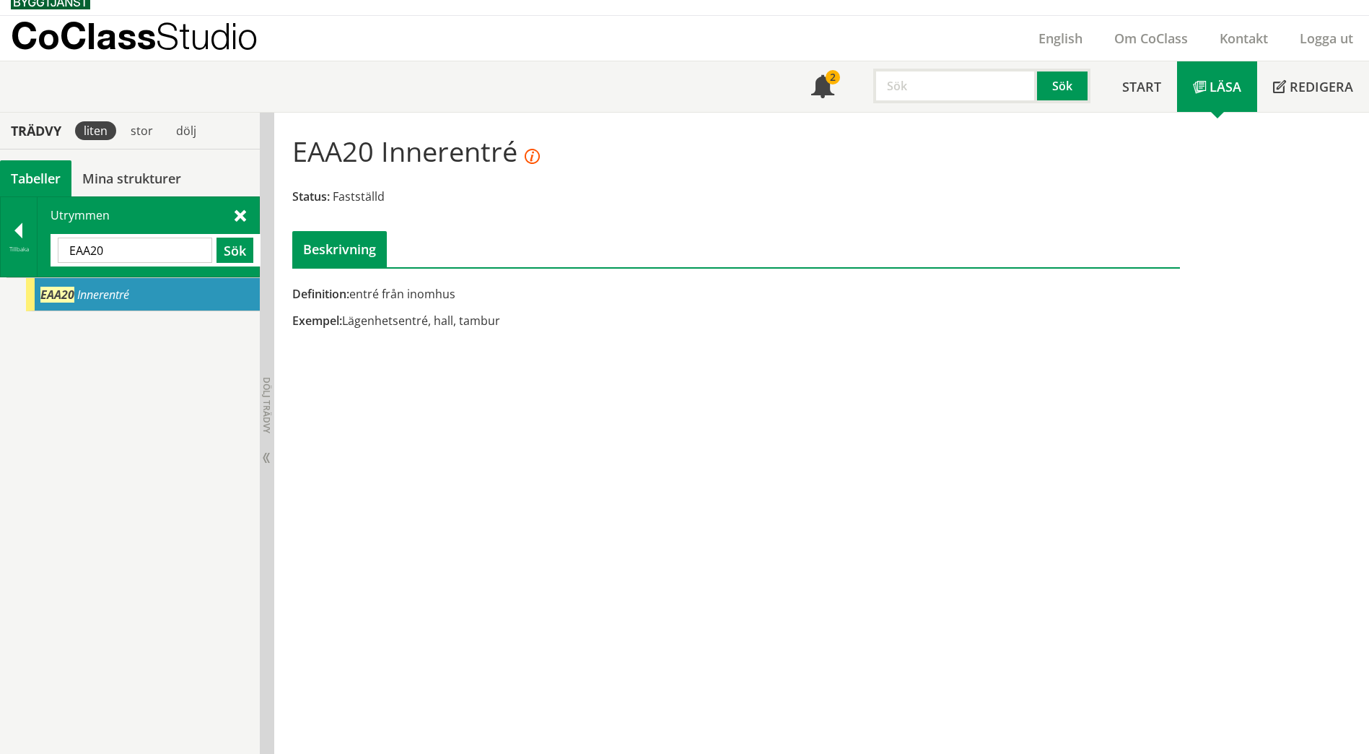
drag, startPoint x: 122, startPoint y: 253, endPoint x: 48, endPoint y: 237, distance: 75.9
click at [48, 237] on div "Utrymmen EAA20 Sök" at bounding box center [149, 236] width 222 height 79
paste input "Förrådsnisch"
click at [229, 252] on button "Sök" at bounding box center [235, 249] width 37 height 25
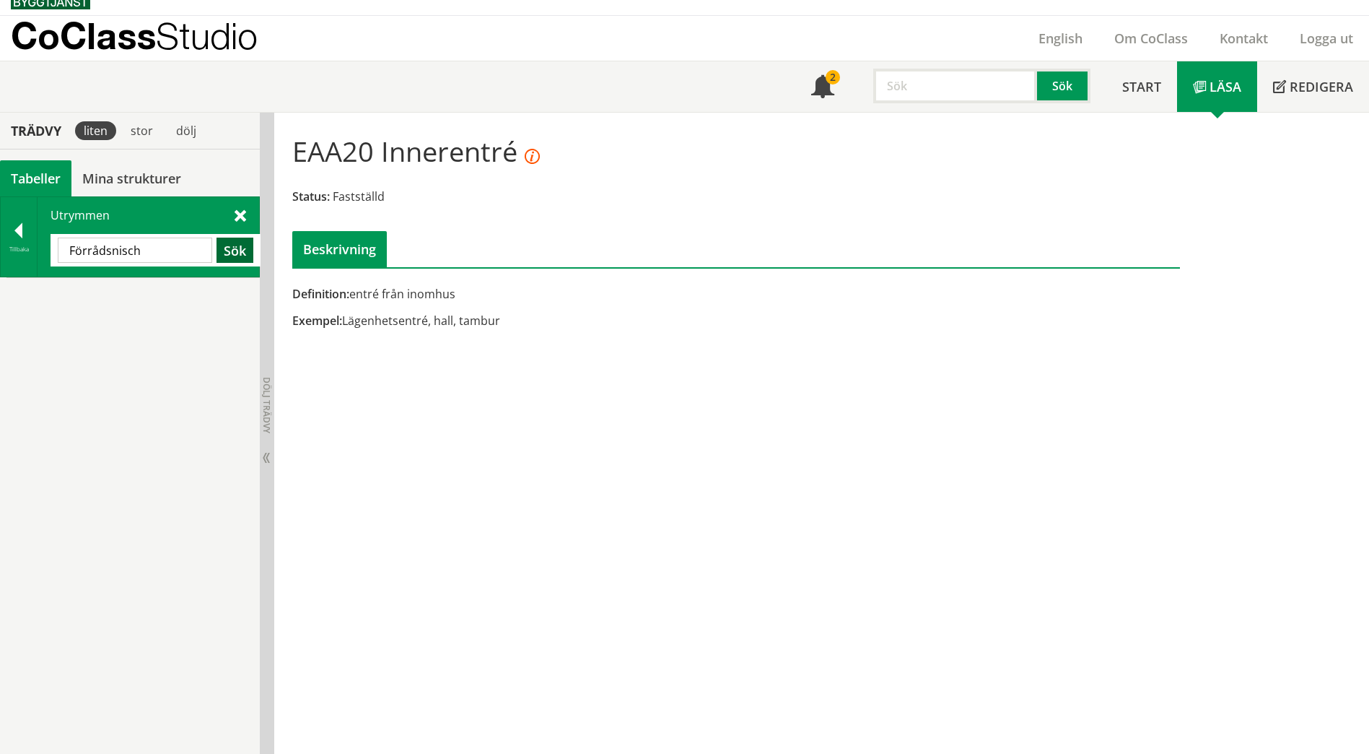
click at [229, 252] on button "Sök" at bounding box center [235, 249] width 37 height 25
click at [142, 253] on input "Förrådsnisch" at bounding box center [135, 249] width 154 height 25
drag, startPoint x: 142, startPoint y: 253, endPoint x: 110, endPoint y: 252, distance: 31.8
click at [110, 252] on input "Förrådsnisch" at bounding box center [135, 249] width 154 height 25
click at [234, 251] on button "Sök" at bounding box center [235, 249] width 37 height 25
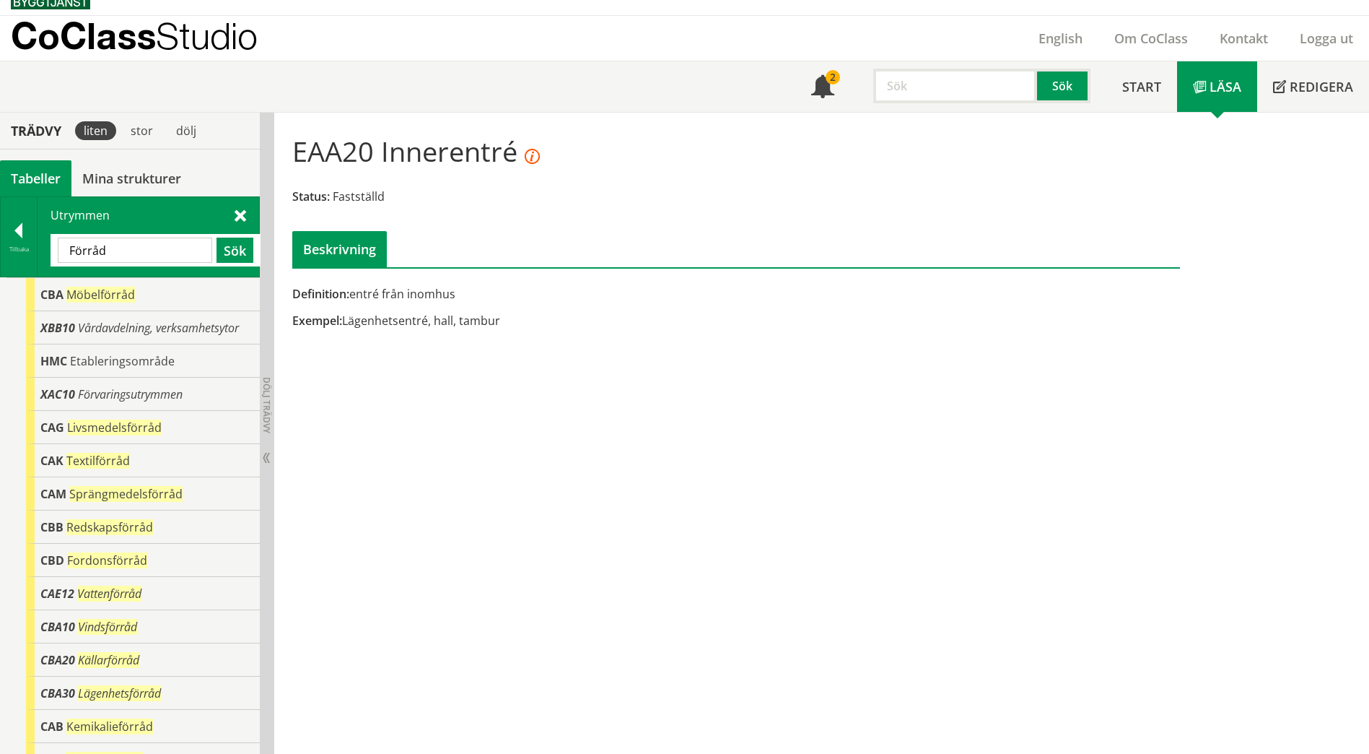
click at [146, 250] on input "Förråd" at bounding box center [135, 249] width 154 height 25
drag, startPoint x: 129, startPoint y: 257, endPoint x: 53, endPoint y: 258, distance: 76.5
click at [53, 258] on div "Förråd Sök" at bounding box center [156, 250] width 210 height 32
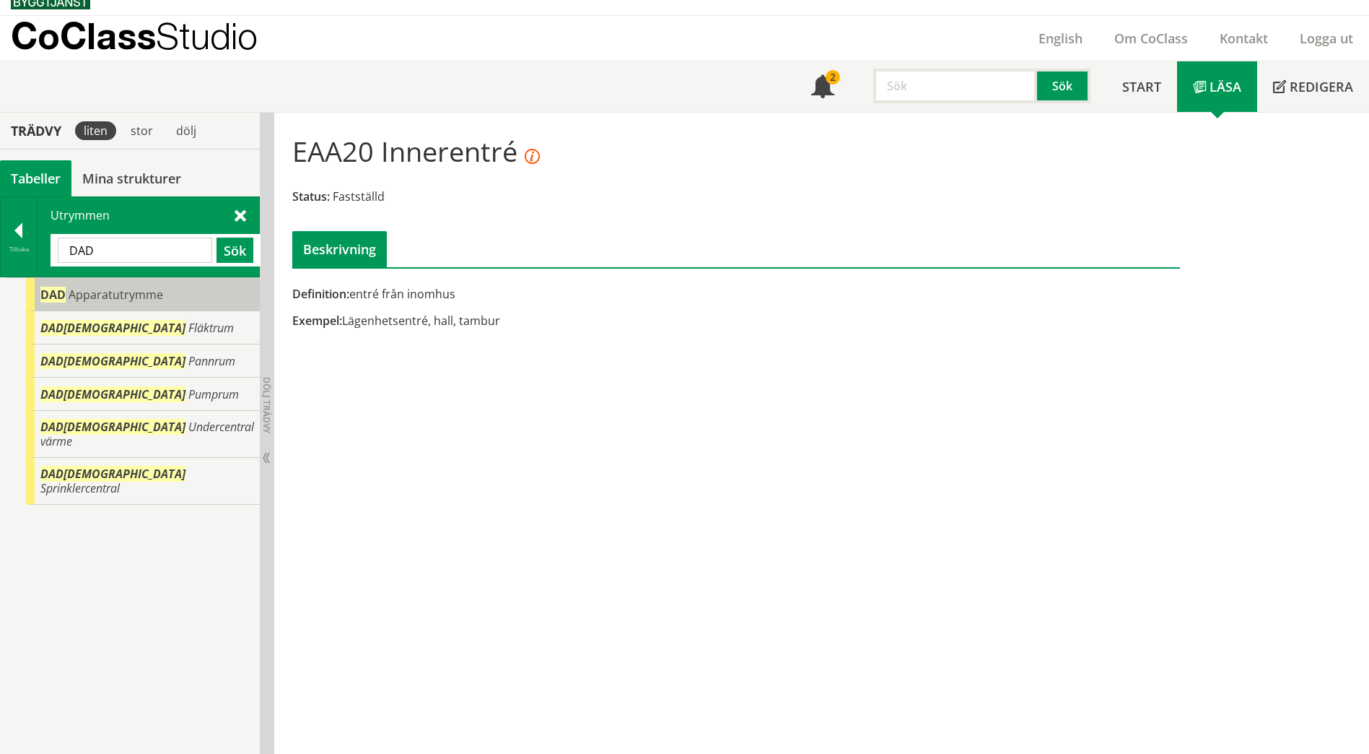
click at [94, 301] on span "Apparatutrymme" at bounding box center [116, 295] width 95 height 16
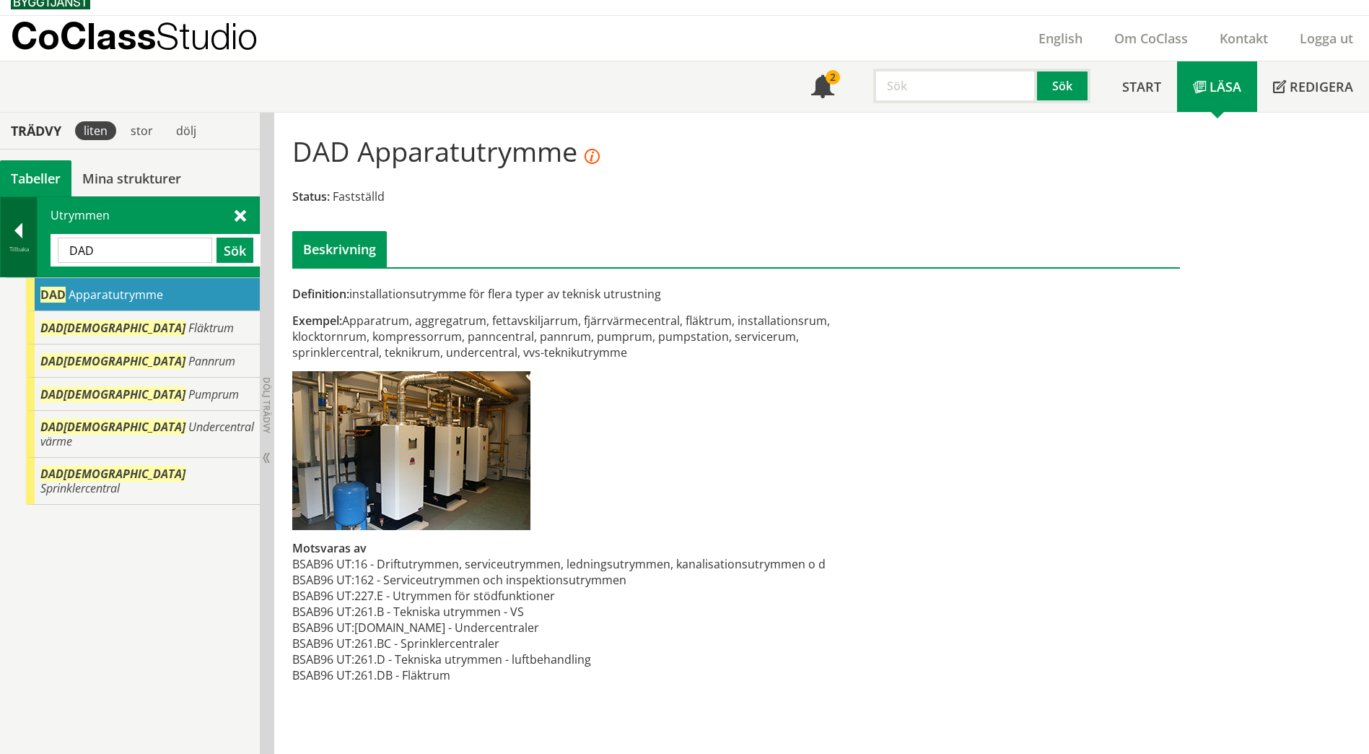
drag, startPoint x: 137, startPoint y: 250, endPoint x: 37, endPoint y: 244, distance: 100.5
click at [37, 244] on div "Tillbaka Utrymmen DAD Sök" at bounding box center [130, 236] width 260 height 81
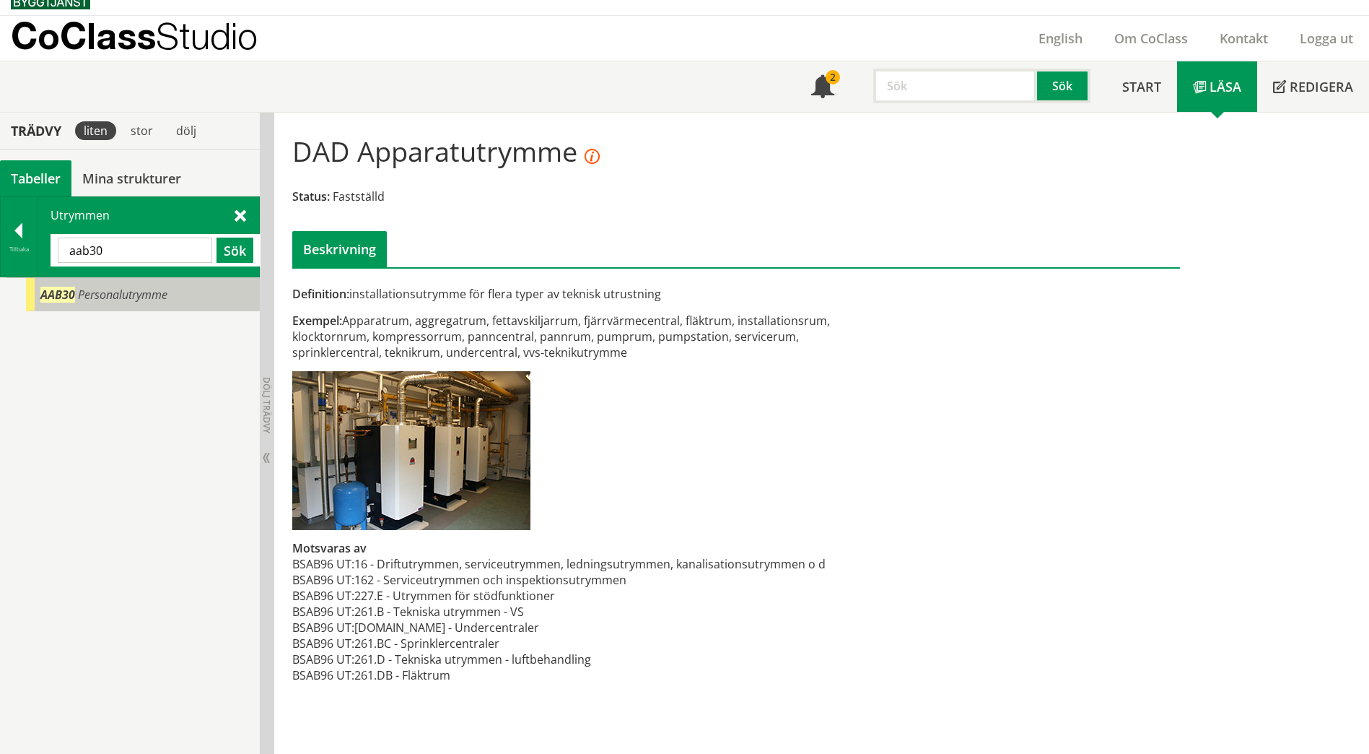
click at [149, 300] on span "Personalutrymme" at bounding box center [122, 295] width 89 height 16
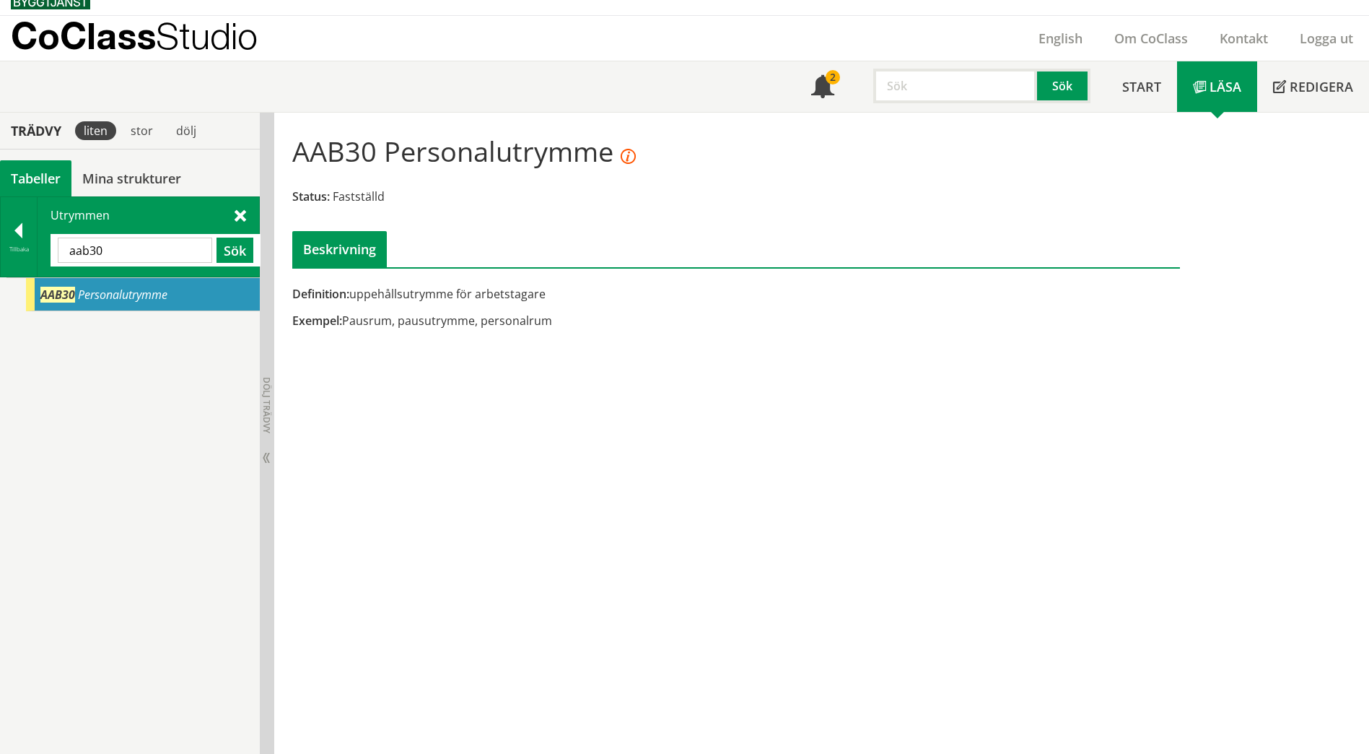
drag, startPoint x: 127, startPoint y: 253, endPoint x: 53, endPoint y: 249, distance: 73.7
click at [53, 249] on div "aab30 Sök" at bounding box center [156, 250] width 210 height 32
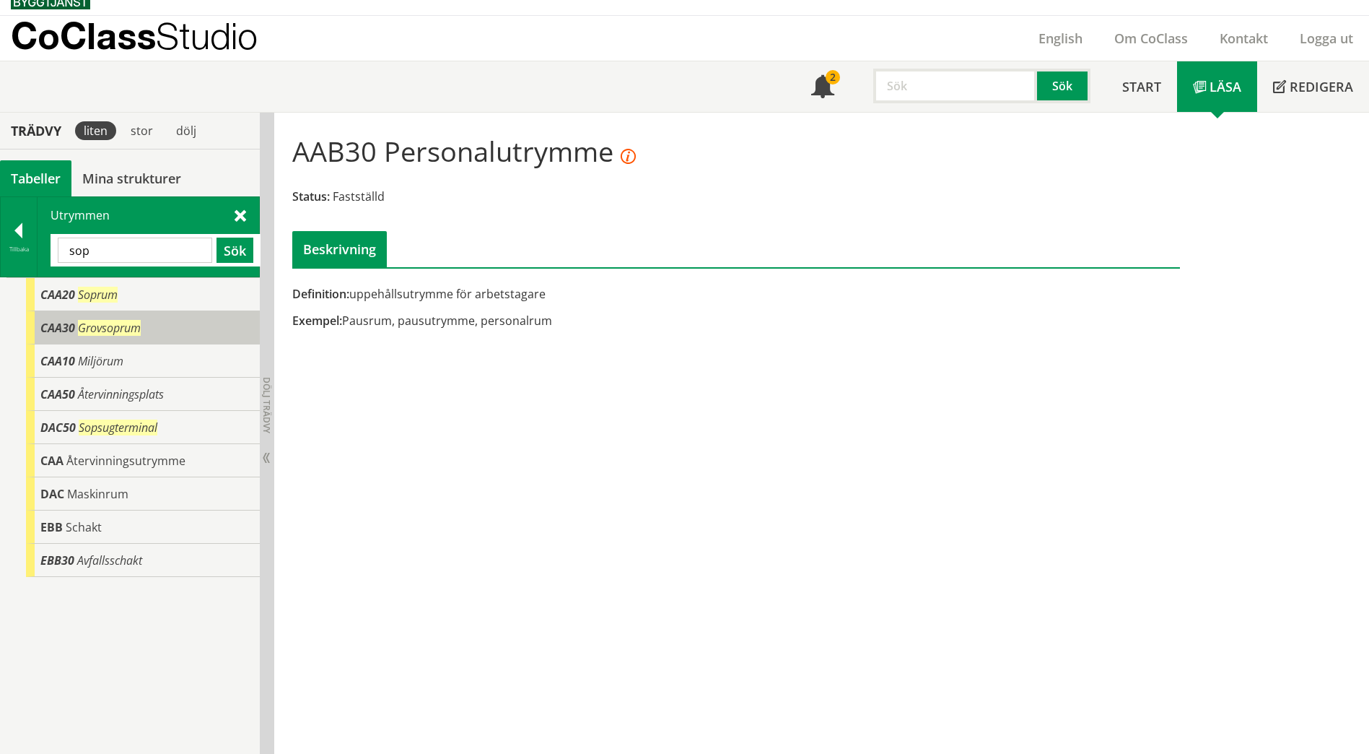
click at [69, 322] on span "CAA30" at bounding box center [57, 328] width 35 height 16
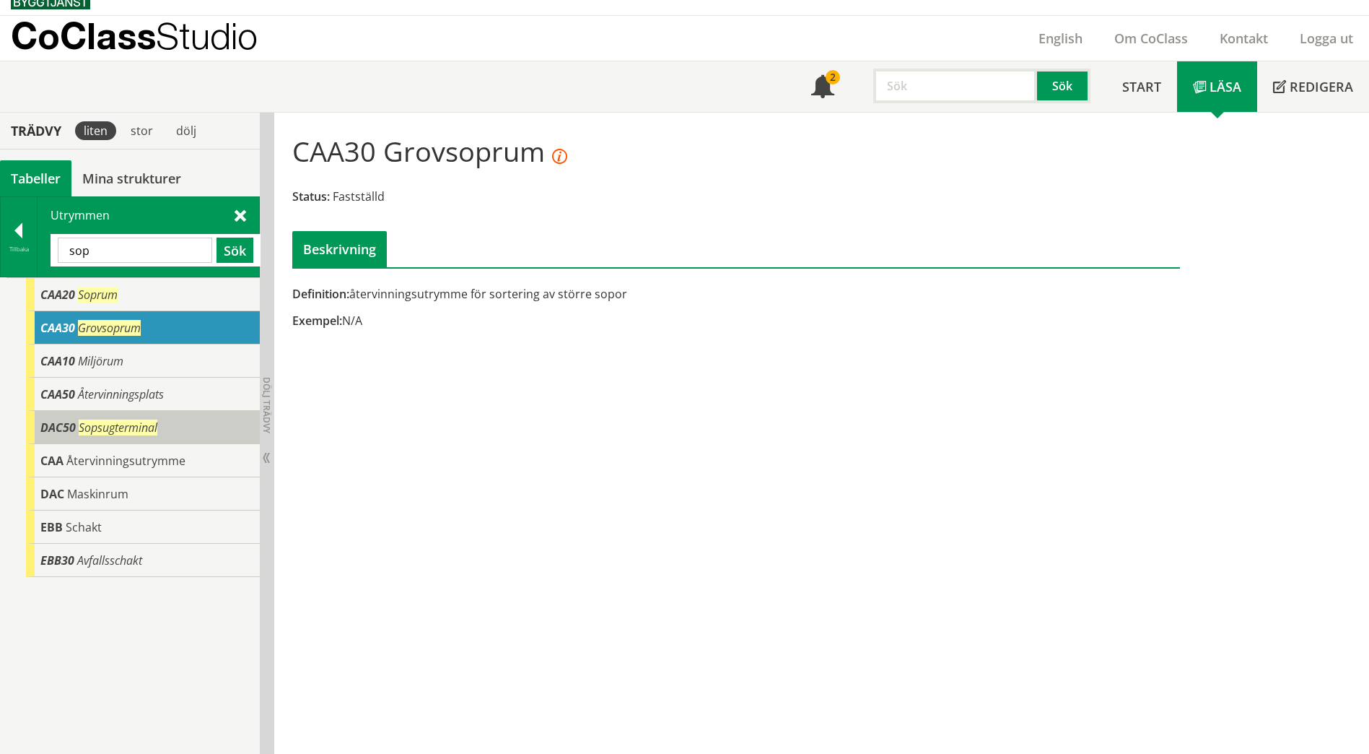
click at [84, 434] on span "Sopsugterminal" at bounding box center [118, 427] width 79 height 16
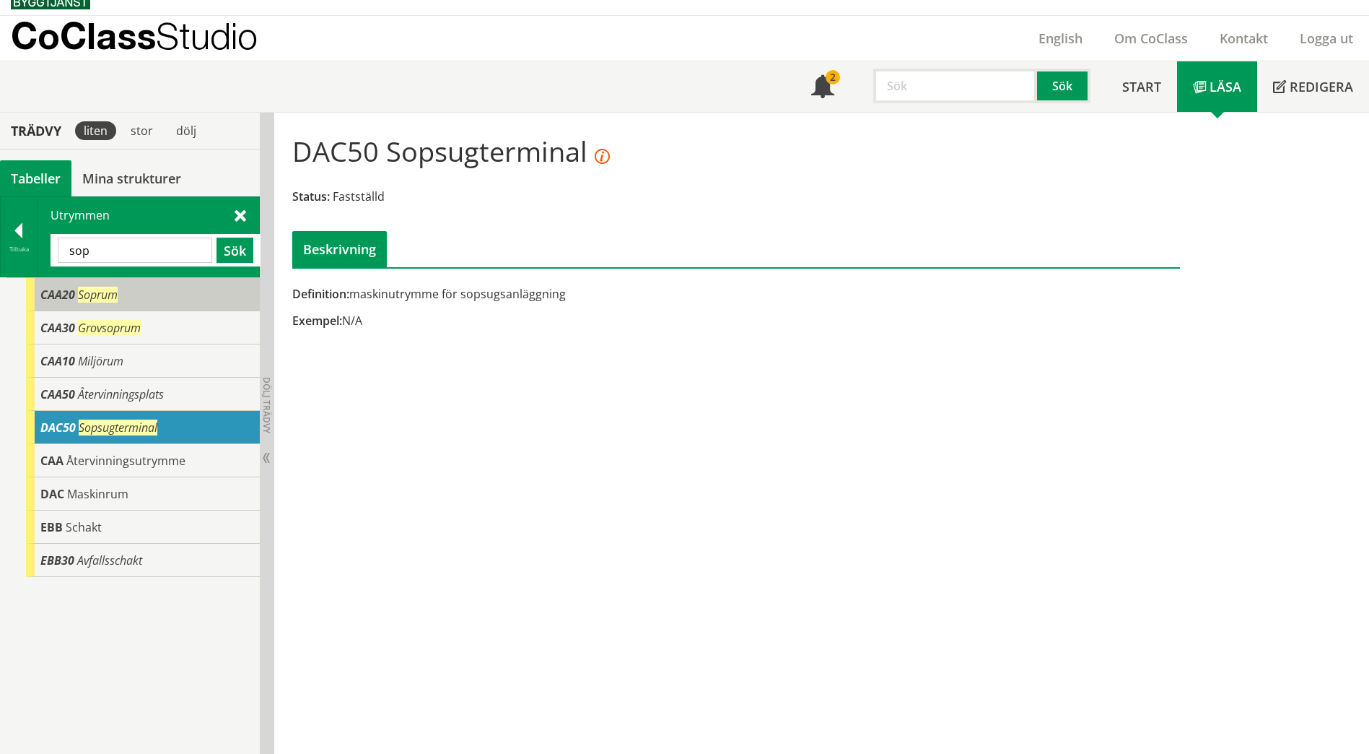
click at [72, 297] on span "CAA20" at bounding box center [57, 295] width 35 height 16
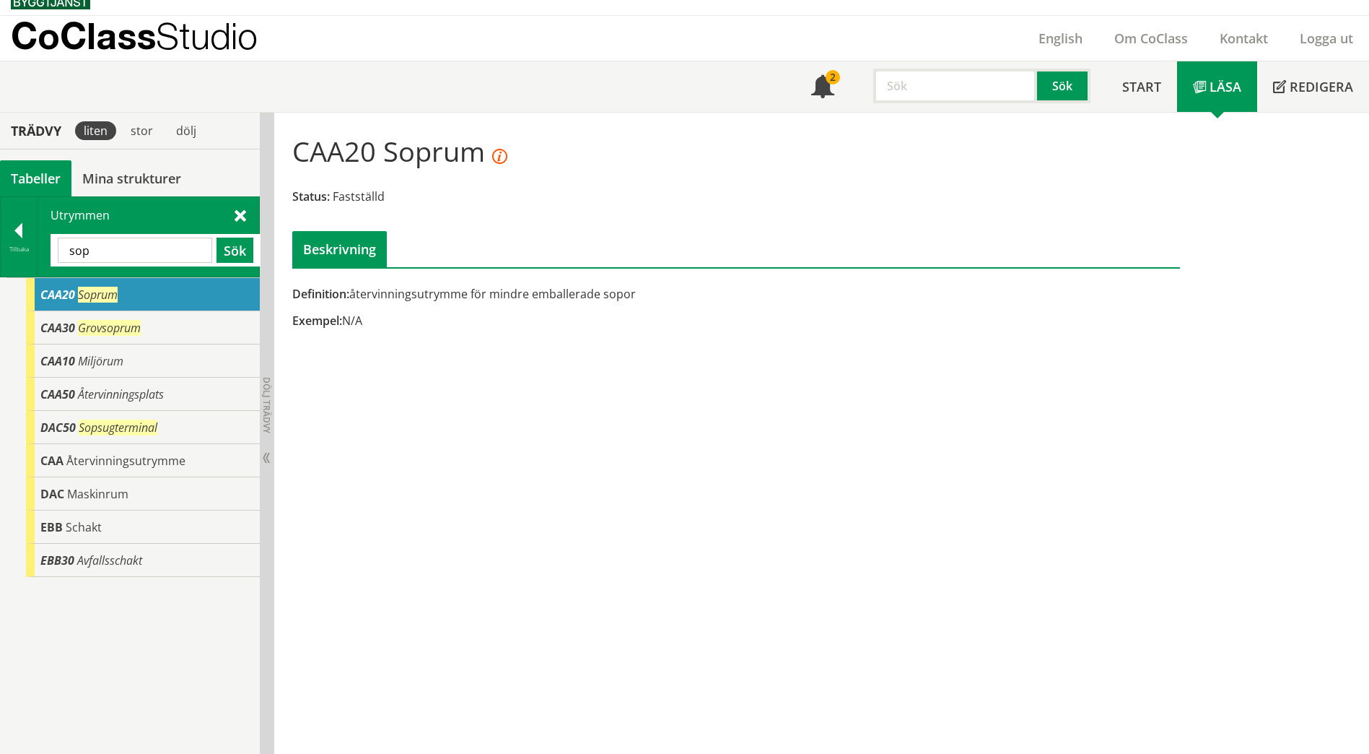
drag, startPoint x: 108, startPoint y: 251, endPoint x: 54, endPoint y: 250, distance: 54.2
click at [54, 250] on div "sop Sök" at bounding box center [156, 250] width 210 height 32
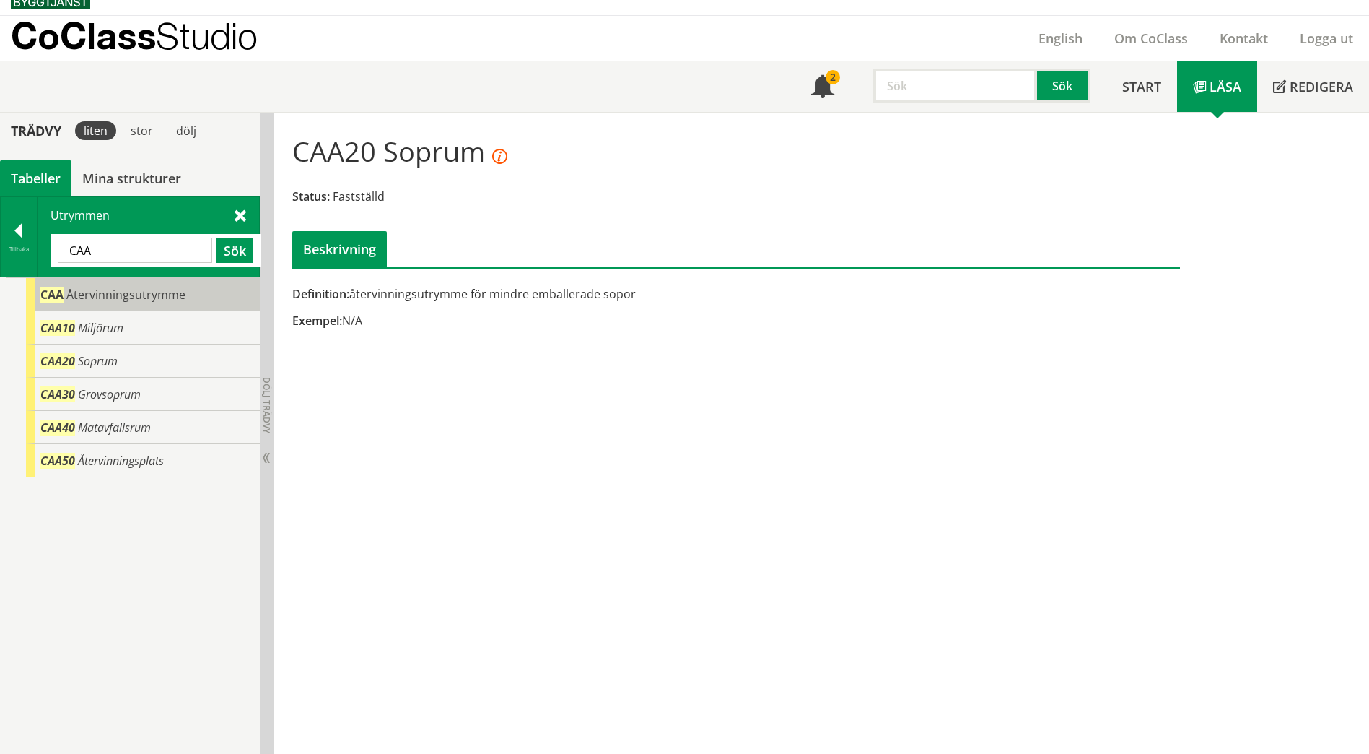
click at [119, 292] on span "Återvinningsutrymme" at bounding box center [125, 295] width 119 height 16
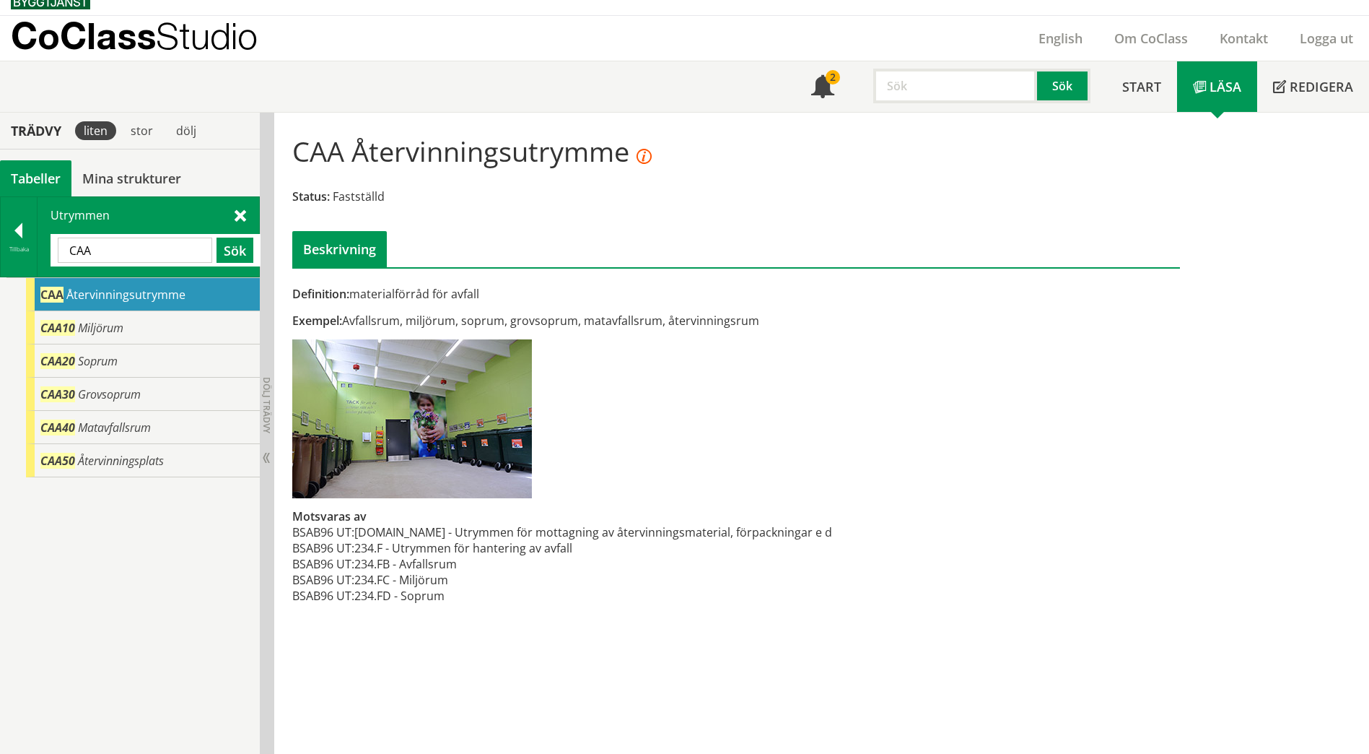
click at [238, 214] on span at bounding box center [241, 214] width 12 height 15
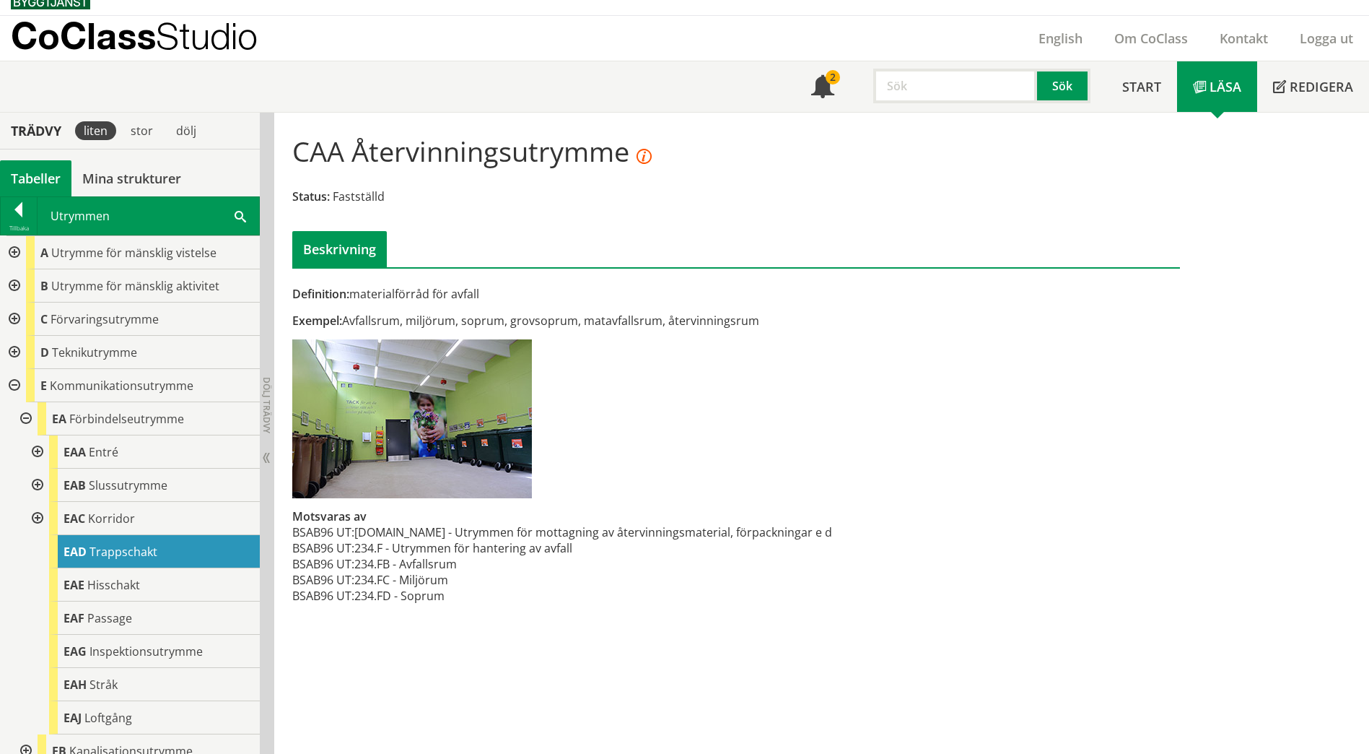
click at [12, 348] on div at bounding box center [13, 352] width 26 height 33
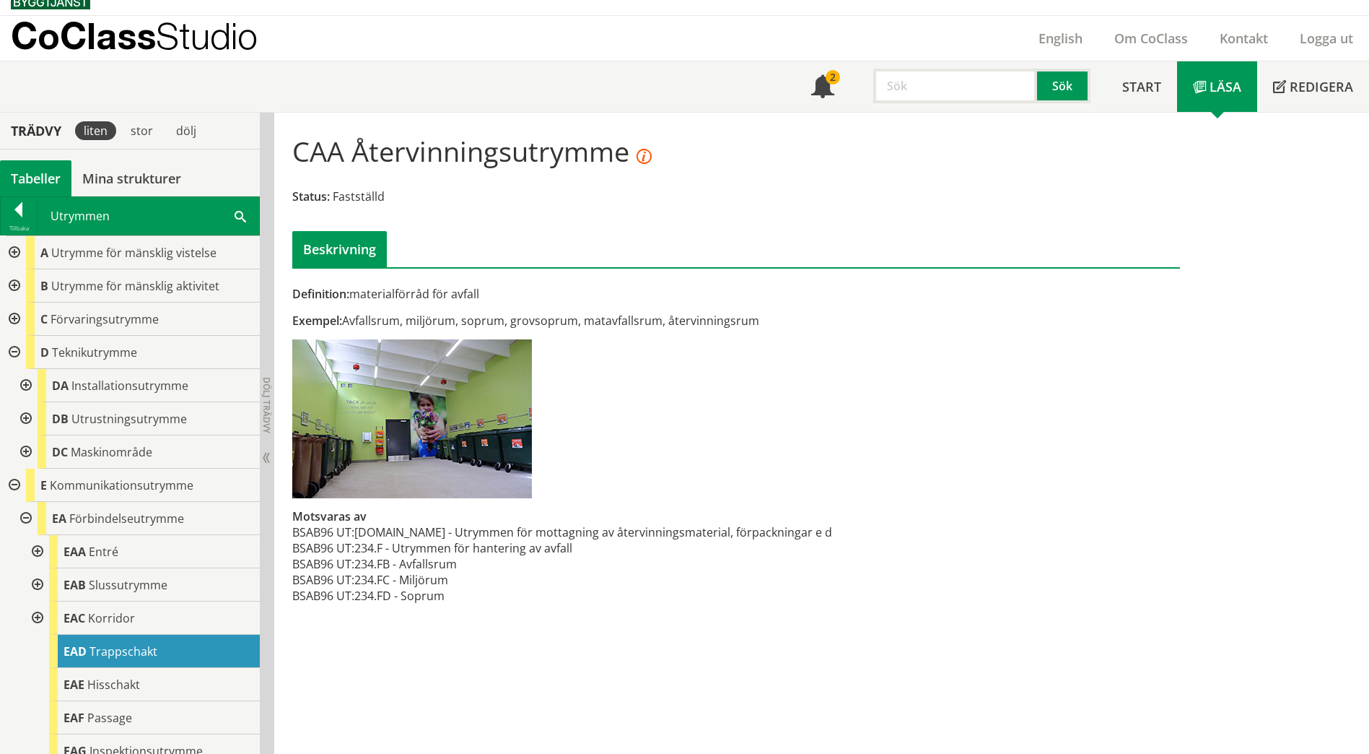
click at [11, 351] on div at bounding box center [13, 352] width 26 height 33
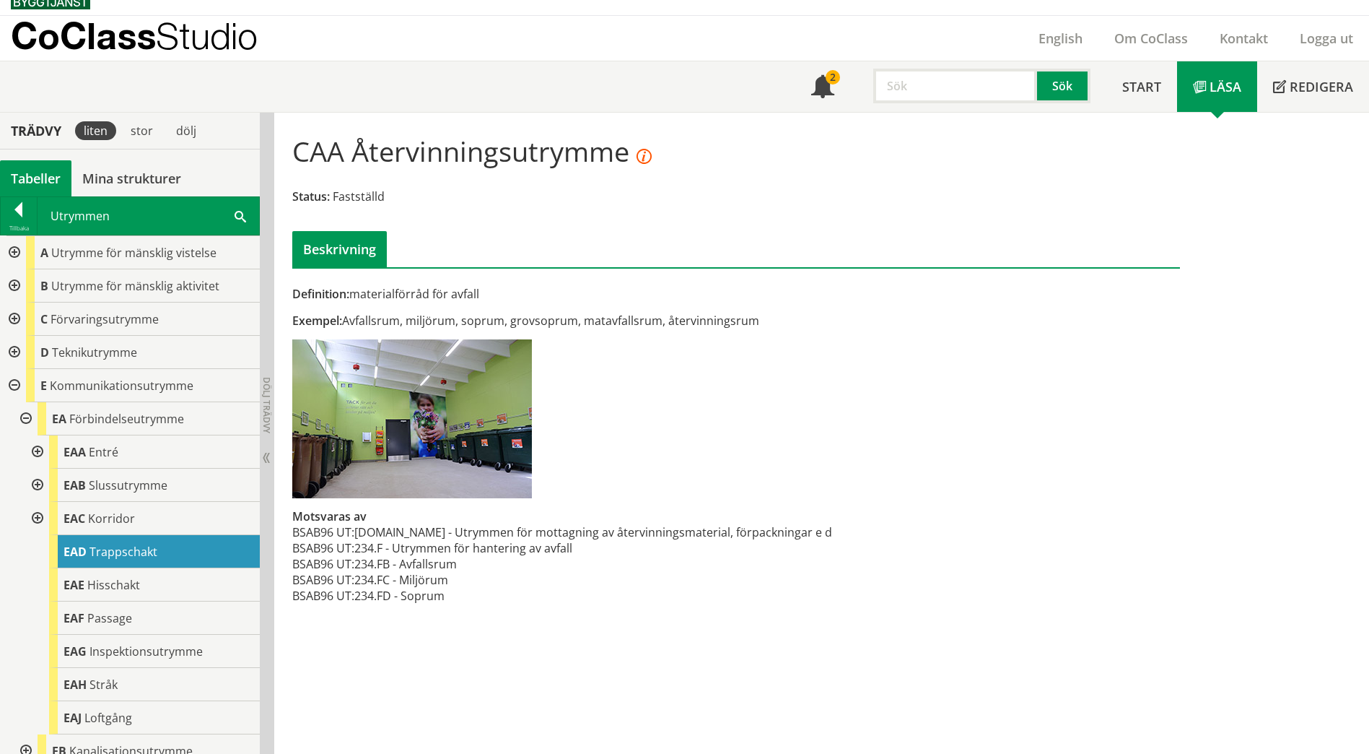
click at [11, 351] on div at bounding box center [13, 352] width 26 height 33
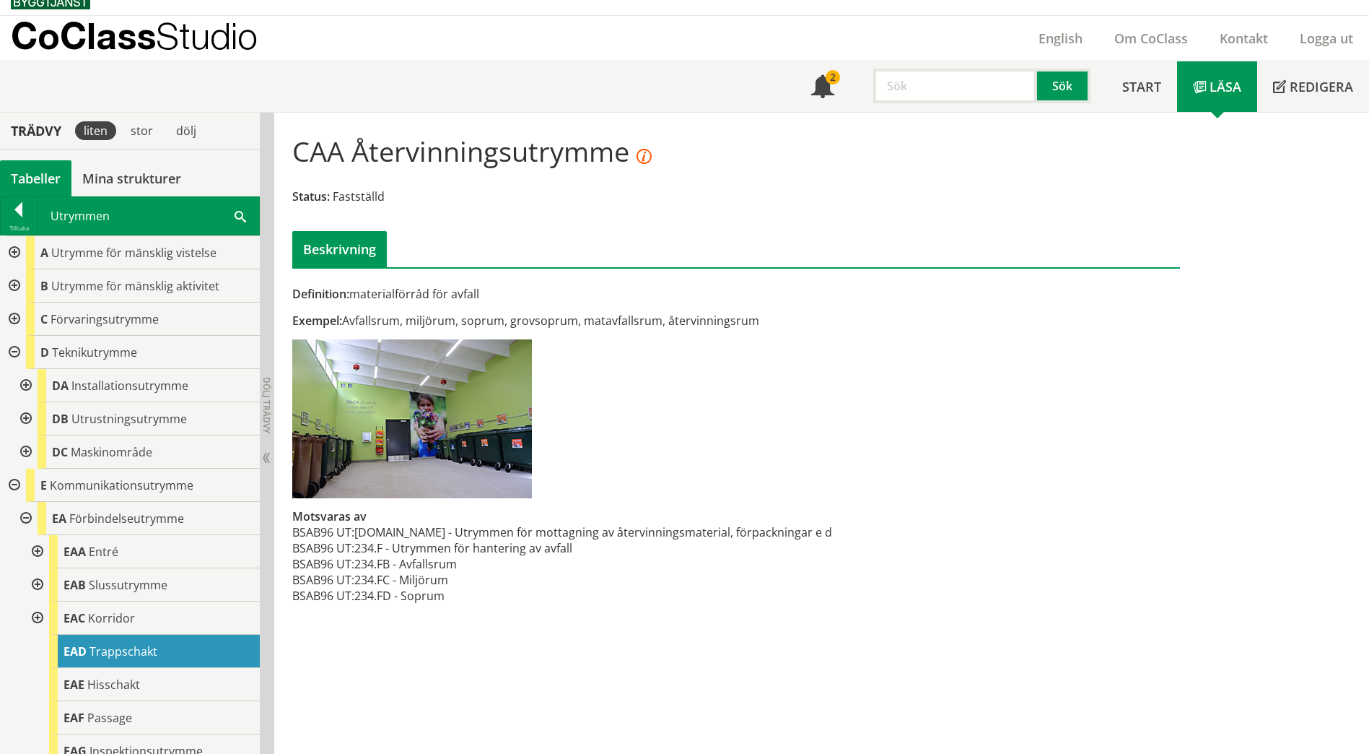
click at [11, 351] on div at bounding box center [13, 352] width 26 height 33
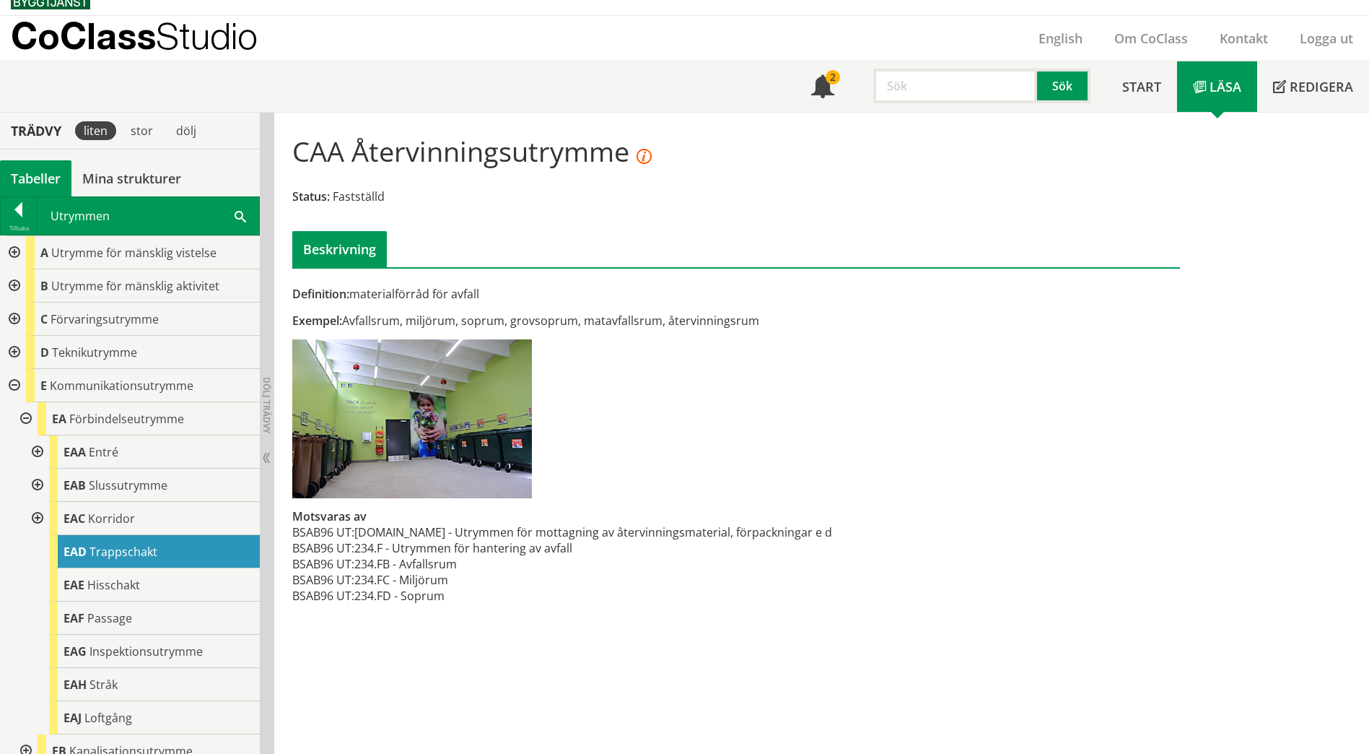
click at [11, 351] on div at bounding box center [13, 352] width 26 height 33
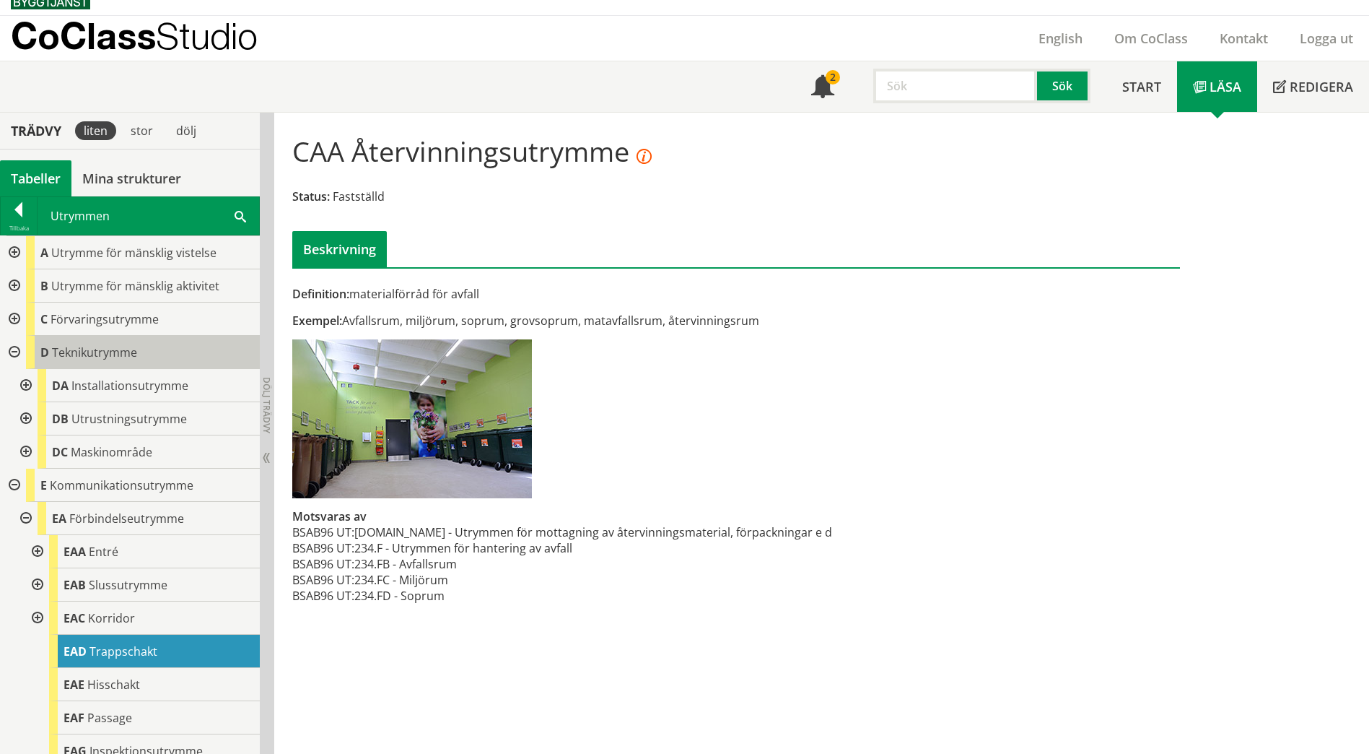
click at [118, 351] on span "Teknikutrymme" at bounding box center [94, 352] width 85 height 16
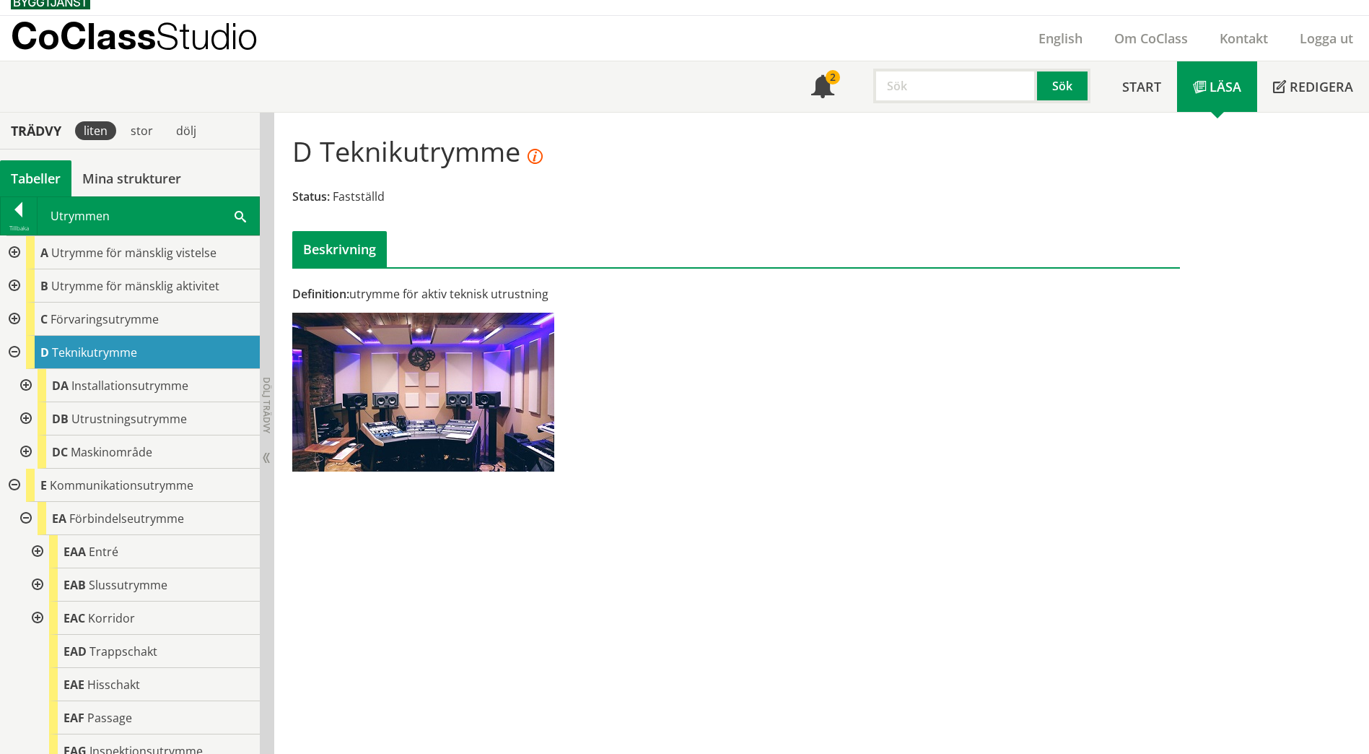
click at [237, 217] on span at bounding box center [241, 215] width 12 height 15
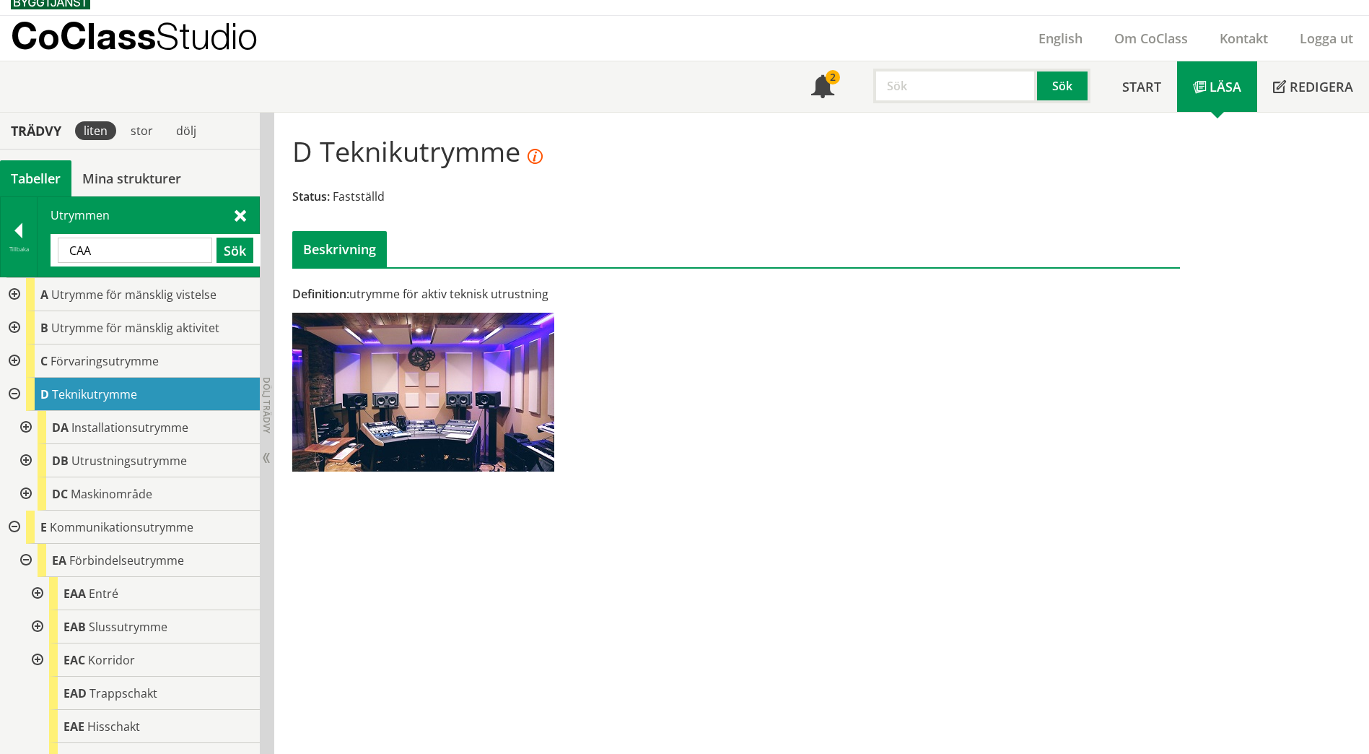
drag, startPoint x: 108, startPoint y: 259, endPoint x: 48, endPoint y: 243, distance: 62.0
click at [48, 243] on div "Utrymmen CAA Sök" at bounding box center [149, 236] width 222 height 79
click at [13, 294] on div at bounding box center [13, 294] width 26 height 33
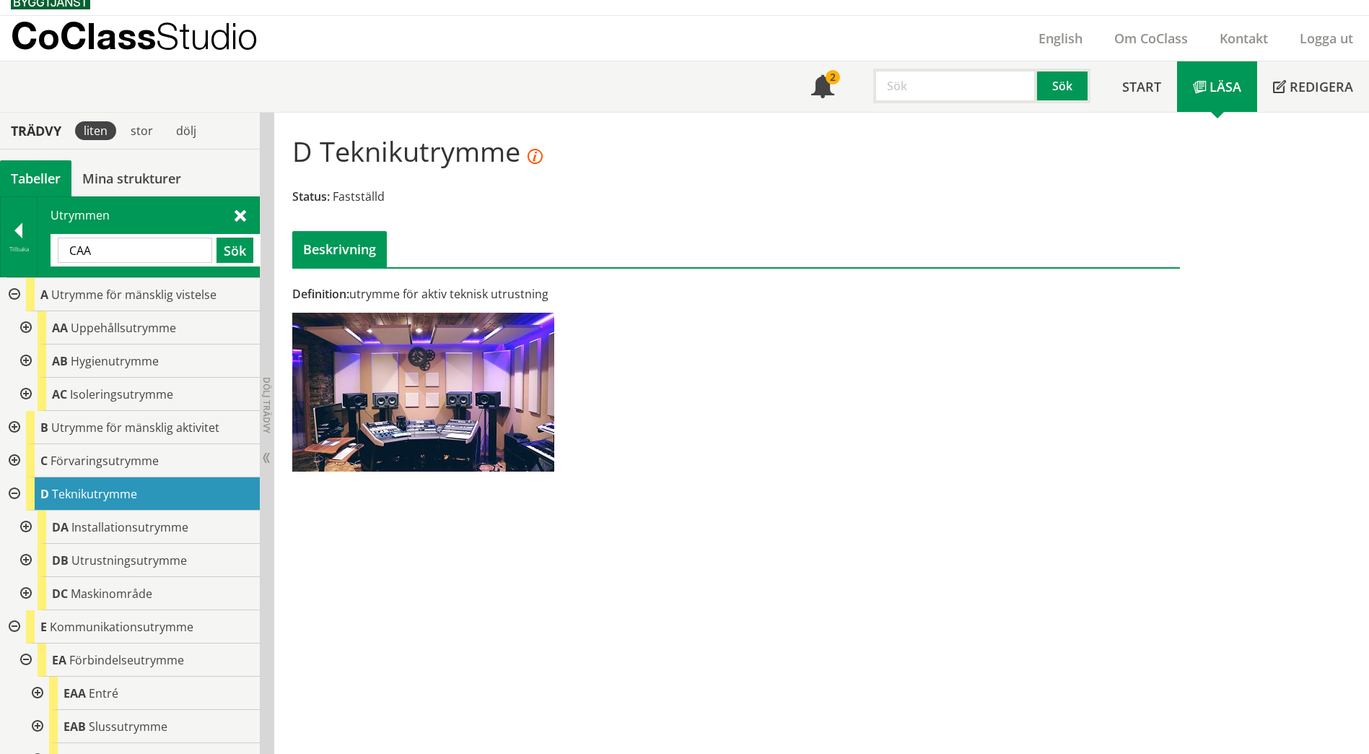
click at [19, 324] on div at bounding box center [25, 327] width 26 height 33
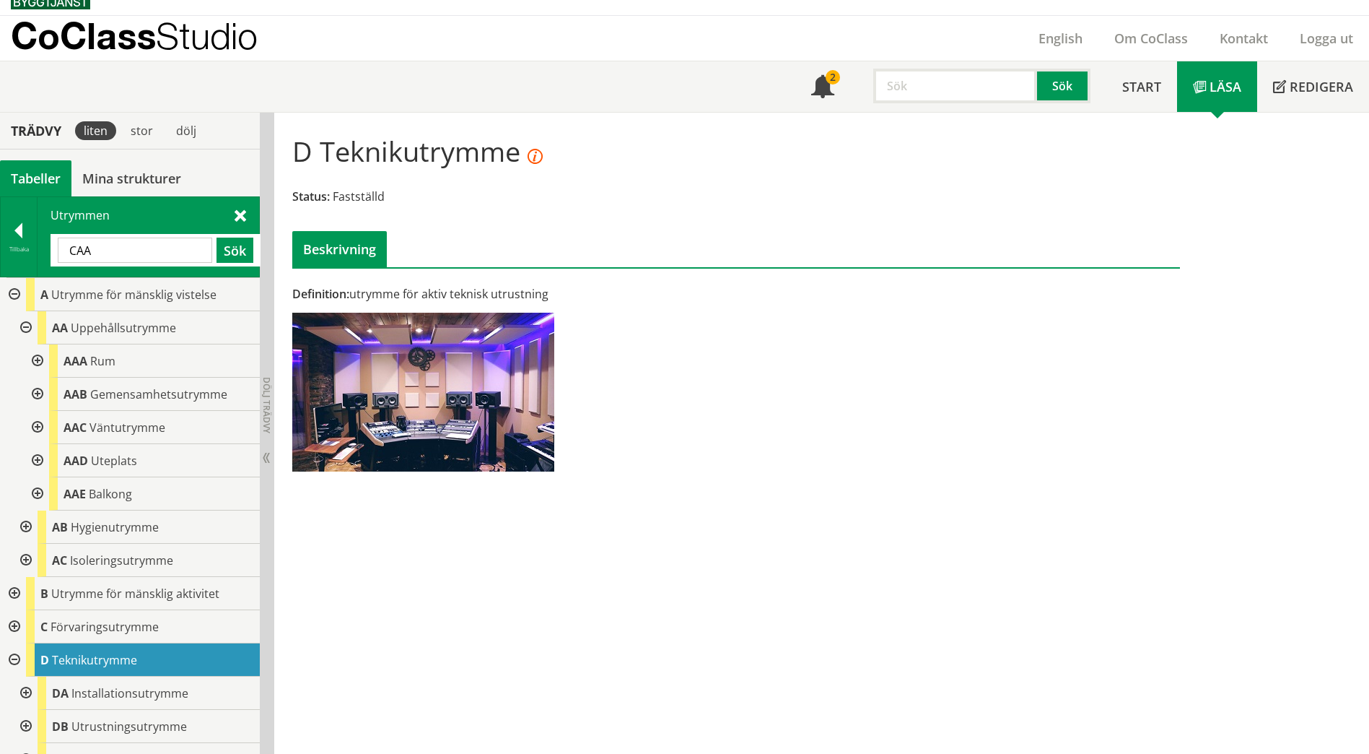
click at [37, 363] on div at bounding box center [36, 360] width 26 height 33
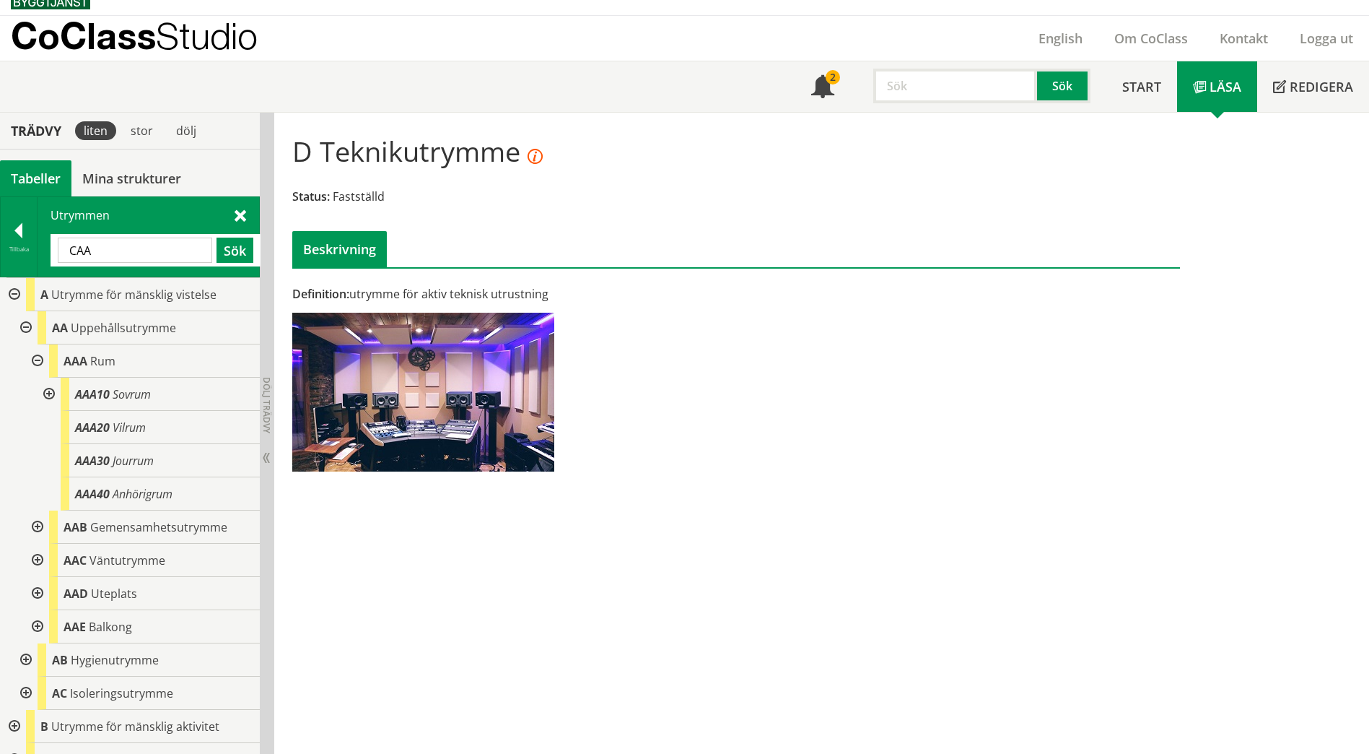
click at [43, 535] on div at bounding box center [36, 526] width 26 height 33
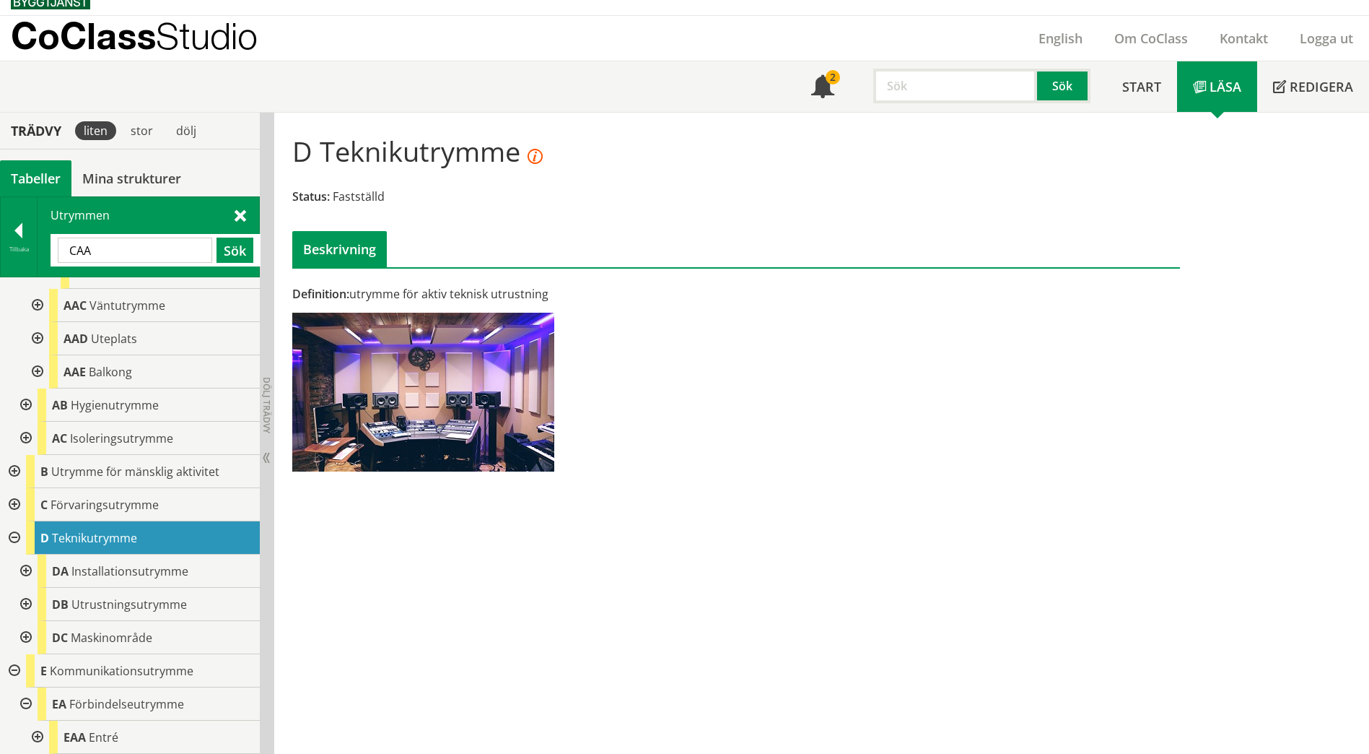
scroll to position [361, 0]
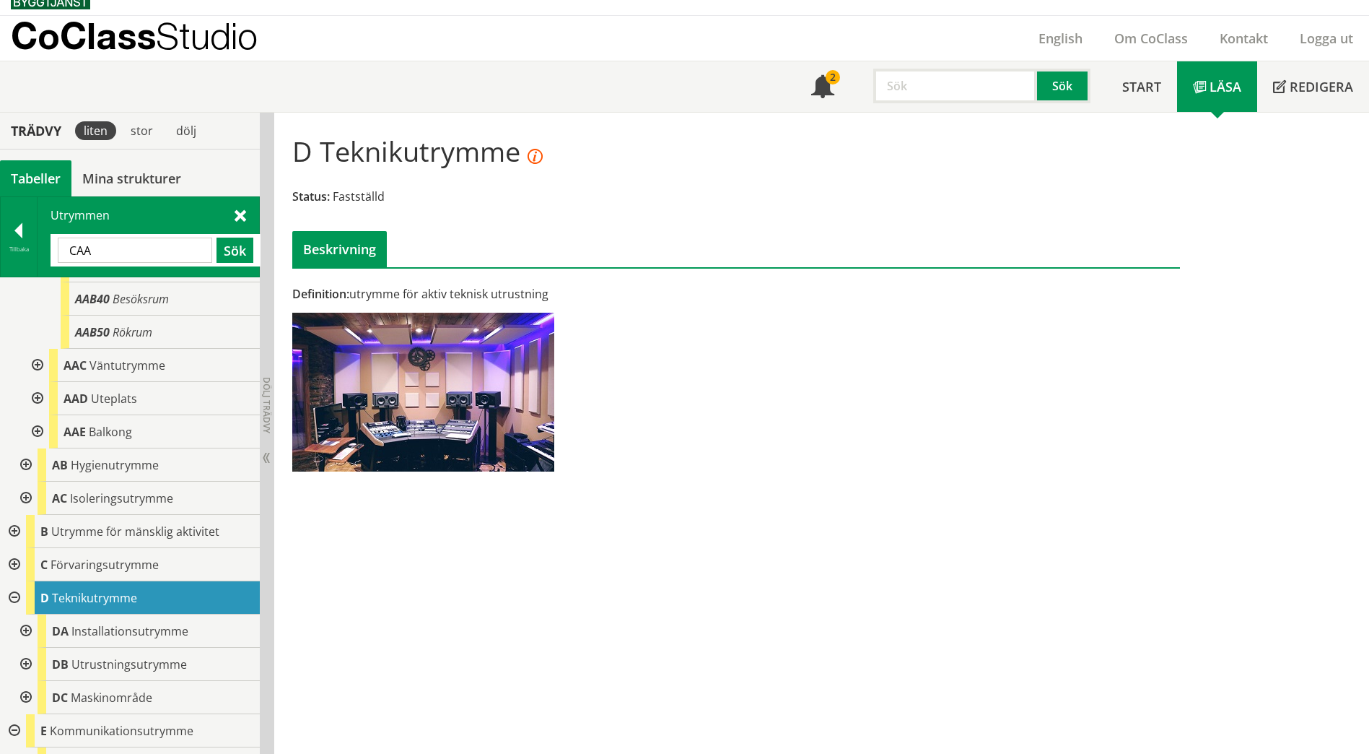
click at [15, 530] on div at bounding box center [13, 531] width 26 height 33
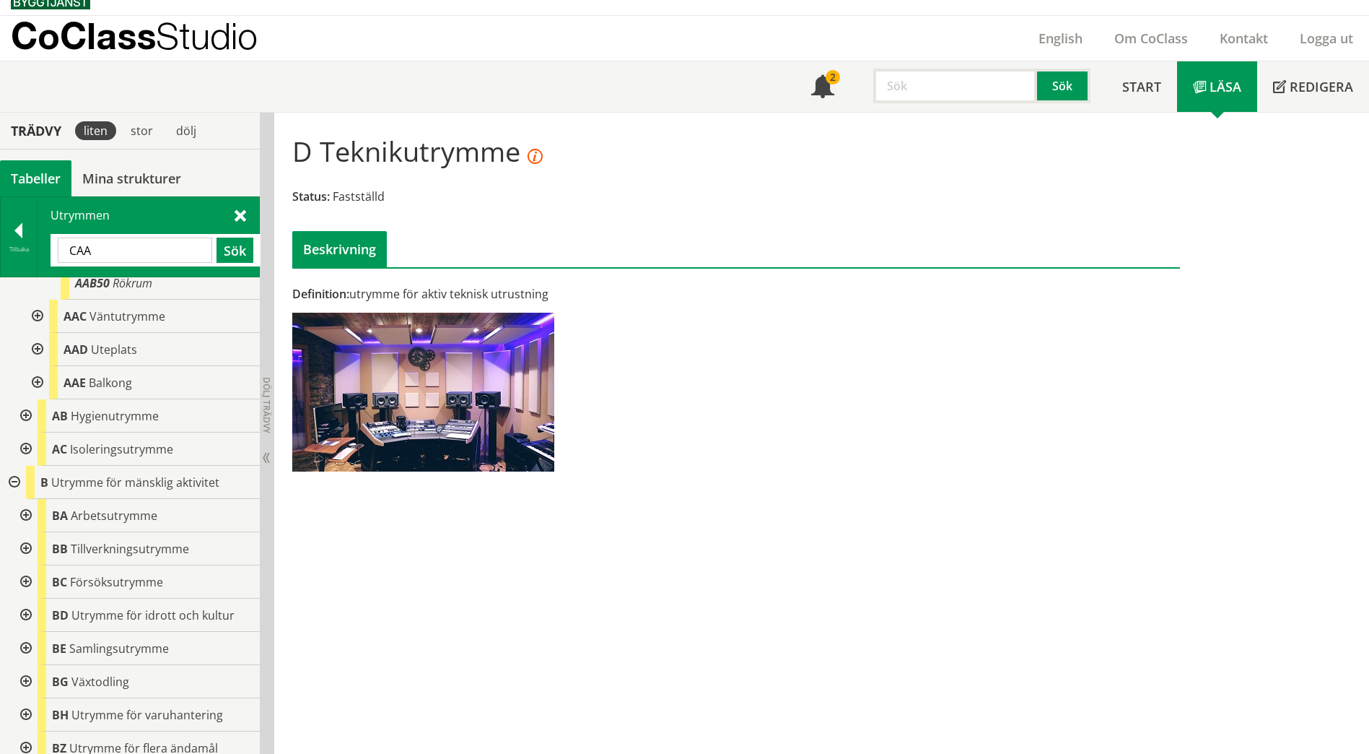
scroll to position [505, 0]
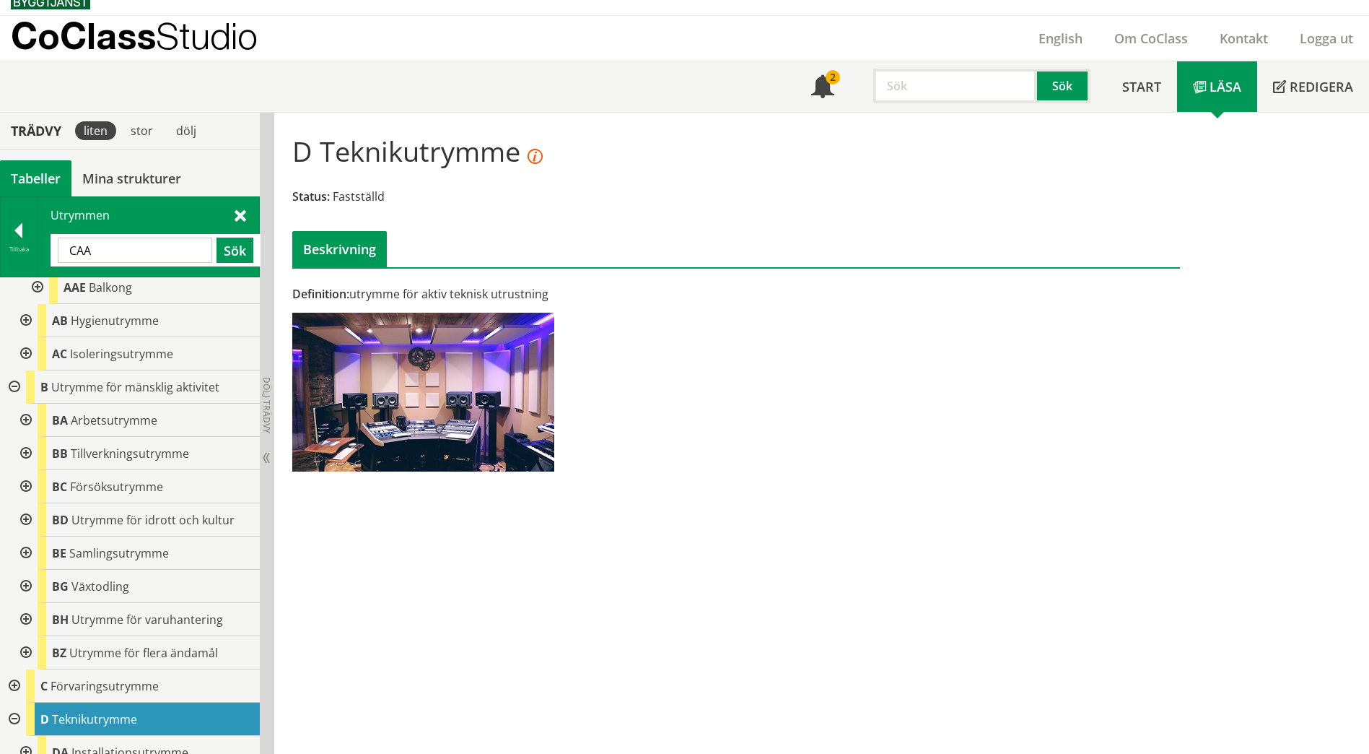
click at [25, 455] on div at bounding box center [25, 453] width 26 height 33
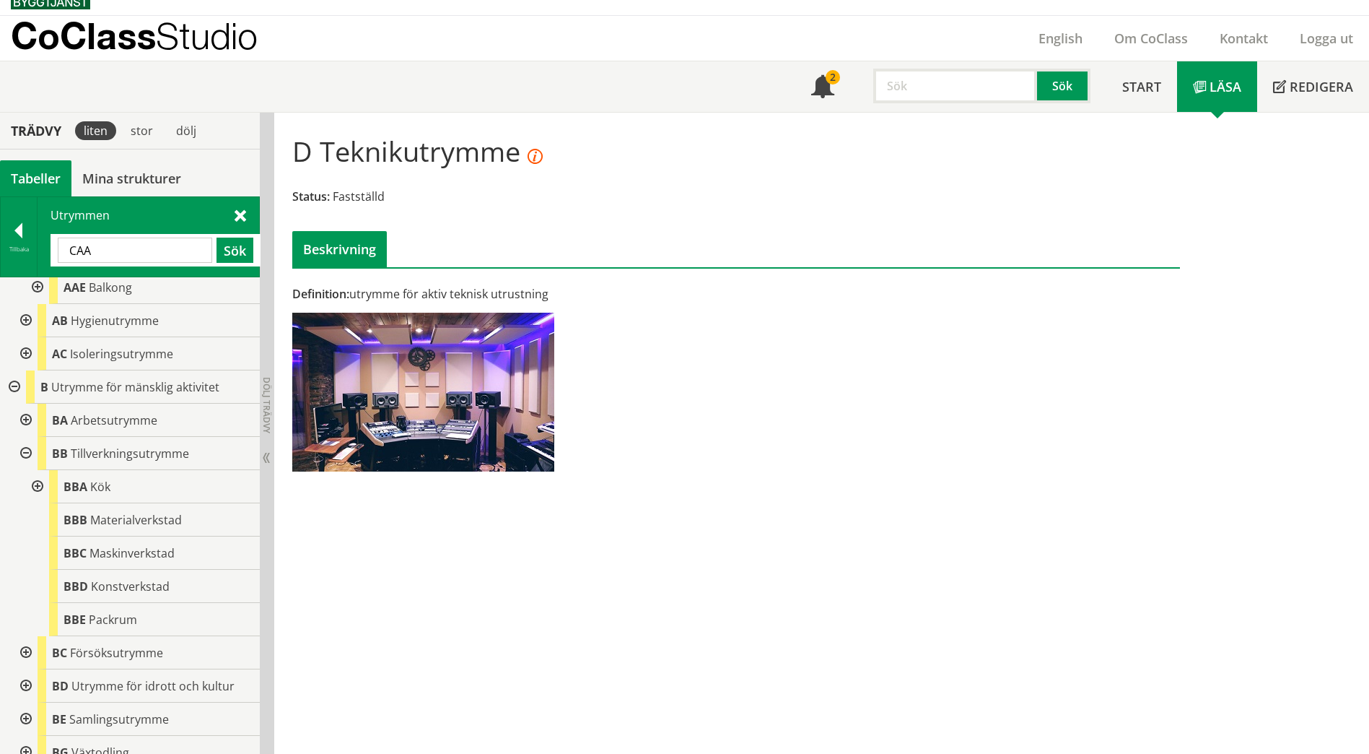
click at [25, 419] on div at bounding box center [25, 419] width 26 height 33
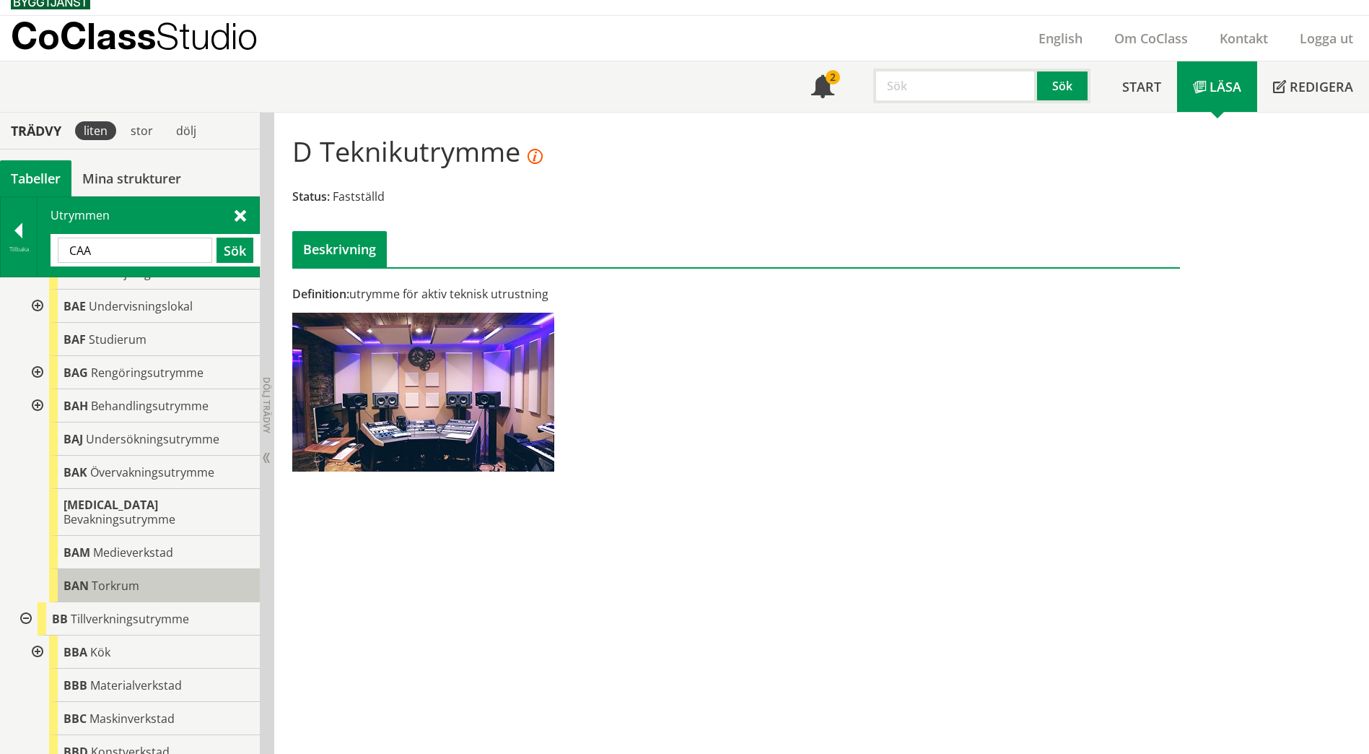
scroll to position [794, 0]
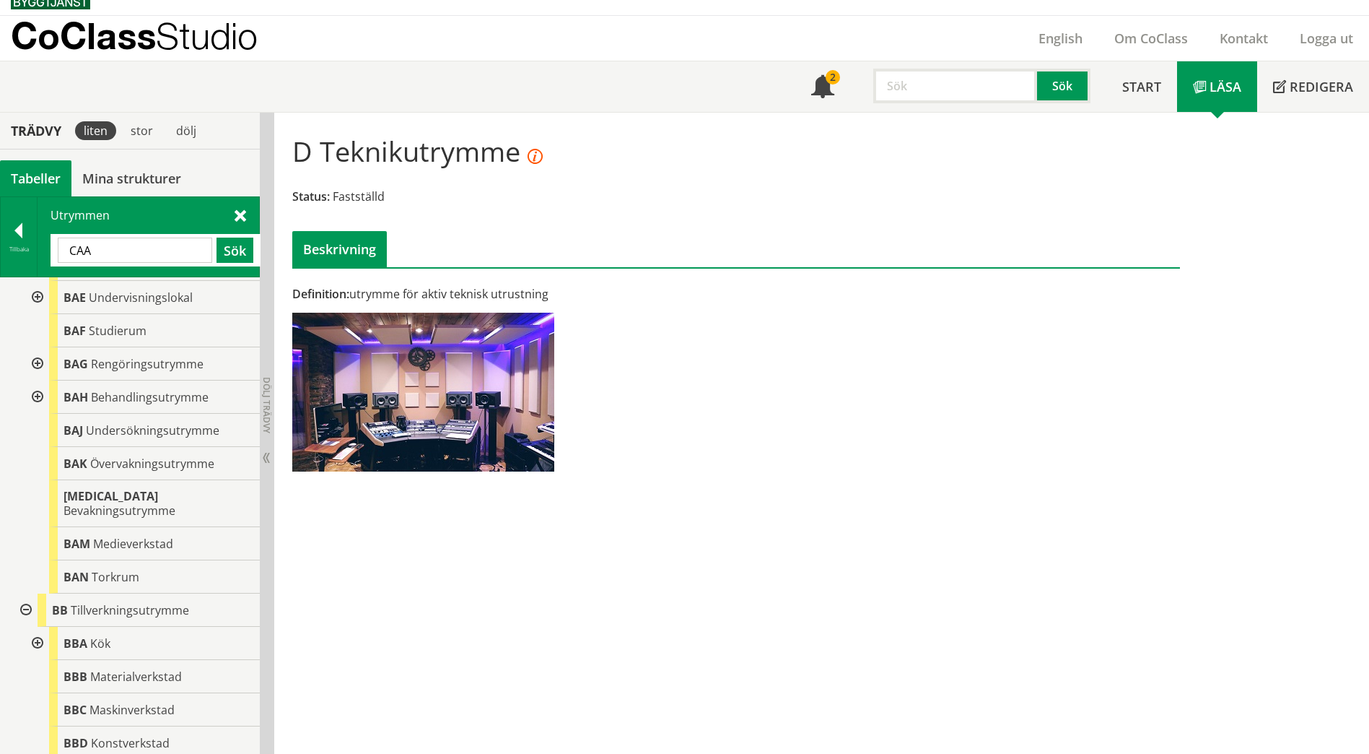
click at [42, 632] on div at bounding box center [36, 642] width 26 height 33
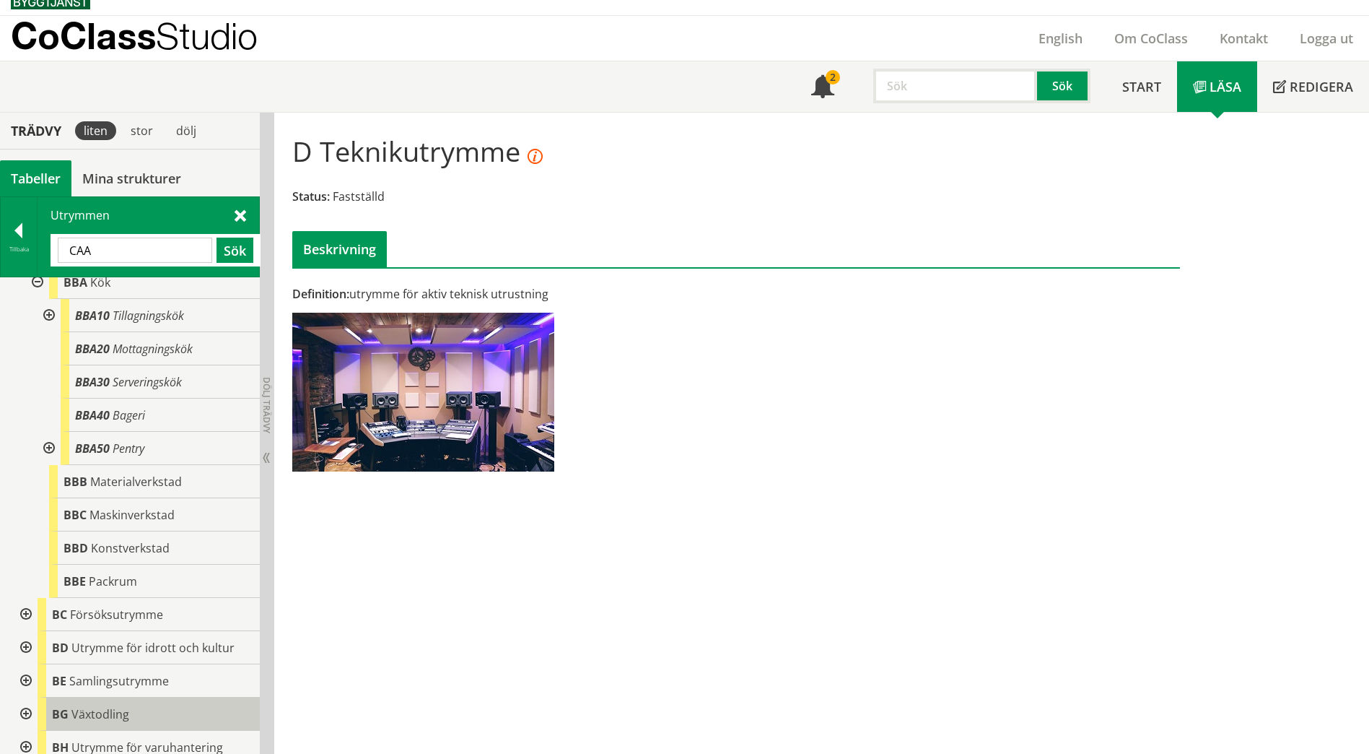
scroll to position [1299, 0]
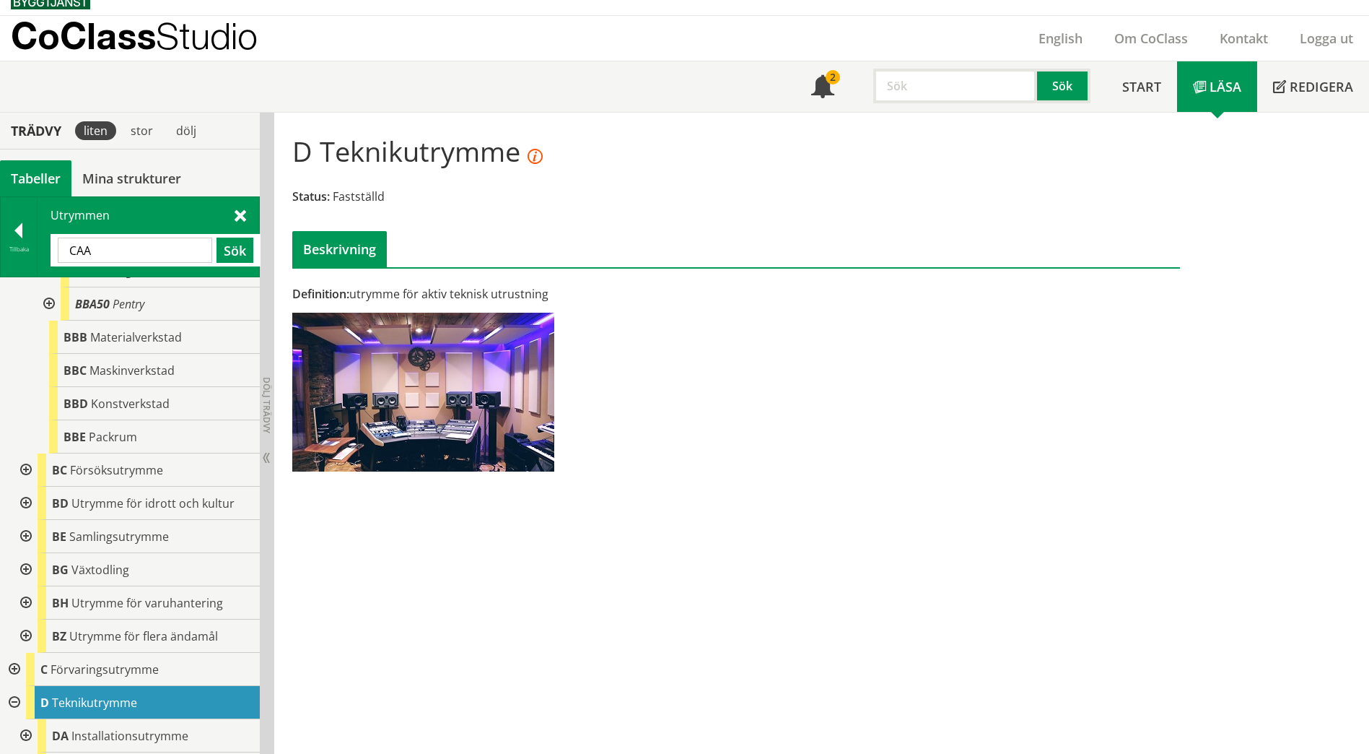
type input "d"
type input "grupp"
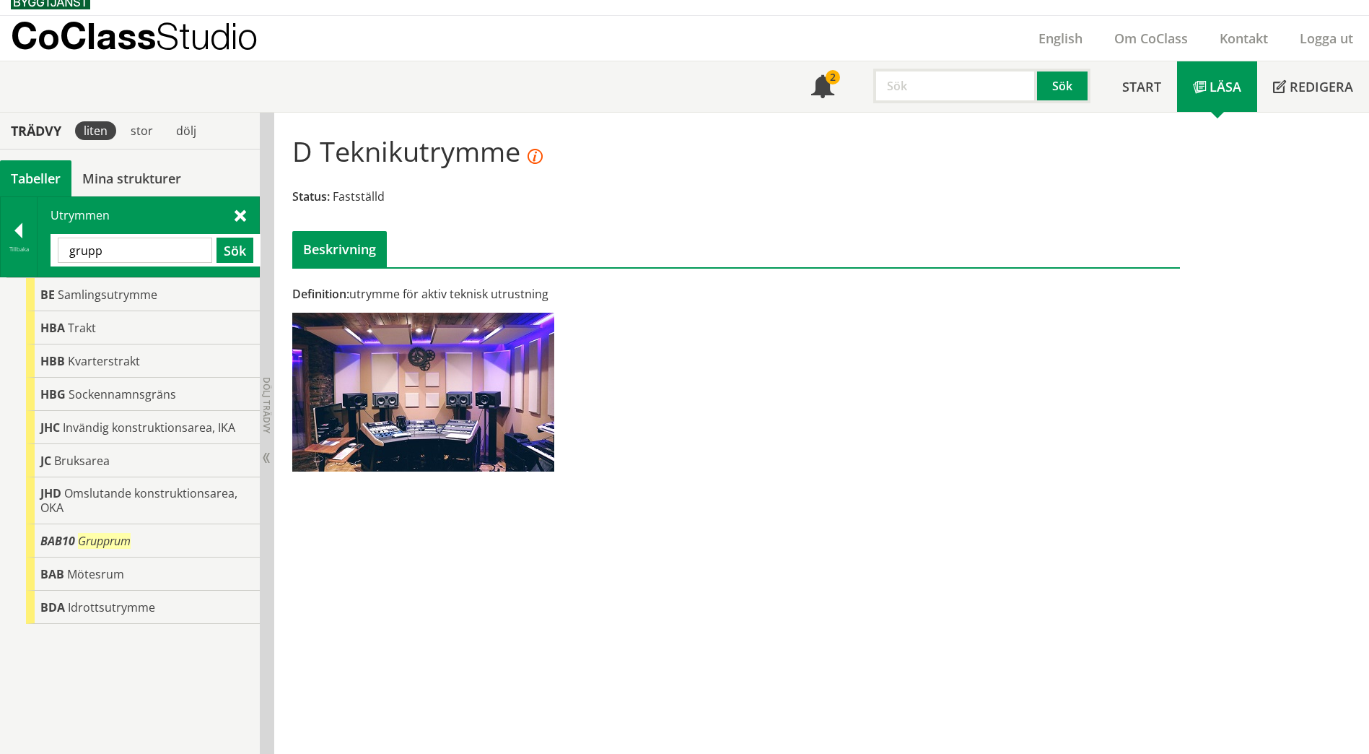
scroll to position [0, 0]
click at [66, 545] on span "BAB10" at bounding box center [57, 541] width 35 height 16
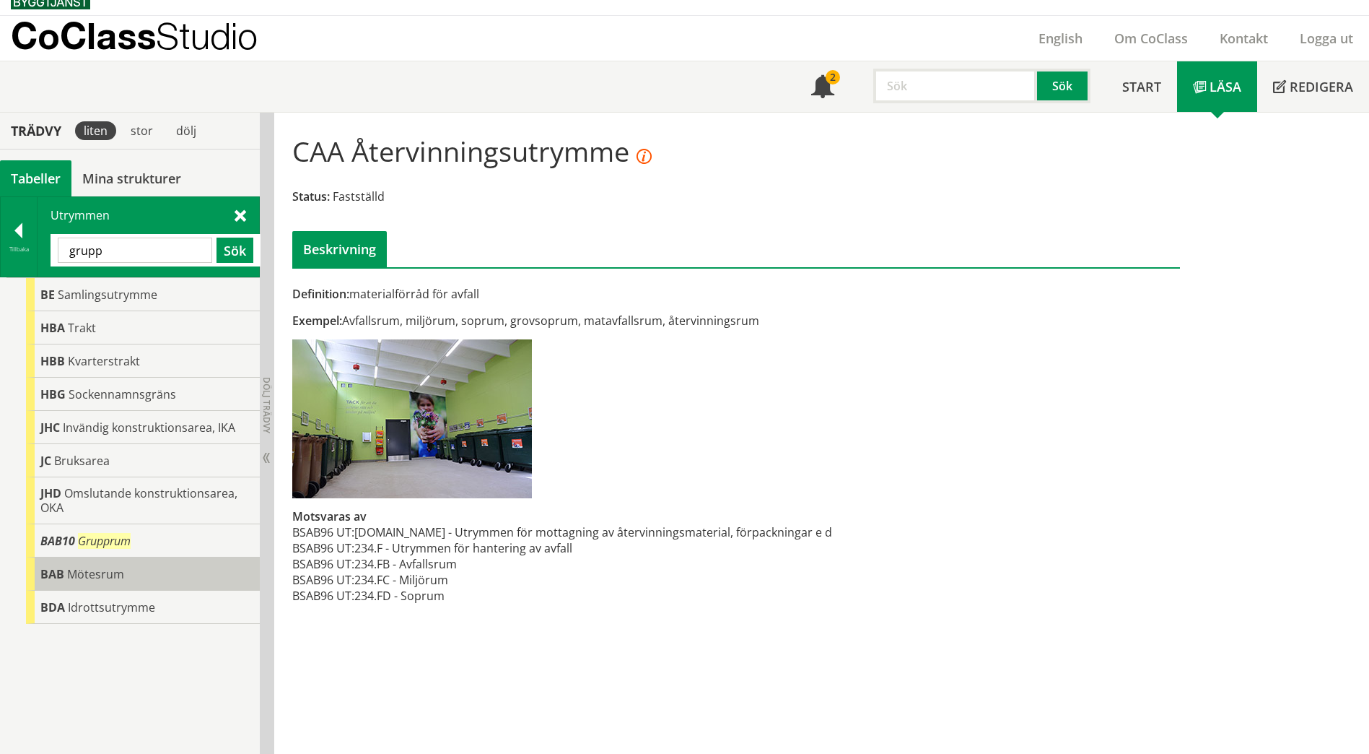
click at [101, 571] on span "Mötesrum" at bounding box center [95, 574] width 57 height 16
